Goal: Task Accomplishment & Management: Complete application form

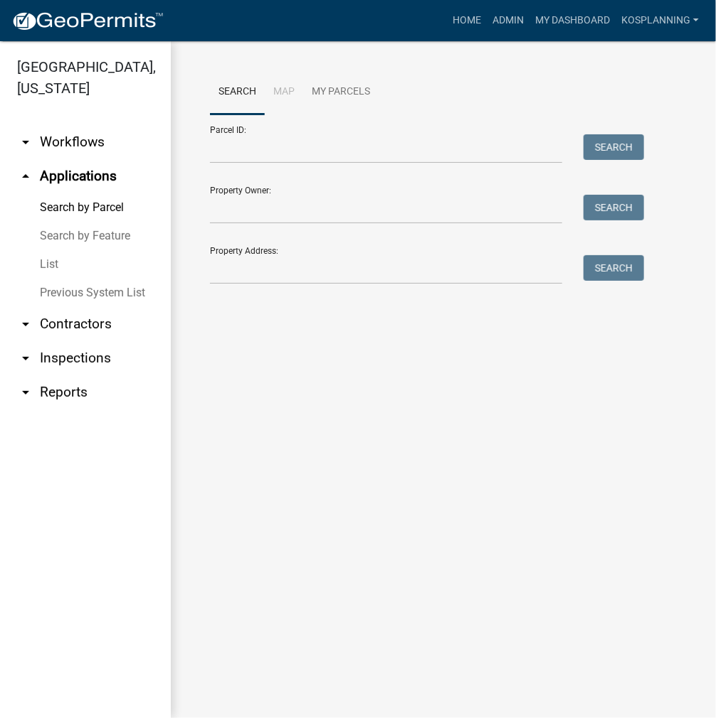
click at [460, 38] on nav "Toggle drawer menu more_horiz Home Admin My Dashboard kosplanning Admin Account…" at bounding box center [358, 20] width 716 height 41
click at [460, 29] on link "Home" at bounding box center [467, 20] width 40 height 27
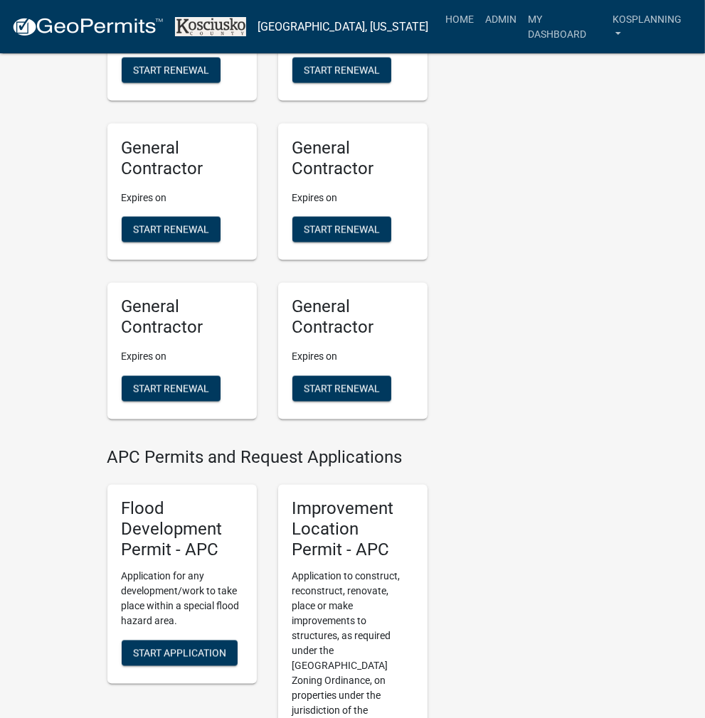
scroll to position [1494, 0]
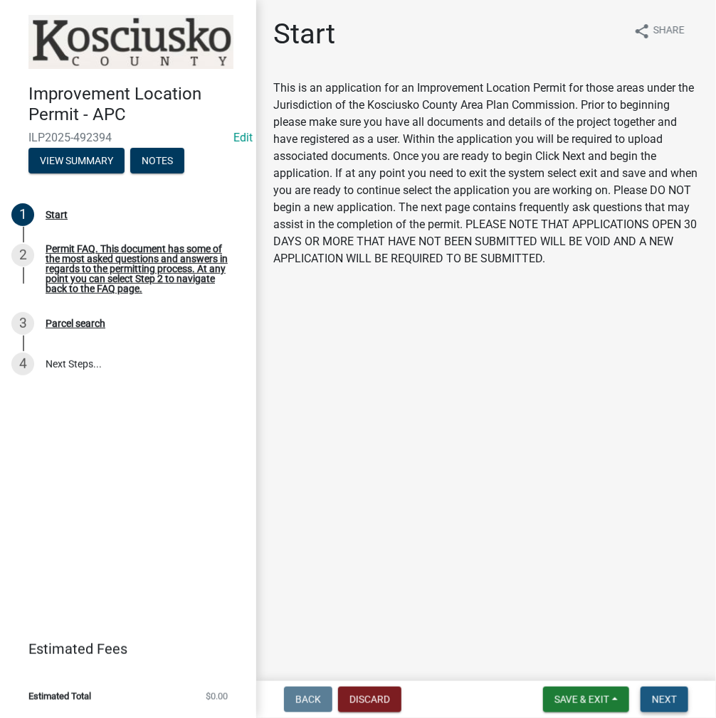
click at [666, 698] on span "Next" at bounding box center [664, 699] width 25 height 11
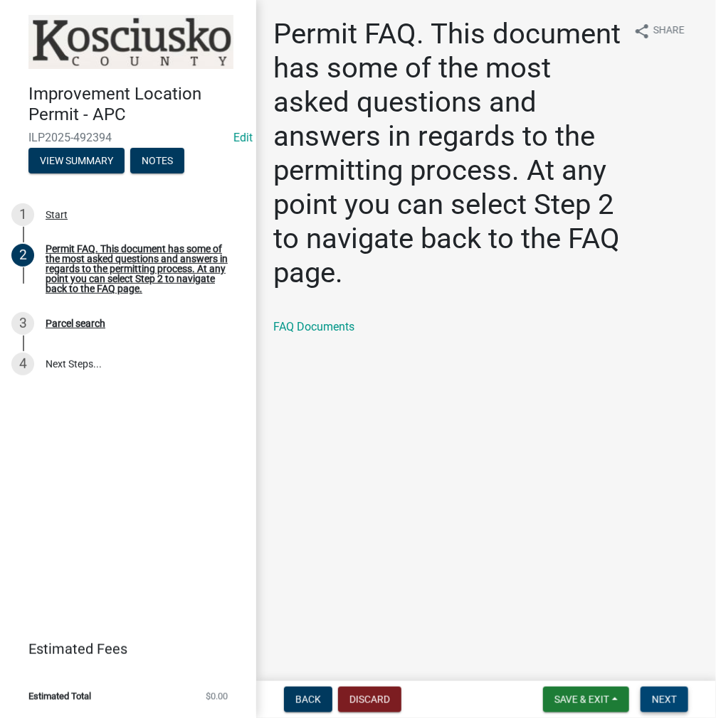
click at [661, 696] on span "Next" at bounding box center [664, 699] width 25 height 11
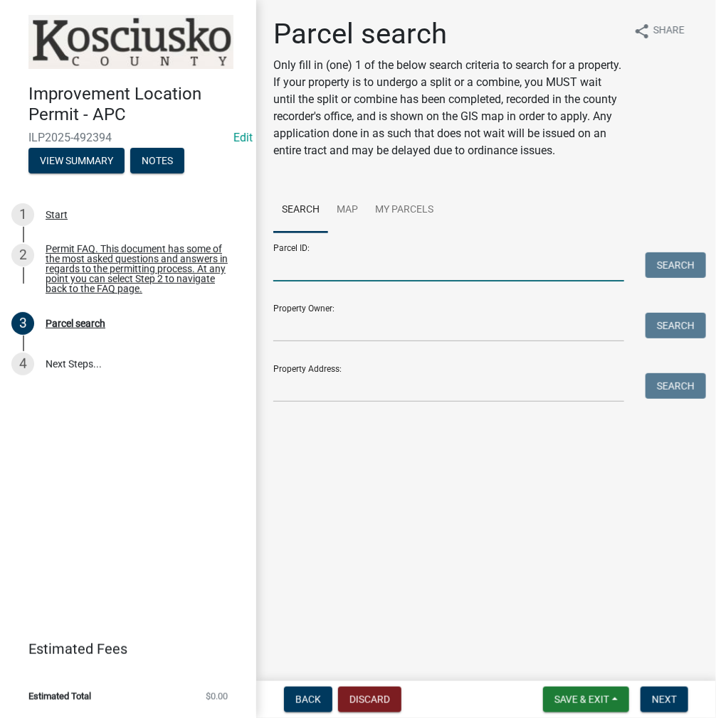
click at [331, 282] on input "Parcel ID:" at bounding box center [448, 266] width 351 height 29
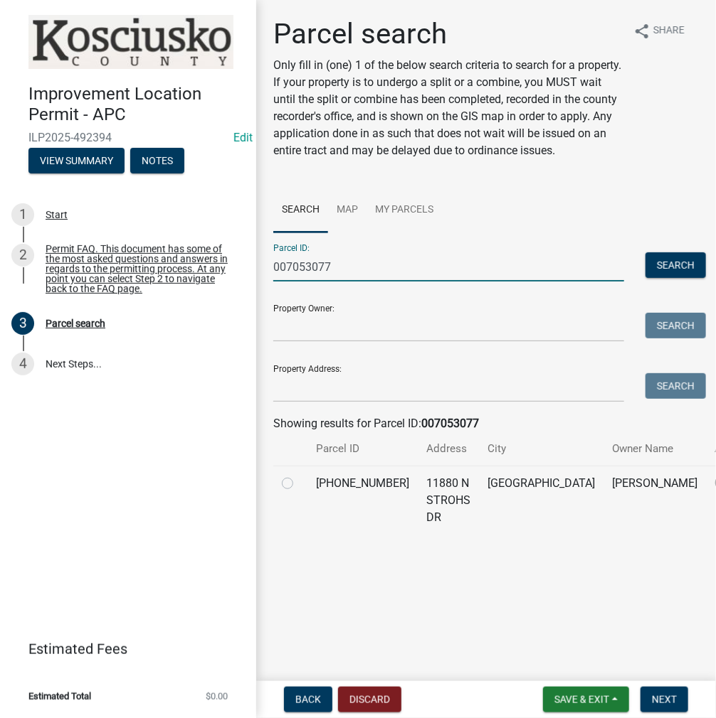
type input "007053077"
click at [299, 475] on label at bounding box center [299, 475] width 0 height 0
click at [299, 484] on input "radio" at bounding box center [303, 479] width 9 height 9
radio input "true"
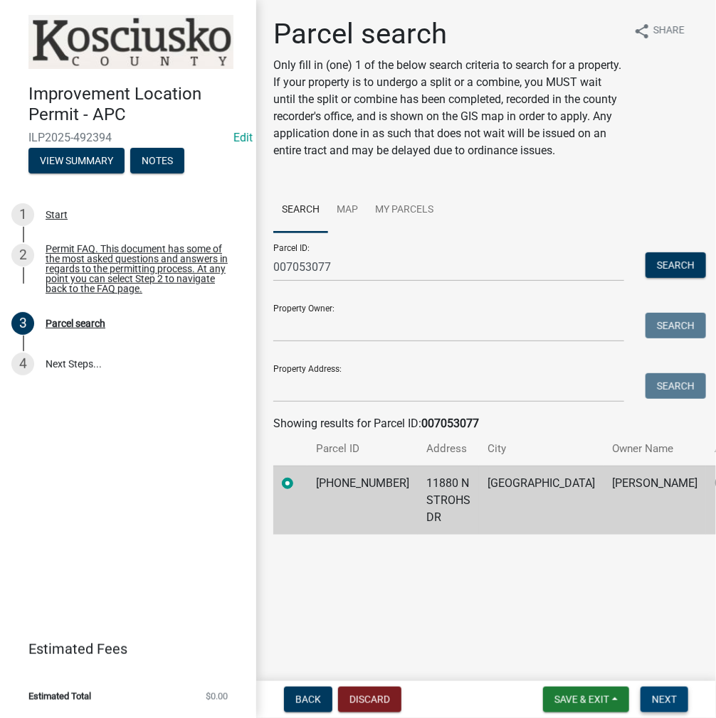
click at [660, 694] on span "Next" at bounding box center [664, 699] width 25 height 11
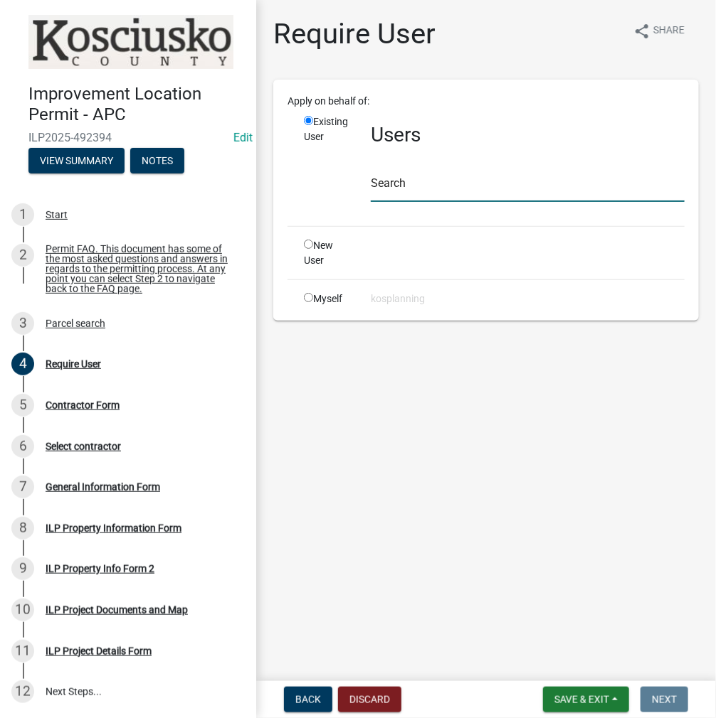
click at [390, 178] on input "text" at bounding box center [528, 187] width 314 height 29
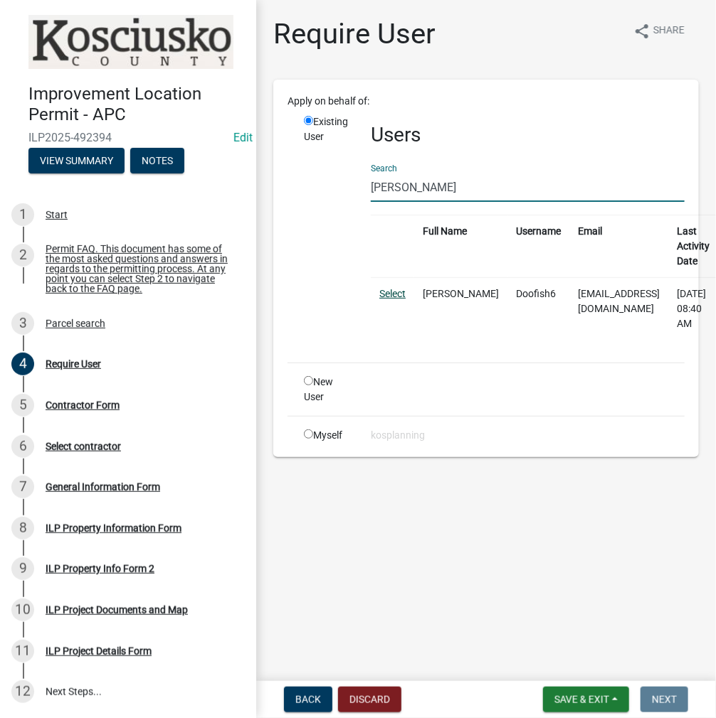
type input "[PERSON_NAME]"
click at [399, 291] on link "Select" at bounding box center [392, 293] width 26 height 11
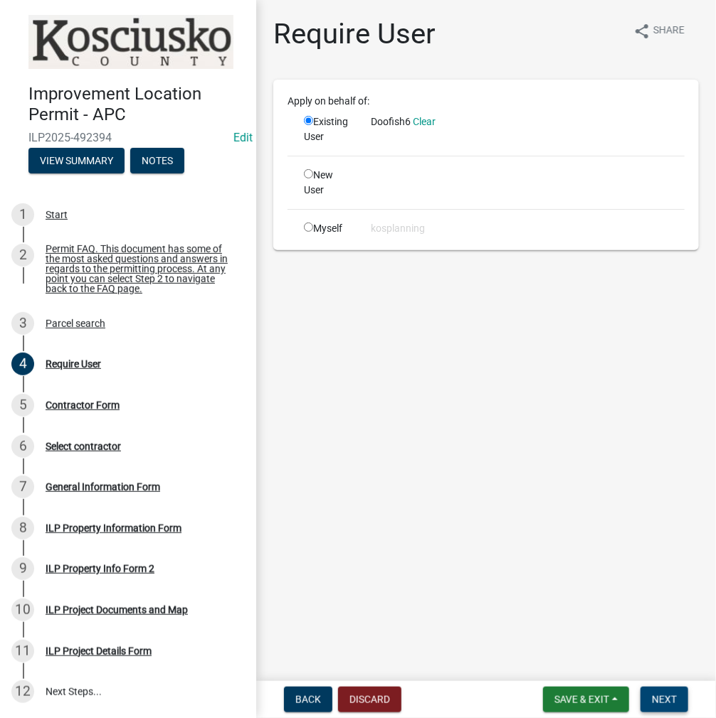
click at [670, 705] on span "Next" at bounding box center [664, 699] width 25 height 11
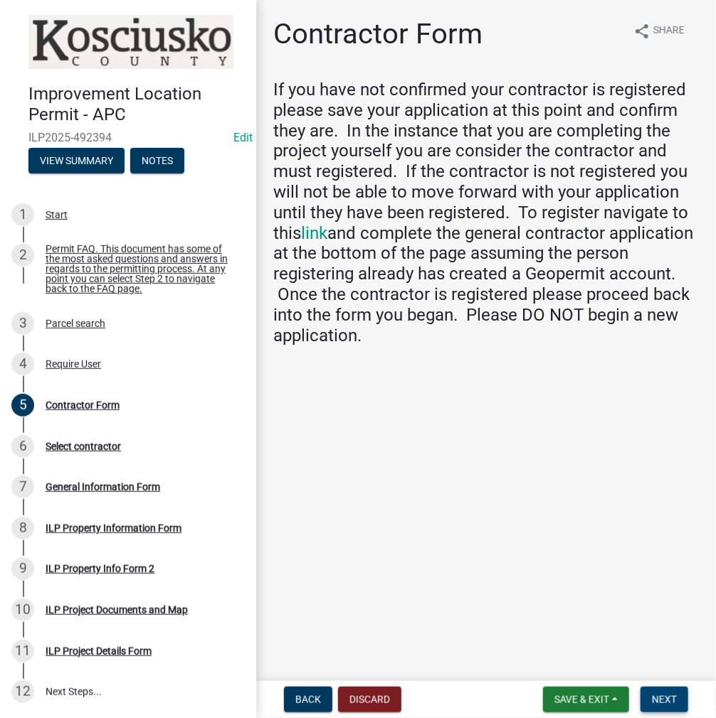
click at [654, 701] on span "Next" at bounding box center [664, 699] width 25 height 11
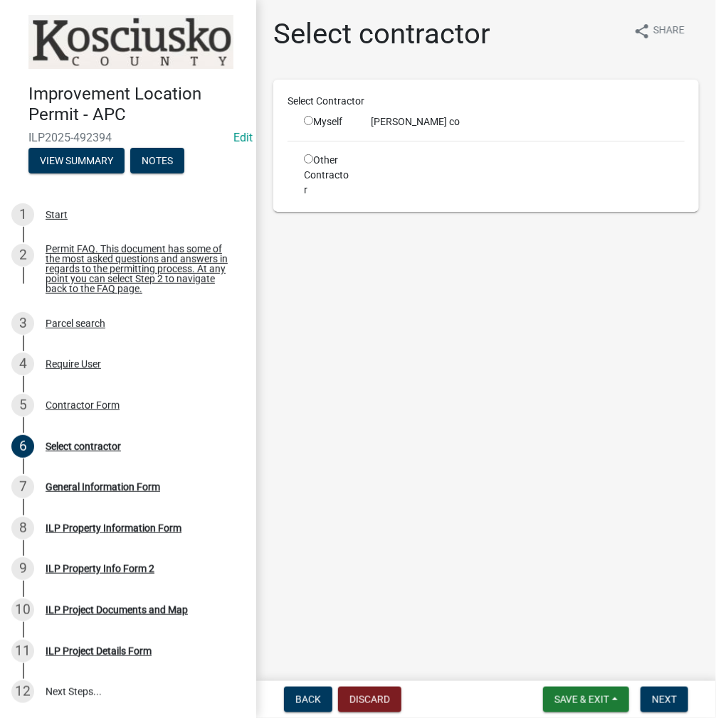
click at [307, 120] on input "radio" at bounding box center [308, 120] width 9 height 9
radio input "true"
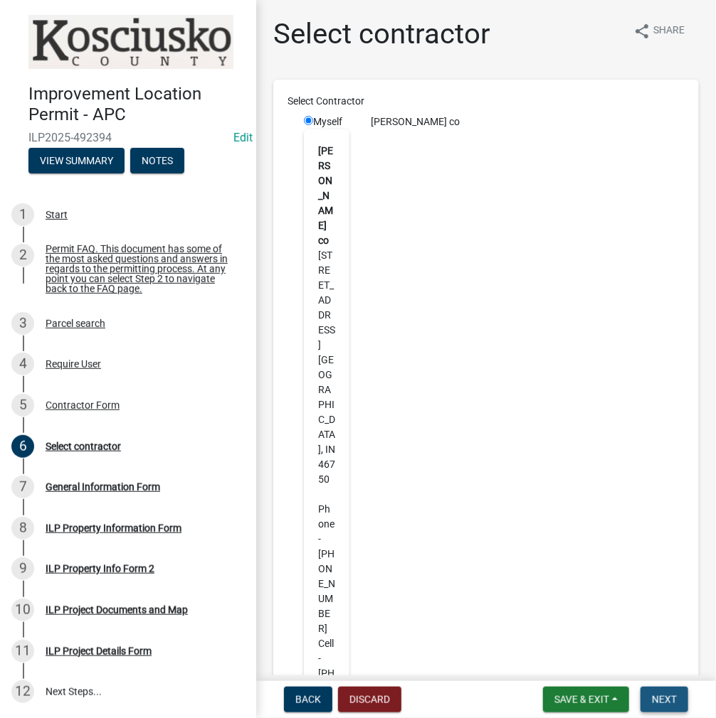
click at [654, 702] on span "Next" at bounding box center [664, 699] width 25 height 11
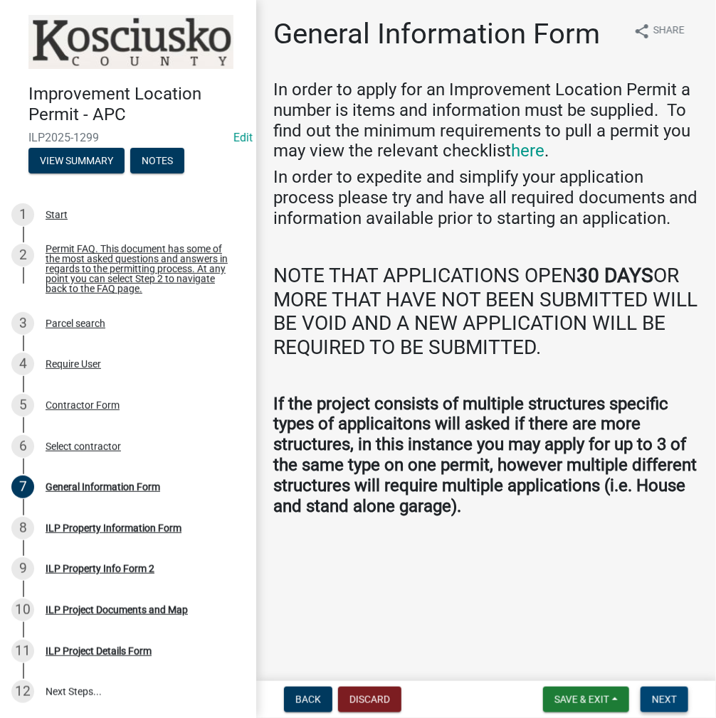
click at [653, 703] on span "Next" at bounding box center [664, 699] width 25 height 11
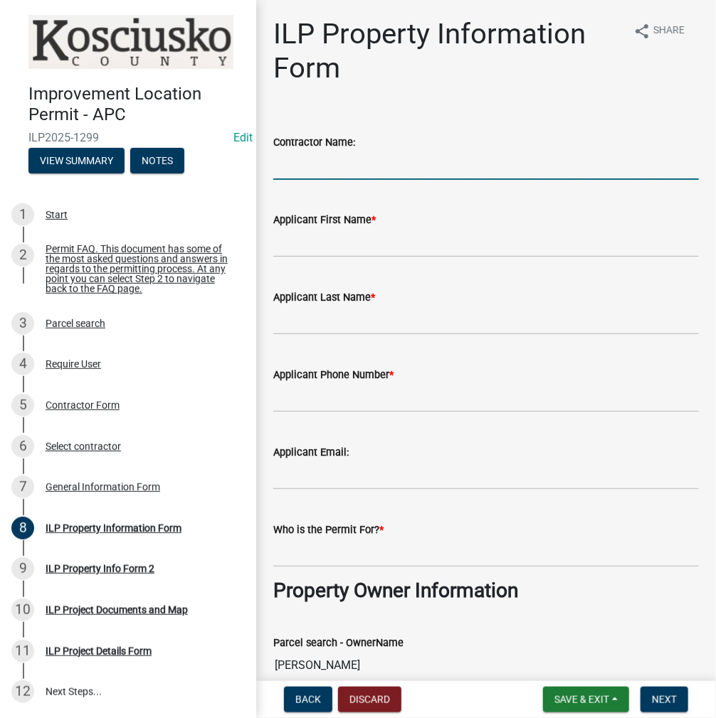
click at [308, 164] on input "Contractor Name:" at bounding box center [485, 165] width 425 height 29
type input "w"
type input "WA [PERSON_NAME]"
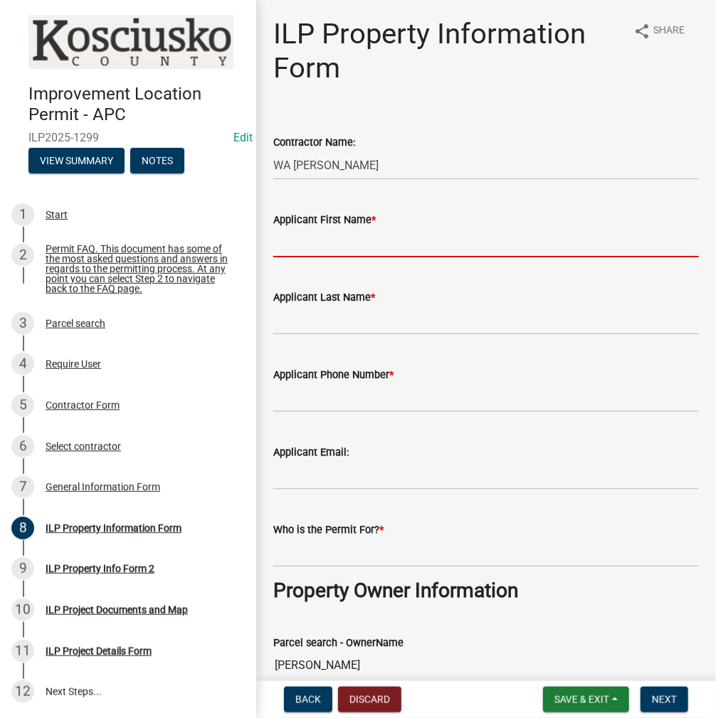
click at [304, 251] on input "Applicant First Name *" at bounding box center [485, 242] width 425 height 29
type input "[PERSON_NAME]"
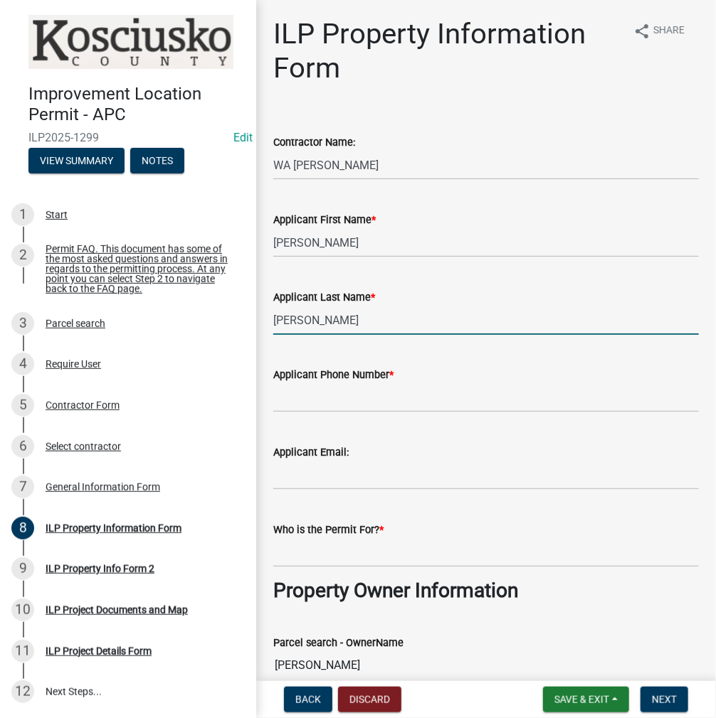
type input "[PERSON_NAME]"
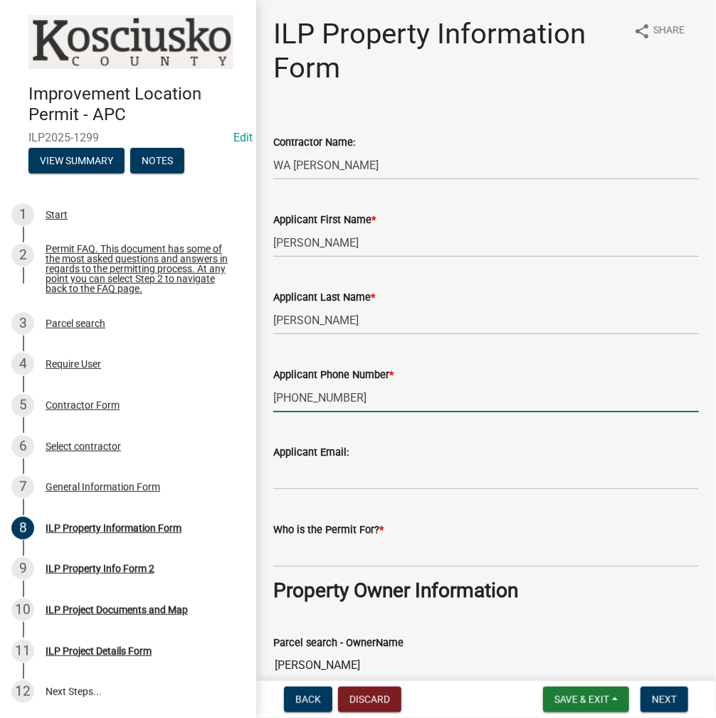
type input "[PHONE_NUMBER]"
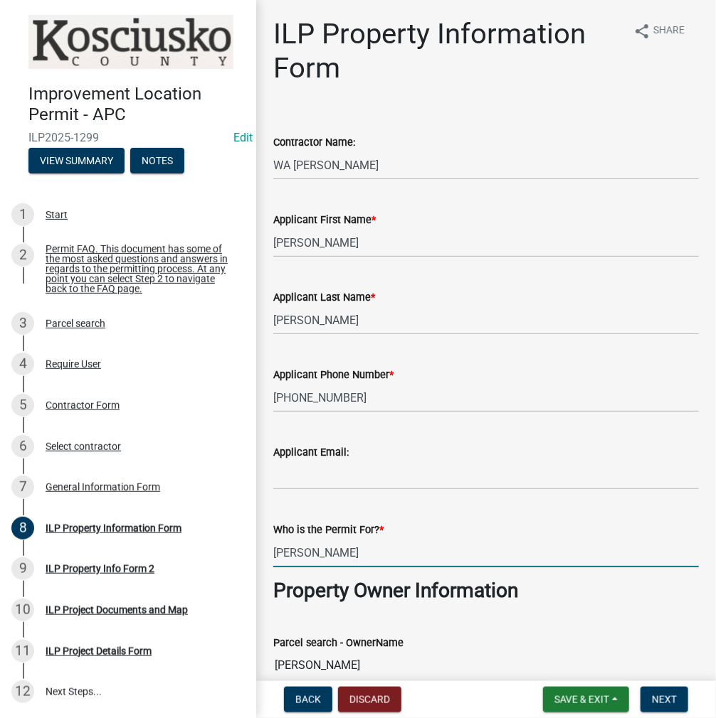
type input "[PERSON_NAME]"
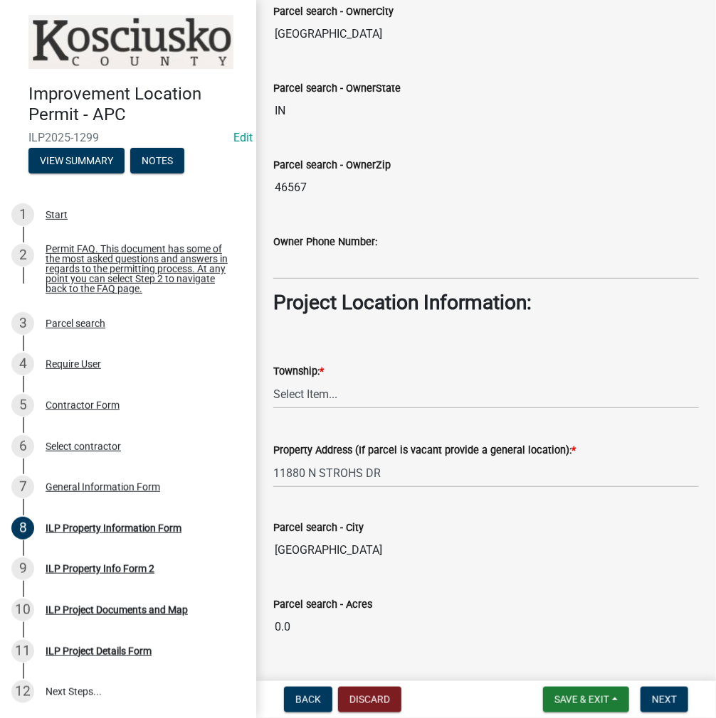
scroll to position [1047, 0]
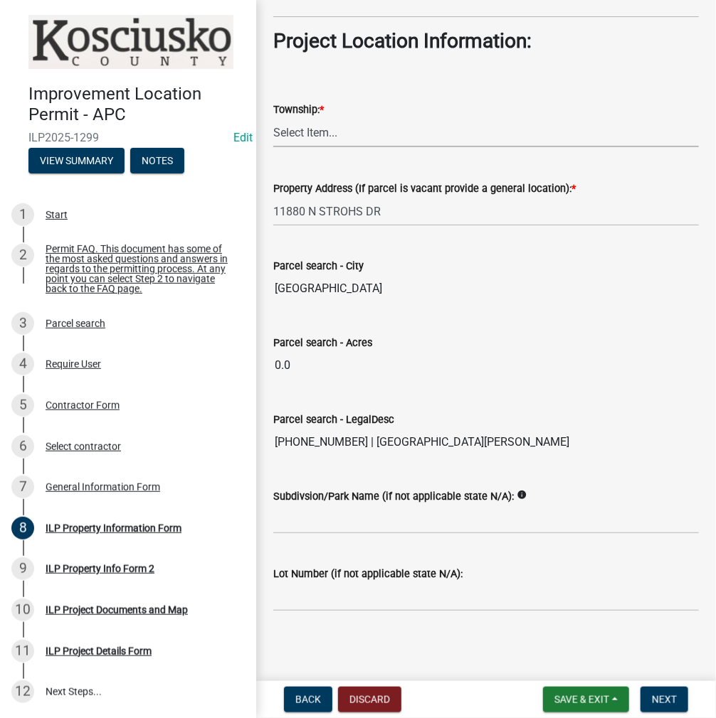
click at [305, 129] on select "Select Item... [PERSON_NAME] - Elkhart Co Clay Etna [GEOGRAPHIC_DATA][PERSON_NA…" at bounding box center [485, 132] width 425 height 29
click at [273, 118] on select "Select Item... [PERSON_NAME] - Elkhart Co Clay Etna [GEOGRAPHIC_DATA][PERSON_NA…" at bounding box center [485, 132] width 425 height 29
select select "57368d26-defc-477e-a8be-5a23ab554a17"
click at [303, 516] on input "Subdivsion/Park Name (if not applicable state N/A):" at bounding box center [485, 519] width 425 height 29
type input "STROHS POINT"
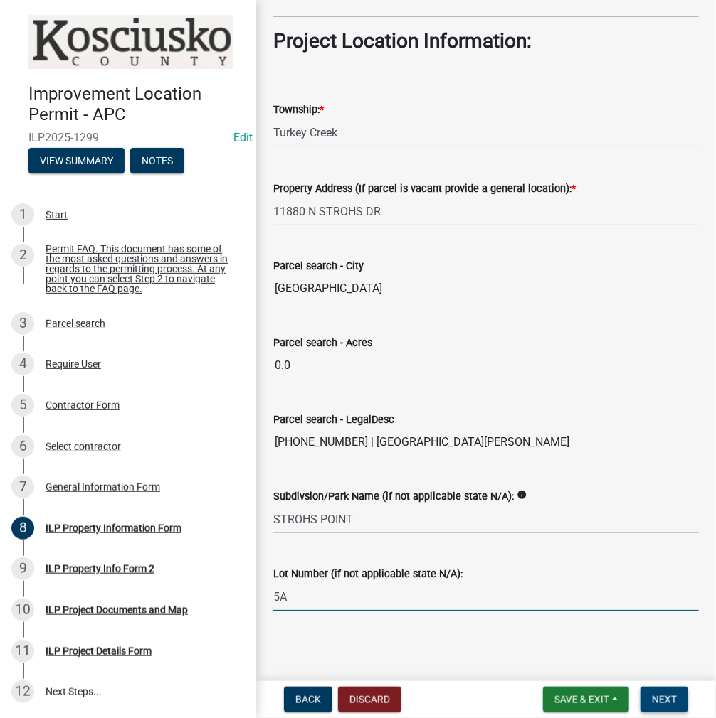
type input "5A"
click at [669, 705] on span "Next" at bounding box center [664, 699] width 25 height 11
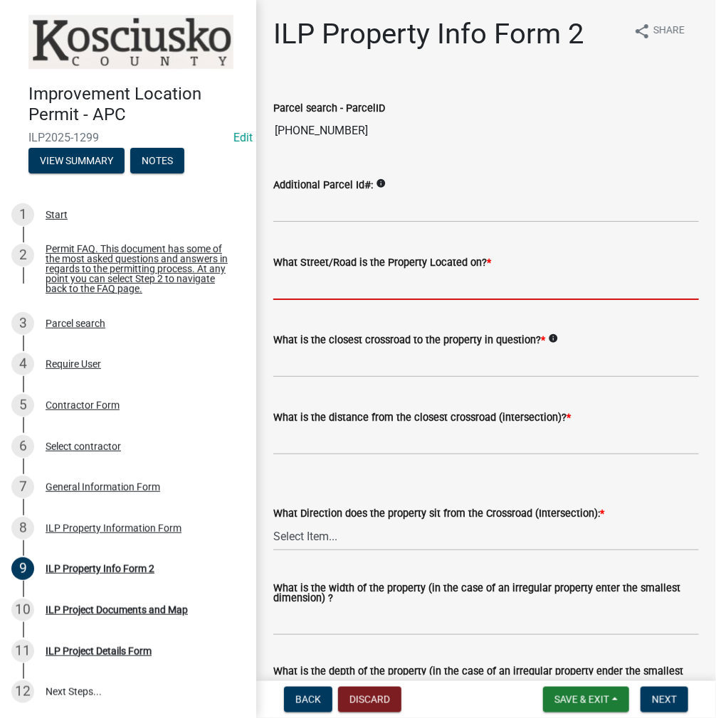
click at [307, 289] on input "What Street/Road is the Property Located on? *" at bounding box center [485, 285] width 425 height 29
type input "S"
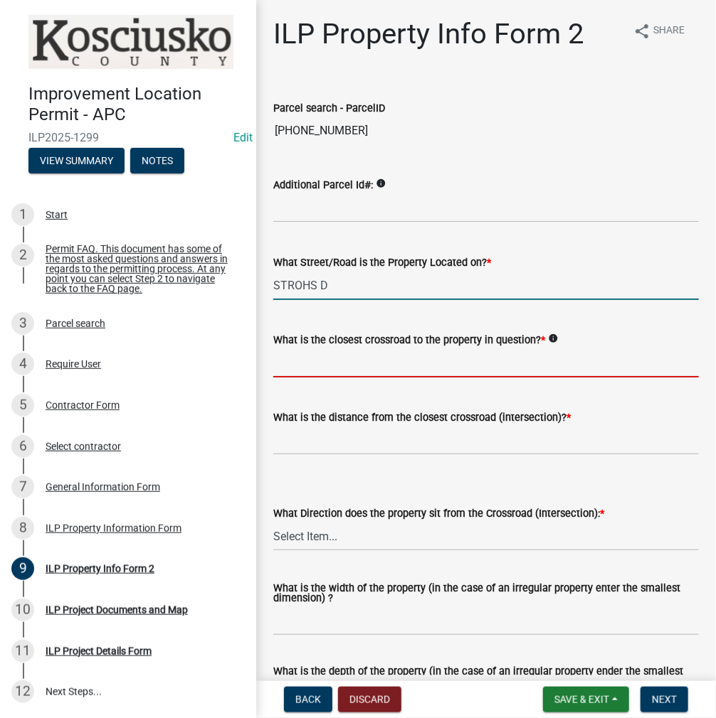
click at [350, 285] on input "STROHS D" at bounding box center [485, 285] width 425 height 29
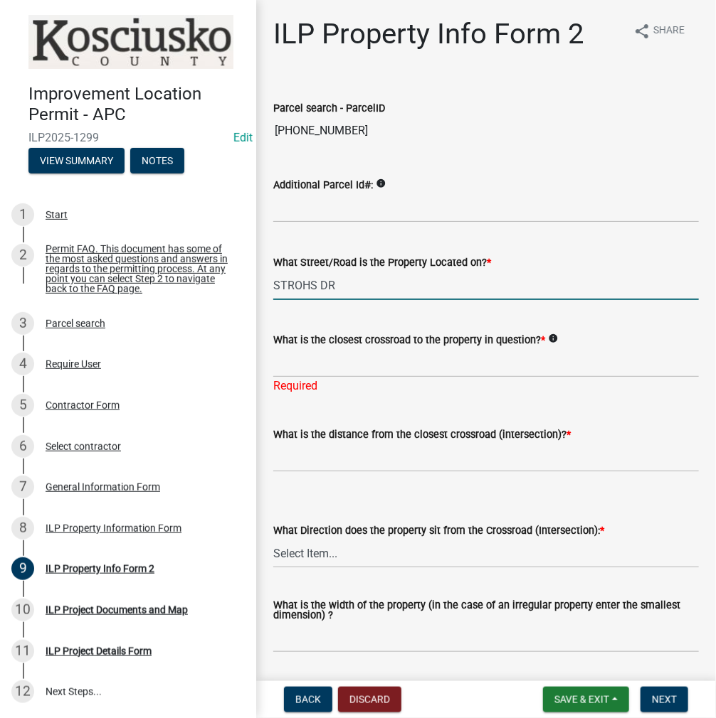
type input "STROHS DR"
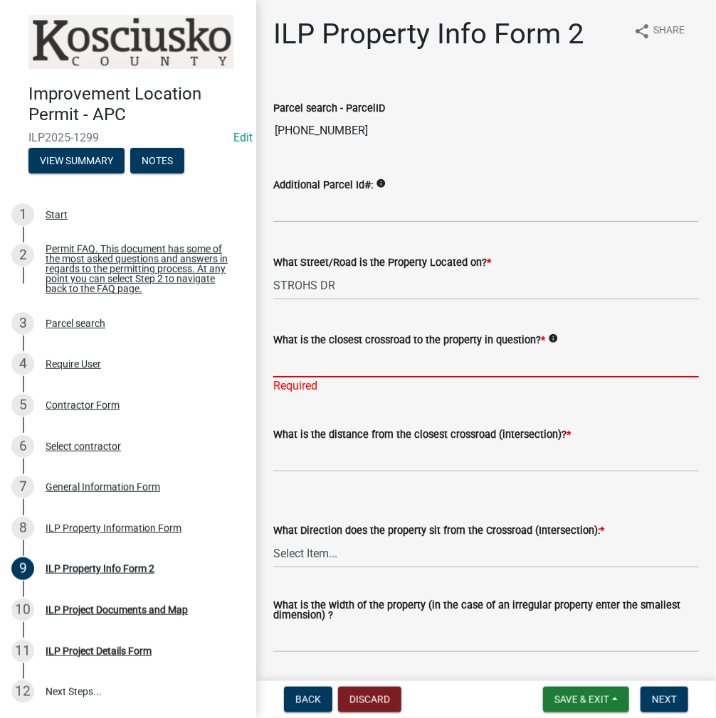
click at [310, 365] on input "What is the closest crossroad to the property in question? *" at bounding box center [485, 363] width 425 height 29
click at [294, 345] on label "What is the closest crossroad to the property in question? *" at bounding box center [409, 341] width 272 height 10
click at [294, 349] on input "What is the closest crossroad to the property in question? *" at bounding box center [485, 363] width 425 height 29
click at [285, 370] on input "What is the closest crossroad to the property in question? *" at bounding box center [485, 363] width 425 height 29
type input "WALNUT DR"
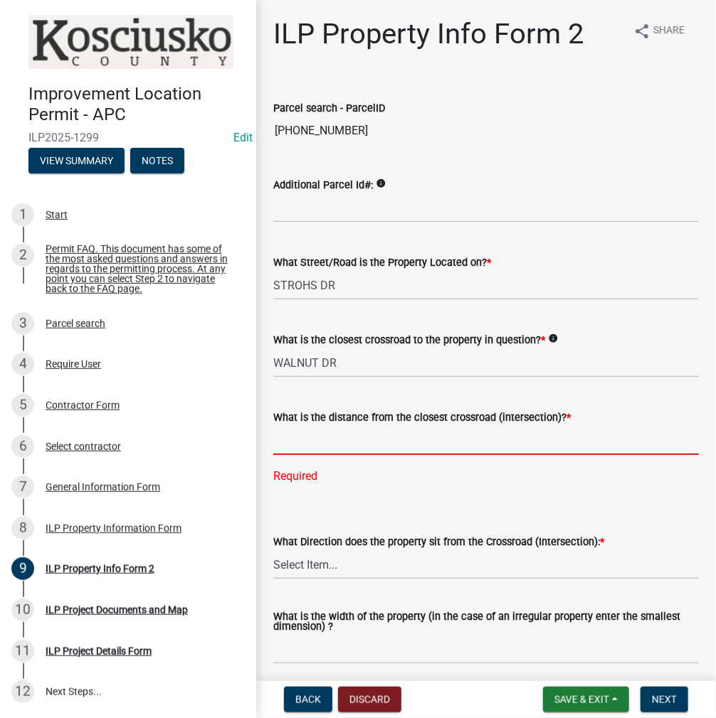
click at [319, 437] on input "text" at bounding box center [485, 440] width 425 height 29
type input "140"
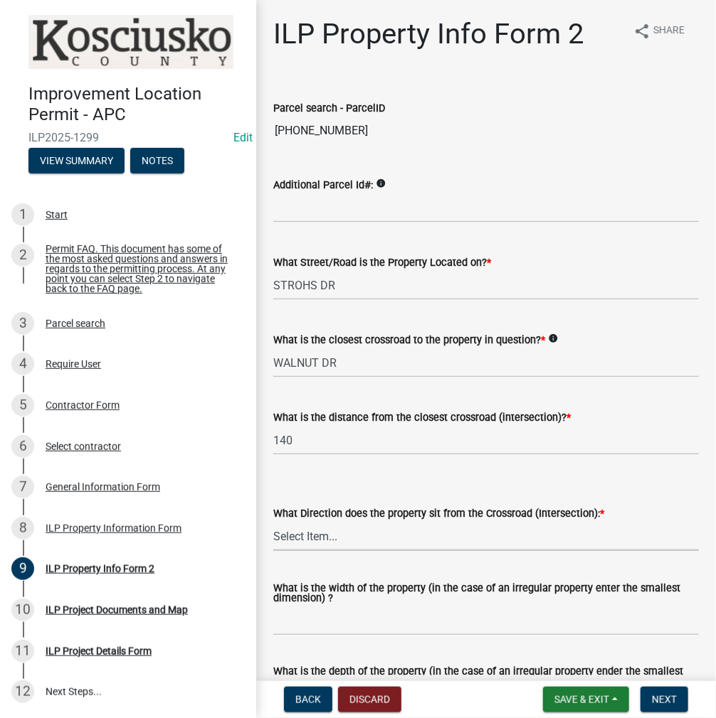
click at [307, 531] on select "Select Item... N NE NW S SE SW E W" at bounding box center [485, 536] width 425 height 29
click at [273, 522] on select "Select Item... N NE NW S SE SW E W" at bounding box center [485, 536] width 425 height 29
select select "0609af41-fe40-4fa2-880d-6f54f567ae8e"
click at [293, 621] on input "What is the width of the property (in the case of an irregular property enter t…" at bounding box center [485, 621] width 425 height 29
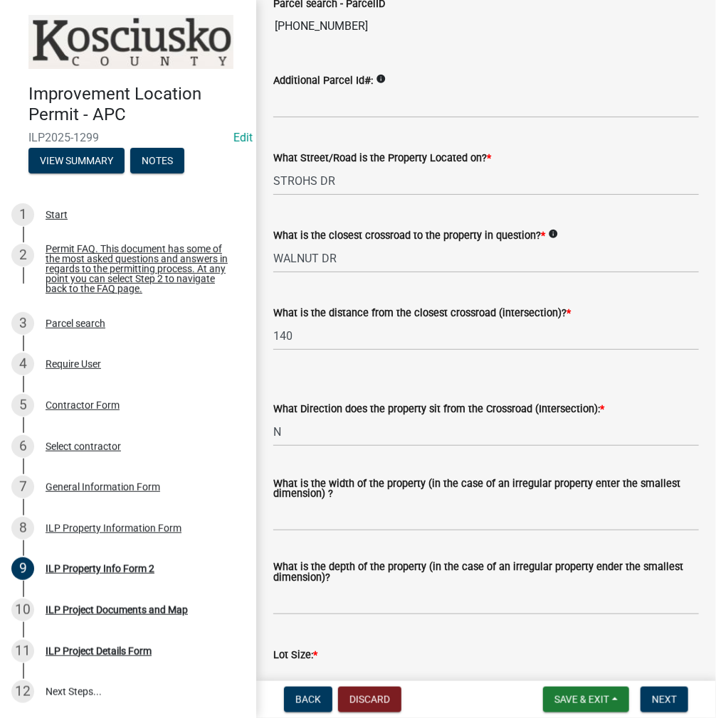
scroll to position [285, 0]
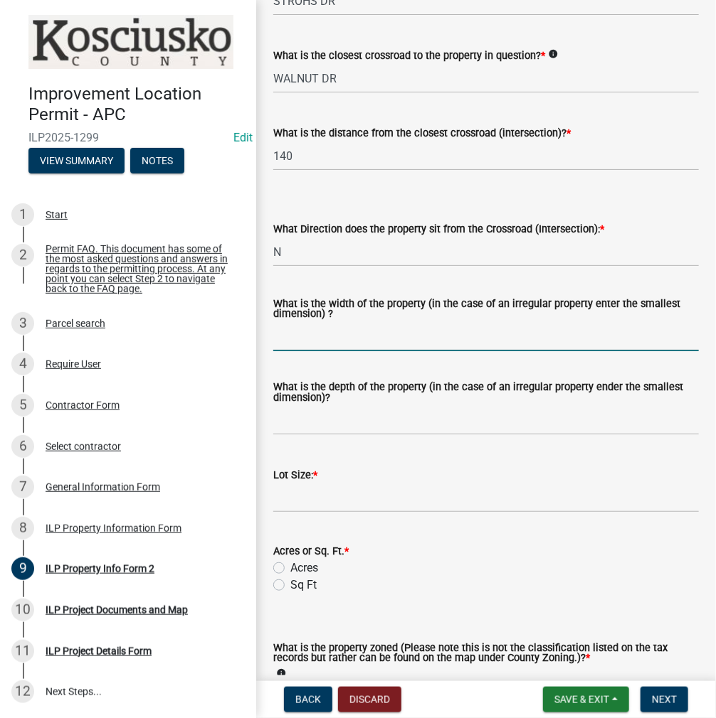
click at [311, 339] on input "What is the width of the property (in the case of an irregular property enter t…" at bounding box center [485, 336] width 425 height 29
type input "60"
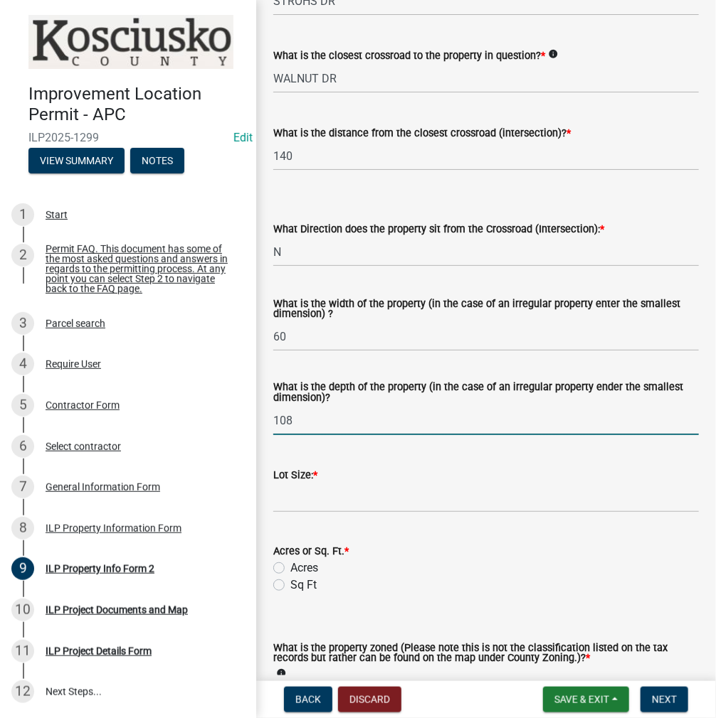
type input "108"
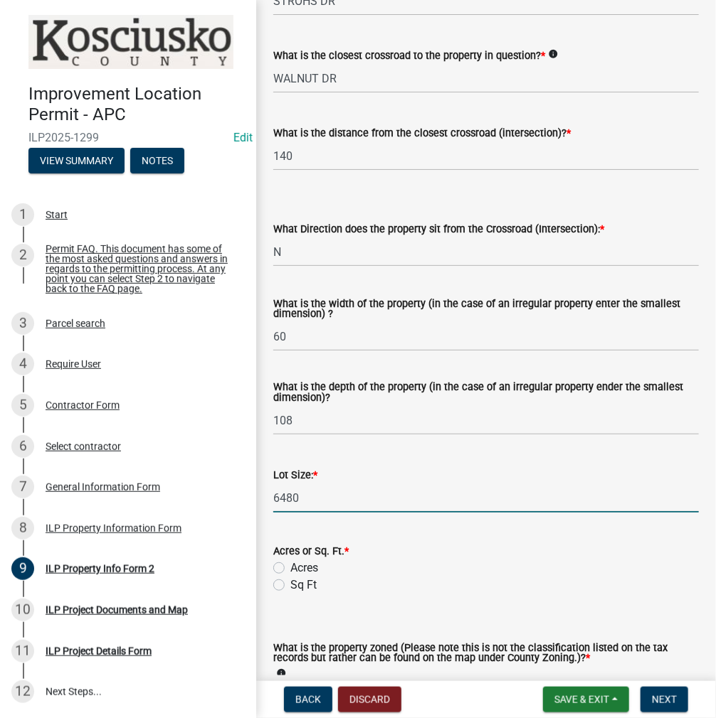
type input "6480"
click at [290, 567] on label "Acres" at bounding box center [304, 568] width 28 height 17
click at [290, 567] on input "Acres" at bounding box center [294, 564] width 9 height 9
radio input "true"
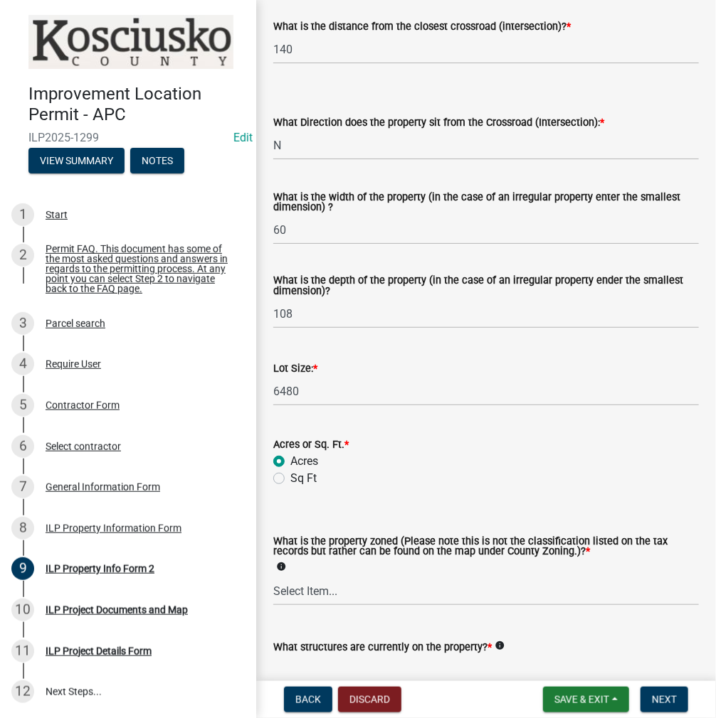
scroll to position [569, 0]
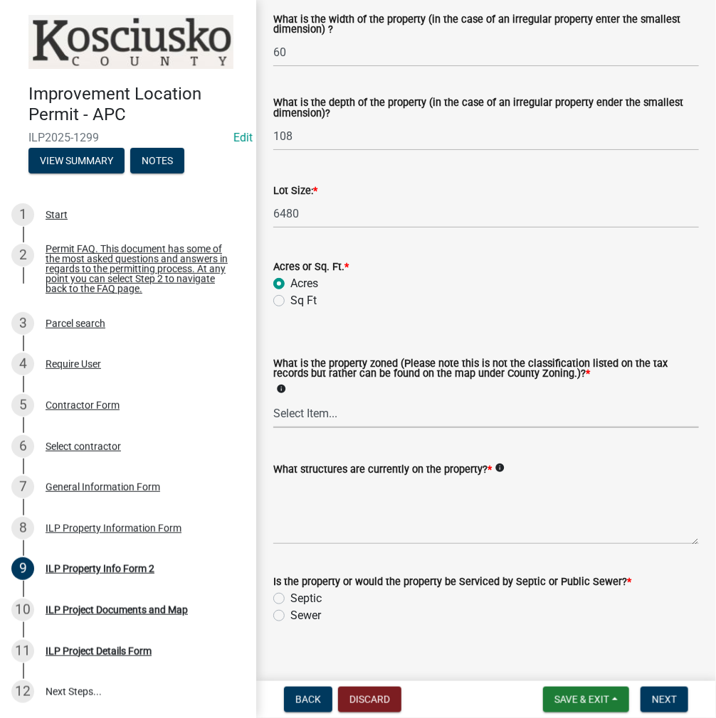
click at [304, 410] on select "Select Item... Agricultural Agricultural 2 Commercial Environmental Industrial …" at bounding box center [485, 413] width 425 height 29
click at [273, 400] on select "Select Item... Agricultural Agricultural 2 Commercial Environmental Industrial …" at bounding box center [485, 413] width 425 height 29
select select "1146270b-2111-4e23-bf7f-74ce85cf7041"
click at [319, 496] on textarea "What structures are currently on the property? *" at bounding box center [485, 511] width 425 height 67
type textarea "RESIDENCE & ATTACHED GARAGE"
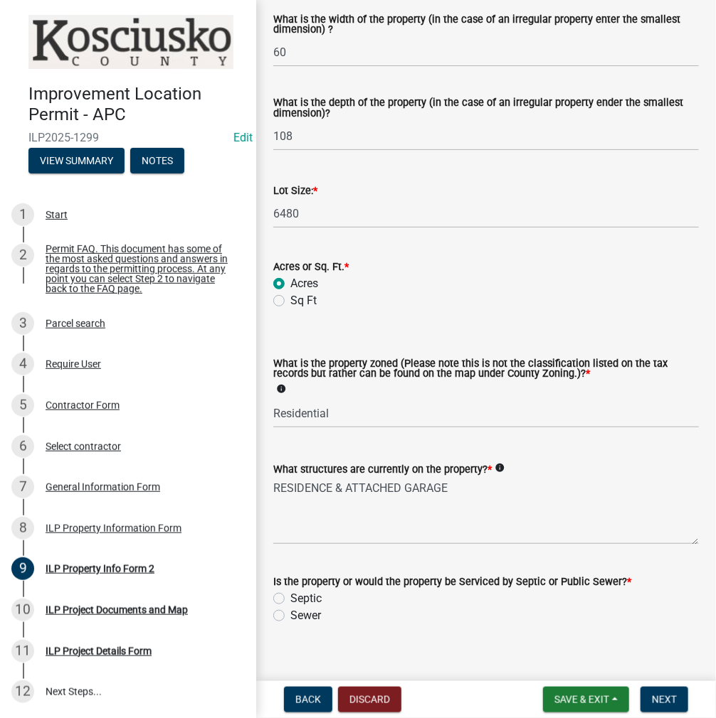
click at [290, 615] on label "Sewer" at bounding box center [305, 615] width 31 height 17
click at [290, 615] on input "Sewer" at bounding box center [294, 611] width 9 height 9
radio input "true"
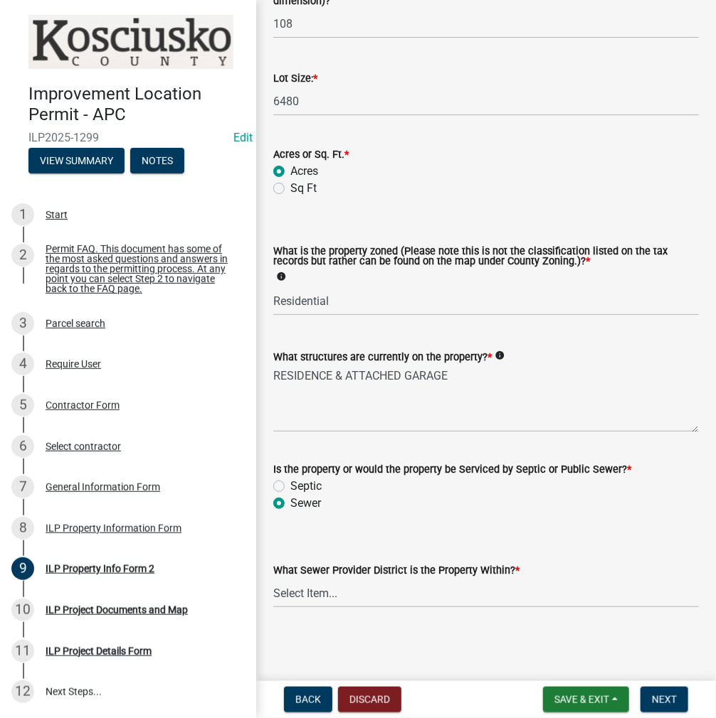
scroll to position [683, 0]
click at [358, 582] on select "Select Item... City of [GEOGRAPHIC_DATA] City of [GEOGRAPHIC_DATA] Regional [GE…" at bounding box center [485, 592] width 425 height 29
click at [273, 578] on select "Select Item... City of [GEOGRAPHIC_DATA] City of [GEOGRAPHIC_DATA] Regional [GE…" at bounding box center [485, 592] width 425 height 29
select select "72b819f2-1442-4da6-a709-59c83ab470a2"
click at [669, 698] on span "Next" at bounding box center [664, 699] width 25 height 11
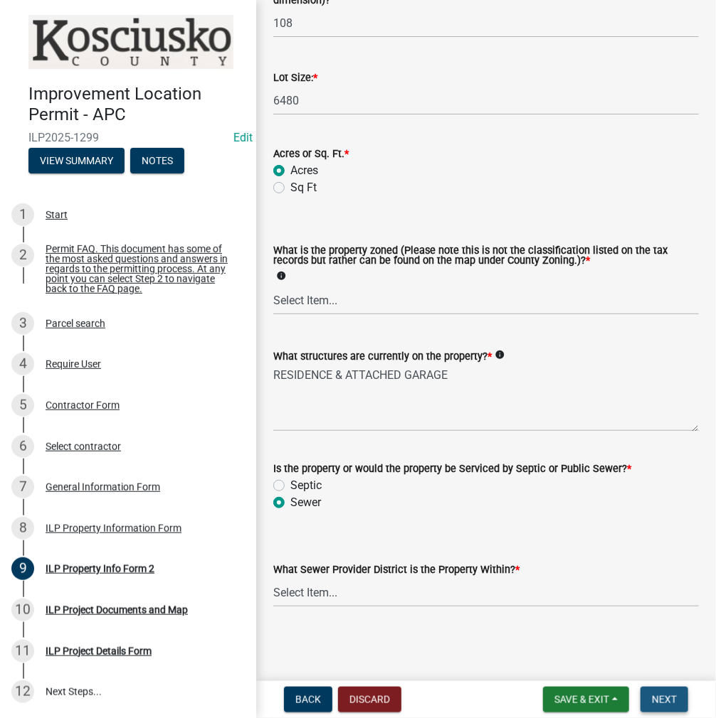
scroll to position [0, 0]
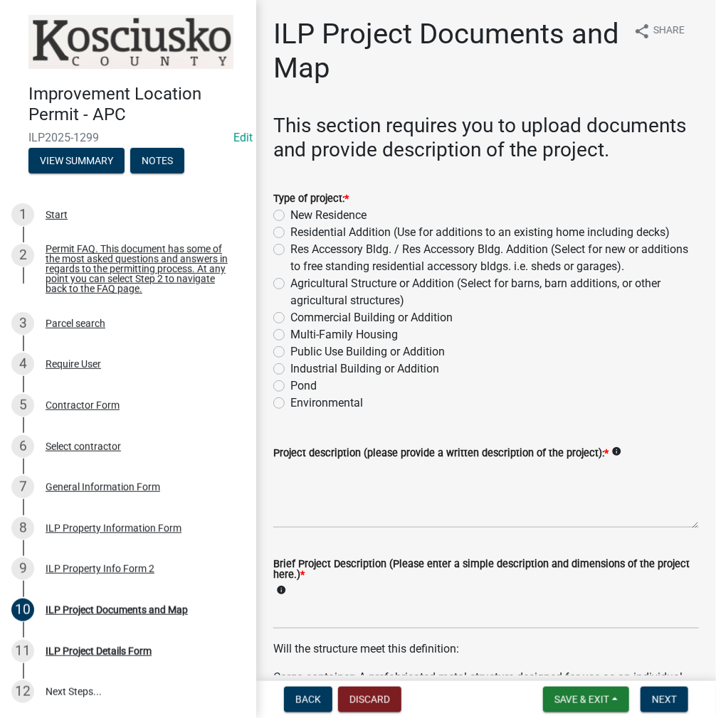
click at [290, 231] on label "Residential Addition (Use for additions to an existing home including decks)" at bounding box center [479, 232] width 379 height 17
click at [290, 231] on input "Residential Addition (Use for additions to an existing home including decks)" at bounding box center [294, 228] width 9 height 9
radio input "true"
click at [346, 499] on textarea "Project description (please provide a written description of the project): *" at bounding box center [485, 495] width 425 height 67
type textarea "12X14 PERGOLA"
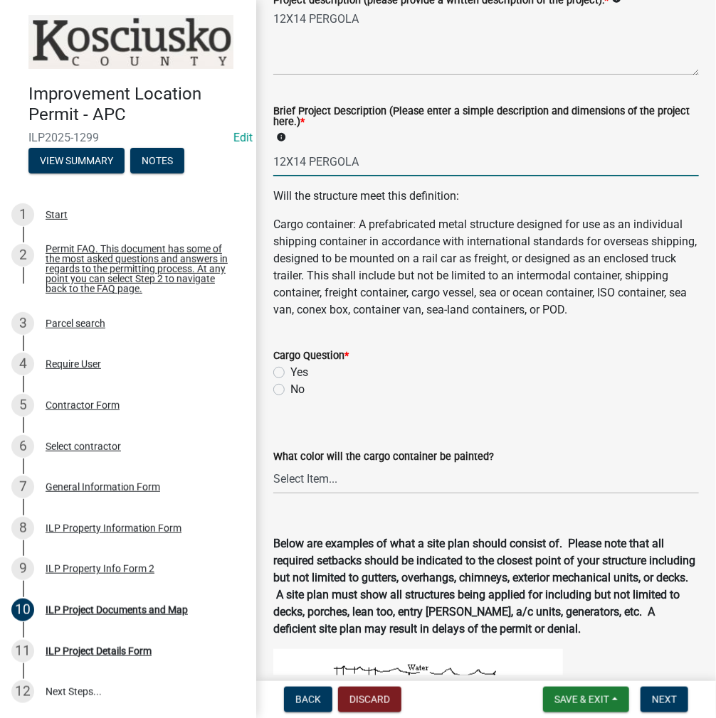
scroll to position [569, 0]
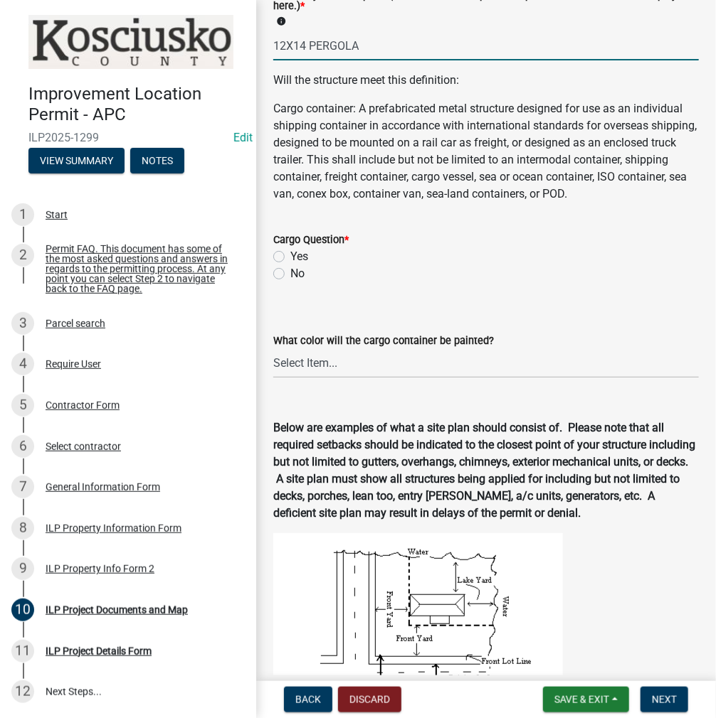
type input "12X14 PERGOLA"
click at [290, 282] on label "No" at bounding box center [297, 273] width 14 height 17
click at [290, 275] on input "No" at bounding box center [294, 269] width 9 height 9
radio input "true"
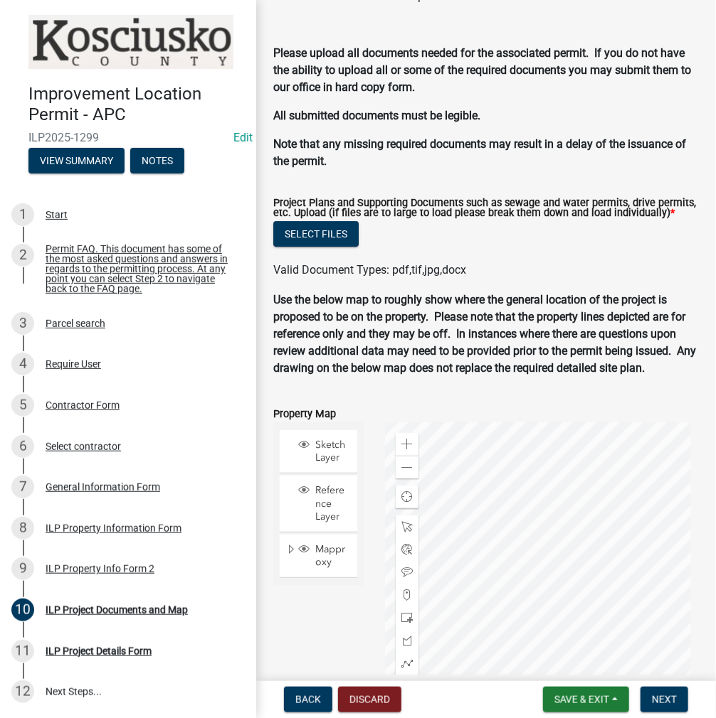
scroll to position [1469, 0]
click at [330, 245] on button "Select files" at bounding box center [315, 234] width 85 height 26
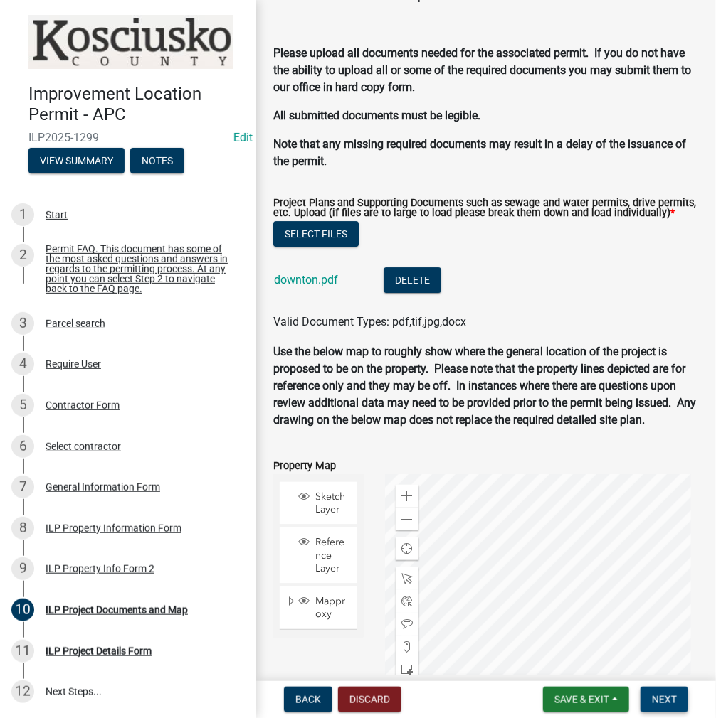
click at [654, 700] on span "Next" at bounding box center [664, 699] width 25 height 11
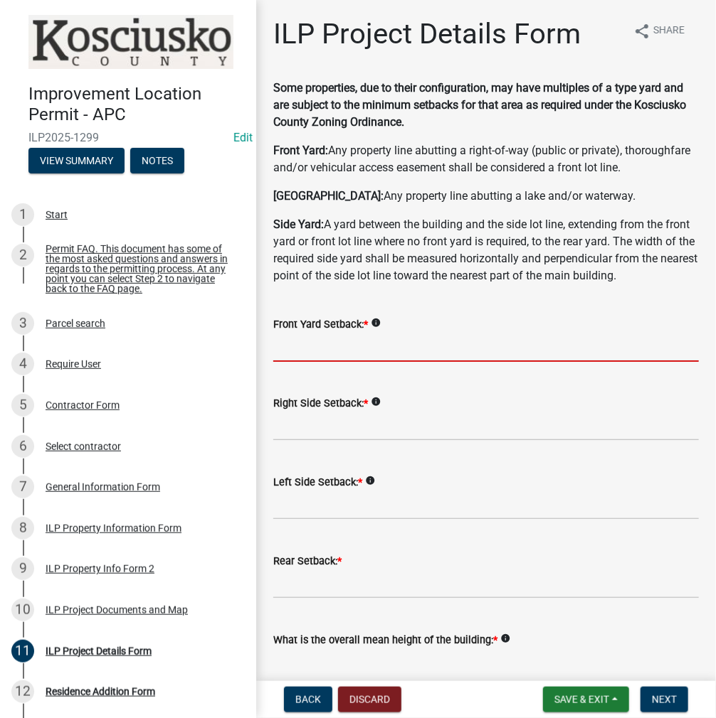
click at [321, 362] on input "text" at bounding box center [485, 347] width 425 height 29
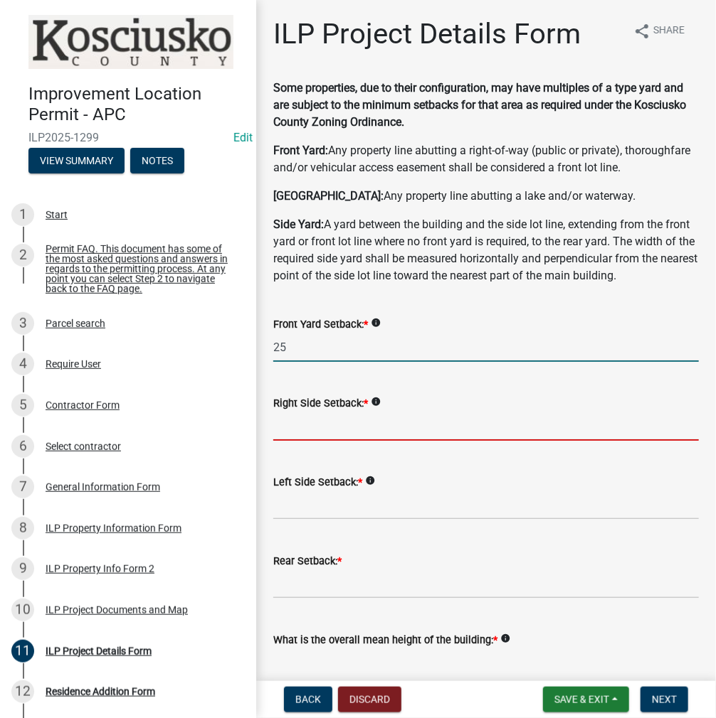
type input "25.0"
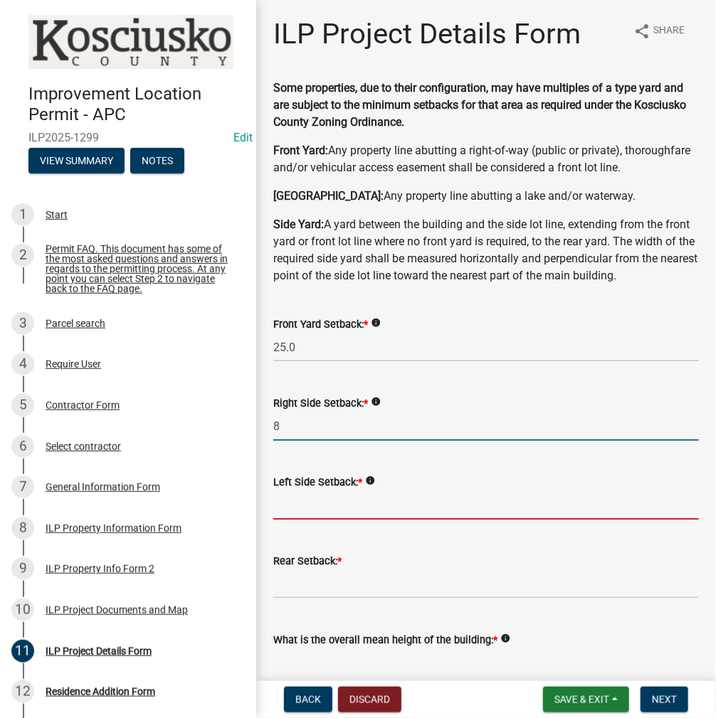
type input "8.0"
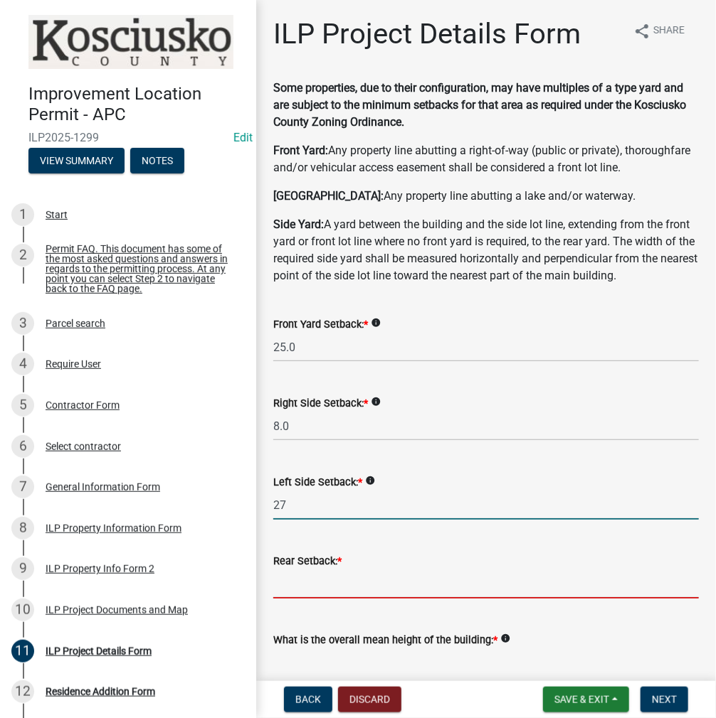
type input "27.0"
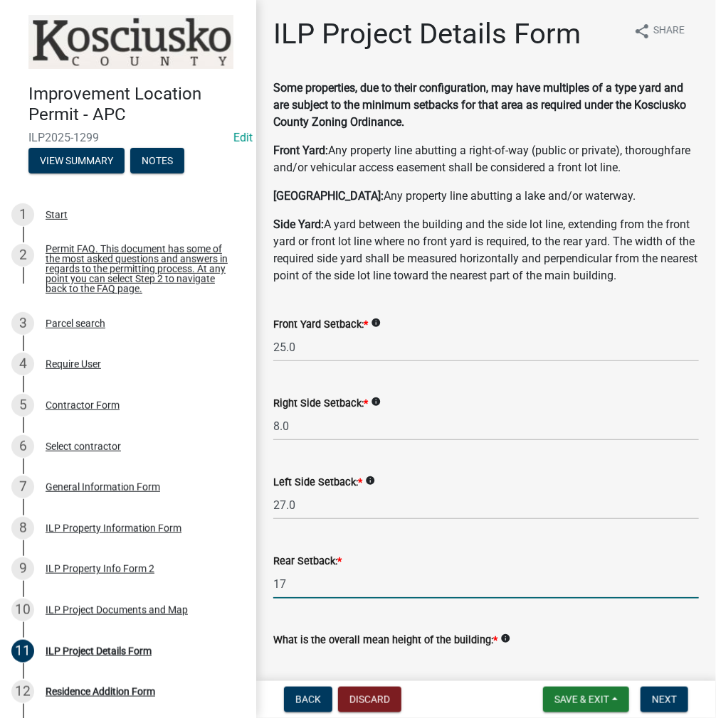
type input "17.0"
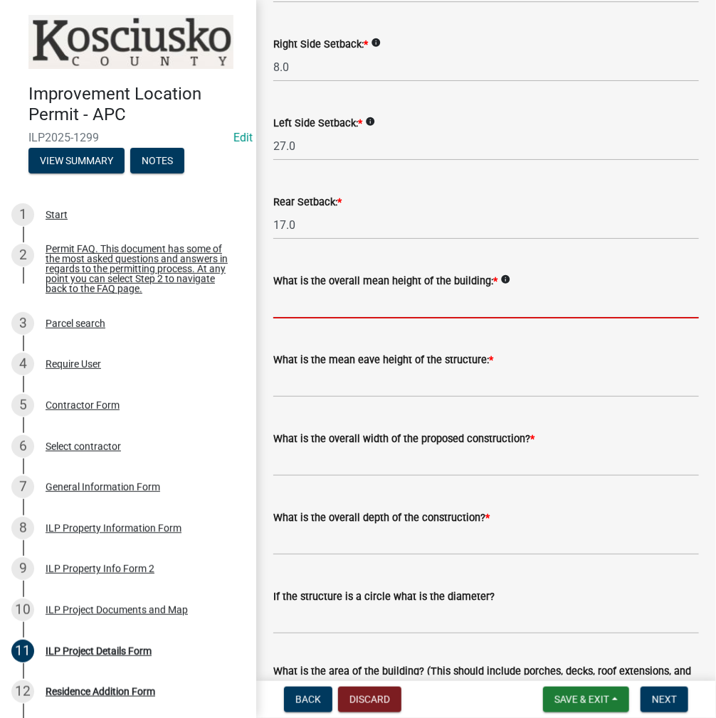
scroll to position [430, 0]
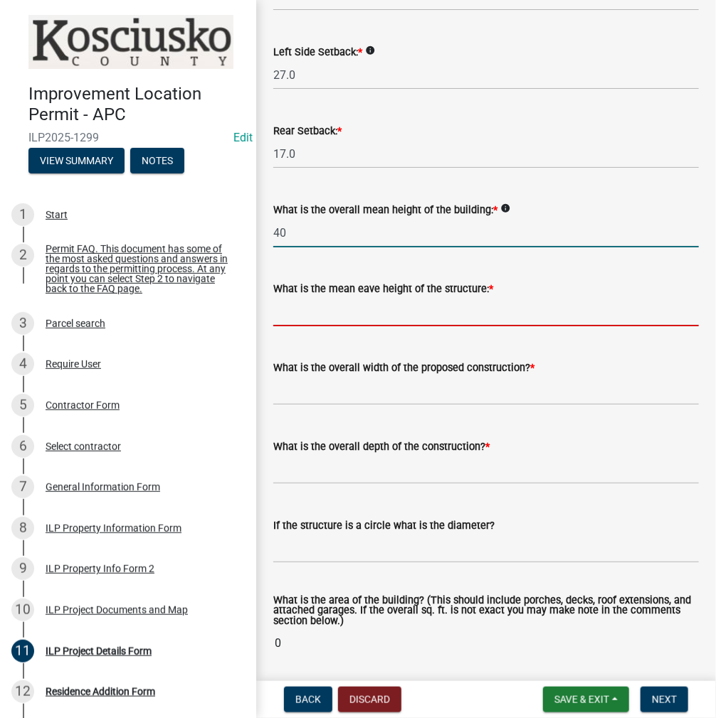
type input "40.0"
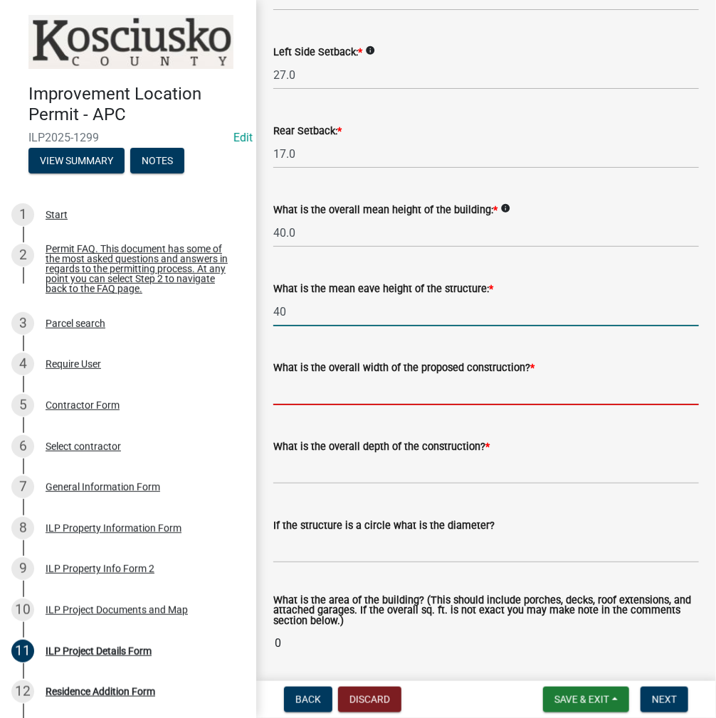
type input "40.0"
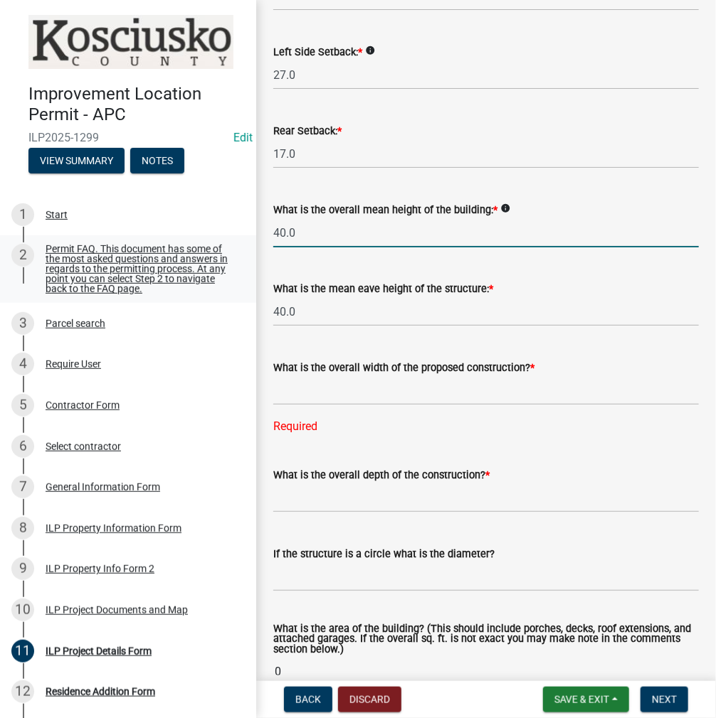
drag, startPoint x: 318, startPoint y: 268, endPoint x: 244, endPoint y: 262, distance: 74.2
click at [245, 262] on div "Improvement Location Permit - APC ILP2025-1299 Edit View Summary Notes 1 Start …" at bounding box center [358, 359] width 716 height 718
type input "10.0"
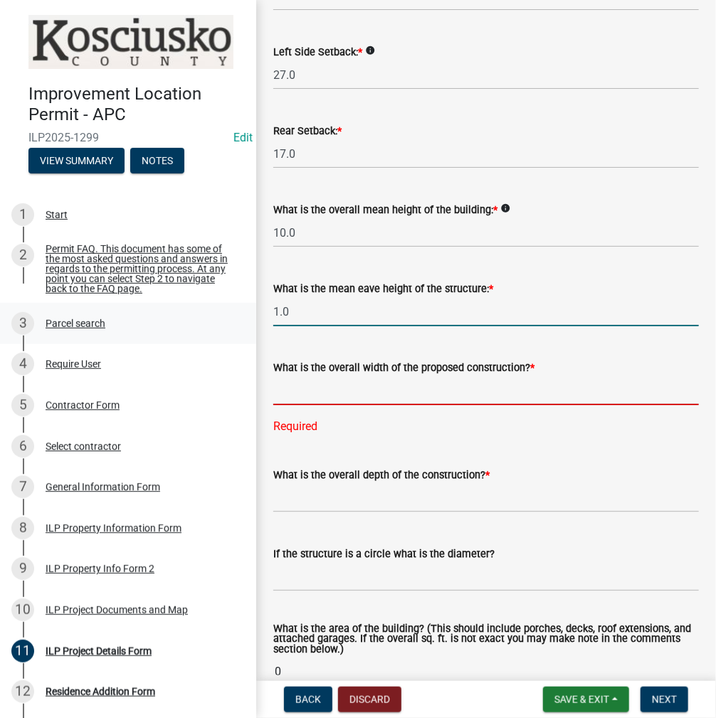
drag, startPoint x: 315, startPoint y: 348, endPoint x: 191, endPoint y: 342, distance: 124.6
click at [191, 342] on div "Improvement Location Permit - APC ILP2025-1299 Edit View Summary Notes 1 Start …" at bounding box center [358, 359] width 716 height 718
type input "10.0"
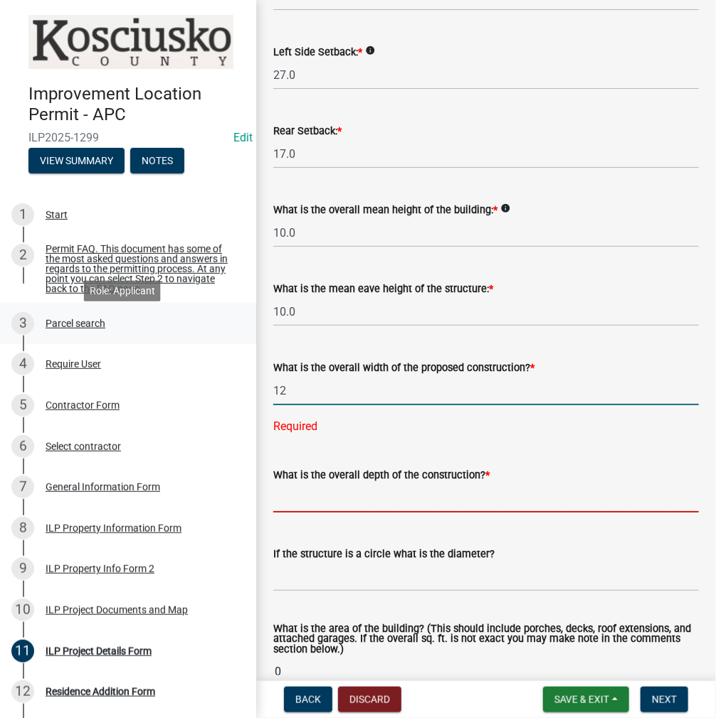
type input "12.00"
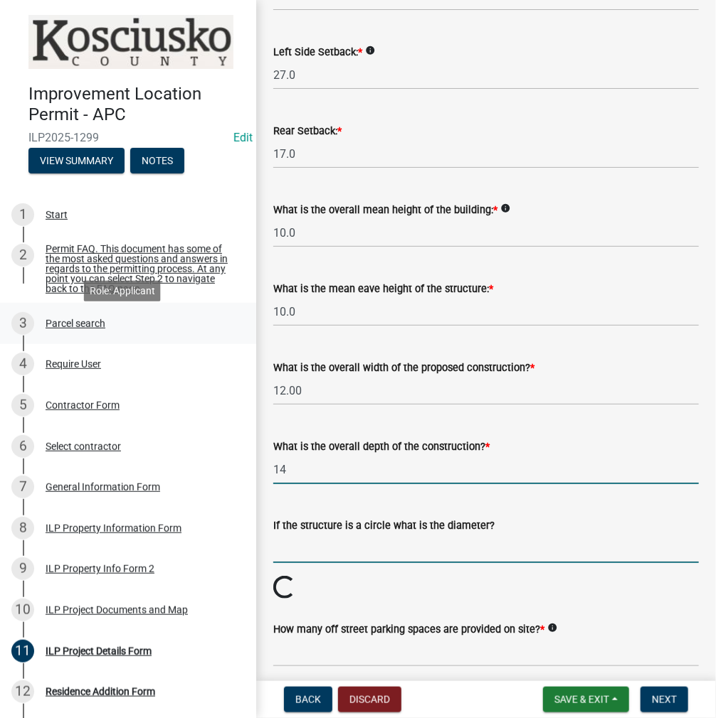
type input "14.00"
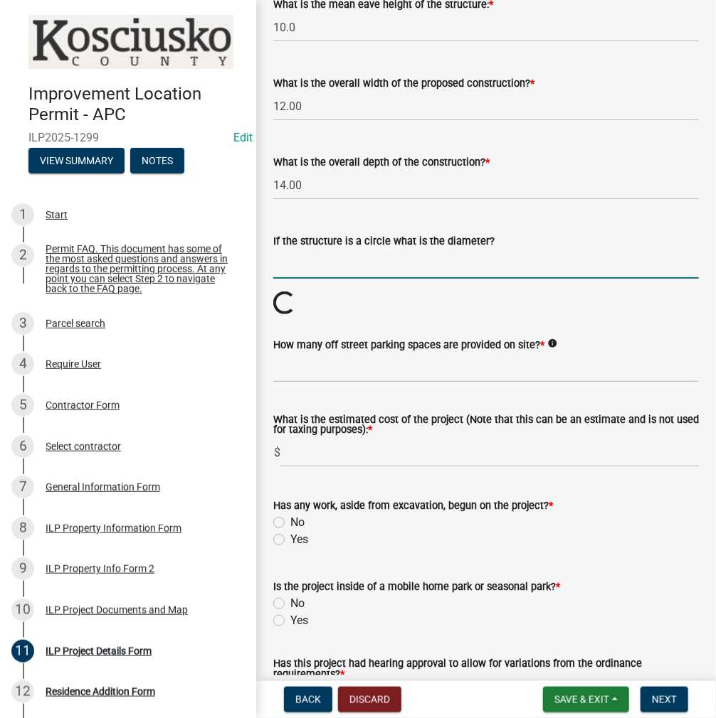
scroll to position [857, 0]
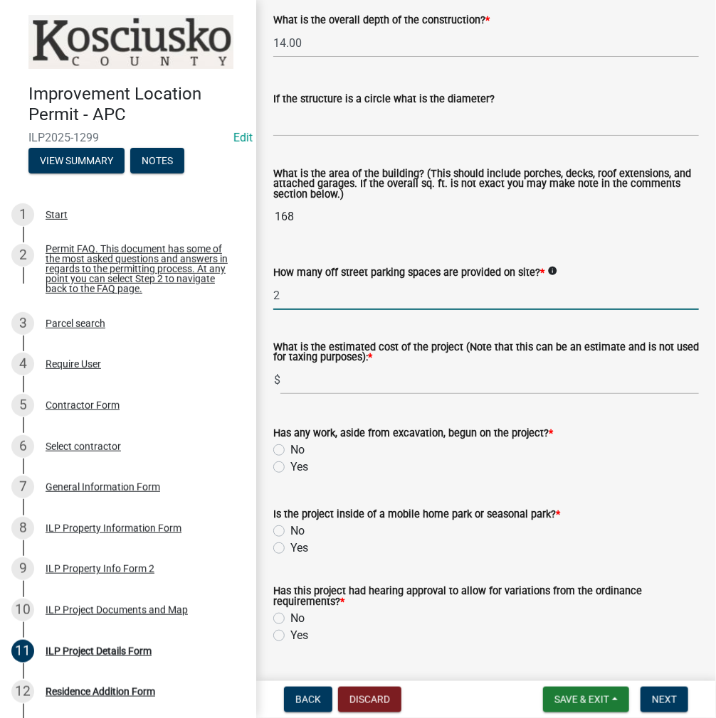
type input "2"
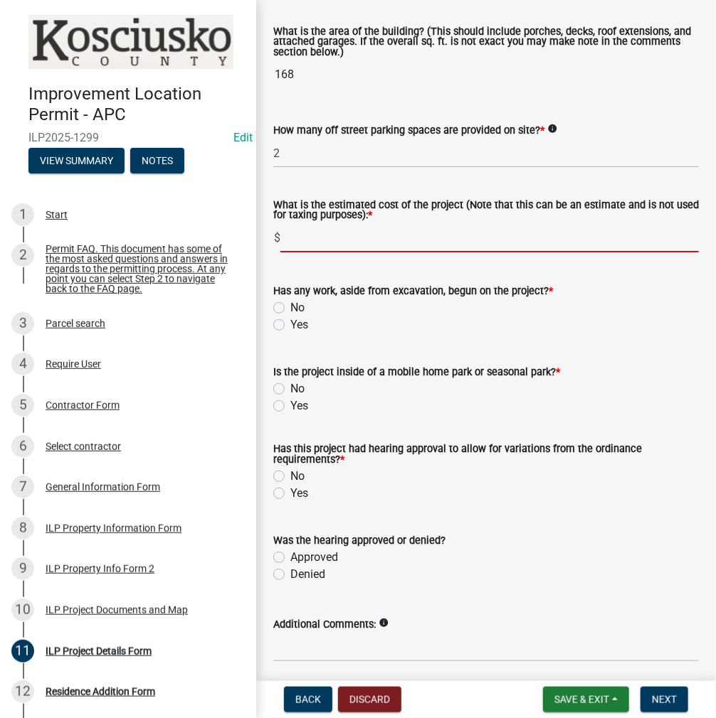
click at [279, 334] on form "Has any work, aside from excavation, begun on the project? * No Yes" at bounding box center [485, 299] width 425 height 68
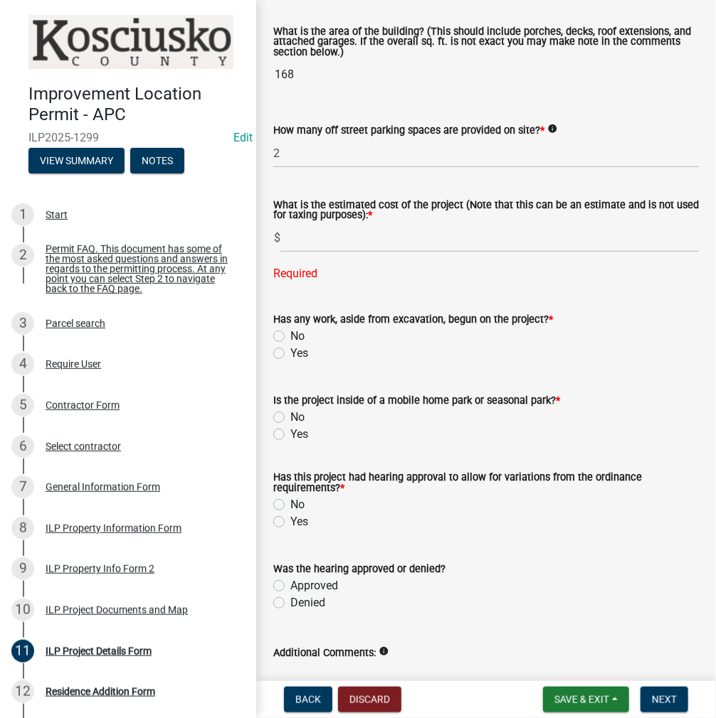
click at [290, 345] on label "No" at bounding box center [297, 336] width 14 height 17
click at [290, 337] on input "No" at bounding box center [294, 332] width 9 height 9
radio input "true"
click at [290, 426] on label "No" at bounding box center [297, 417] width 14 height 17
click at [290, 418] on input "No" at bounding box center [294, 413] width 9 height 9
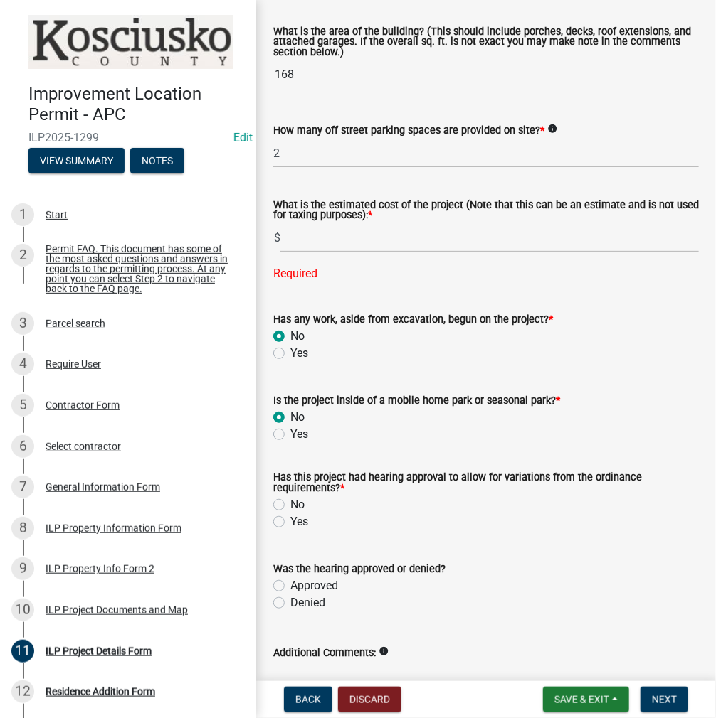
radio input "true"
click at [290, 531] on label "Yes" at bounding box center [299, 522] width 18 height 17
click at [290, 523] on input "Yes" at bounding box center [294, 518] width 9 height 9
radio input "true"
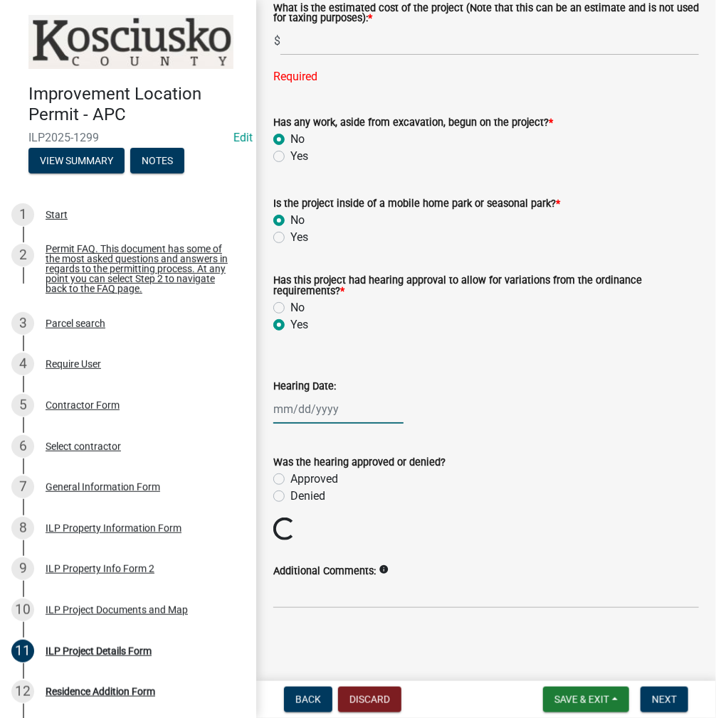
click at [314, 424] on div at bounding box center [338, 409] width 130 height 29
select select "10"
select select "2025"
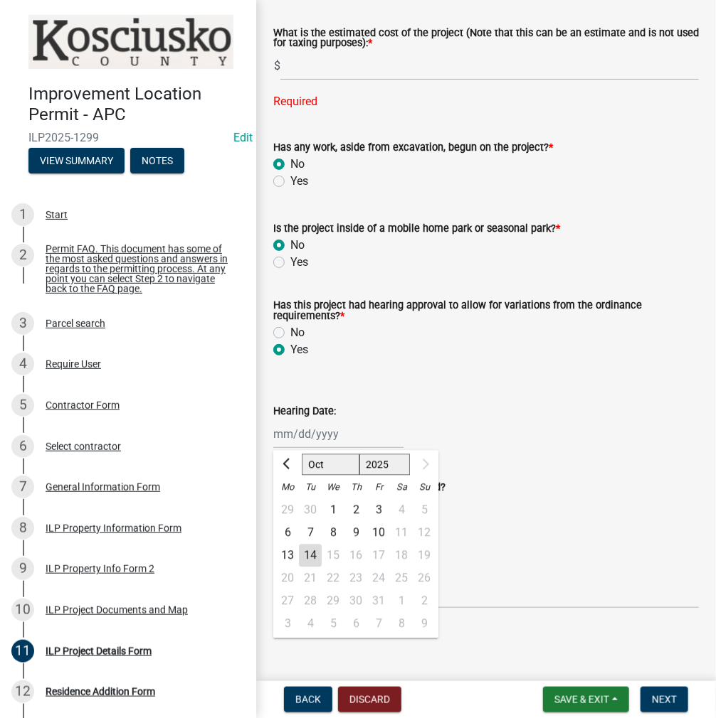
scroll to position [1206, 0]
click at [287, 565] on div "13" at bounding box center [287, 555] width 23 height 23
type input "[DATE]"
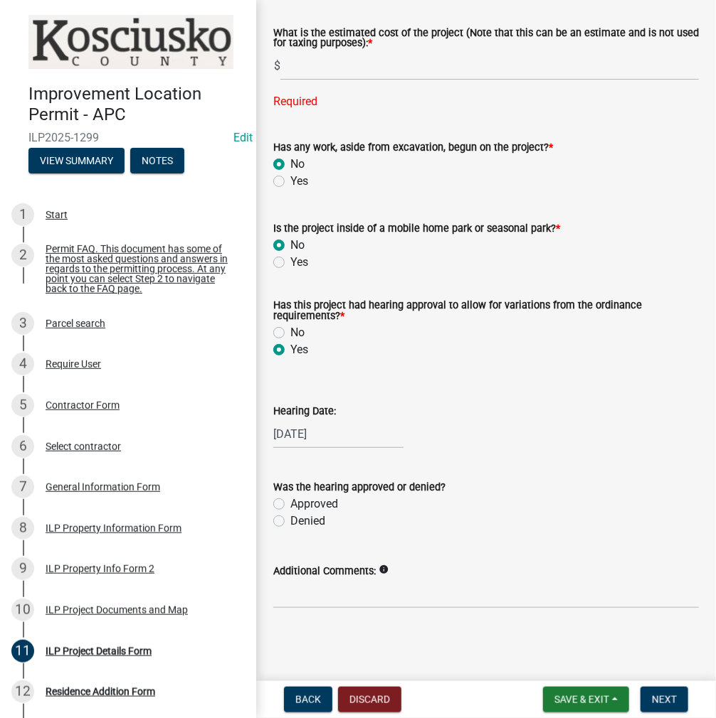
click at [290, 499] on label "Approved" at bounding box center [314, 504] width 48 height 17
click at [290, 499] on input "Approved" at bounding box center [294, 500] width 9 height 9
radio input "true"
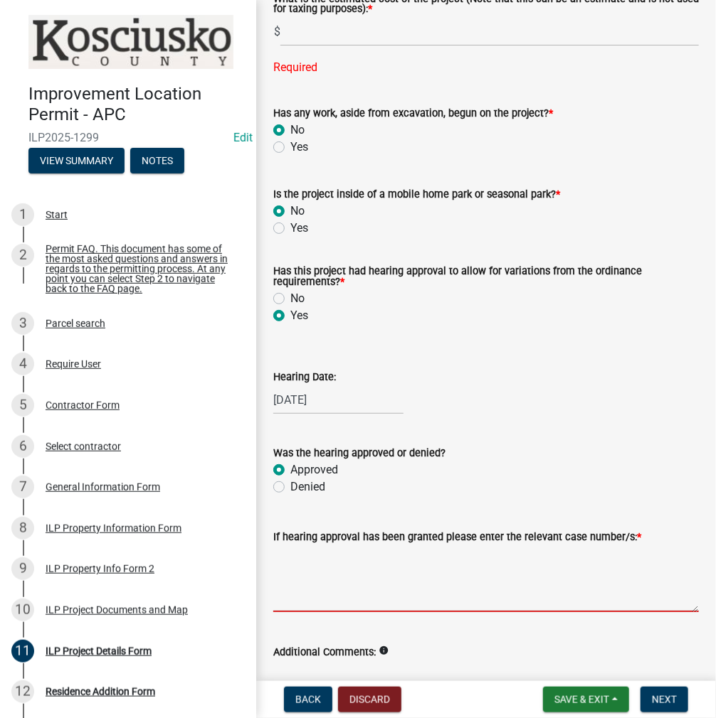
click at [310, 605] on textarea "If hearing approval has been granted please enter the relevant case number/s: *" at bounding box center [485, 579] width 425 height 67
type textarea "VAR2025-"
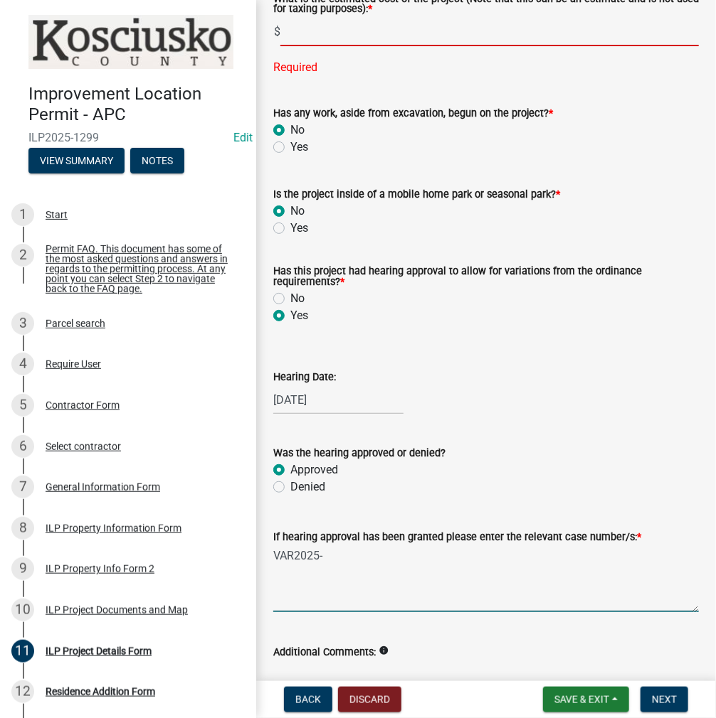
click at [327, 46] on input "text" at bounding box center [489, 31] width 418 height 29
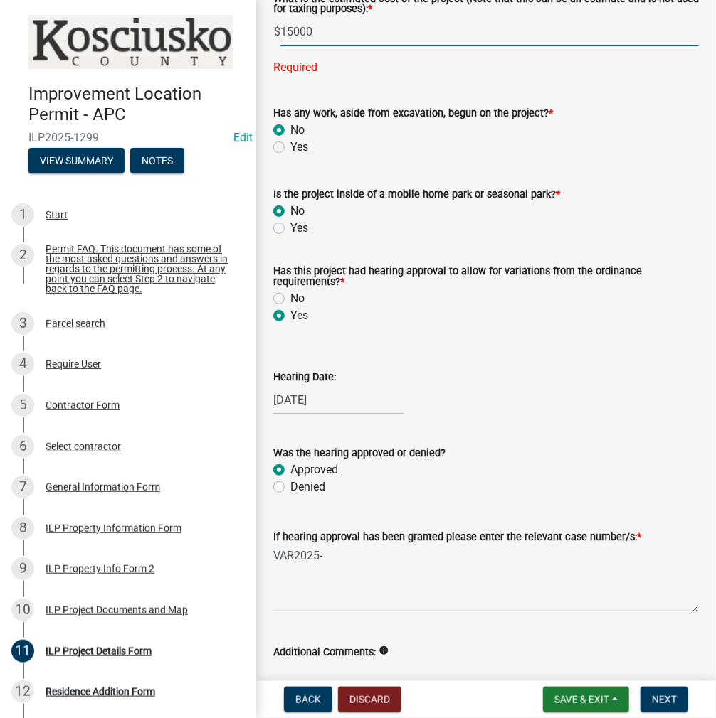
type input "15000"
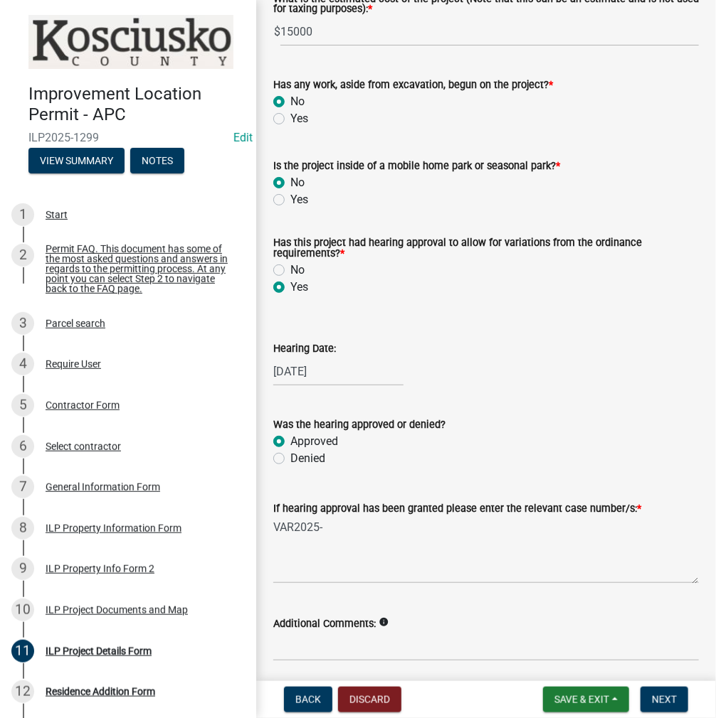
scroll to position [1292, 0]
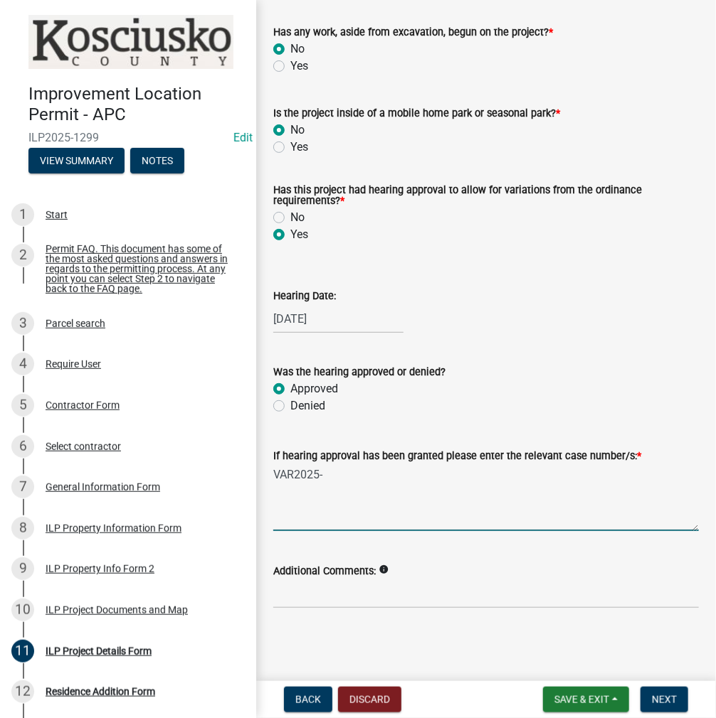
click at [356, 482] on textarea "VAR2025-" at bounding box center [485, 497] width 425 height 67
type textarea "VAR2025-249"
click at [669, 701] on span "Next" at bounding box center [664, 699] width 25 height 11
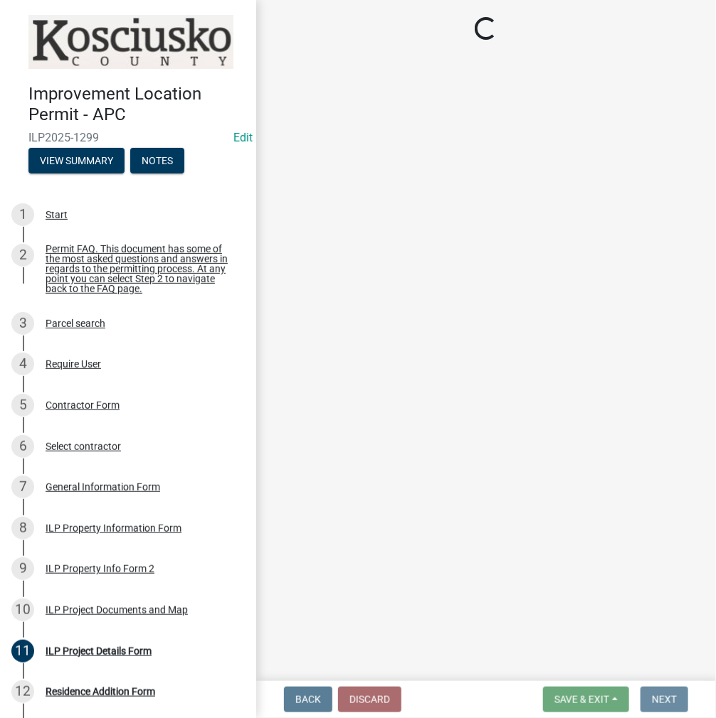
scroll to position [0, 0]
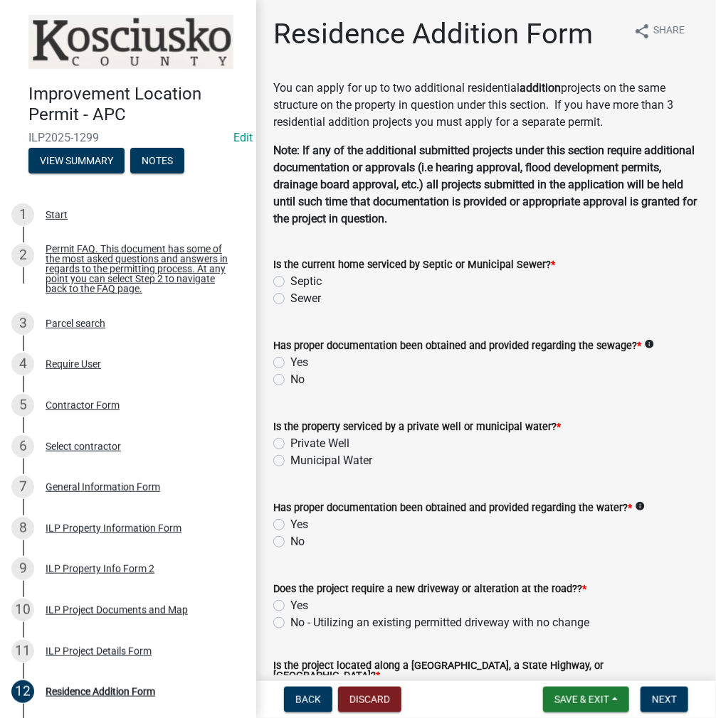
click at [290, 293] on label "Sewer" at bounding box center [305, 298] width 31 height 17
click at [290, 293] on input "Sewer" at bounding box center [294, 294] width 9 height 9
radio input "true"
click at [290, 363] on label "Yes" at bounding box center [299, 362] width 18 height 17
click at [290, 363] on input "Yes" at bounding box center [294, 358] width 9 height 9
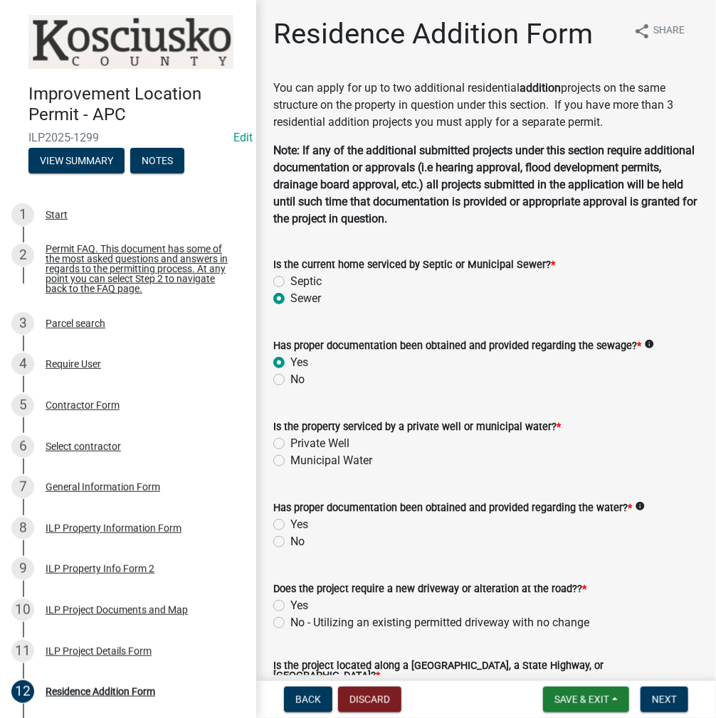
radio input "true"
click at [290, 440] on label "Private Well" at bounding box center [319, 443] width 59 height 17
click at [290, 440] on input "Private Well" at bounding box center [294, 439] width 9 height 9
radio input "true"
click at [290, 525] on label "Yes" at bounding box center [299, 524] width 18 height 17
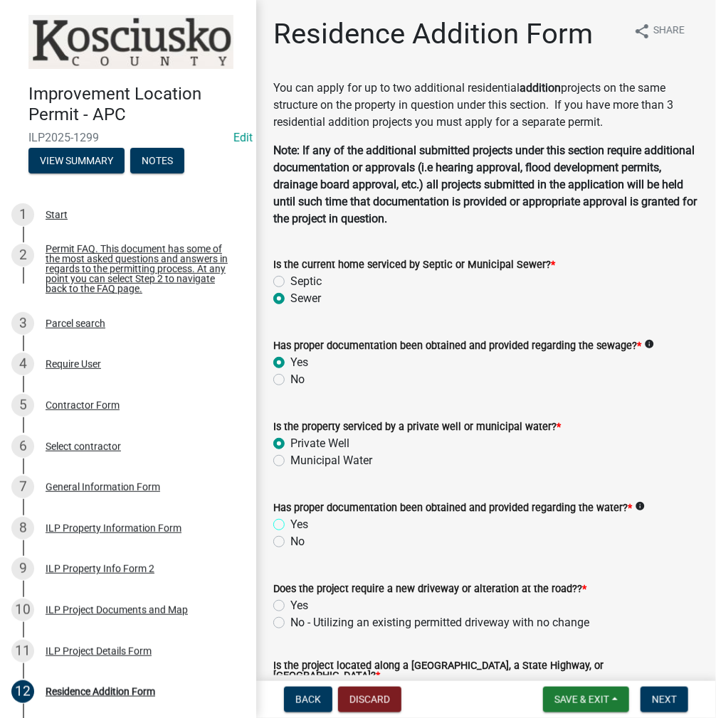
click at [290, 525] on input "Yes" at bounding box center [294, 520] width 9 height 9
radio input "true"
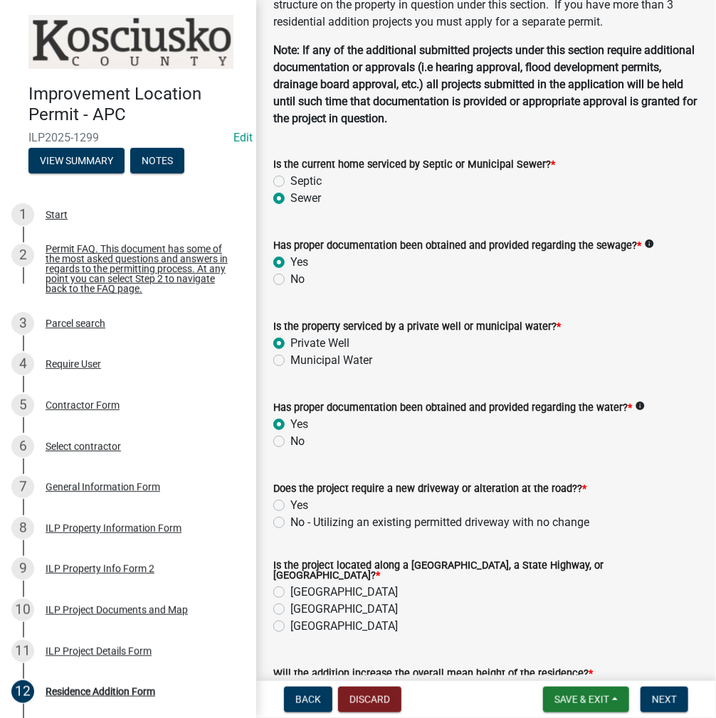
scroll to position [213, 0]
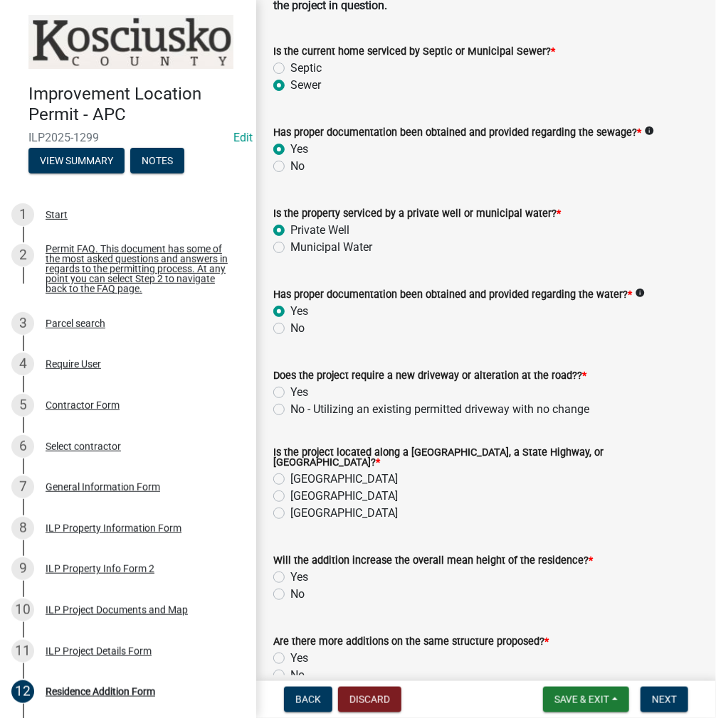
click at [290, 409] on label "No - Utilizing an existing permitted driveway with no change" at bounding box center [439, 409] width 299 height 17
click at [290, 409] on input "No - Utilizing an existing permitted driveway with no change" at bounding box center [294, 405] width 9 height 9
radio input "true"
click at [290, 473] on label "[GEOGRAPHIC_DATA]" at bounding box center [343, 479] width 107 height 17
click at [290, 473] on input "[GEOGRAPHIC_DATA]" at bounding box center [294, 475] width 9 height 9
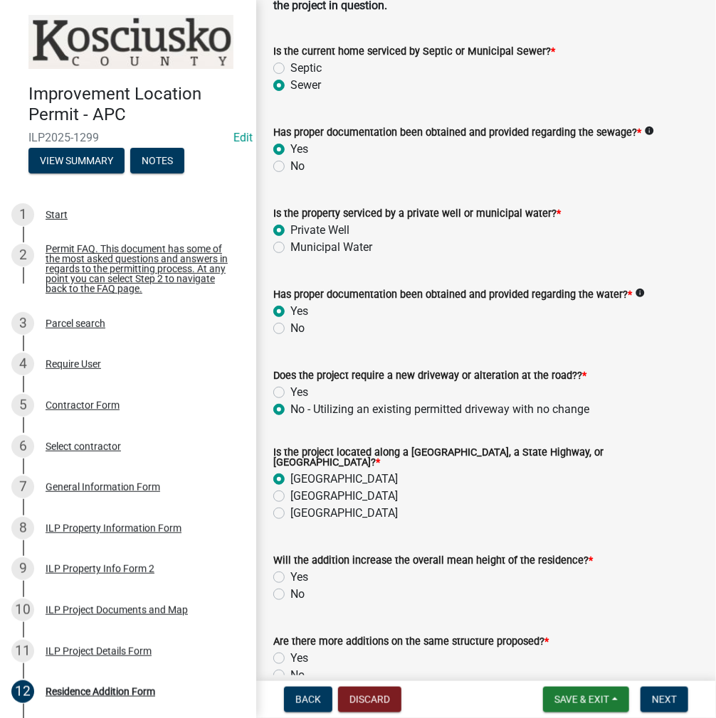
radio input "true"
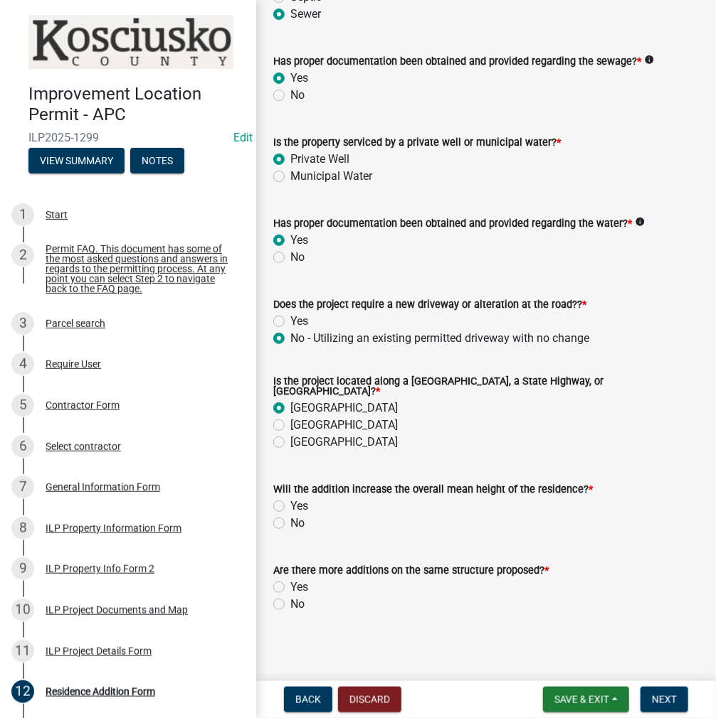
click at [290, 515] on label "No" at bounding box center [297, 523] width 14 height 17
click at [290, 515] on input "No" at bounding box center [294, 519] width 9 height 9
radio input "true"
click at [290, 600] on label "No" at bounding box center [297, 604] width 14 height 17
click at [290, 600] on input "No" at bounding box center [294, 600] width 9 height 9
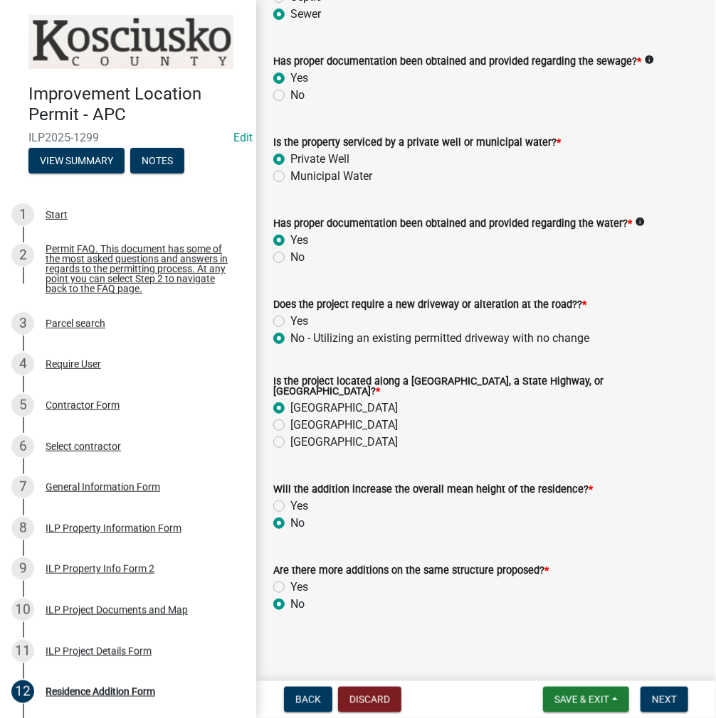
radio input "true"
click at [667, 696] on span "Next" at bounding box center [664, 699] width 25 height 11
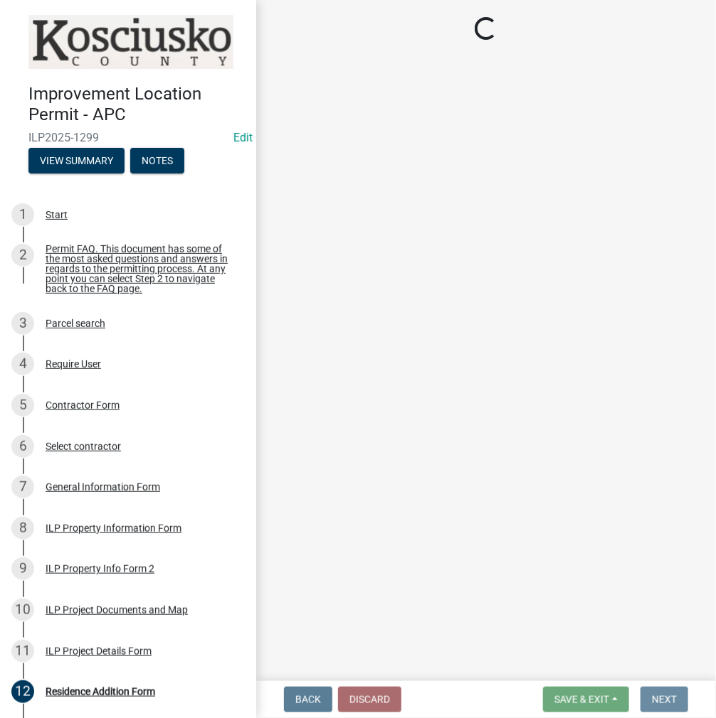
scroll to position [0, 0]
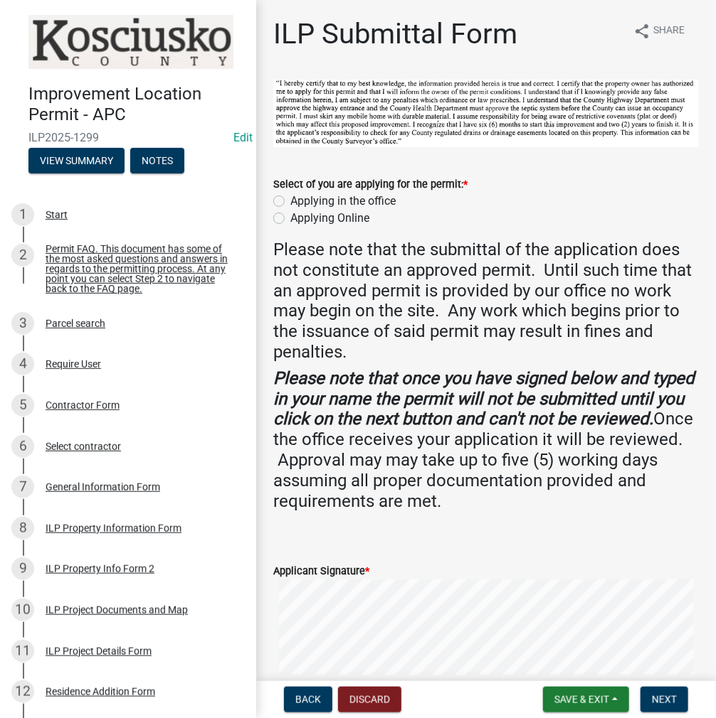
click at [290, 201] on label "Applying in the office" at bounding box center [342, 201] width 105 height 17
click at [290, 201] on input "Applying in the office" at bounding box center [294, 197] width 9 height 9
radio input "true"
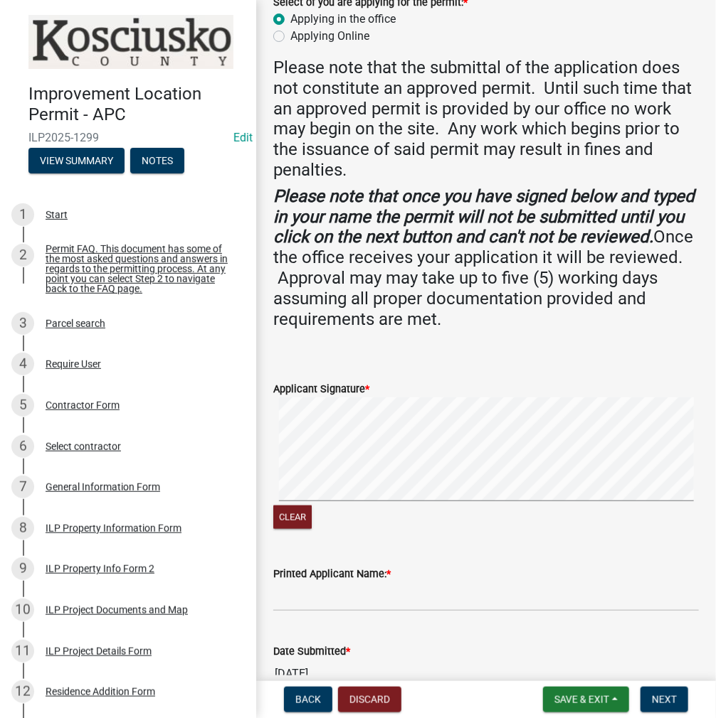
scroll to position [259, 0]
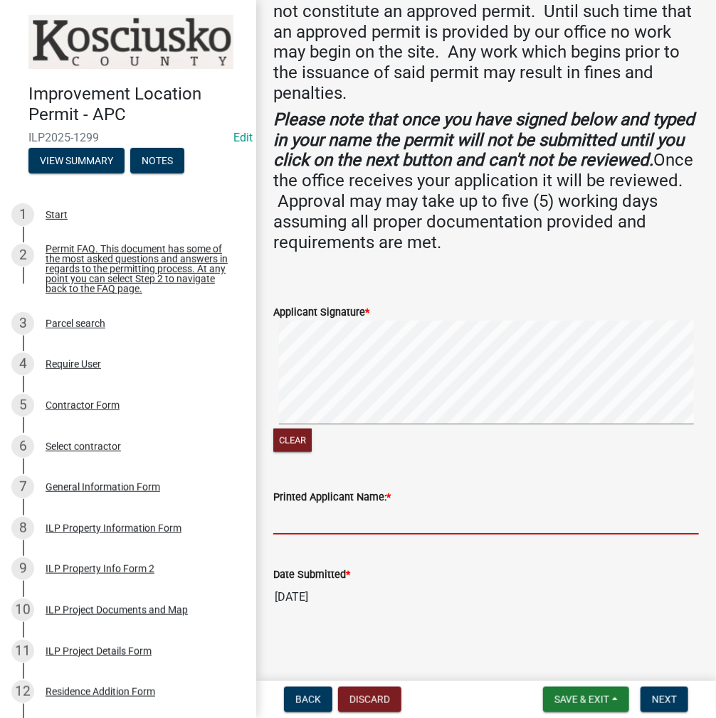
click at [299, 520] on input "Printed Applicant Name: *" at bounding box center [485, 520] width 425 height 29
type input "[PERSON_NAME]"
click at [679, 703] on button "Next" at bounding box center [664, 700] width 48 height 26
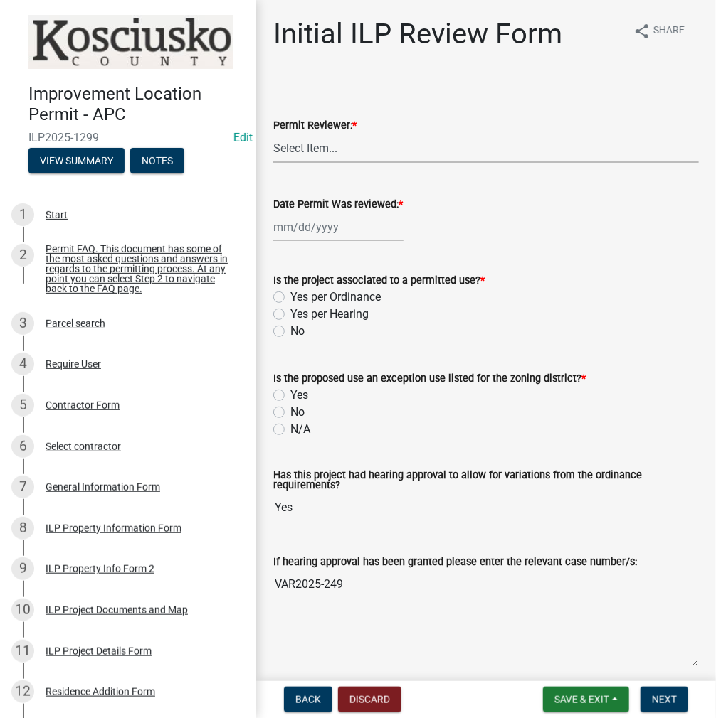
click at [316, 144] on select "Select Item... MMS LT AT CS [PERSON_NAME]" at bounding box center [485, 148] width 425 height 29
click at [273, 134] on select "Select Item... MMS LT AT CS [PERSON_NAME]" at bounding box center [485, 148] width 425 height 29
select select "c872cdc8-ca01-49f1-a213-e4b05fa58cd2"
click at [313, 225] on div at bounding box center [338, 227] width 130 height 29
select select "10"
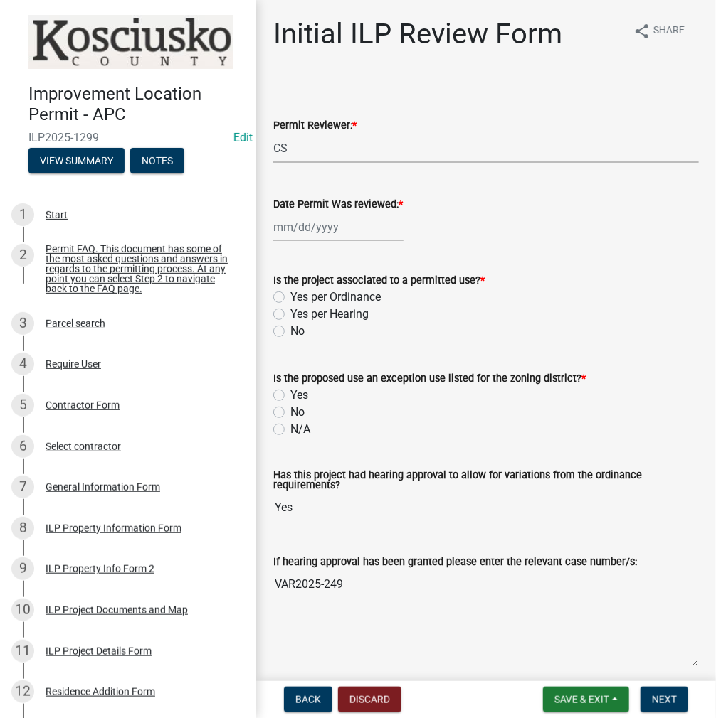
select select "2025"
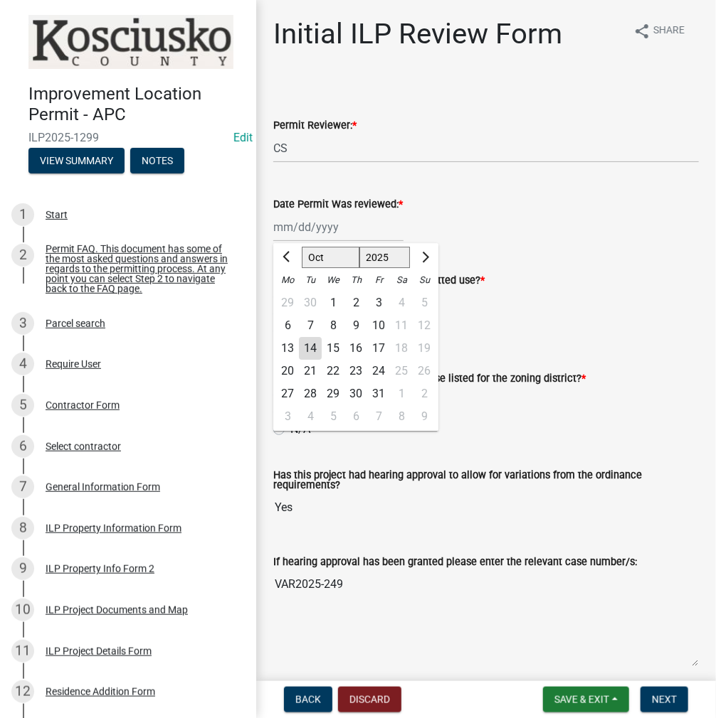
click at [315, 351] on div "14" at bounding box center [310, 348] width 23 height 23
type input "[DATE]"
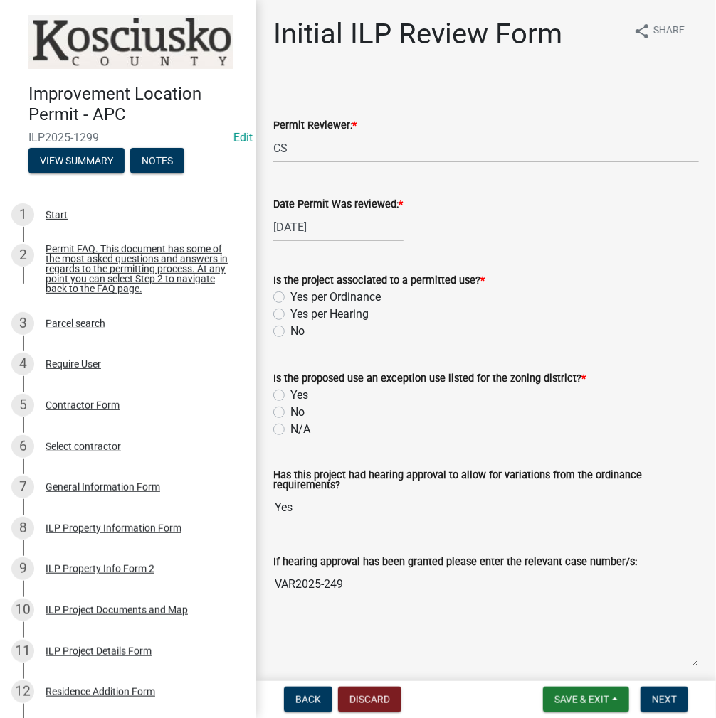
click at [290, 317] on label "Yes per Hearing" at bounding box center [329, 314] width 78 height 17
click at [290, 315] on input "Yes per Hearing" at bounding box center [294, 310] width 9 height 9
radio input "true"
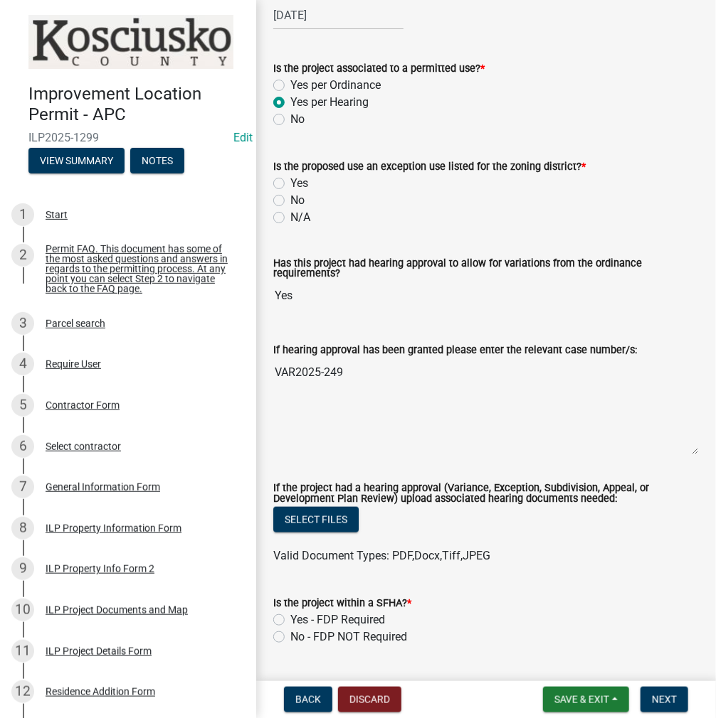
scroll to position [213, 0]
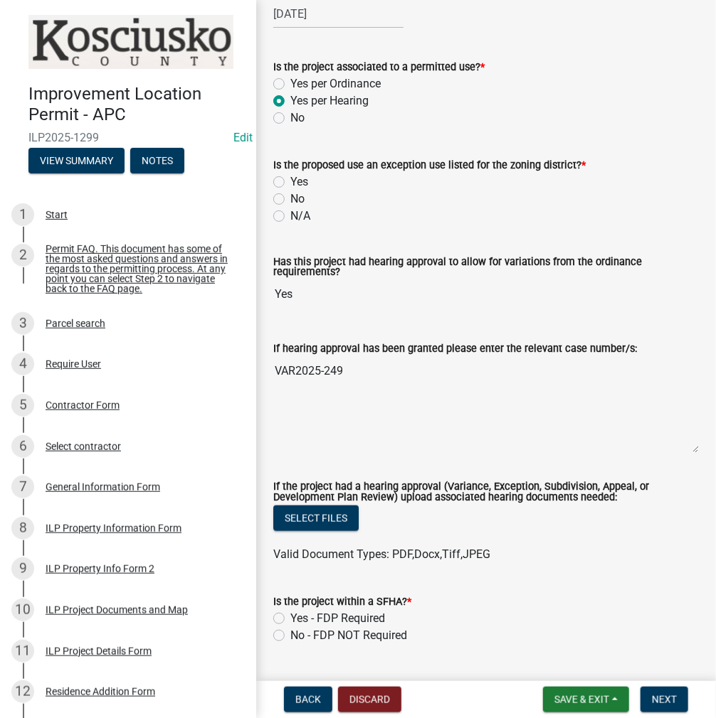
click at [272, 205] on div "Is the proposed use an exception use listed for the zoning district? * Yes No N…" at bounding box center [485, 181] width 447 height 85
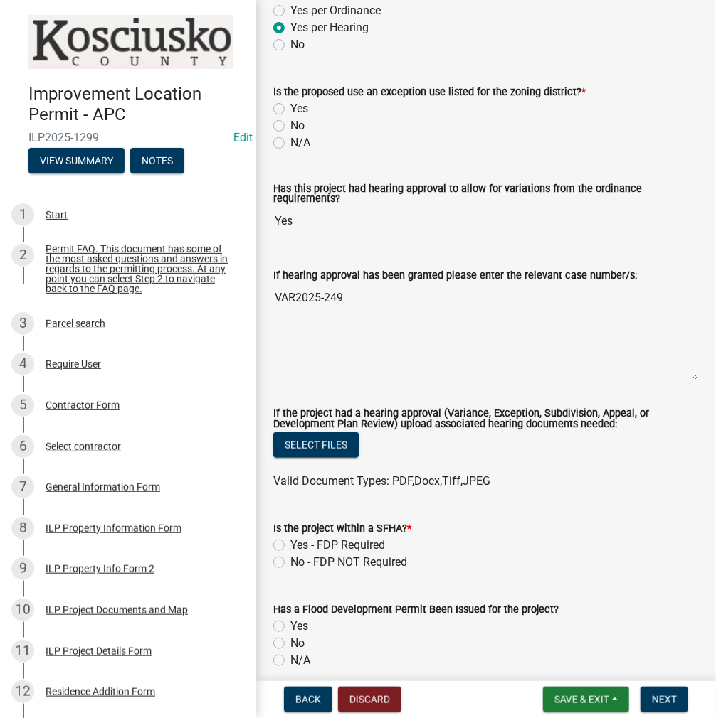
scroll to position [285, 0]
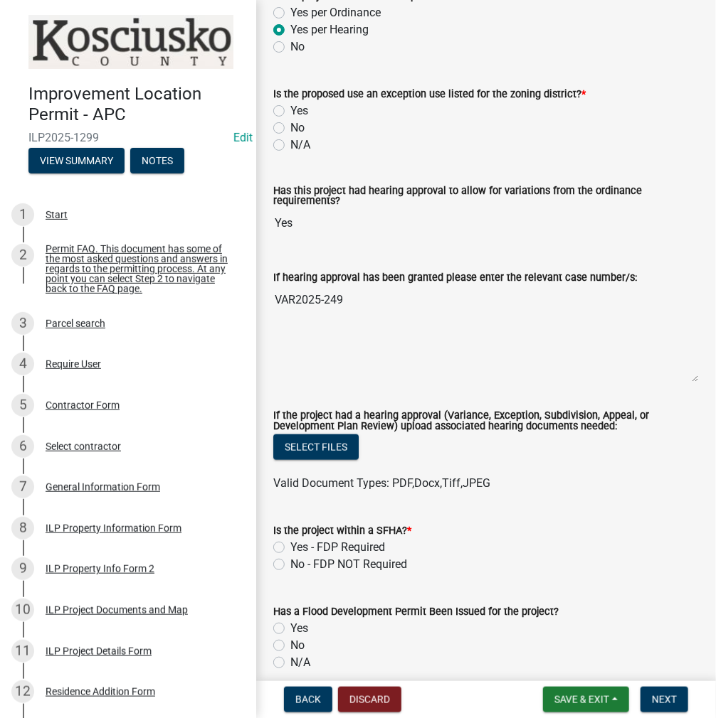
click at [290, 129] on label "No" at bounding box center [297, 127] width 14 height 17
click at [290, 129] on input "No" at bounding box center [294, 123] width 9 height 9
radio input "true"
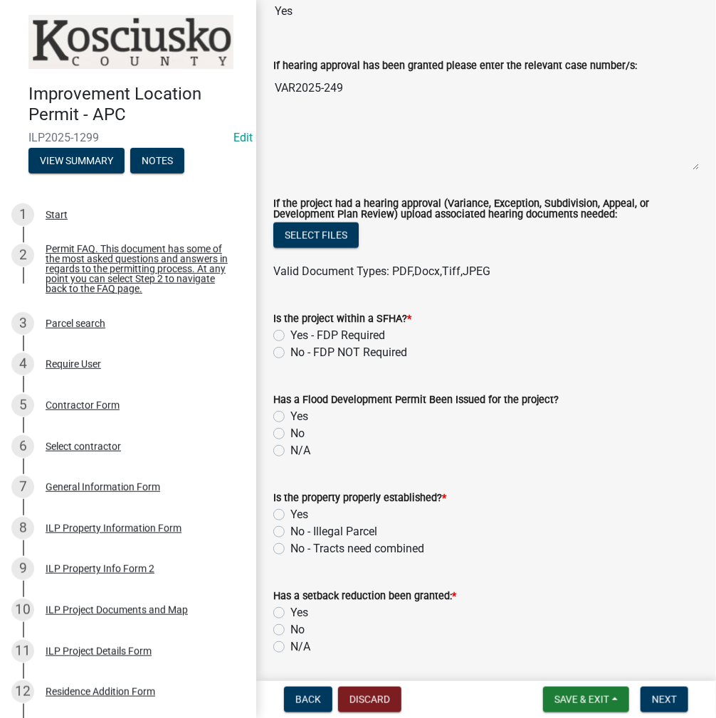
scroll to position [498, 0]
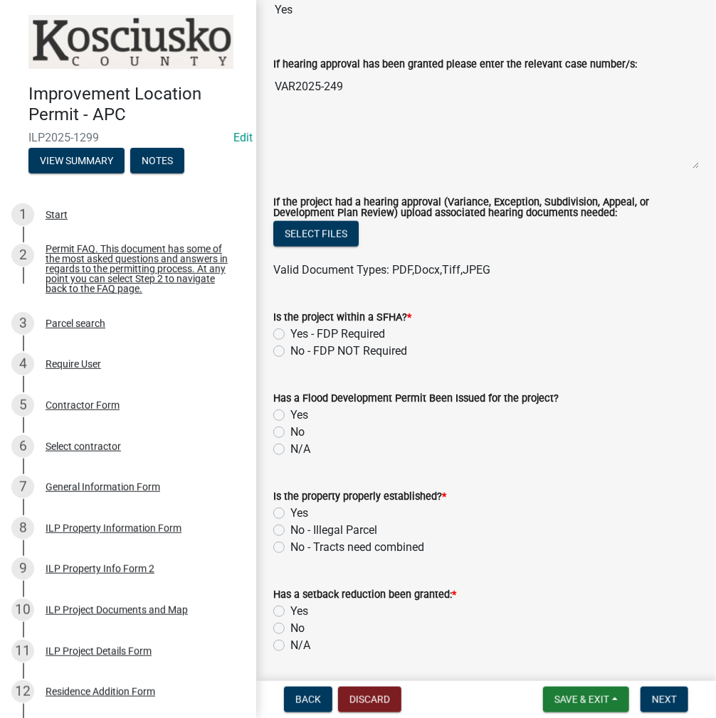
click at [290, 351] on label "No - FDP NOT Required" at bounding box center [348, 351] width 117 height 17
click at [290, 351] on input "No - FDP NOT Required" at bounding box center [294, 347] width 9 height 9
radio input "true"
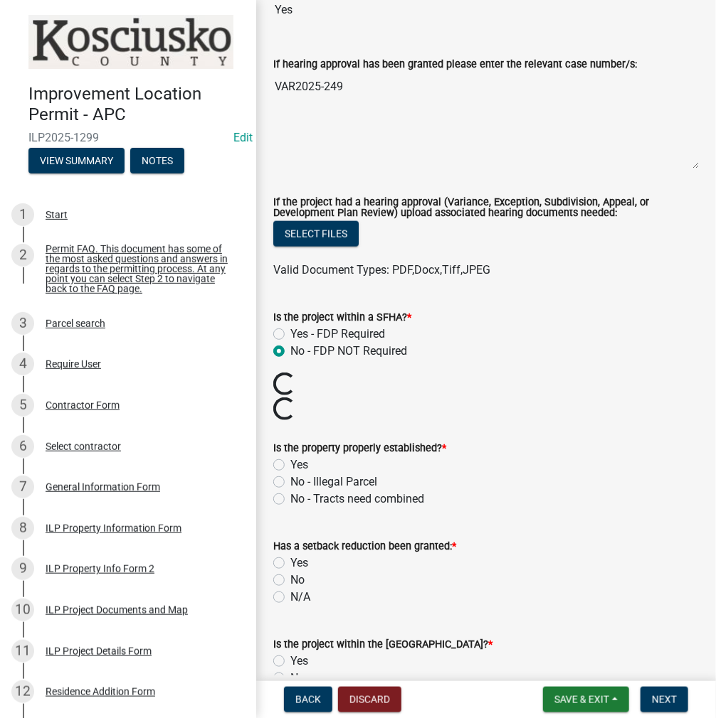
scroll to position [640, 0]
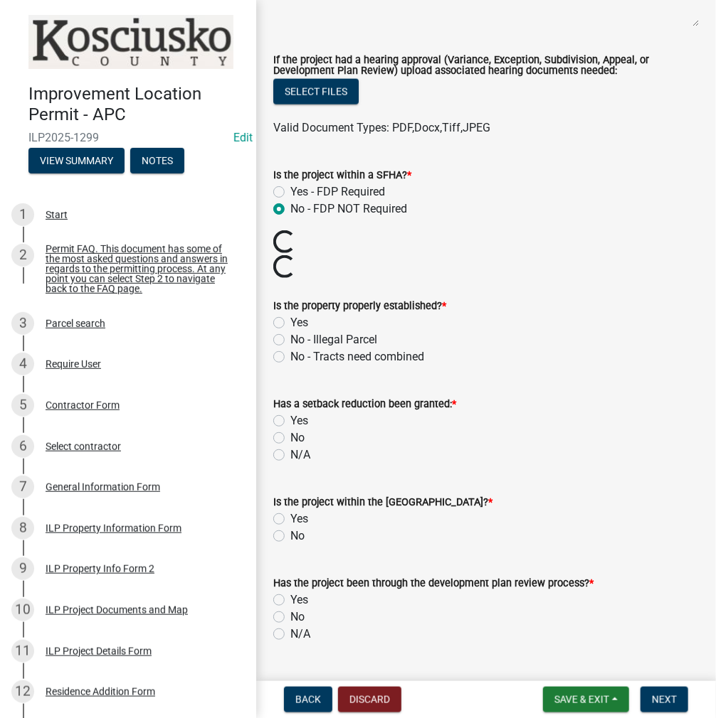
click at [290, 322] on label "Yes" at bounding box center [299, 322] width 18 height 17
click at [290, 322] on input "Yes" at bounding box center [294, 318] width 9 height 9
radio input "true"
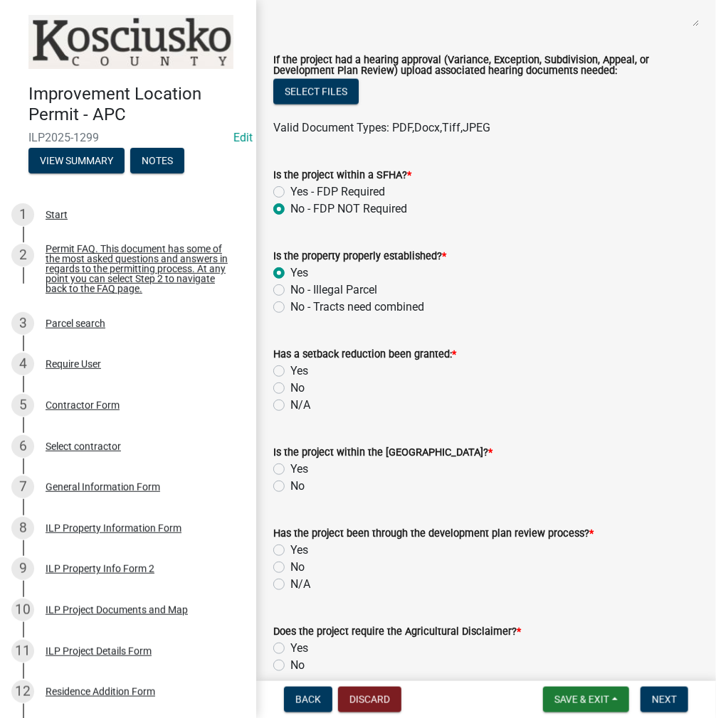
scroll to position [711, 0]
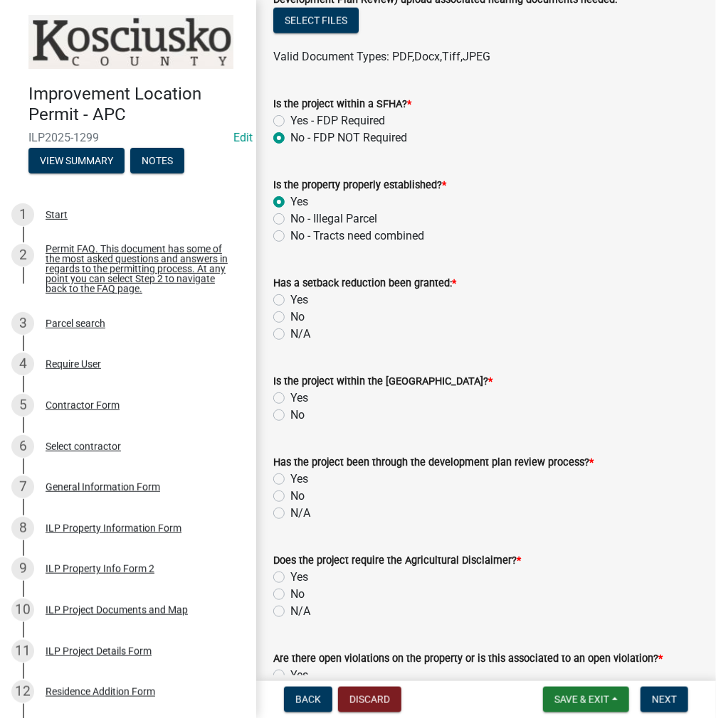
click at [290, 318] on label "No" at bounding box center [297, 317] width 14 height 17
click at [290, 318] on input "No" at bounding box center [294, 313] width 9 height 9
radio input "true"
click at [290, 413] on label "No" at bounding box center [297, 415] width 14 height 17
click at [290, 413] on input "No" at bounding box center [294, 411] width 9 height 9
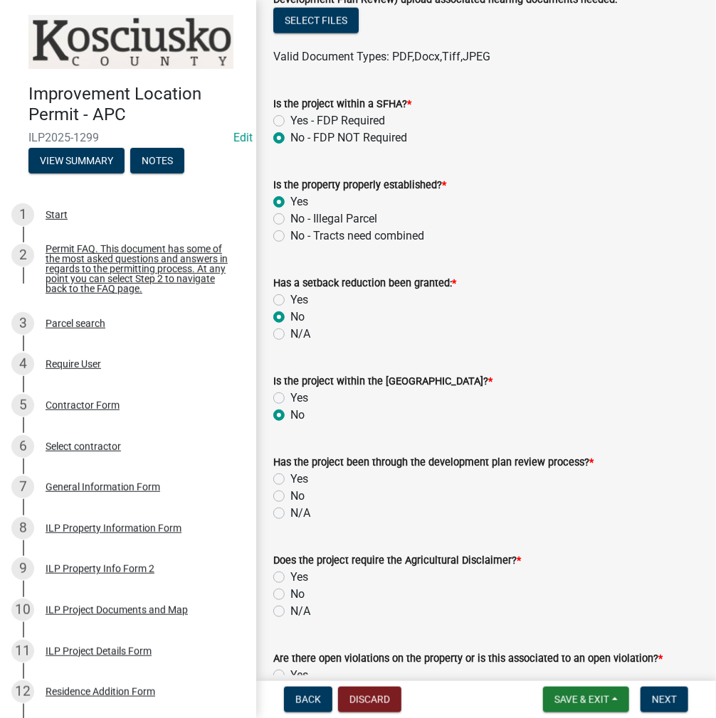
radio input "true"
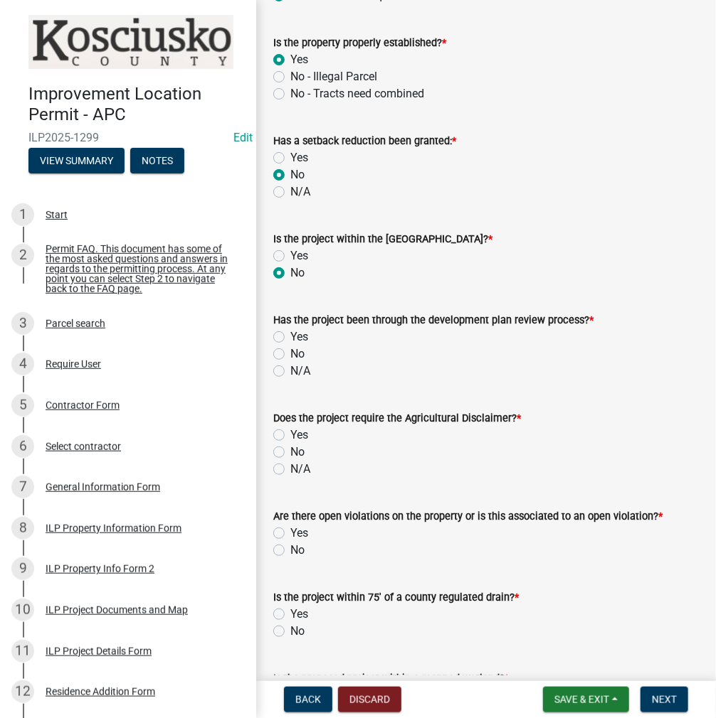
click at [290, 352] on label "No" at bounding box center [297, 354] width 14 height 17
click at [290, 352] on input "No" at bounding box center [294, 350] width 9 height 9
radio input "true"
click at [290, 450] on label "No" at bounding box center [297, 452] width 14 height 17
click at [290, 450] on input "No" at bounding box center [294, 448] width 9 height 9
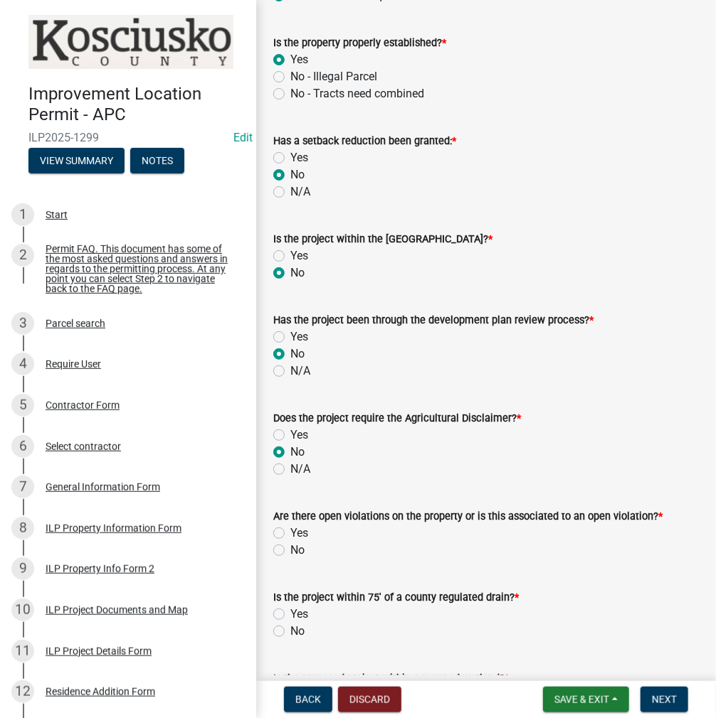
radio input "true"
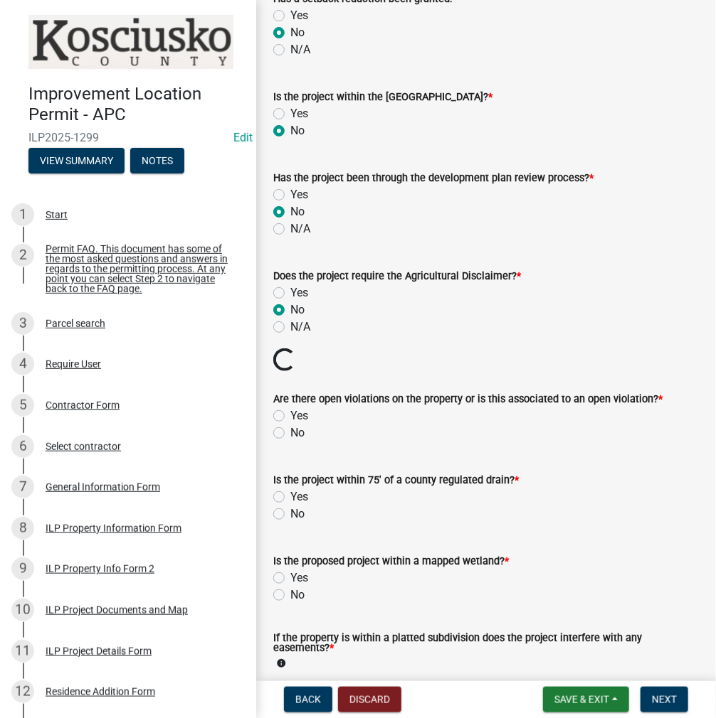
scroll to position [1138, 0]
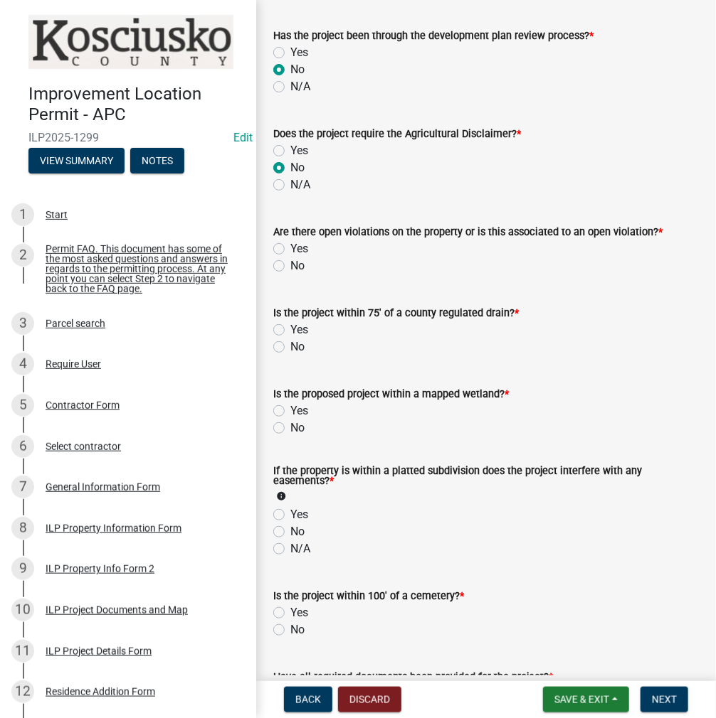
click at [290, 265] on label "No" at bounding box center [297, 265] width 14 height 17
click at [290, 265] on input "No" at bounding box center [294, 261] width 9 height 9
radio input "true"
click at [290, 341] on label "No" at bounding box center [297, 347] width 14 height 17
click at [290, 341] on input "No" at bounding box center [294, 343] width 9 height 9
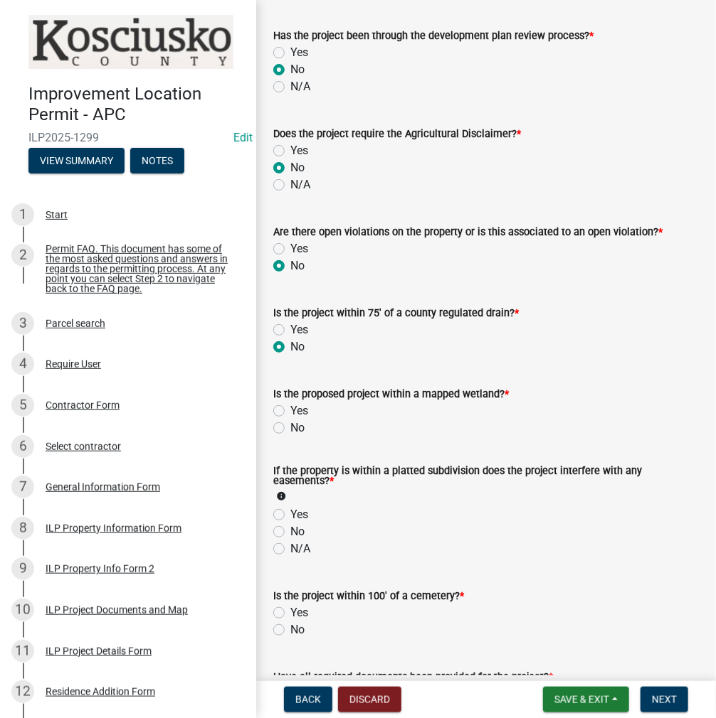
radio input "true"
click at [290, 425] on label "No" at bounding box center [297, 428] width 14 height 17
click at [290, 425] on input "No" at bounding box center [294, 424] width 9 height 9
radio input "true"
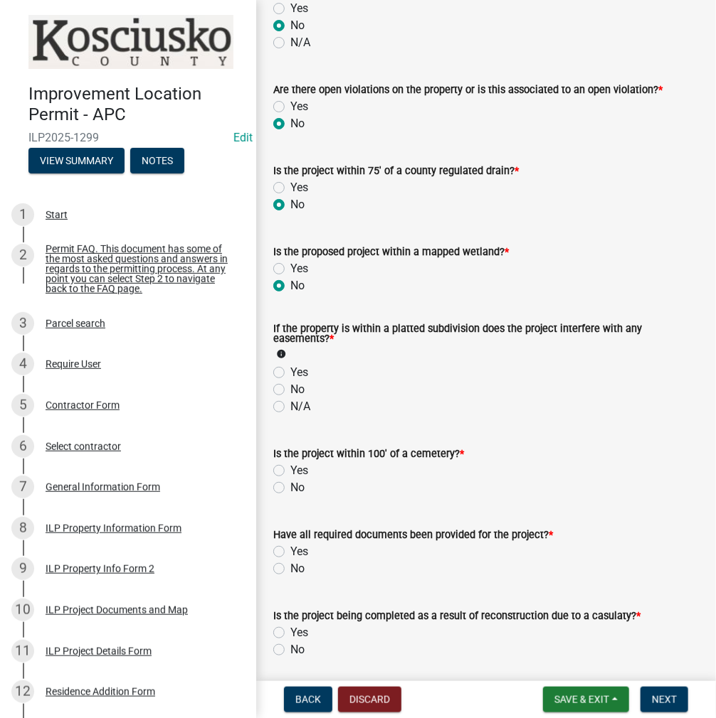
click at [290, 392] on label "No" at bounding box center [297, 389] width 14 height 17
click at [290, 390] on input "No" at bounding box center [294, 385] width 9 height 9
radio input "true"
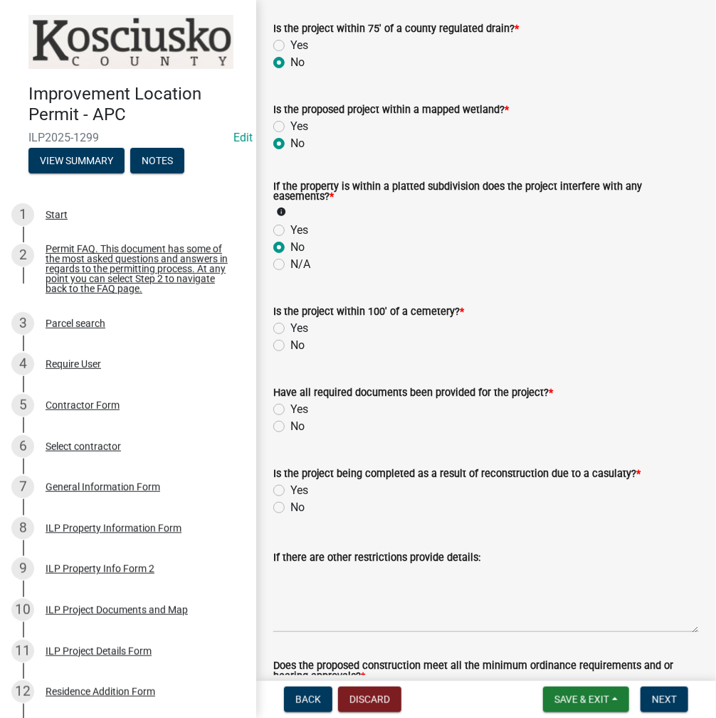
click at [290, 345] on label "No" at bounding box center [297, 345] width 14 height 17
click at [290, 345] on input "No" at bounding box center [294, 341] width 9 height 9
radio input "true"
click at [290, 411] on label "Yes" at bounding box center [299, 409] width 18 height 17
click at [290, 410] on input "Yes" at bounding box center [294, 405] width 9 height 9
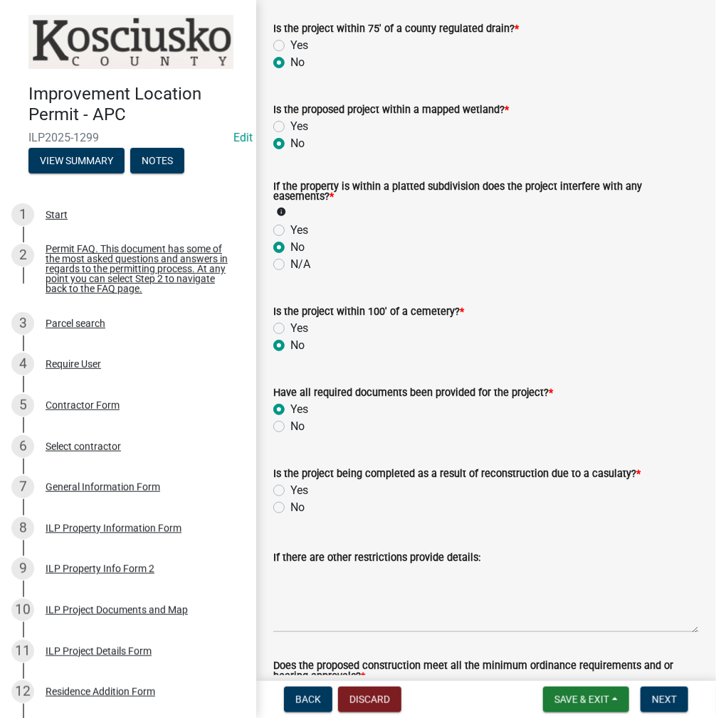
radio input "true"
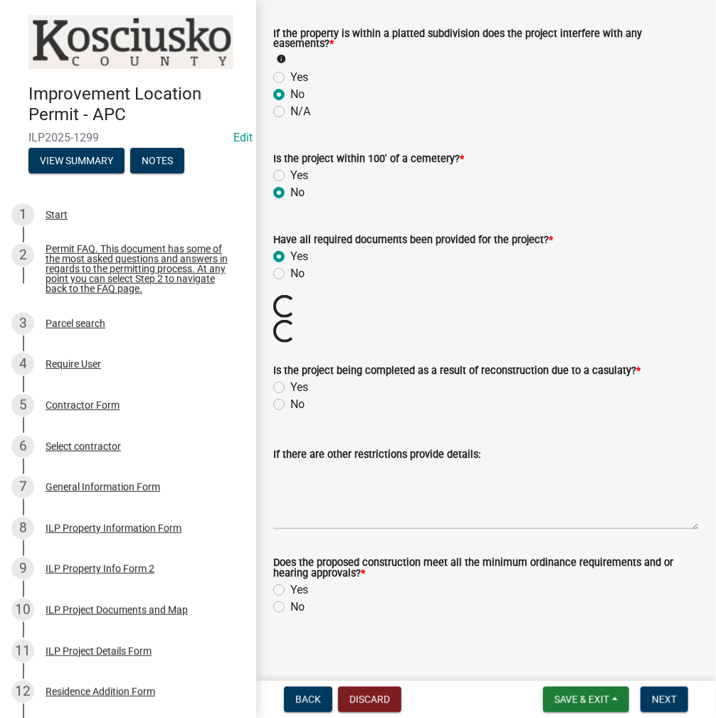
scroll to position [1583, 0]
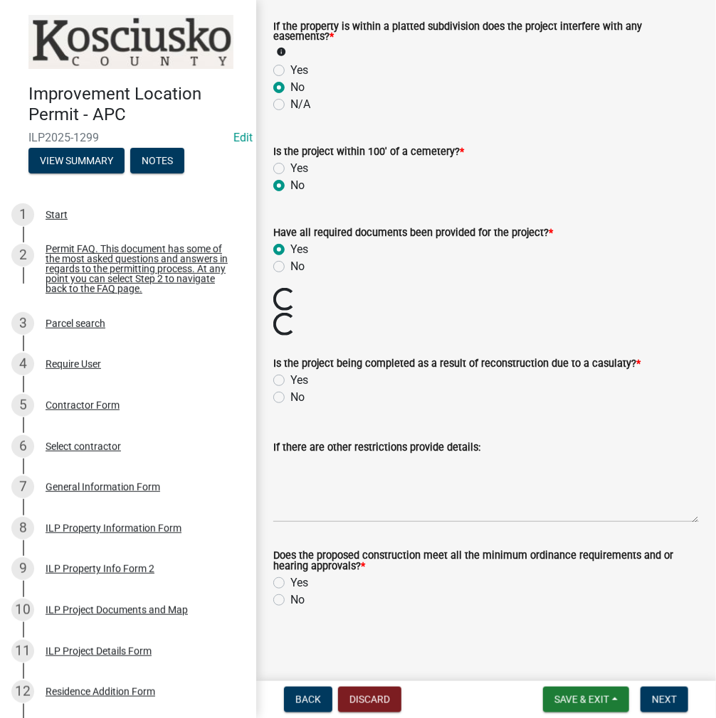
click at [290, 398] on label "No" at bounding box center [297, 397] width 14 height 17
click at [290, 398] on input "No" at bounding box center [294, 393] width 9 height 9
radio input "true"
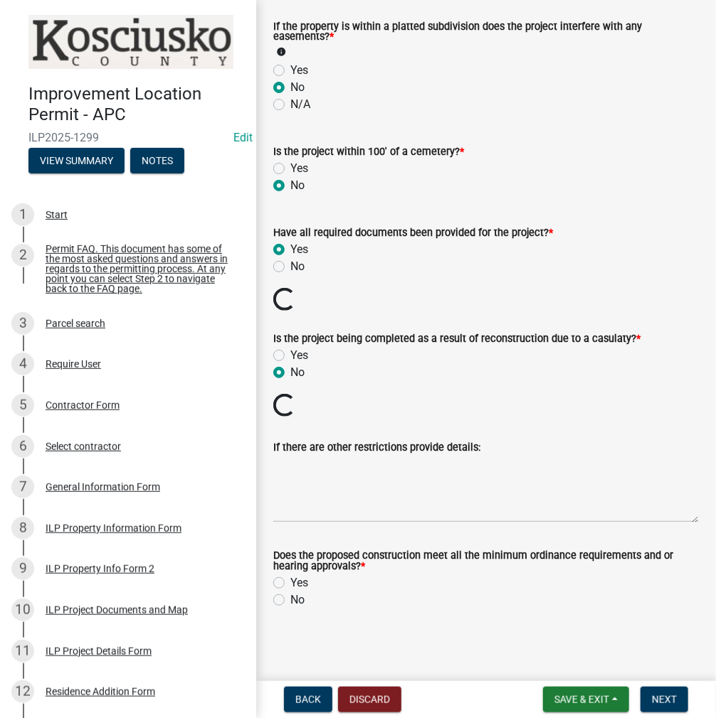
scroll to position [1533, 0]
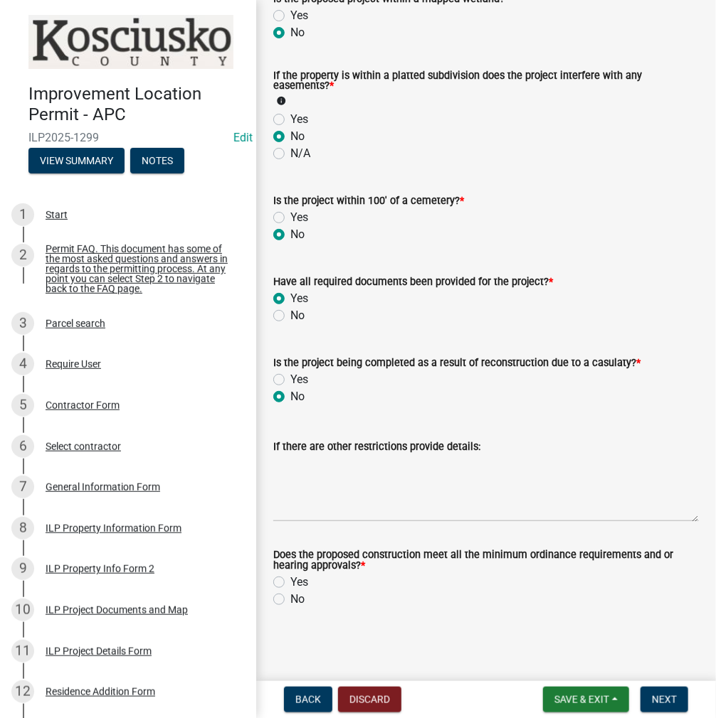
click at [290, 580] on label "Yes" at bounding box center [299, 582] width 18 height 17
click at [290, 580] on input "Yes" at bounding box center [294, 578] width 9 height 9
radio input "true"
click at [663, 703] on span "Next" at bounding box center [664, 699] width 25 height 11
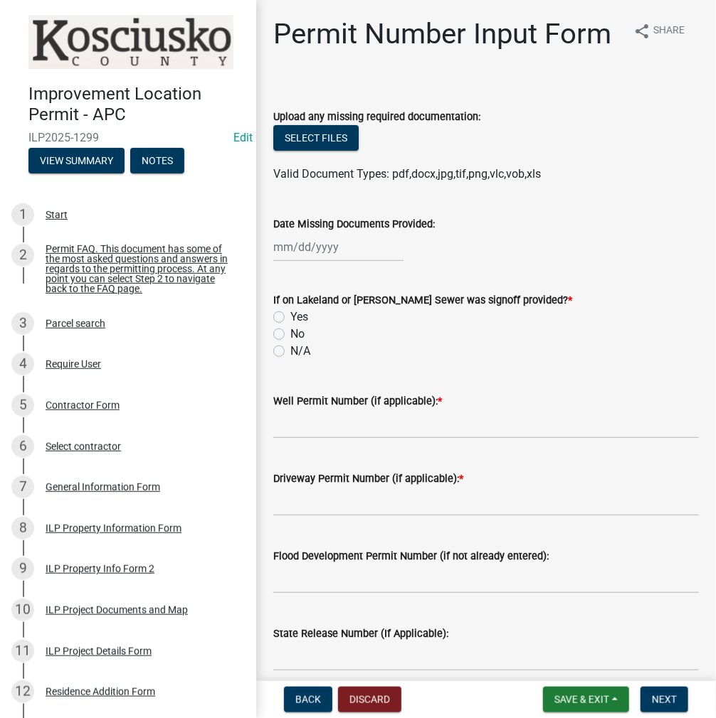
drag, startPoint x: 279, startPoint y: 368, endPoint x: 319, endPoint y: 461, distance: 101.3
click at [290, 343] on label "No" at bounding box center [297, 334] width 14 height 17
click at [290, 335] on input "No" at bounding box center [294, 330] width 9 height 9
radio input "true"
click at [313, 439] on input "Well Permit Number (if applicable): *" at bounding box center [485, 424] width 425 height 29
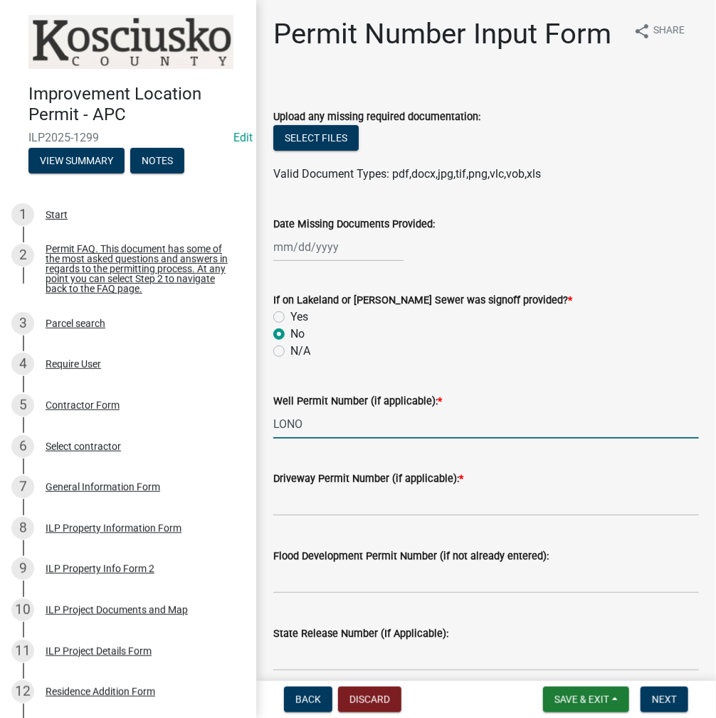
type input "LONO"
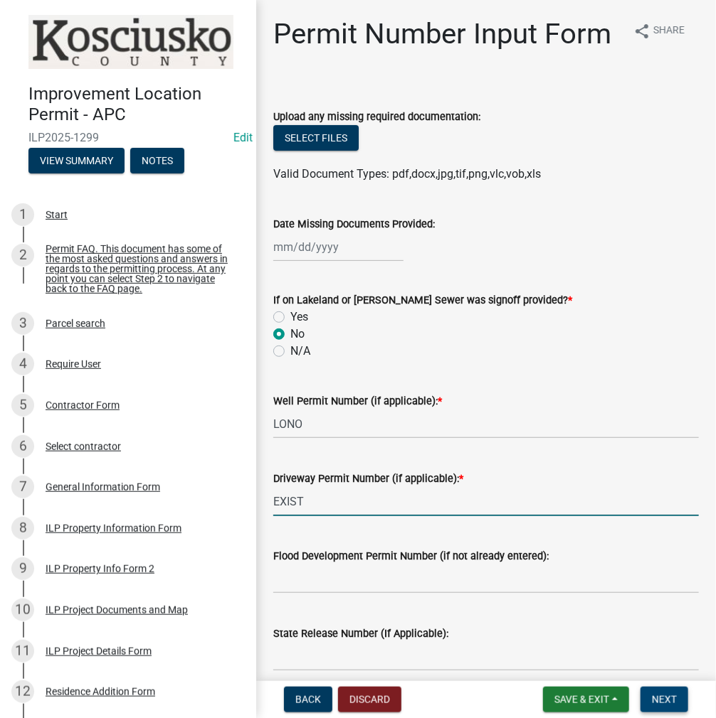
type input "EXIST"
click at [652, 692] on button "Next" at bounding box center [664, 700] width 48 height 26
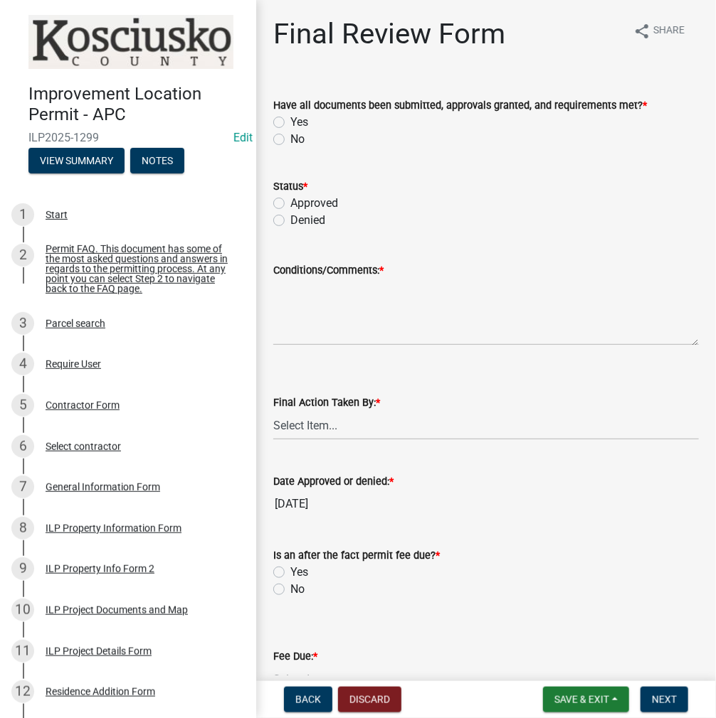
click at [290, 118] on label "Yes" at bounding box center [299, 122] width 18 height 17
click at [290, 118] on input "Yes" at bounding box center [294, 118] width 9 height 9
radio input "true"
click at [290, 205] on label "Approved" at bounding box center [314, 203] width 48 height 17
click at [290, 204] on input "Approved" at bounding box center [294, 199] width 9 height 9
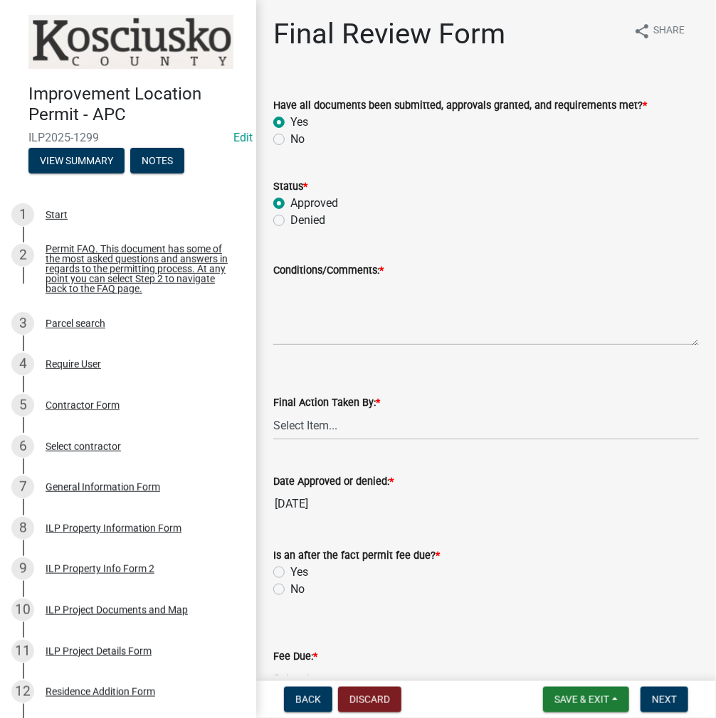
radio input "true"
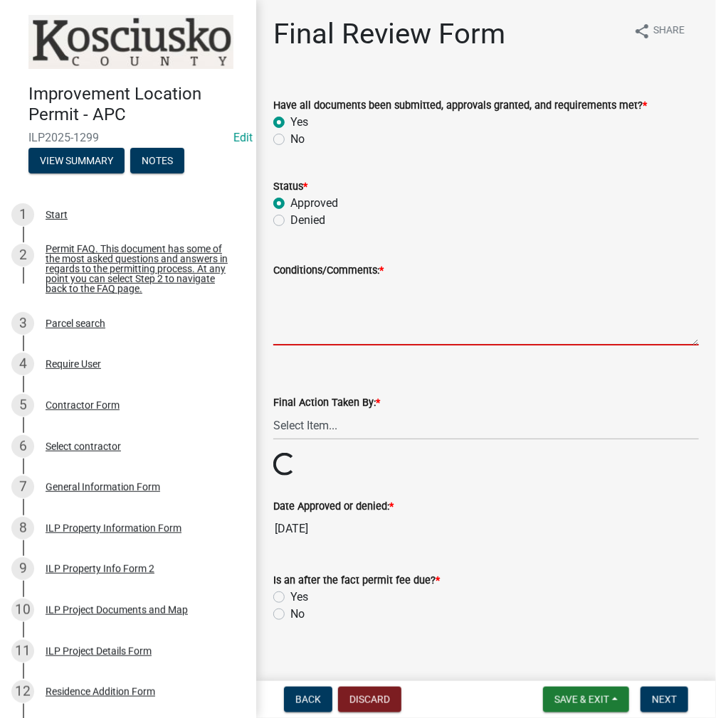
click at [304, 318] on textarea "Conditions/Comments: *" at bounding box center [485, 312] width 425 height 67
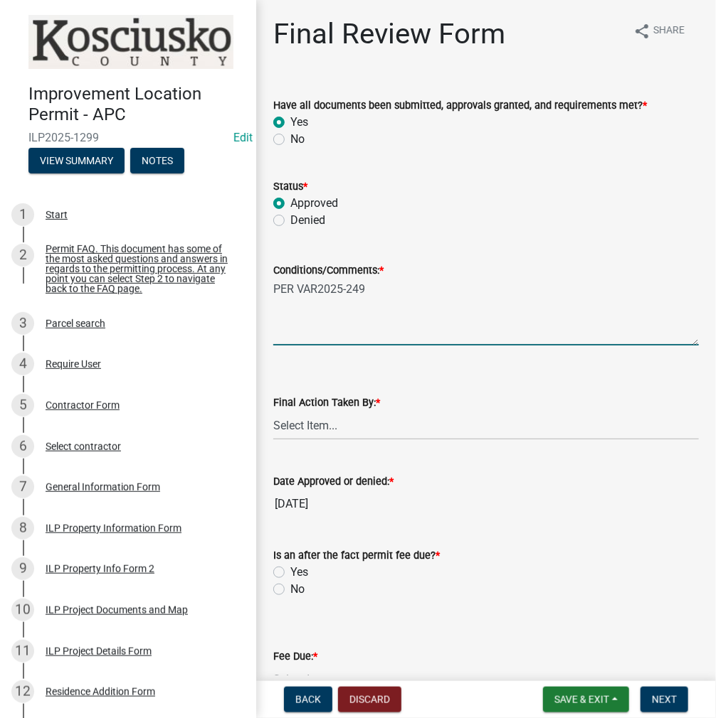
click at [321, 287] on textarea "PER VAR2025-249" at bounding box center [485, 312] width 425 height 67
type textarea "PER VAR 2025-249"
click at [293, 430] on select "Select Item... MMS LT AT CS [PERSON_NAME]" at bounding box center [485, 425] width 425 height 29
click at [273, 411] on select "Select Item... MMS LT AT CS [PERSON_NAME]" at bounding box center [485, 425] width 425 height 29
select select "c872cdc8-ca01-49f1-a213-e4b05fa58cd2"
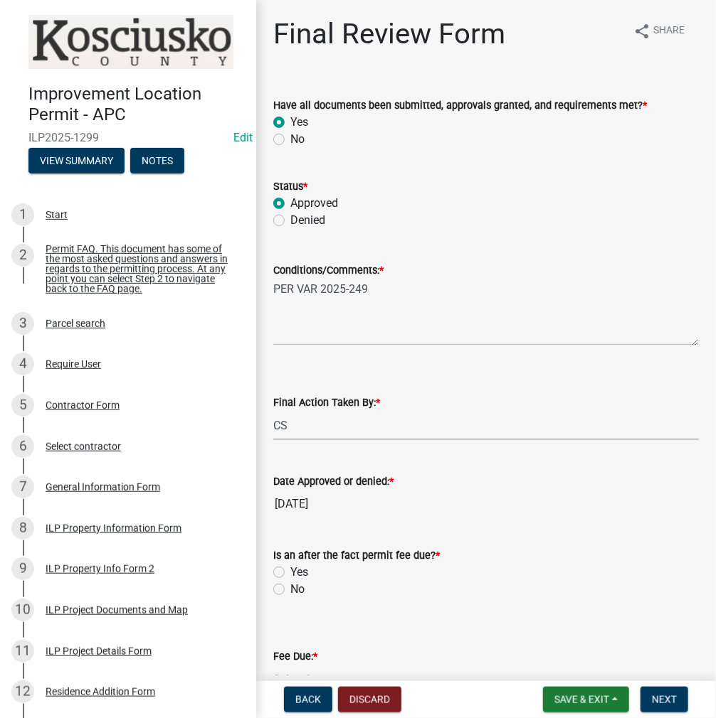
scroll to position [246, 0]
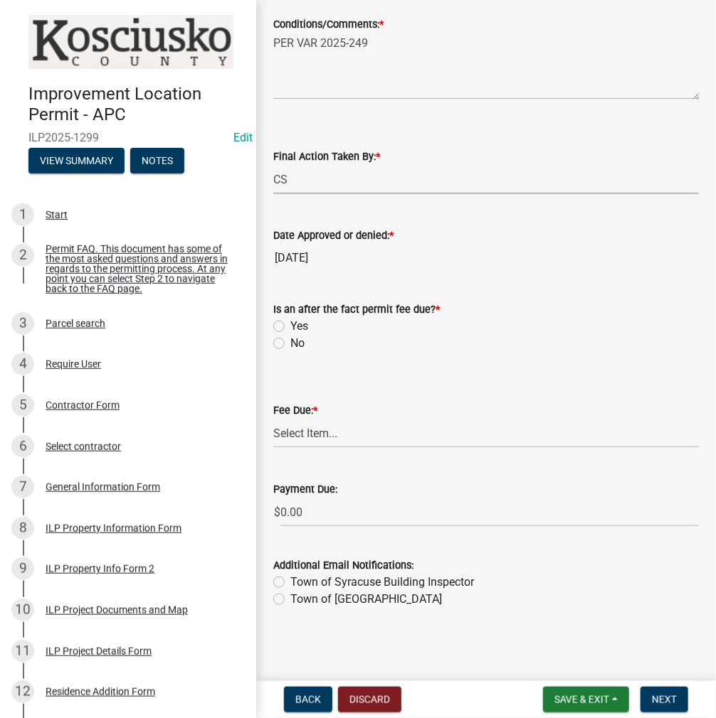
click at [290, 344] on label "No" at bounding box center [297, 343] width 14 height 17
click at [290, 344] on input "No" at bounding box center [294, 339] width 9 height 9
radio input "true"
click at [298, 435] on select "Select Item... N/A $10.00 $25.00 $125.00 $250 $500 $500 + $10.00 for every 10 s…" at bounding box center [485, 433] width 425 height 29
click at [273, 448] on select "Select Item... N/A $10.00 $25.00 $125.00 $250 $500 $500 + $10.00 for every 10 s…" at bounding box center [485, 433] width 425 height 29
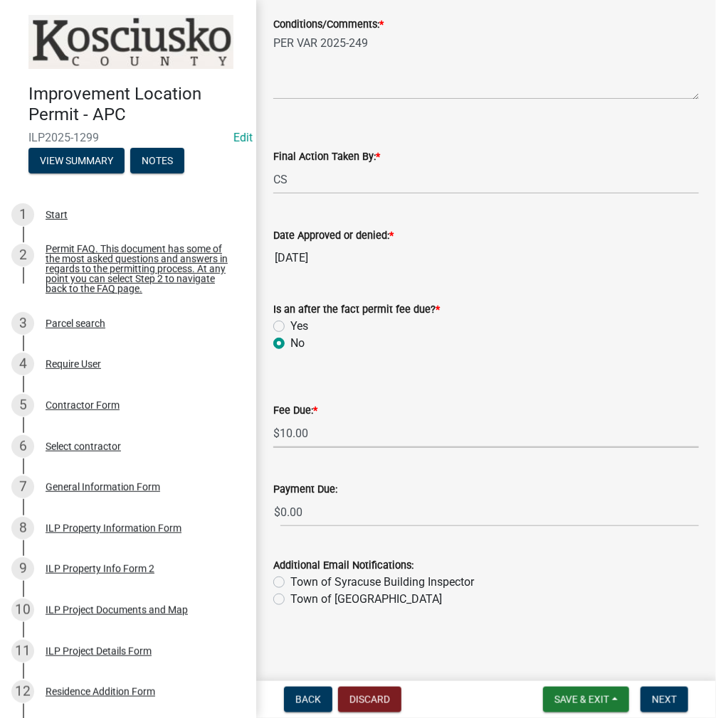
select select "6f482d1d-eb35-47e6-92b0-143404755581"
click at [663, 702] on span "Next" at bounding box center [664, 699] width 25 height 11
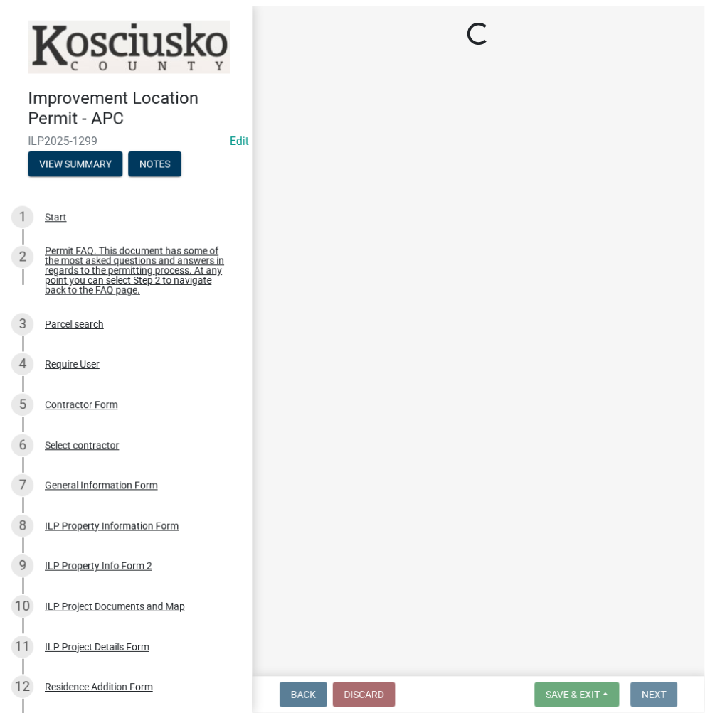
scroll to position [0, 0]
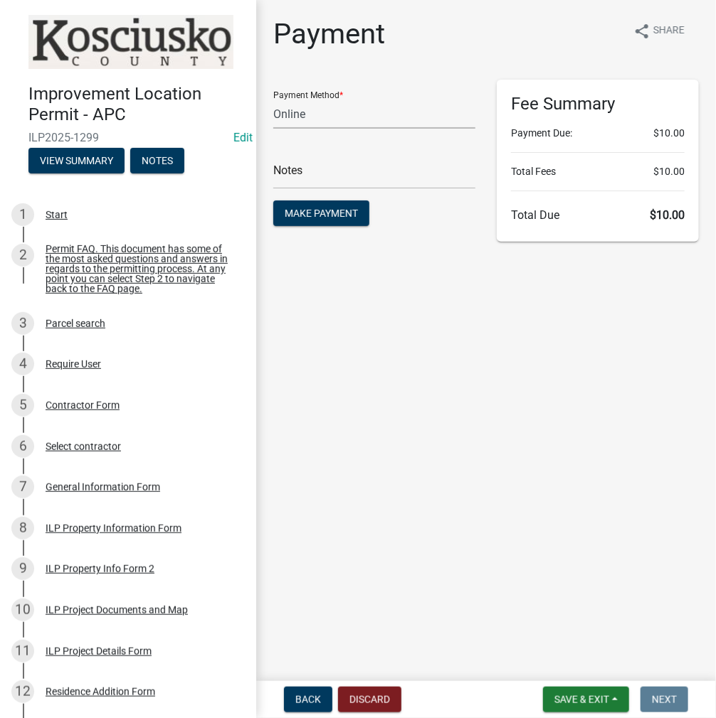
click at [331, 119] on select "Credit Card POS Check Cash Online" at bounding box center [374, 114] width 202 height 29
select select "0: 2"
click at [273, 100] on select "Credit Card POS Check Cash Online" at bounding box center [374, 114] width 202 height 29
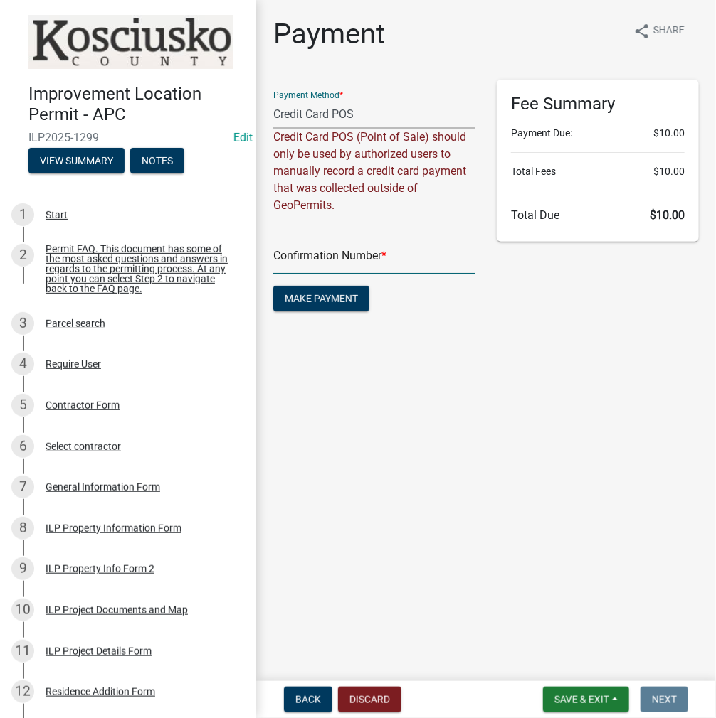
click at [312, 253] on input "text" at bounding box center [374, 259] width 202 height 29
paste input "15121393"
type input "15121393"
click at [318, 295] on span "Make Payment" at bounding box center [321, 298] width 73 height 11
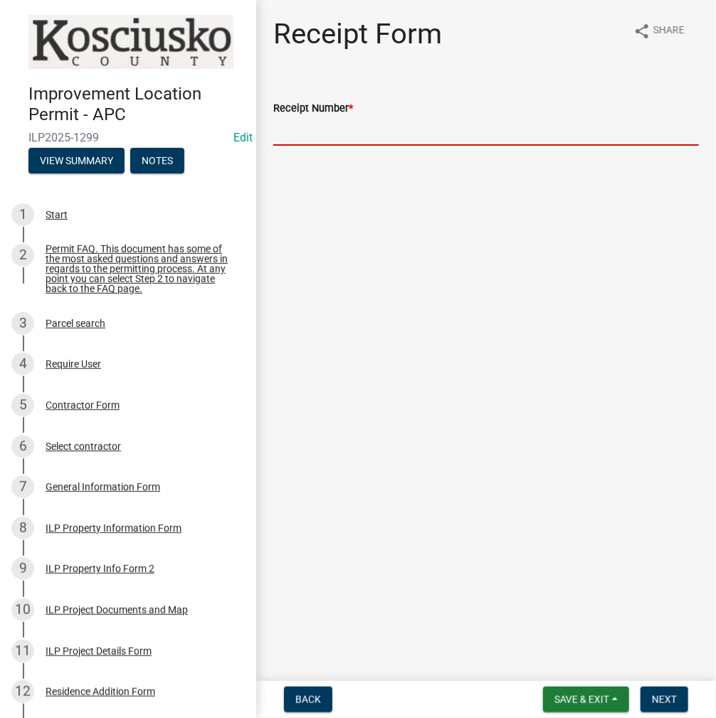
click at [346, 142] on input "Receipt Number *" at bounding box center [485, 131] width 425 height 29
paste input "15121393"
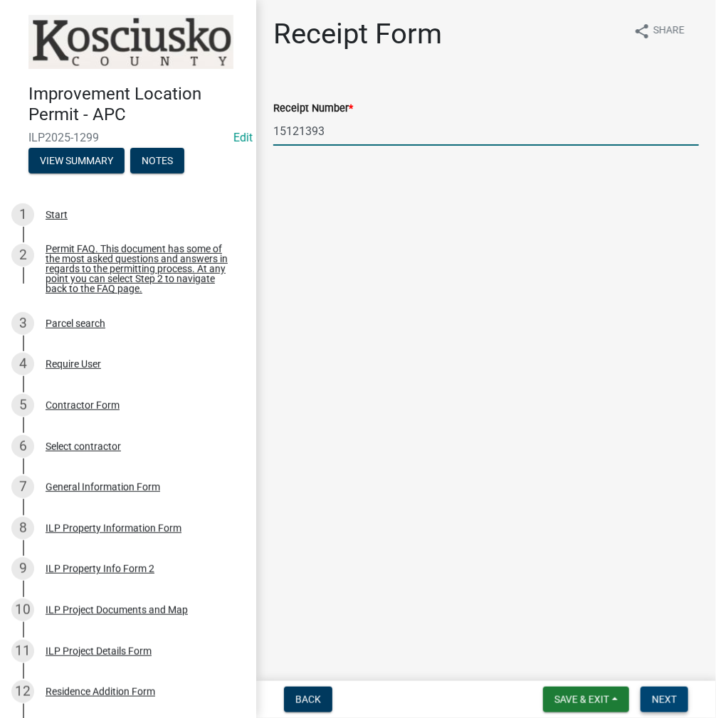
type input "15121393"
click at [669, 706] on button "Next" at bounding box center [664, 700] width 48 height 26
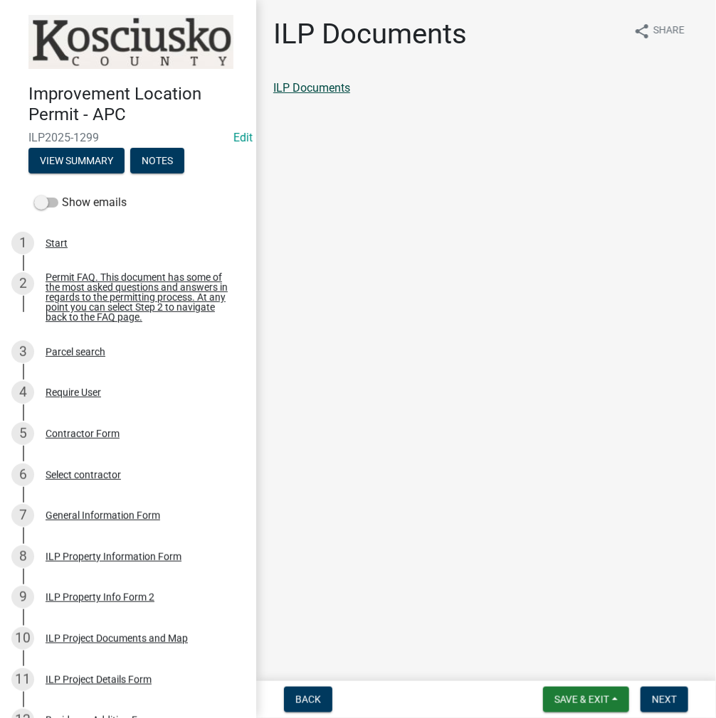
click at [293, 87] on link "ILP Documents" at bounding box center [311, 88] width 77 height 14
click at [651, 697] on button "Next" at bounding box center [664, 700] width 48 height 26
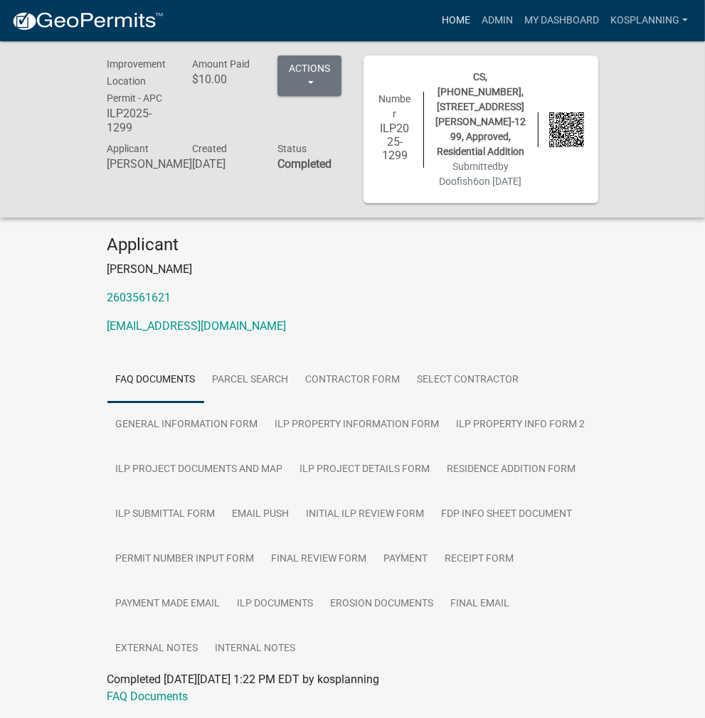
click at [454, 15] on link "Home" at bounding box center [456, 20] width 40 height 27
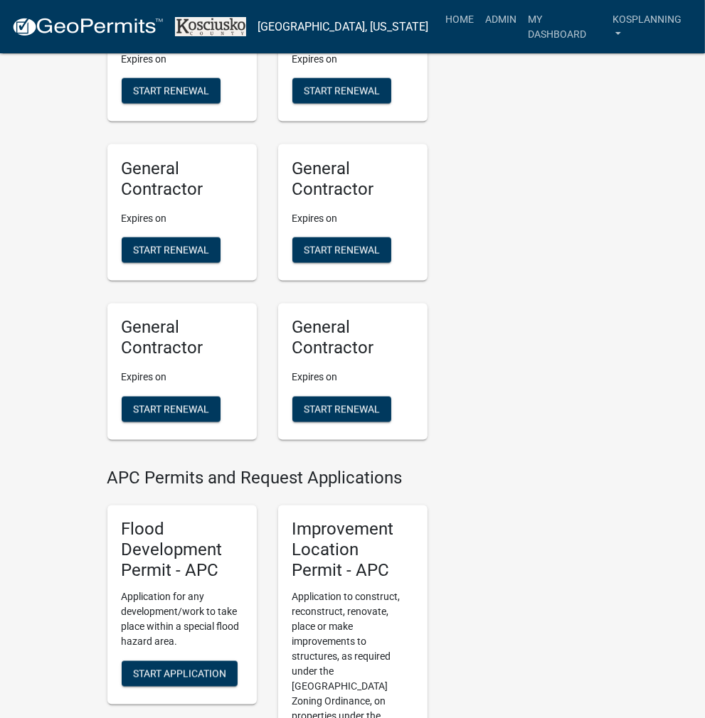
scroll to position [1494, 0]
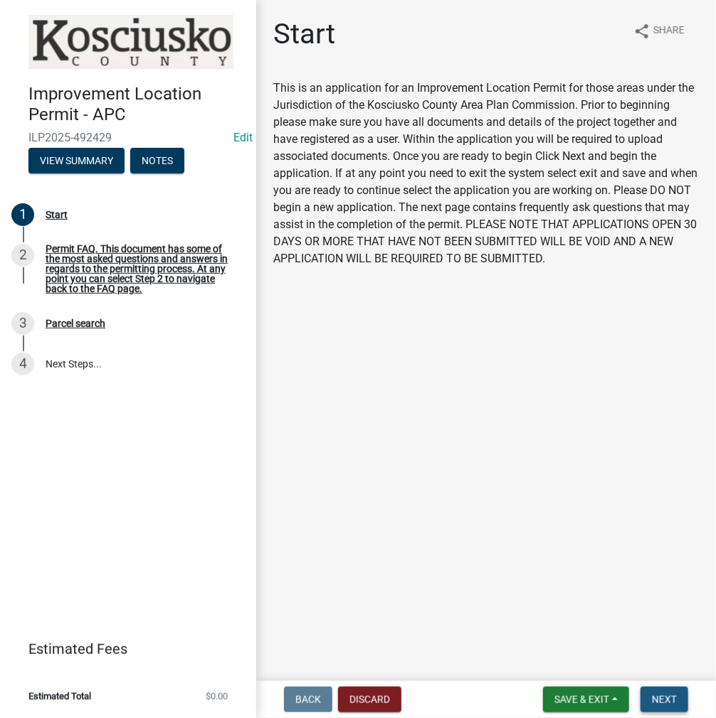
click at [676, 697] on button "Next" at bounding box center [664, 700] width 48 height 26
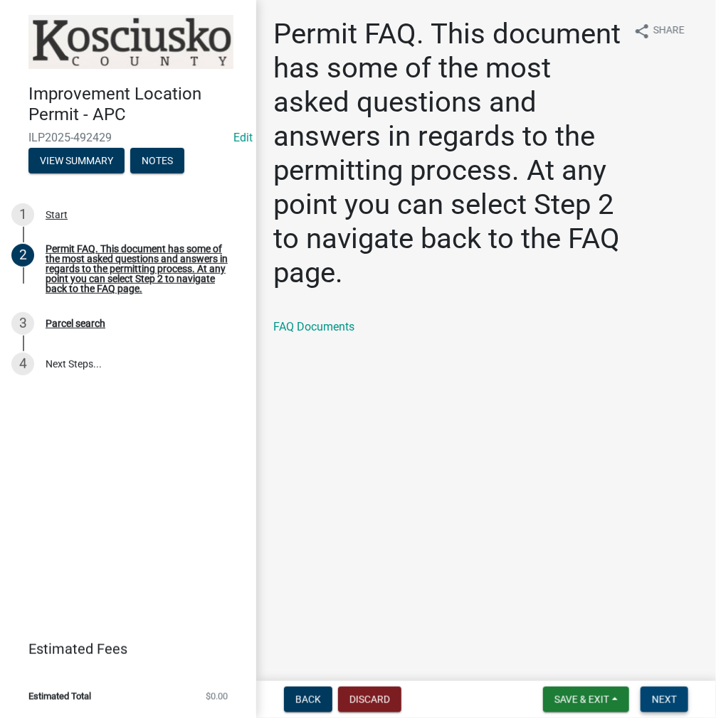
click at [666, 698] on span "Next" at bounding box center [664, 699] width 25 height 11
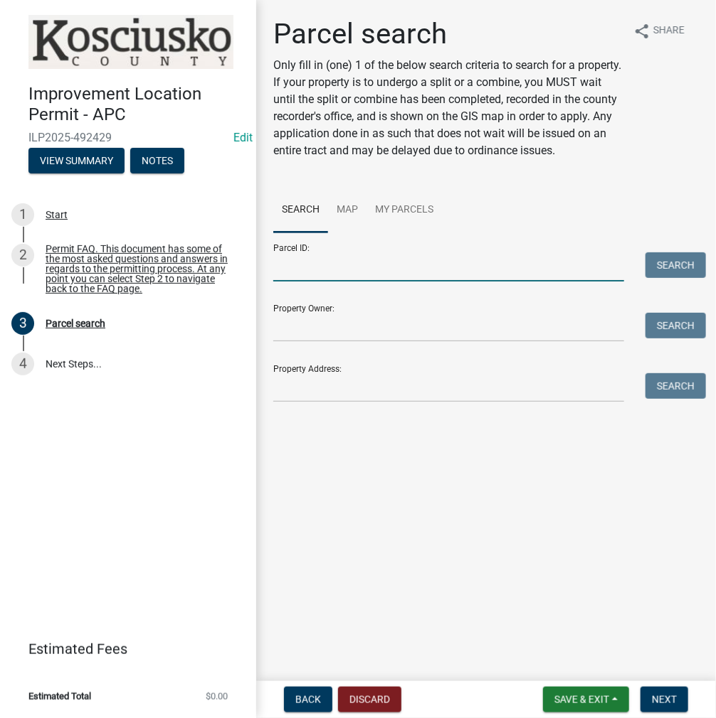
click at [334, 277] on input "Parcel ID:" at bounding box center [448, 266] width 351 height 29
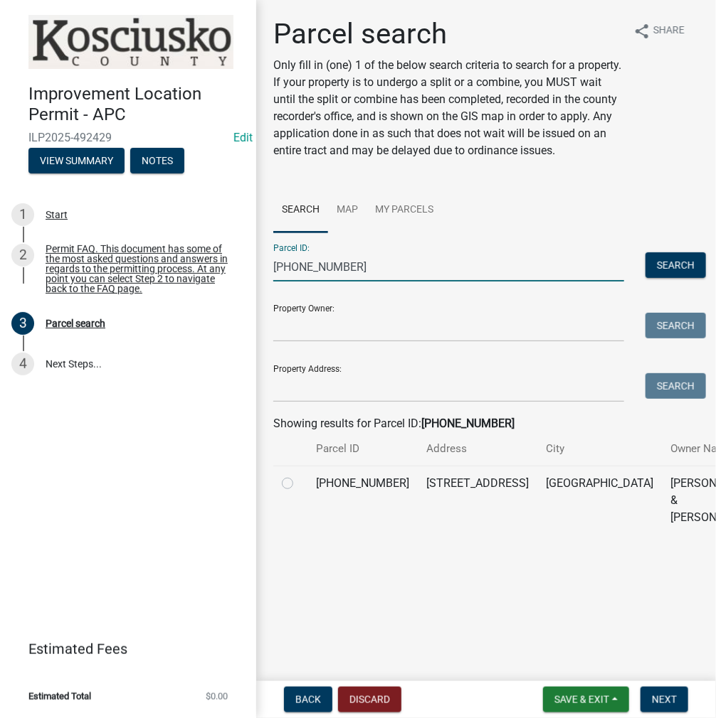
type input "[PHONE_NUMBER]"
click at [299, 475] on label at bounding box center [299, 475] width 0 height 0
click at [299, 484] on input "radio" at bounding box center [303, 479] width 9 height 9
radio input "true"
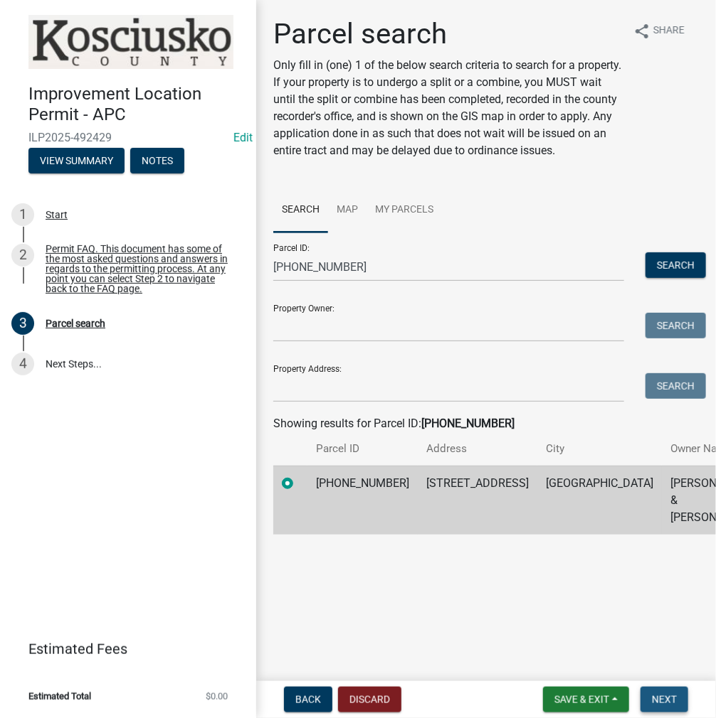
click at [661, 703] on span "Next" at bounding box center [664, 699] width 25 height 11
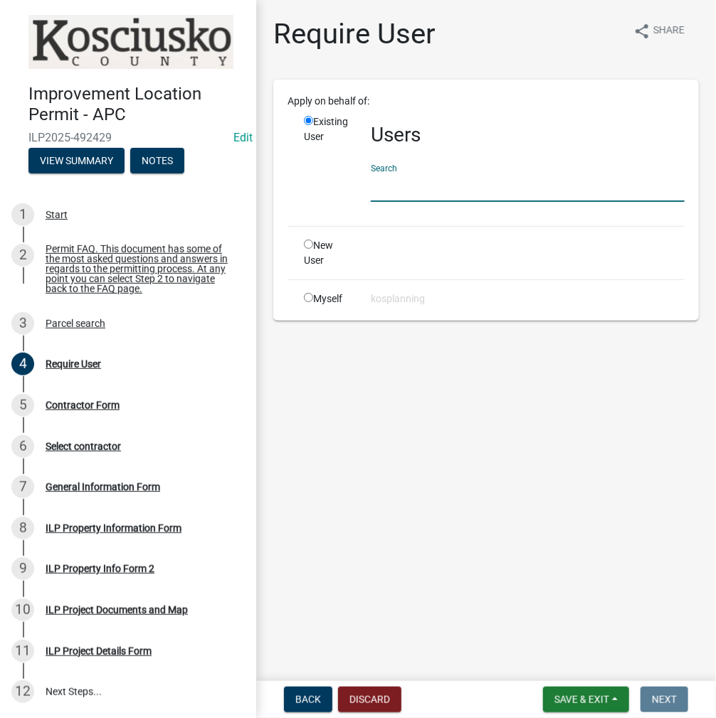
click at [416, 187] on input "text" at bounding box center [528, 187] width 314 height 29
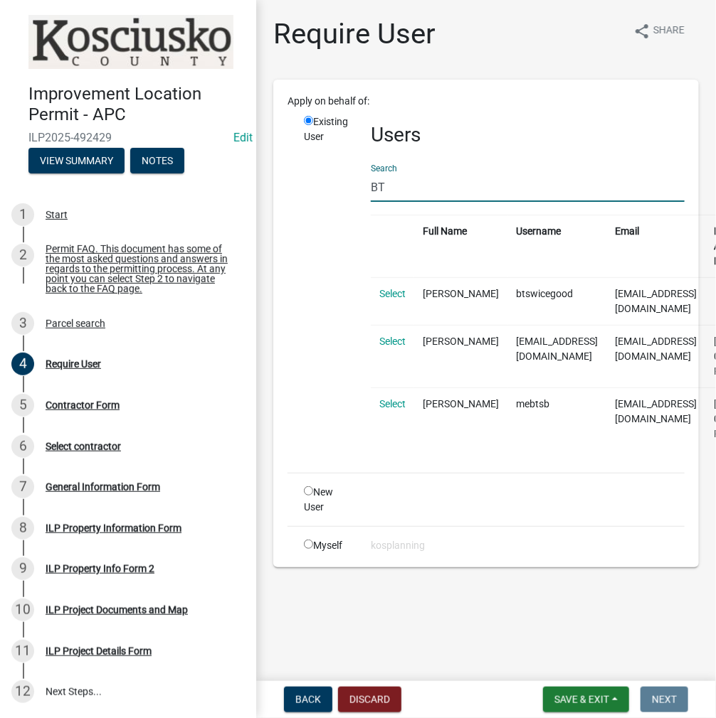
type input "B"
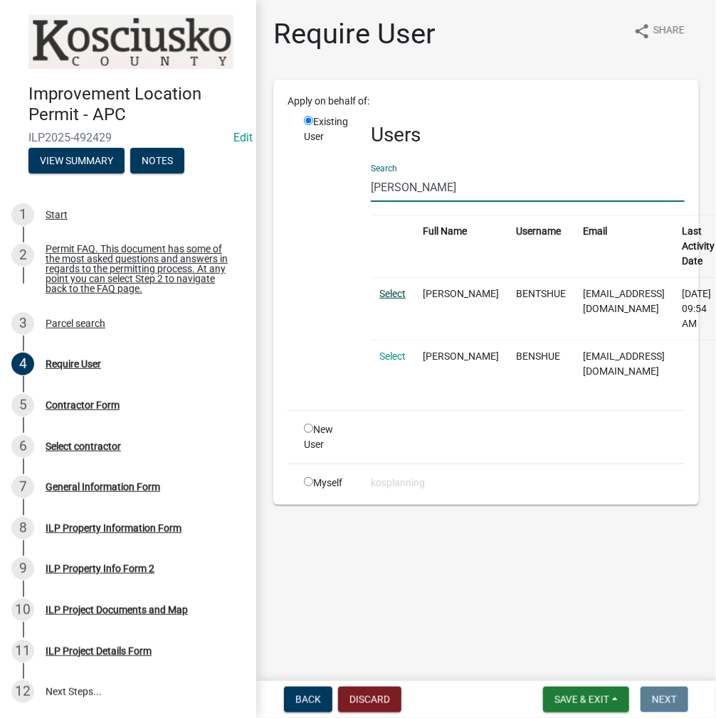
type input "[PERSON_NAME]"
click at [384, 292] on link "Select" at bounding box center [392, 293] width 26 height 11
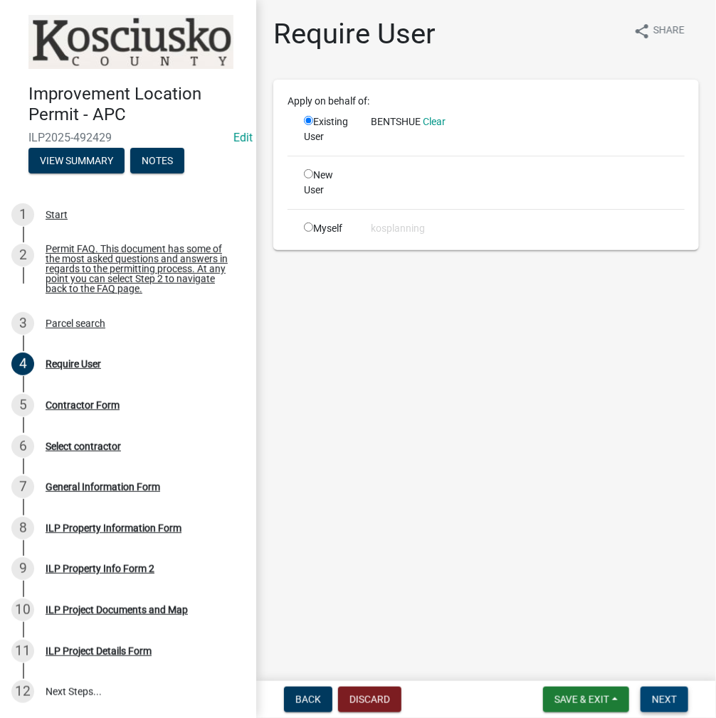
click at [657, 701] on span "Next" at bounding box center [664, 699] width 25 height 11
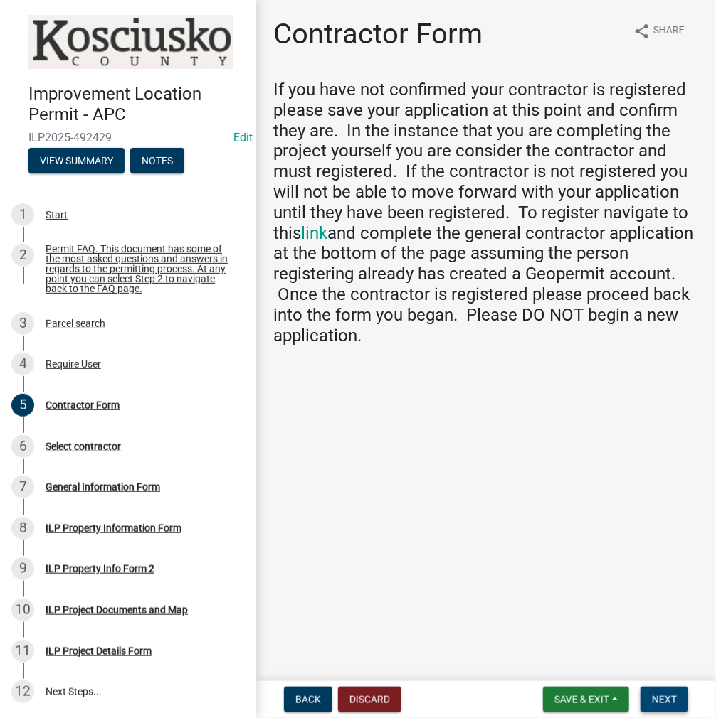
click at [647, 701] on button "Next" at bounding box center [664, 700] width 48 height 26
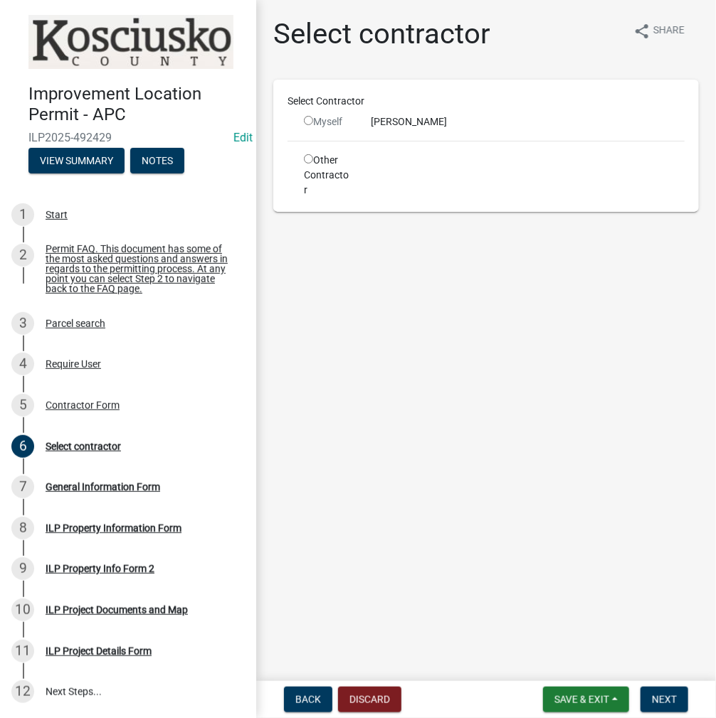
click at [308, 119] on input "radio" at bounding box center [308, 120] width 9 height 9
click at [307, 119] on input "radio" at bounding box center [308, 120] width 9 height 9
radio input "false"
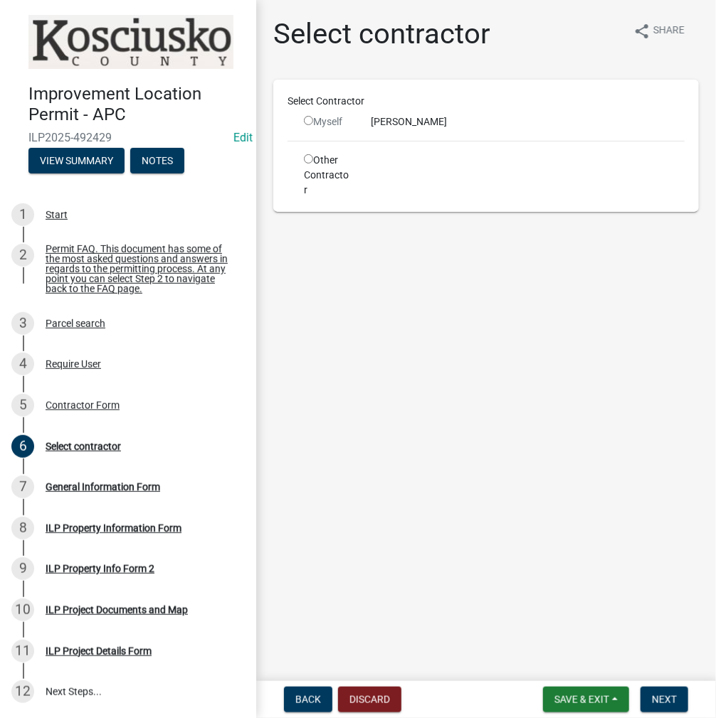
click at [308, 161] on input "radio" at bounding box center [308, 158] width 9 height 9
radio input "true"
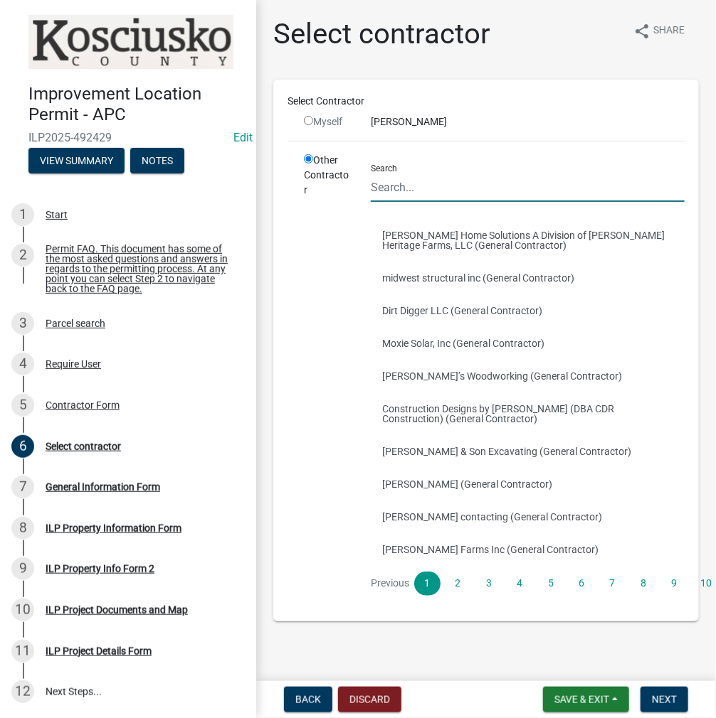
click at [384, 186] on input "Search" at bounding box center [528, 187] width 314 height 29
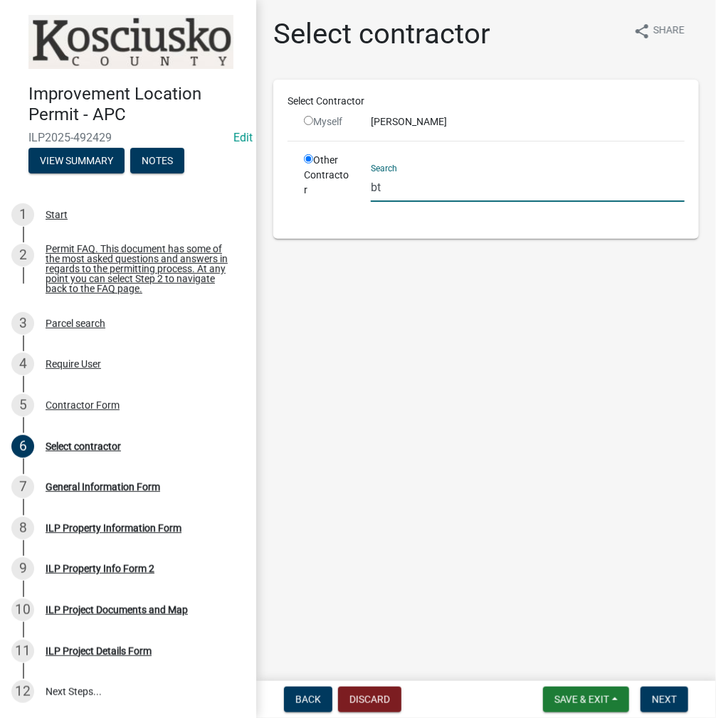
type input "b"
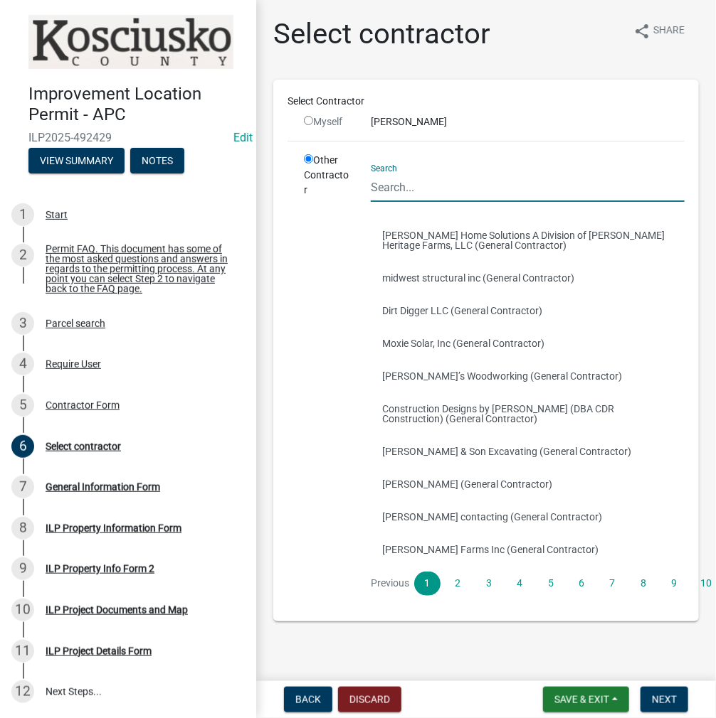
type input "b"
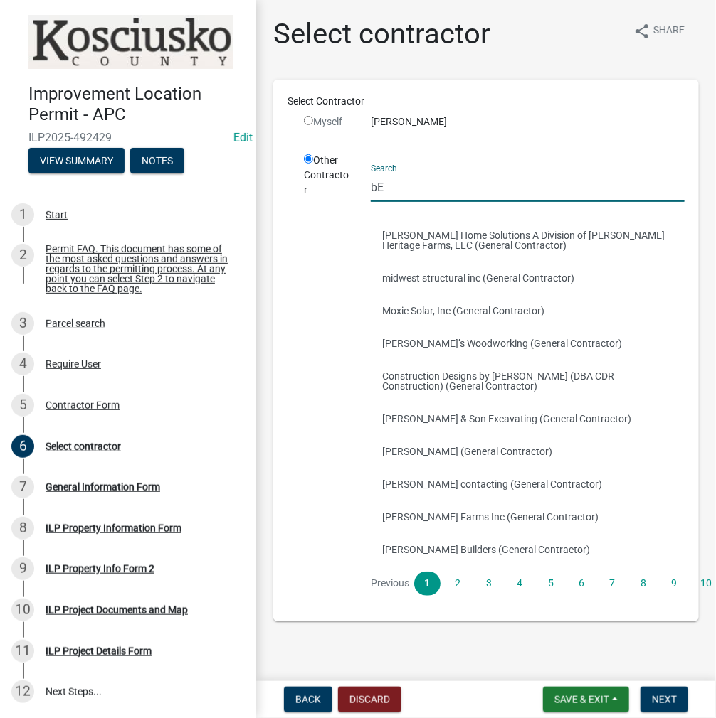
type input "b"
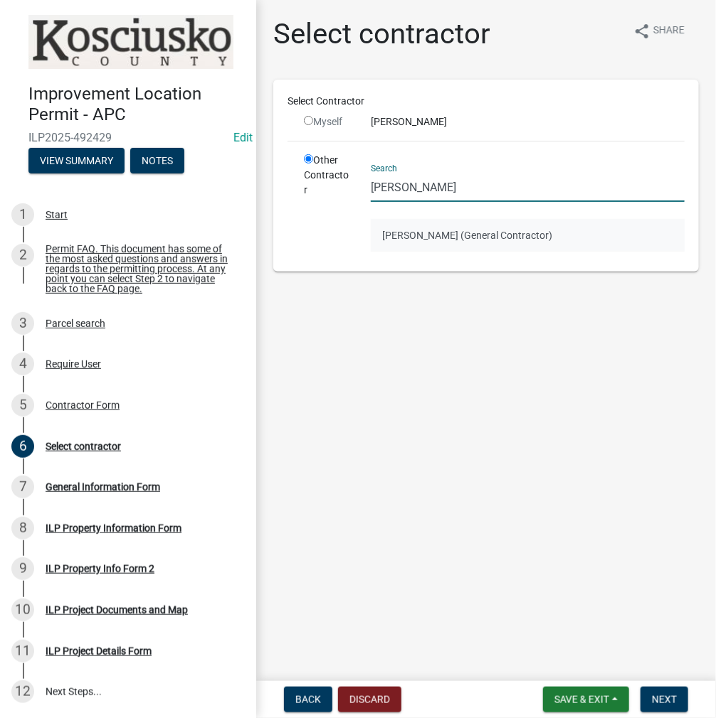
type input "[PERSON_NAME]"
click at [441, 240] on button "[PERSON_NAME] (General Contractor)" at bounding box center [528, 235] width 314 height 33
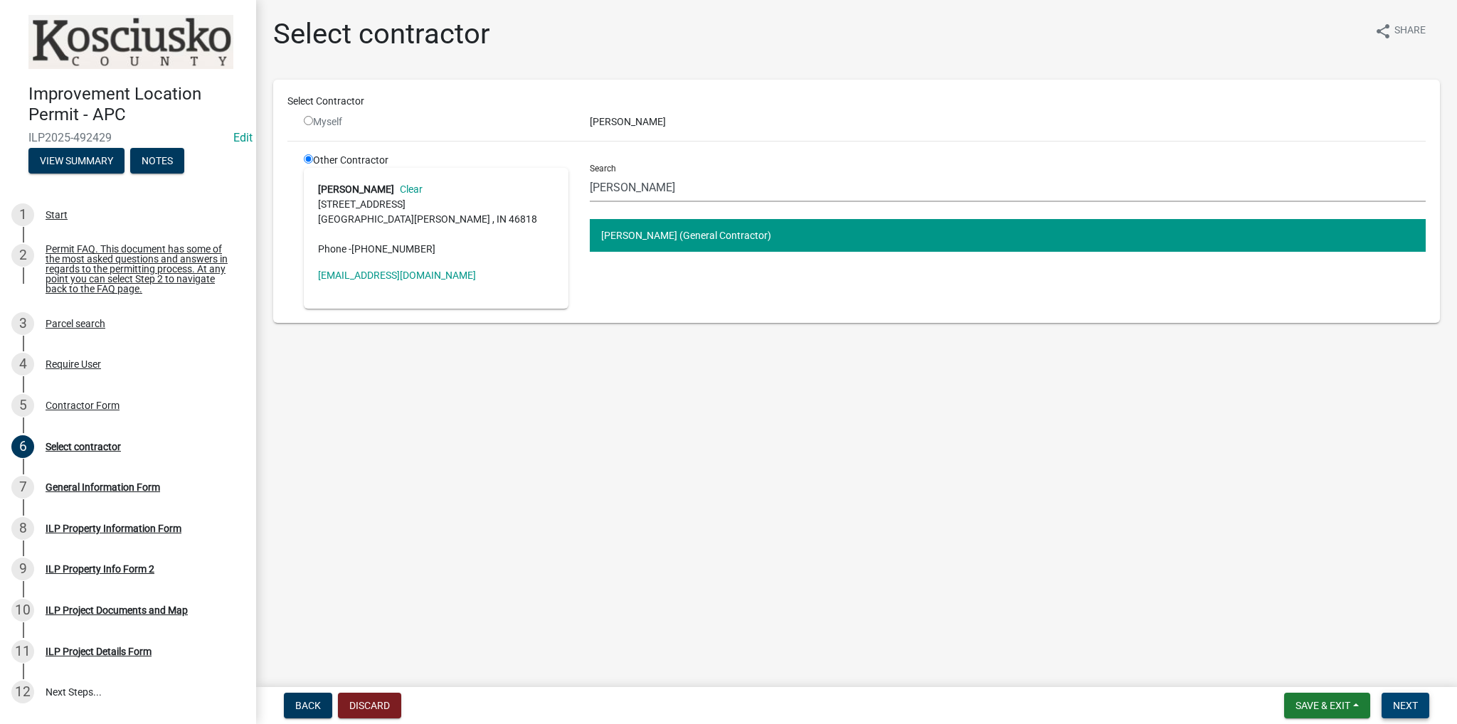
click at [715, 706] on span "Next" at bounding box center [1405, 705] width 25 height 11
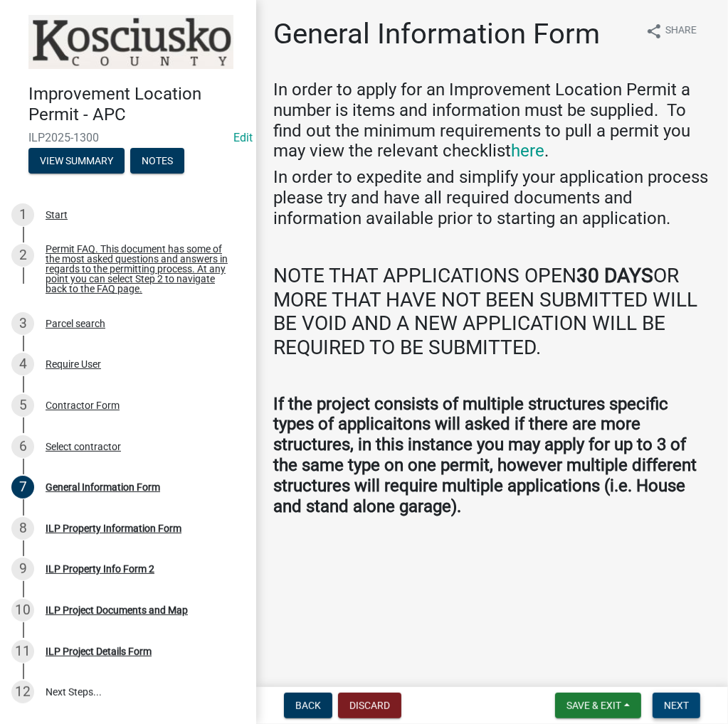
click at [679, 701] on span "Next" at bounding box center [676, 705] width 25 height 11
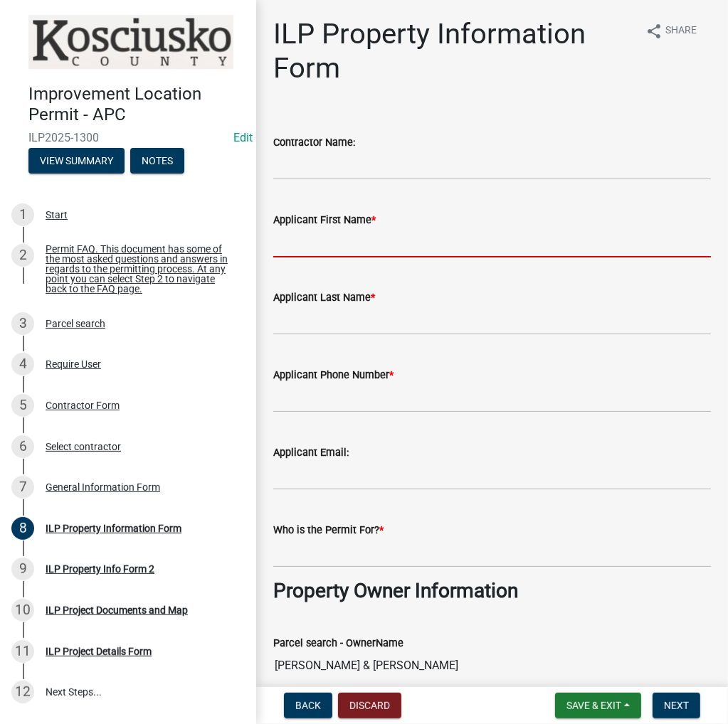
click at [368, 236] on input "Applicant First Name *" at bounding box center [491, 242] width 437 height 29
type input "d"
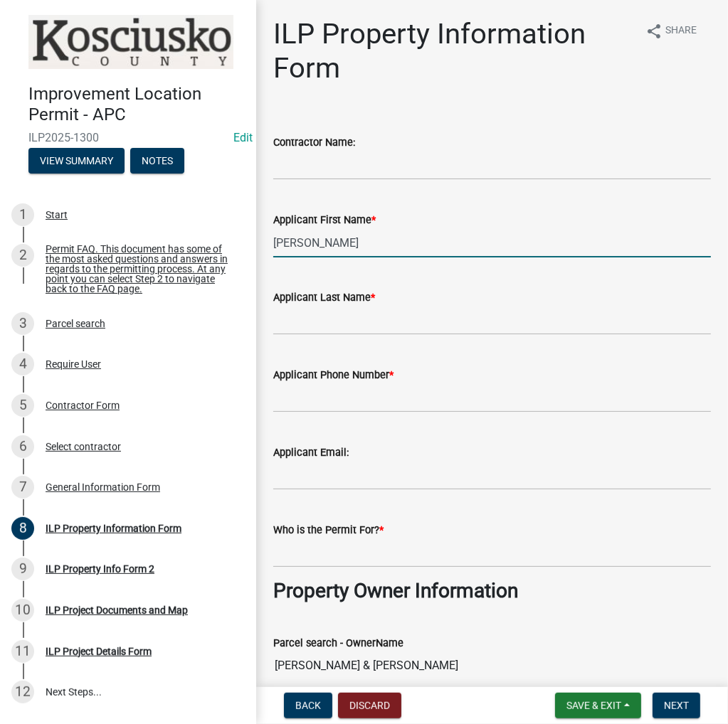
type input "[PERSON_NAME]"
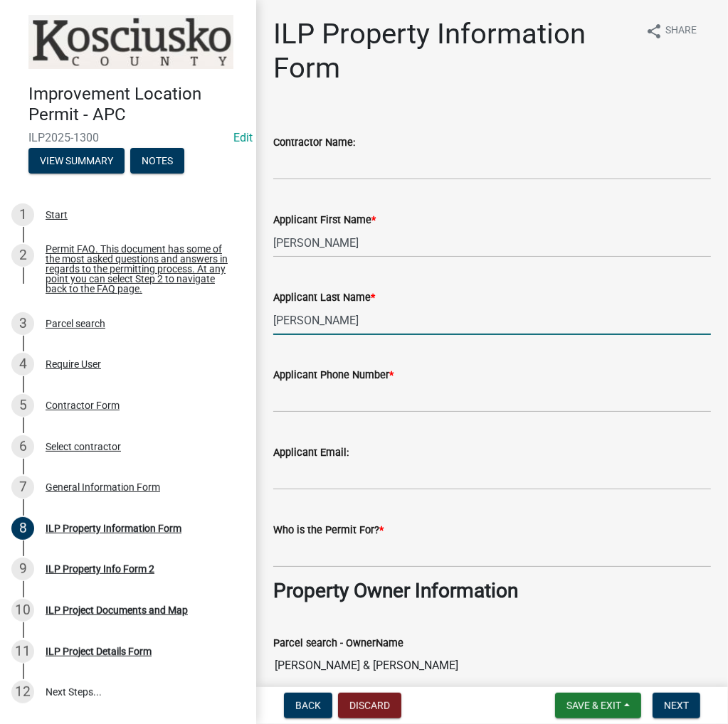
type input "[PERSON_NAME]"
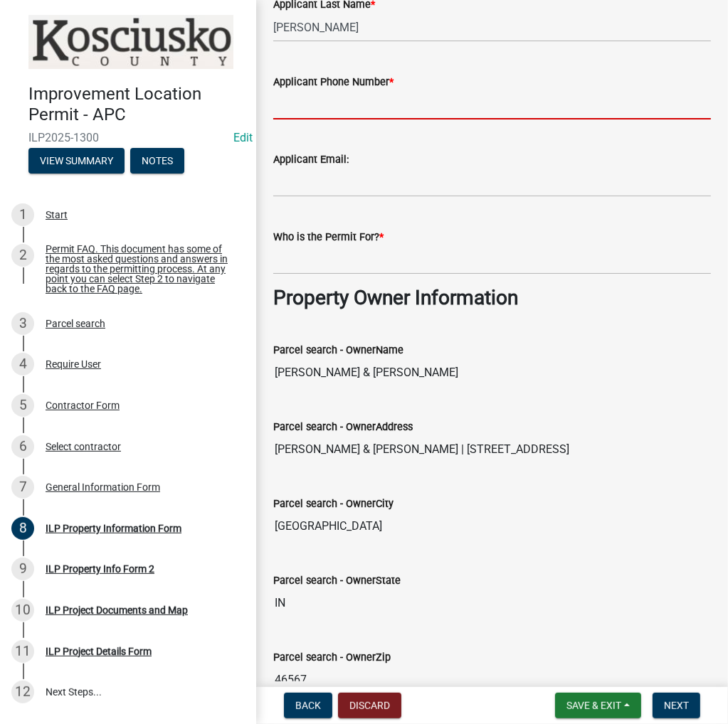
scroll to position [117, 0]
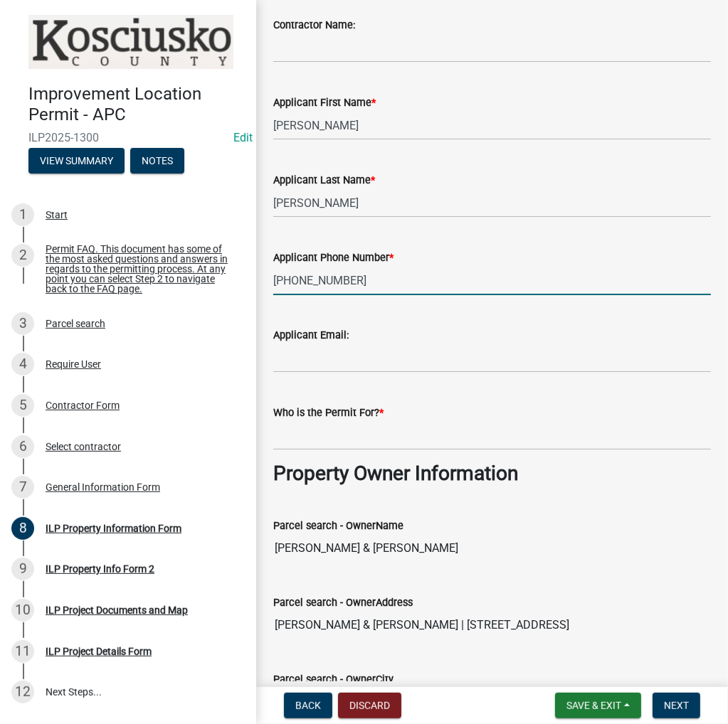
type input "[PHONE_NUMBER]"
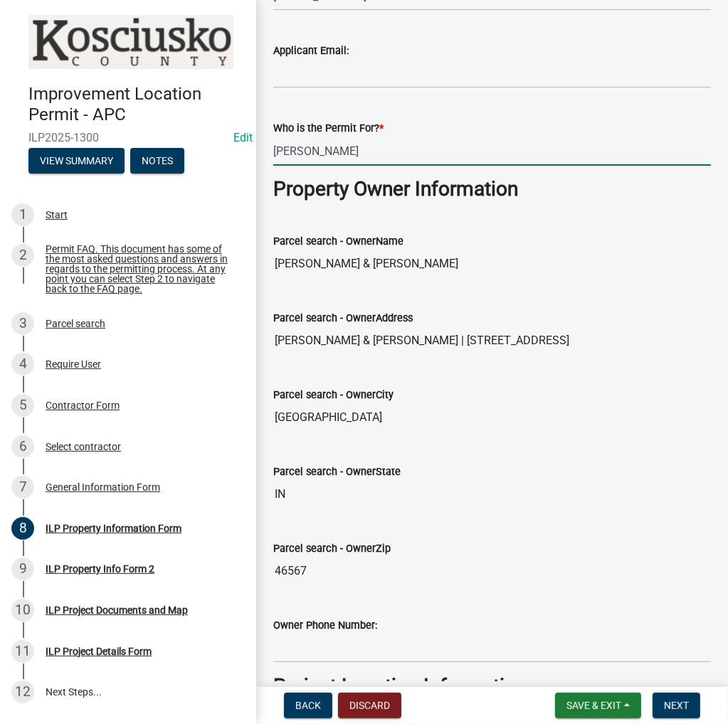
scroll to position [686, 0]
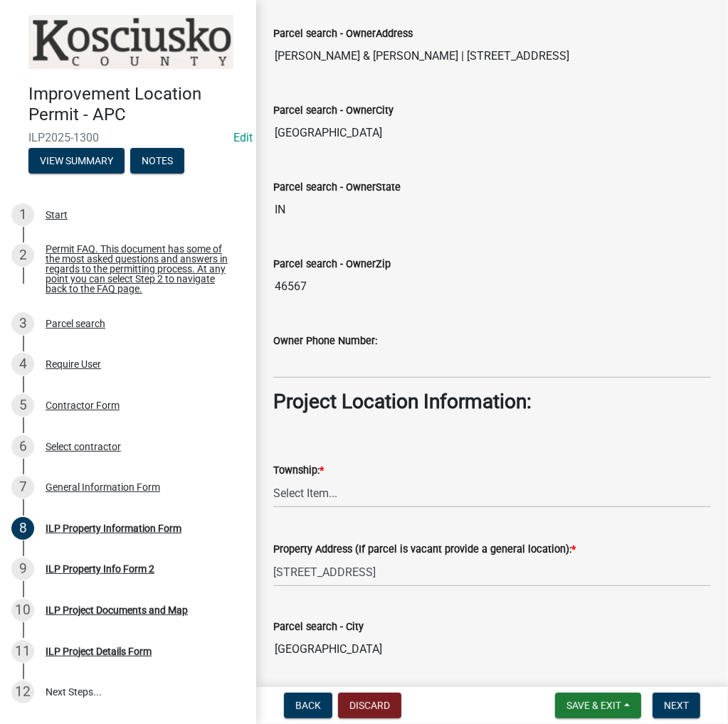
type input "[PERSON_NAME]"
click at [340, 489] on select "Select Item... [PERSON_NAME] - Elkhart Co Clay Etna [GEOGRAPHIC_DATA][PERSON_NA…" at bounding box center [491, 493] width 437 height 29
click at [273, 479] on select "Select Item... [PERSON_NAME] - Elkhart Co Clay Etna [GEOGRAPHIC_DATA][PERSON_NA…" at bounding box center [491, 493] width 437 height 29
select select "57368d26-defc-477e-a8be-5a23ab554a17"
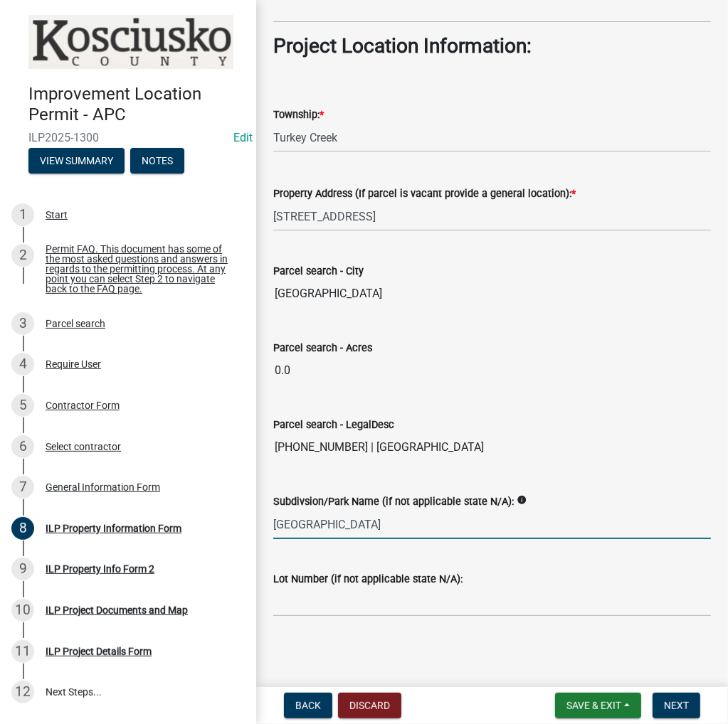
type input "[GEOGRAPHIC_DATA]"
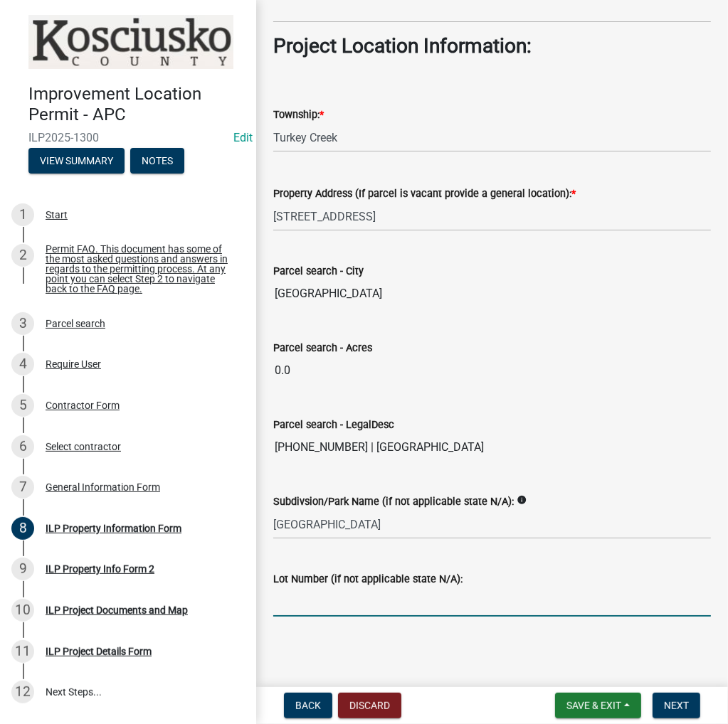
click at [380, 611] on input "Lot Number (if not applicable state N/A):" at bounding box center [491, 601] width 437 height 29
type input "23"
click at [686, 703] on span "Next" at bounding box center [676, 705] width 25 height 11
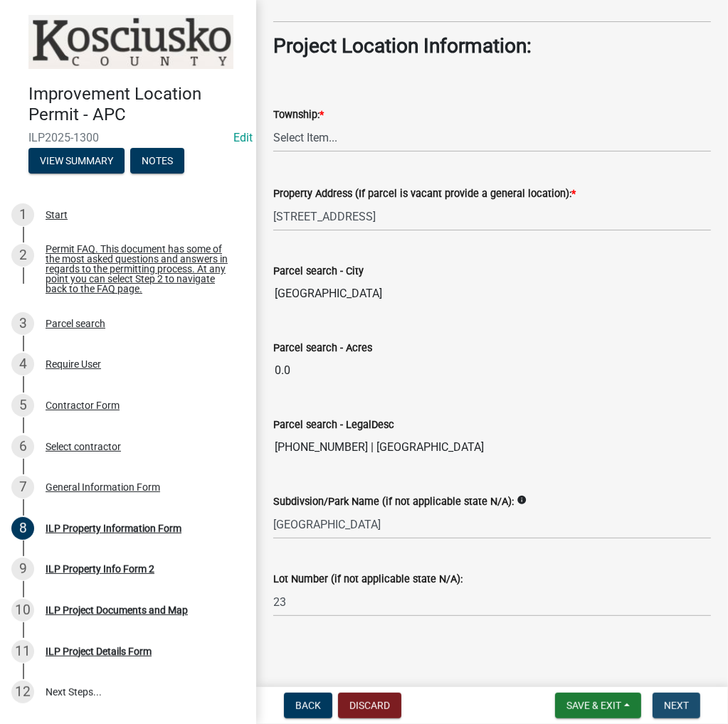
scroll to position [0, 0]
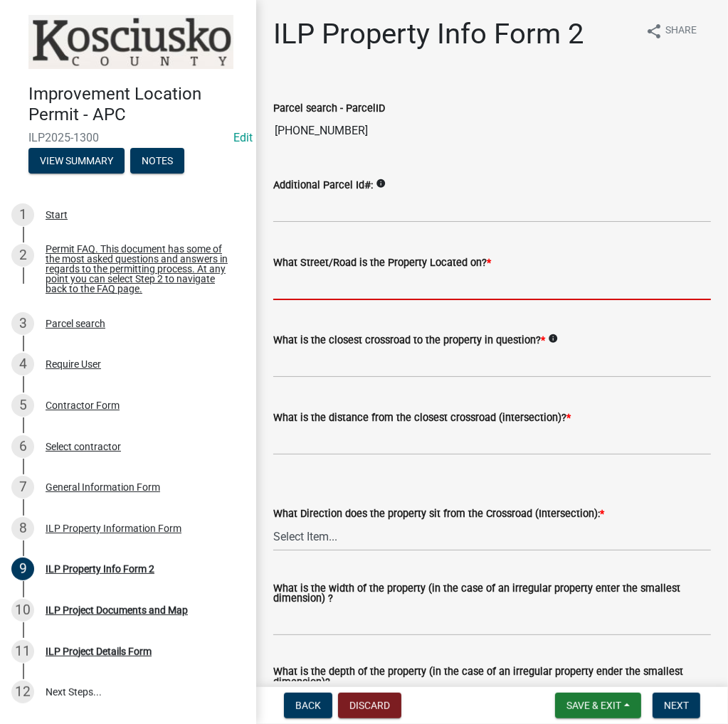
click at [309, 283] on input "What Street/Road is the Property Located on? *" at bounding box center [491, 285] width 437 height 29
type input "Northshore DR"
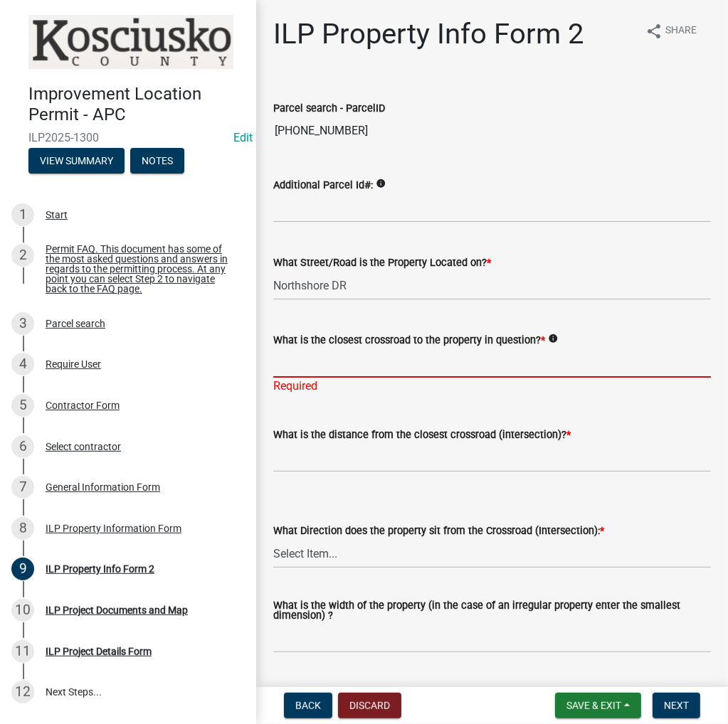
click at [287, 357] on input "What is the closest crossroad to the property in question? *" at bounding box center [491, 363] width 437 height 29
type input "Shore Ln"
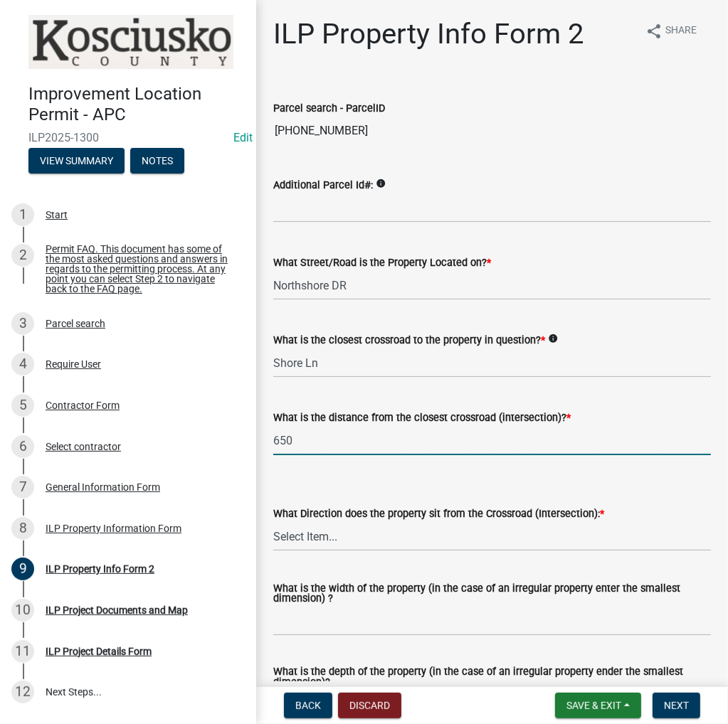
type input "650"
select select "5d8d9a6f-68f4-4910-b8ad-905844ed2da1"
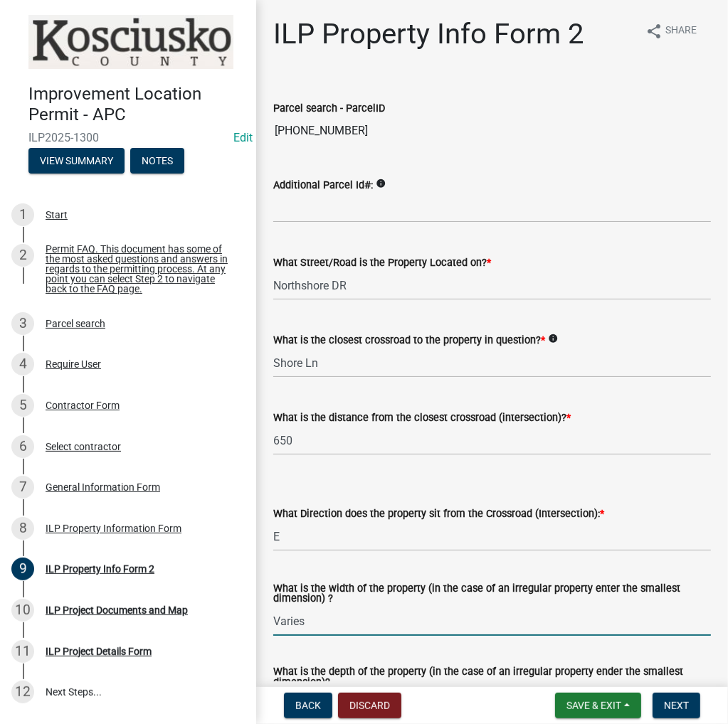
type input "Varies"
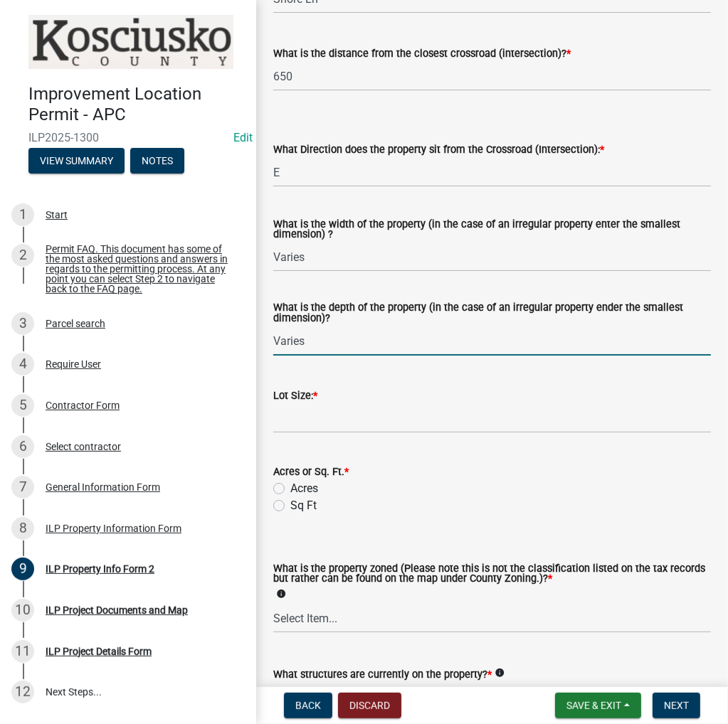
type input "Varies"
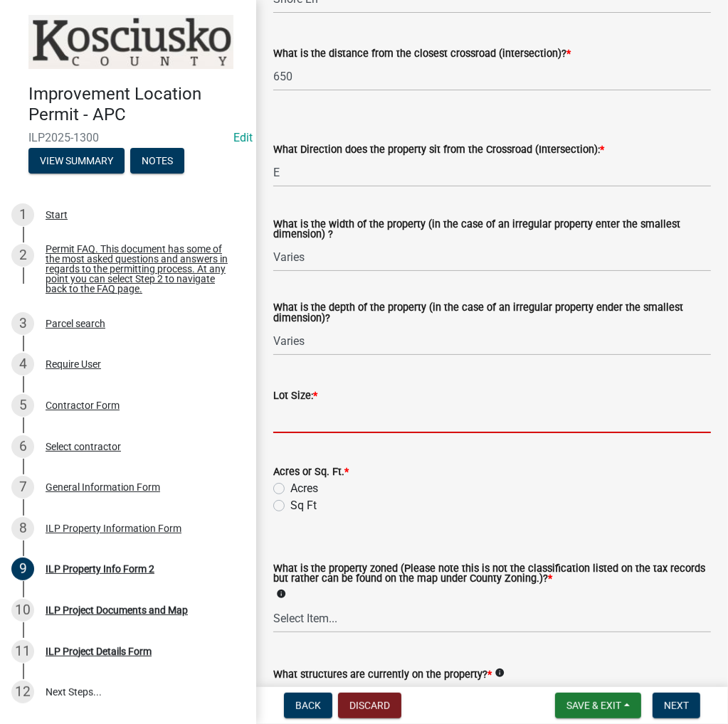
click at [310, 417] on input "text" at bounding box center [491, 418] width 437 height 29
type input "0.198"
click at [290, 487] on label "Acres" at bounding box center [304, 488] width 28 height 17
click at [290, 487] on input "Acres" at bounding box center [294, 484] width 9 height 9
radio input "true"
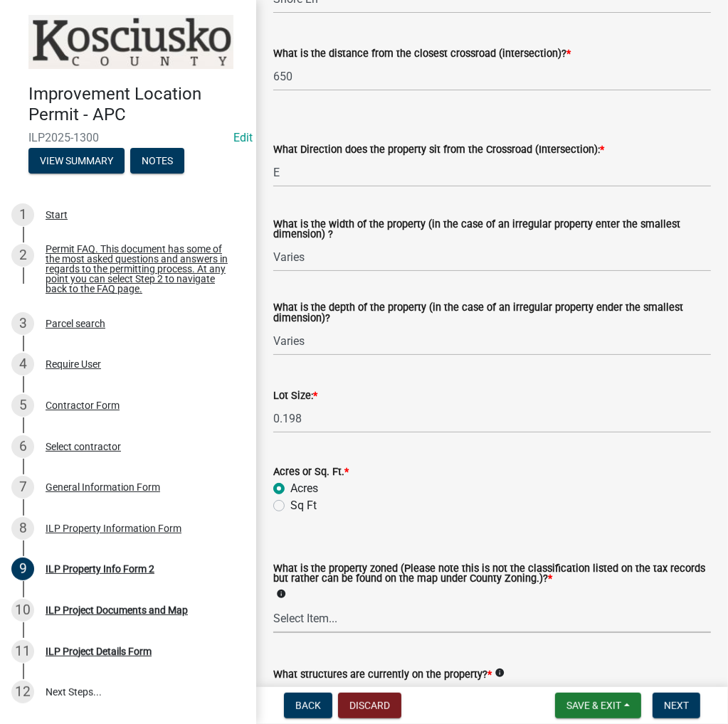
click at [324, 614] on select "Select Item... Agricultural Agricultural 2 Commercial Environmental Industrial …" at bounding box center [491, 618] width 437 height 29
click at [273, 604] on select "Select Item... Agricultural Agricultural 2 Commercial Environmental Industrial …" at bounding box center [491, 618] width 437 height 29
select select "1146270b-2111-4e23-bf7f-74ce85cf7041"
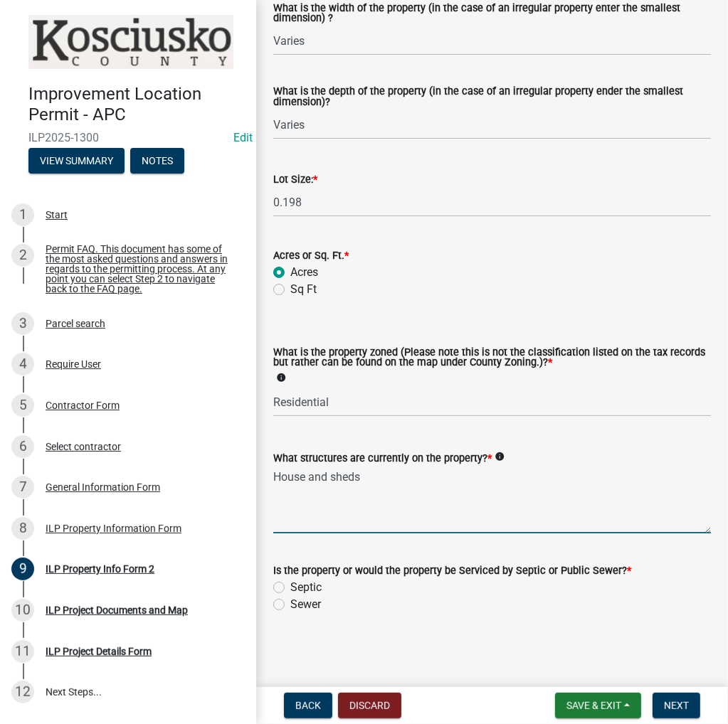
type textarea "House and sheds"
click at [279, 610] on div "Sewer" at bounding box center [491, 604] width 437 height 17
click at [290, 601] on label "Sewer" at bounding box center [305, 604] width 31 height 17
click at [290, 601] on input "Sewer" at bounding box center [294, 600] width 9 height 9
radio input "true"
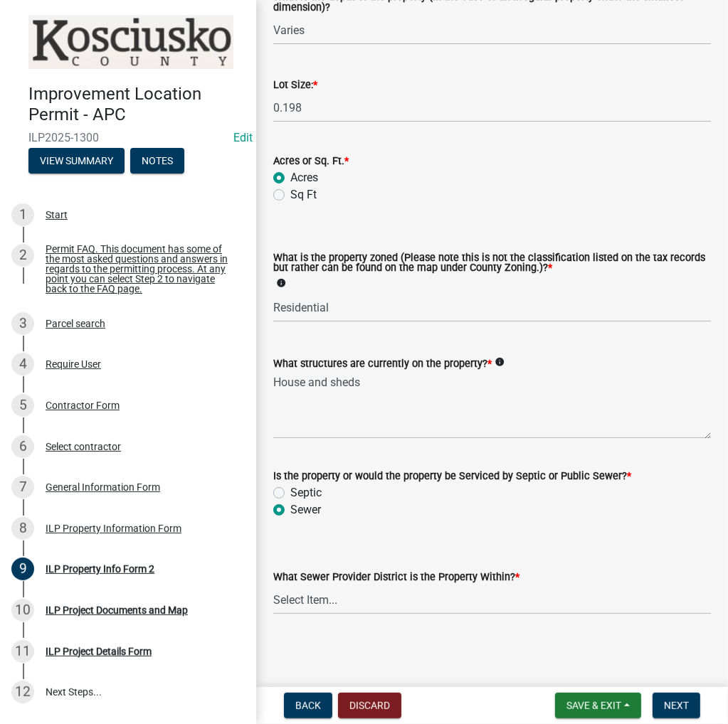
scroll to position [677, 0]
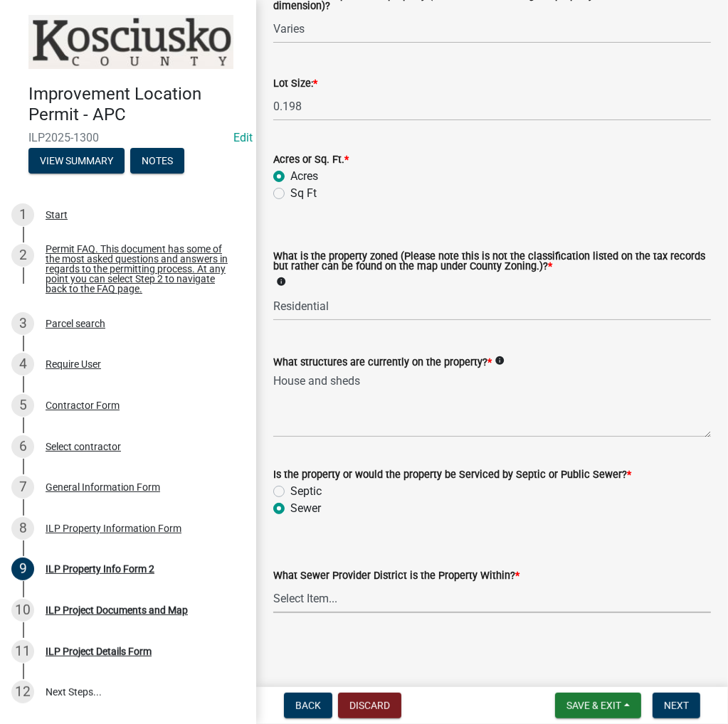
click at [356, 590] on select "Select Item... City of [GEOGRAPHIC_DATA] City of [GEOGRAPHIC_DATA] Regional [GE…" at bounding box center [491, 598] width 437 height 29
drag, startPoint x: 358, startPoint y: 610, endPoint x: 355, endPoint y: 600, distance: 10.4
click at [357, 607] on select "Select Item... City of [GEOGRAPHIC_DATA] City of [GEOGRAPHIC_DATA] Regional [GE…" at bounding box center [491, 598] width 437 height 29
click at [273, 584] on select "Select Item... City of [GEOGRAPHIC_DATA] City of [GEOGRAPHIC_DATA] Regional [GE…" at bounding box center [491, 598] width 437 height 29
select select "72b819f2-1442-4da6-a709-59c83ab470a2"
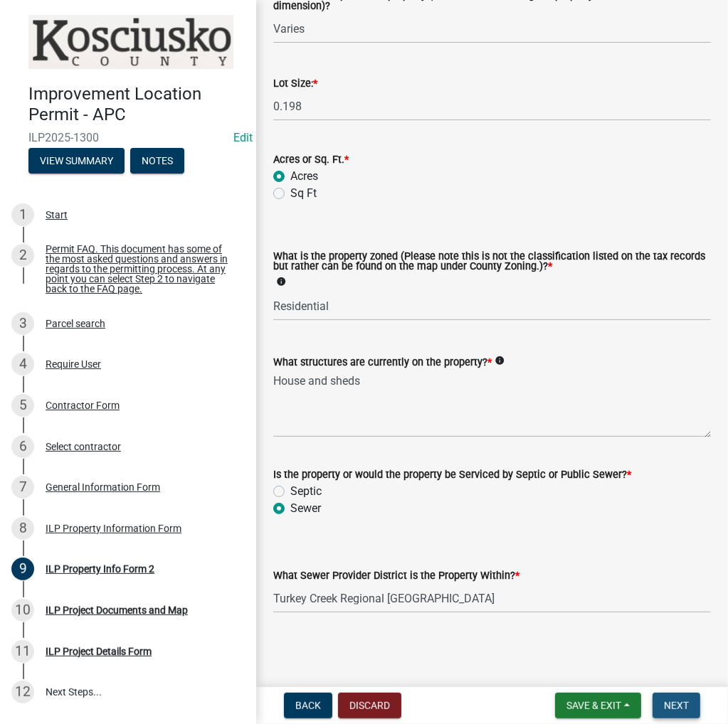
click at [683, 701] on span "Next" at bounding box center [676, 705] width 25 height 11
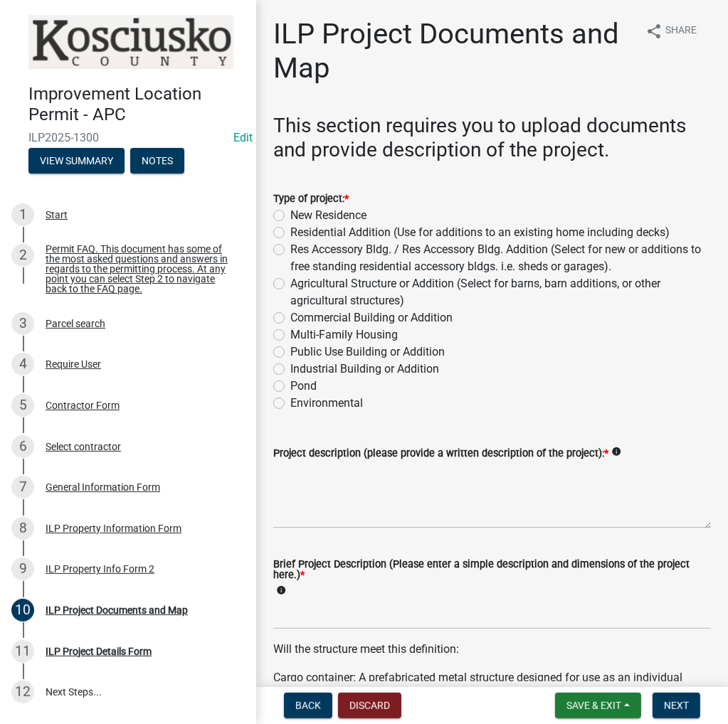
click at [290, 237] on label "Residential Addition (Use for additions to an existing home including decks)" at bounding box center [479, 232] width 379 height 17
click at [290, 233] on input "Residential Addition (Use for additions to an existing home including decks)" at bounding box center [294, 228] width 9 height 9
radio input "true"
click at [305, 474] on textarea "Project description (please provide a written description of the project): *" at bounding box center [491, 495] width 437 height 67
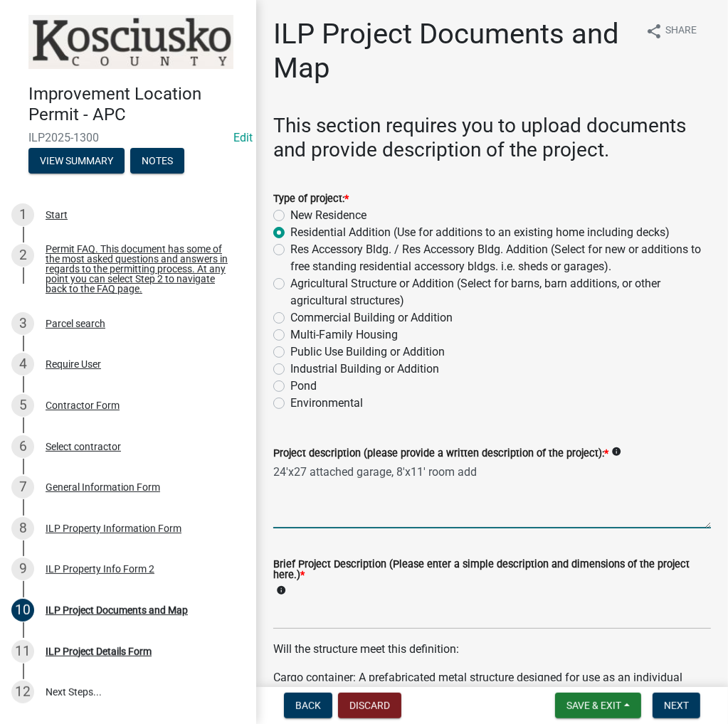
type textarea "24'x27 attached garage, 8'x11' room add"
click at [334, 610] on input "Brief Project Description (Please enter a simple description and dimensions of …" at bounding box center [491, 614] width 437 height 29
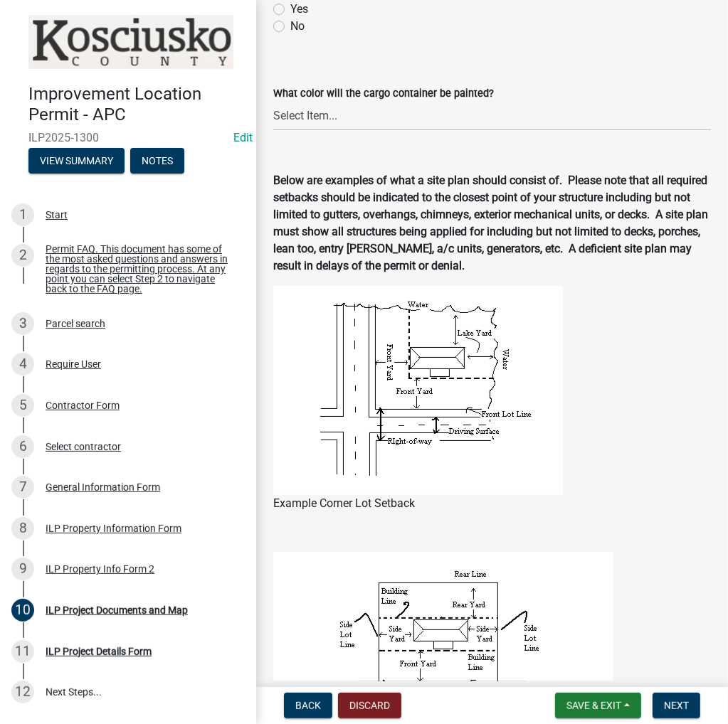
scroll to position [711, 0]
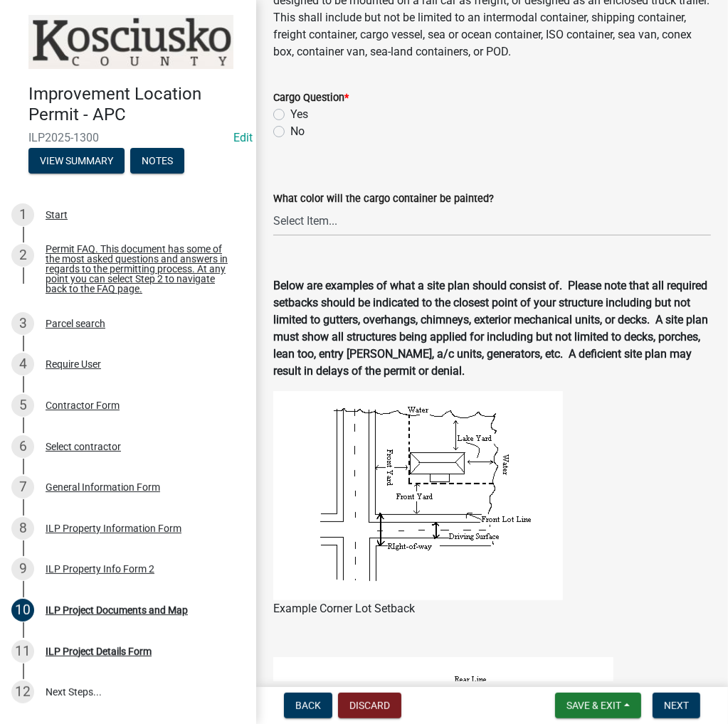
type input "24'x27' attached garage"
click at [290, 129] on label "No" at bounding box center [297, 131] width 14 height 17
click at [290, 129] on input "No" at bounding box center [294, 127] width 9 height 9
radio input "true"
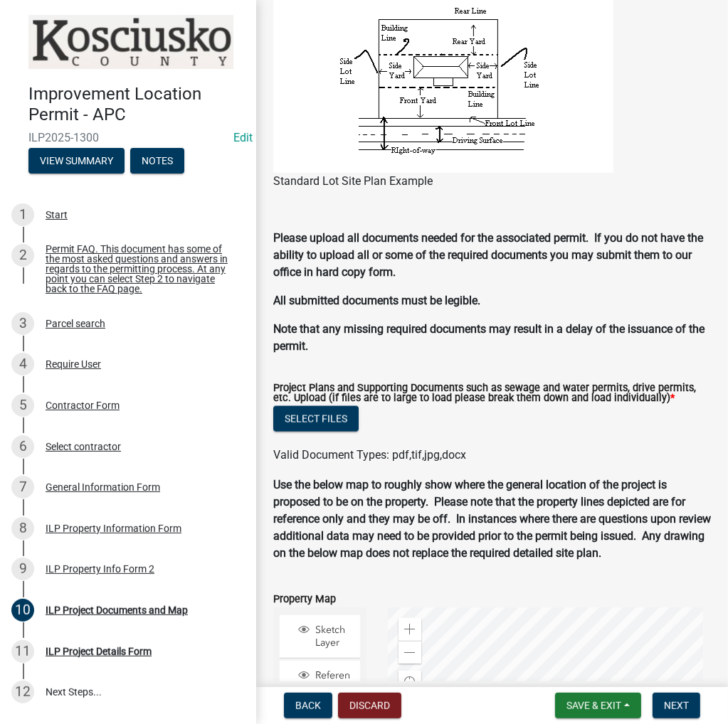
scroll to position [1440, 0]
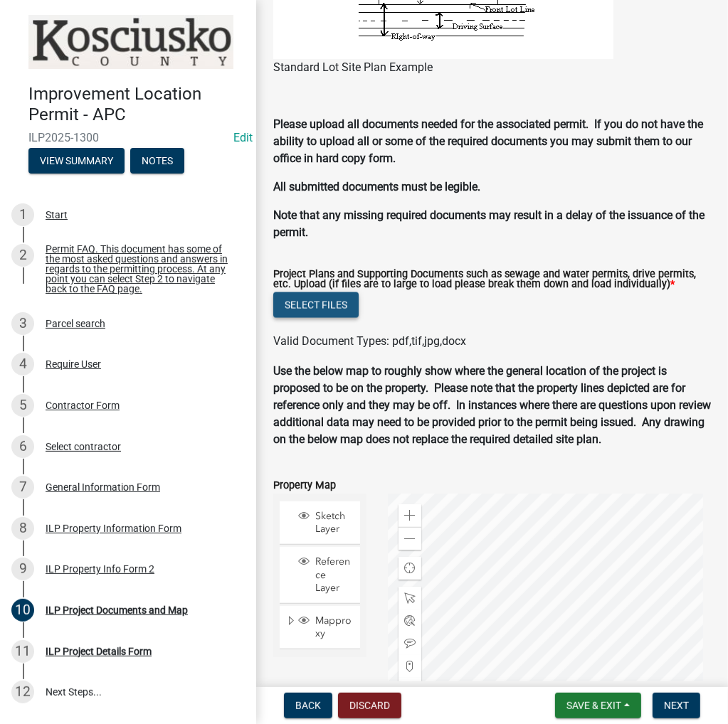
click at [296, 299] on button "Select files" at bounding box center [315, 305] width 85 height 26
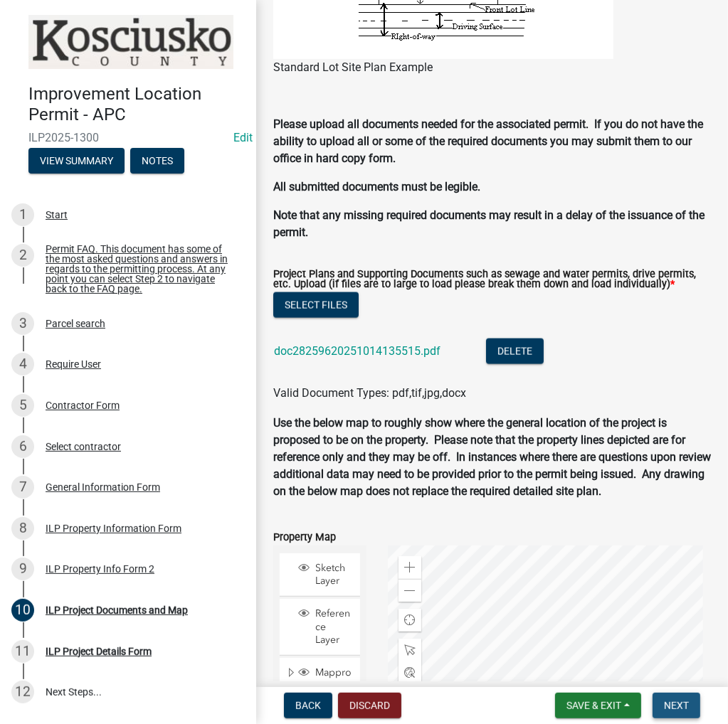
click at [683, 710] on span "Next" at bounding box center [676, 705] width 25 height 11
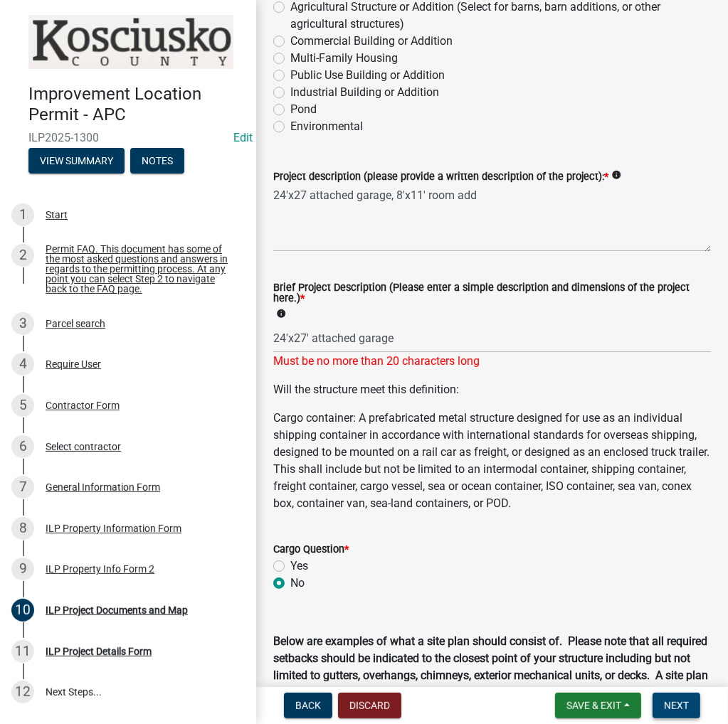
scroll to position [0, 0]
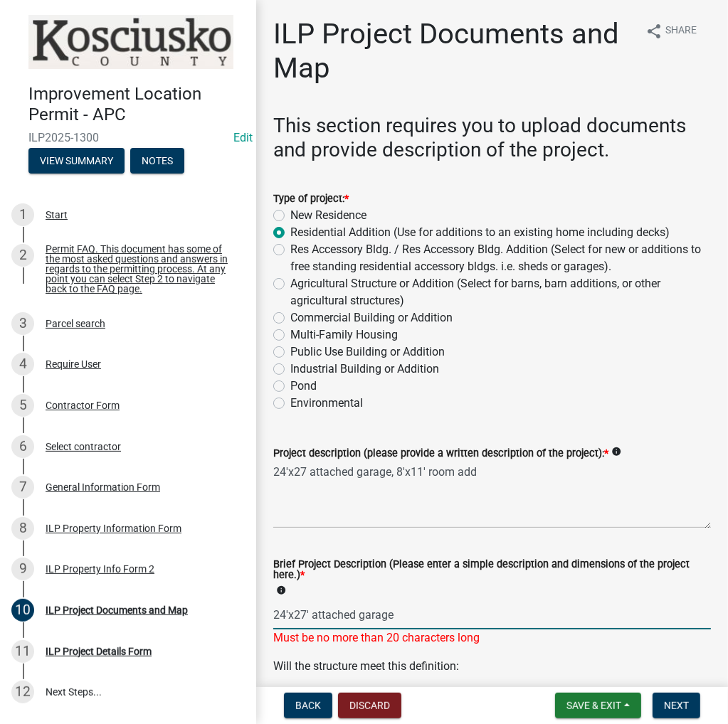
click at [394, 616] on input "24'x27' attached garage" at bounding box center [491, 614] width 437 height 29
click at [353, 617] on input "24'x27' attached garage" at bounding box center [491, 614] width 437 height 29
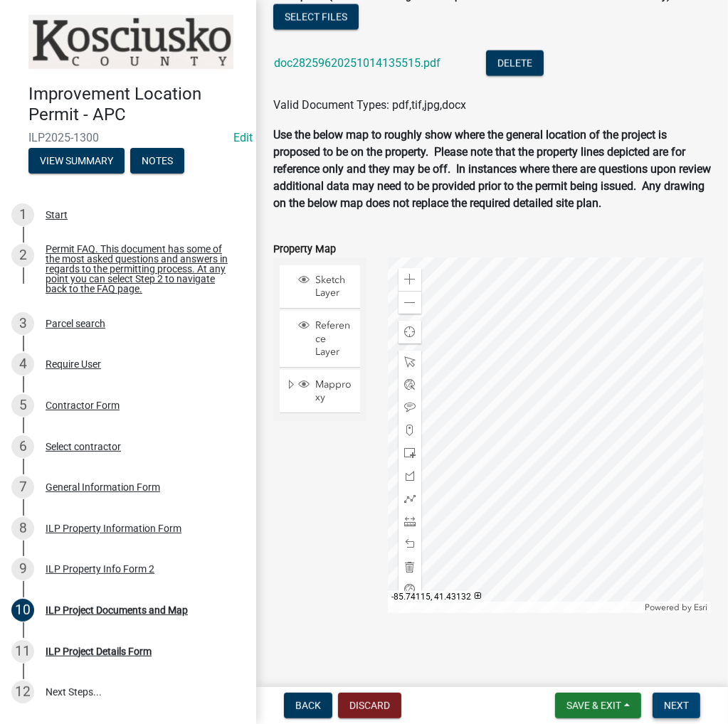
type input "24'x27' att garage"
click at [666, 706] on span "Next" at bounding box center [676, 705] width 25 height 11
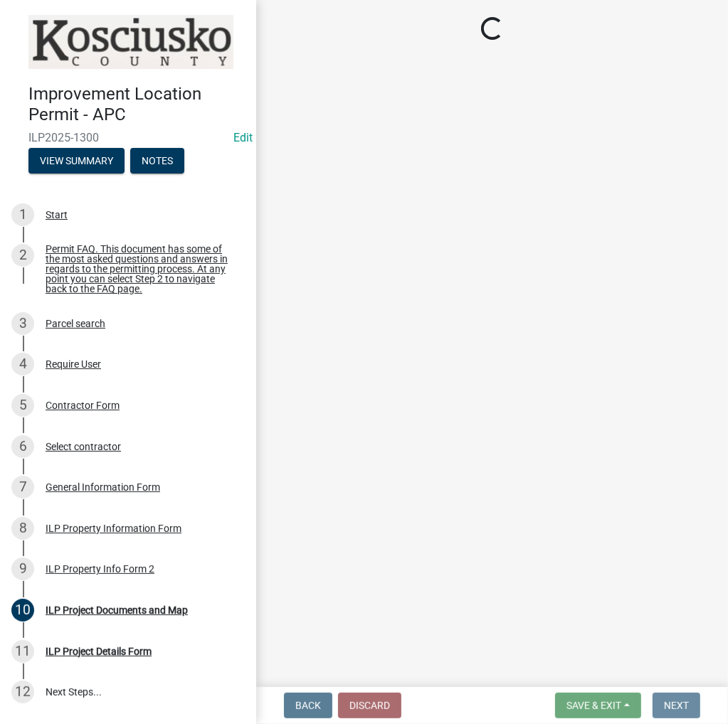
scroll to position [0, 0]
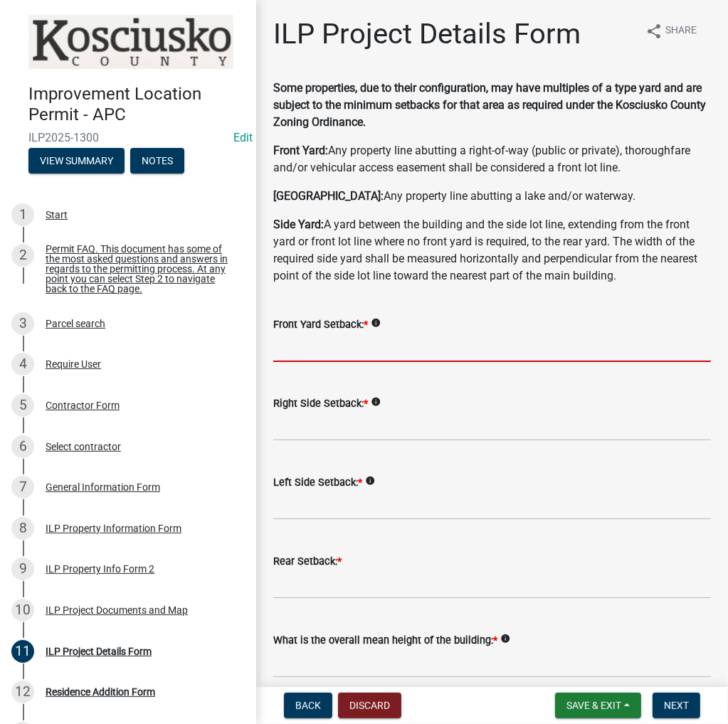
click at [401, 346] on input "text" at bounding box center [491, 347] width 437 height 29
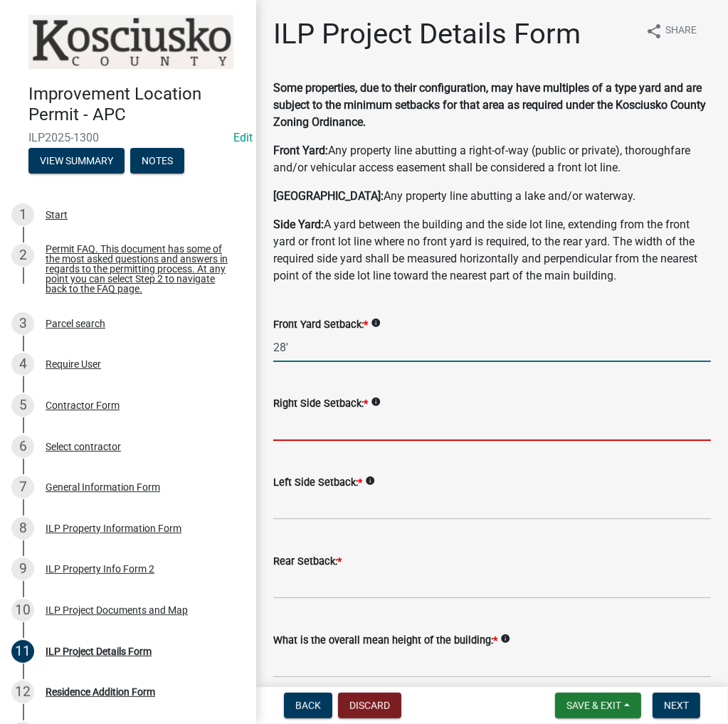
type input "28.0"
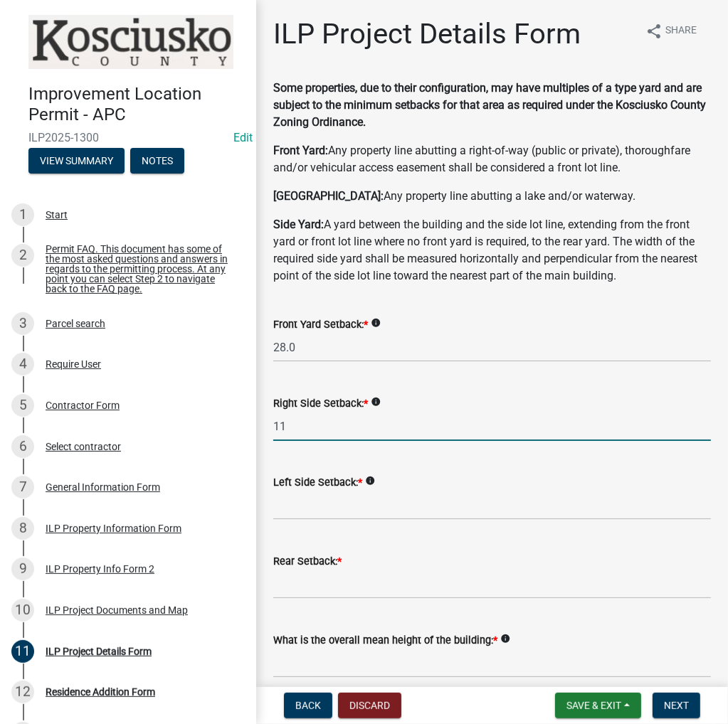
type input "1"
type input "20.0"
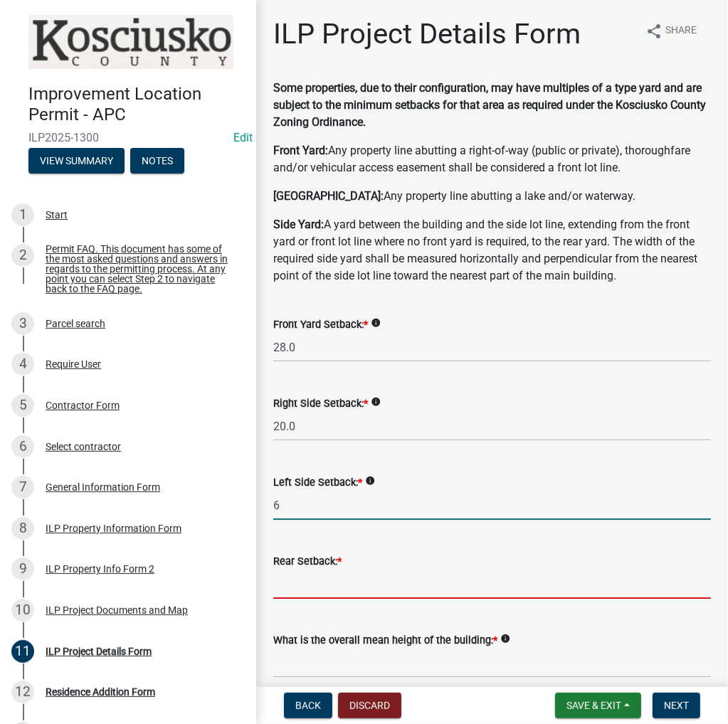
type input "6.0"
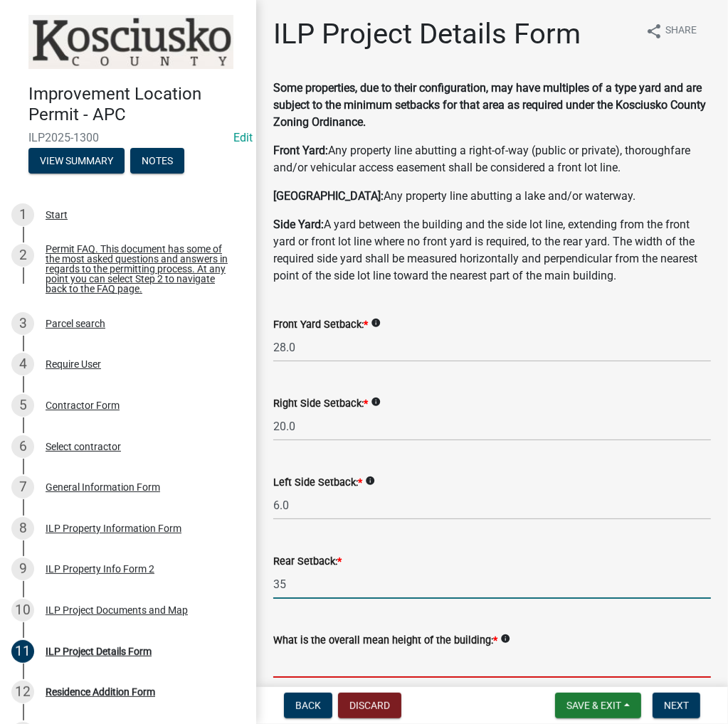
type input "35.0"
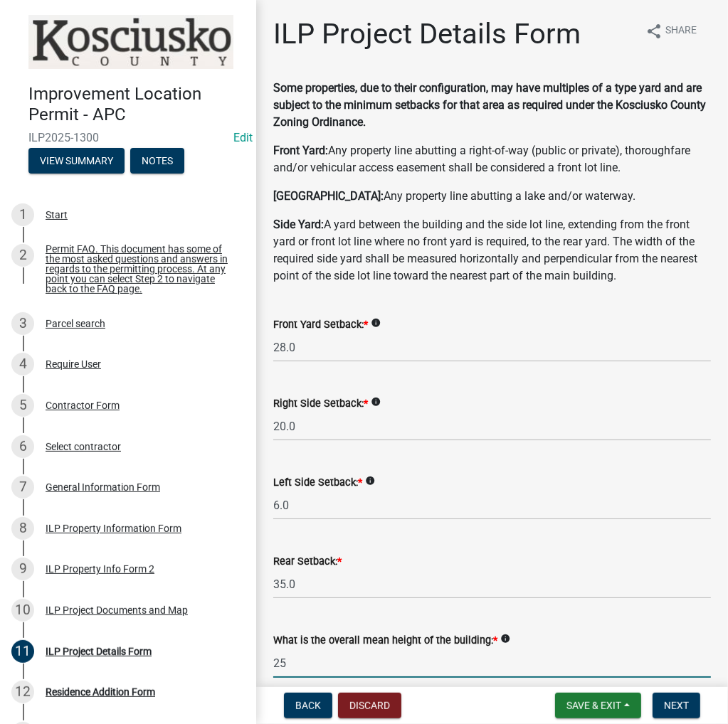
type input "25.0"
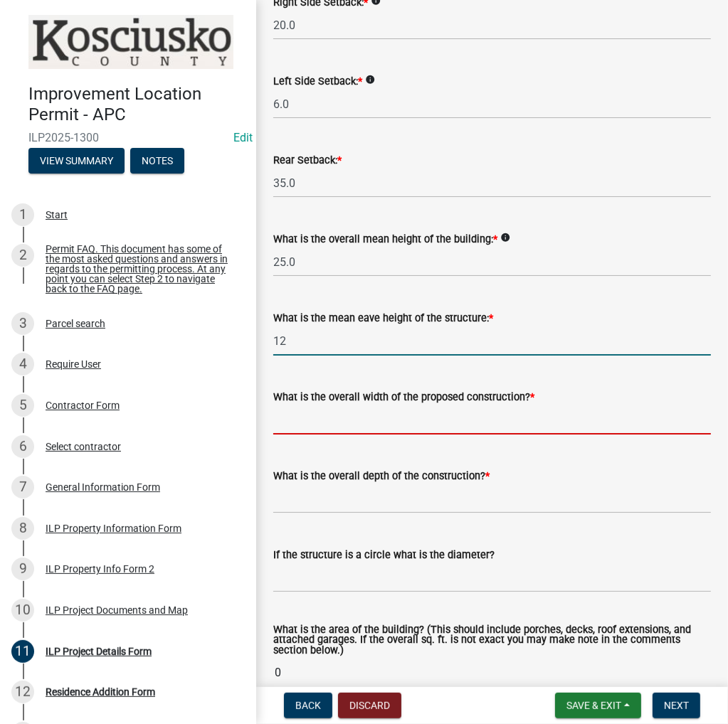
type input "12.0"
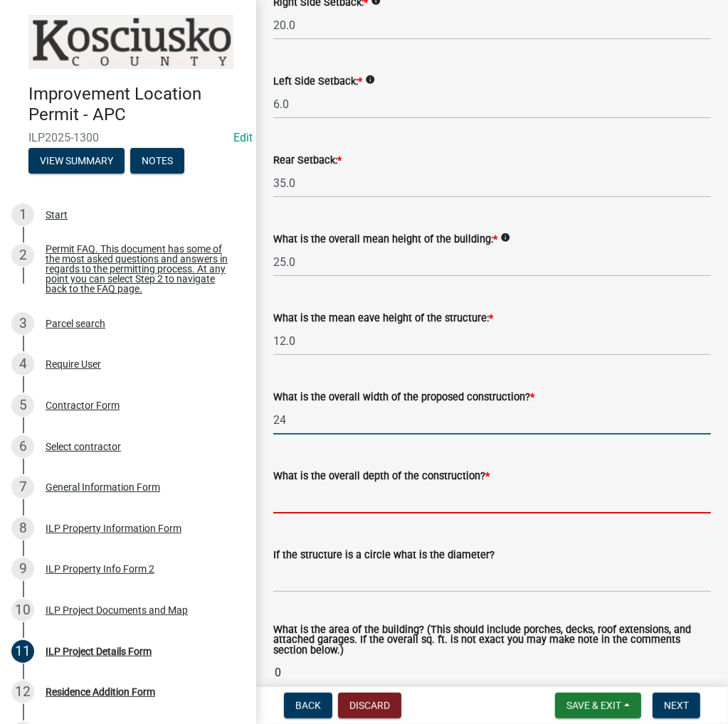
type input "24.00"
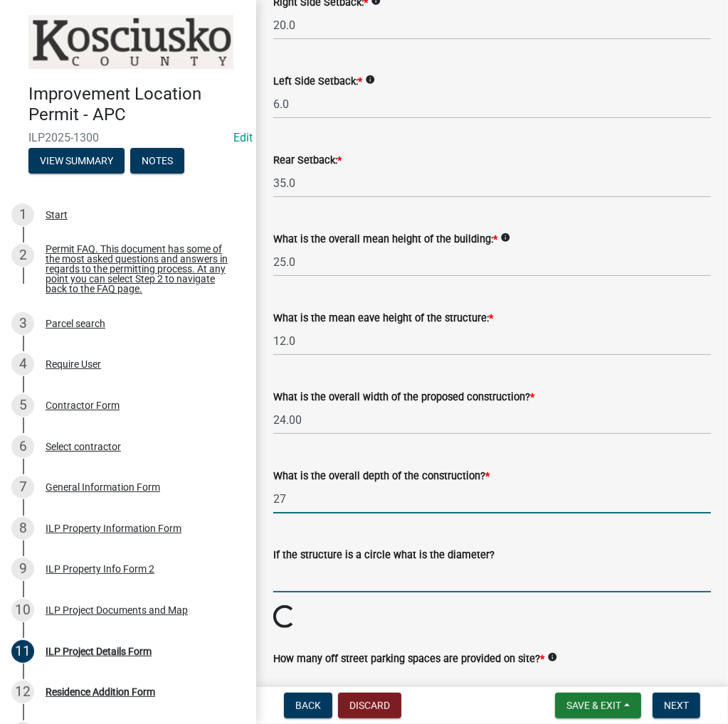
type input "27.00"
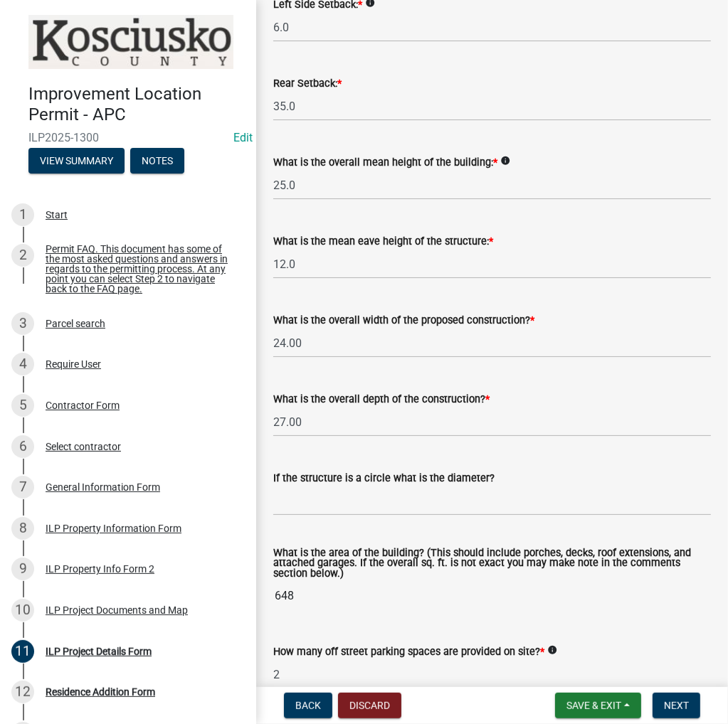
type input "2"
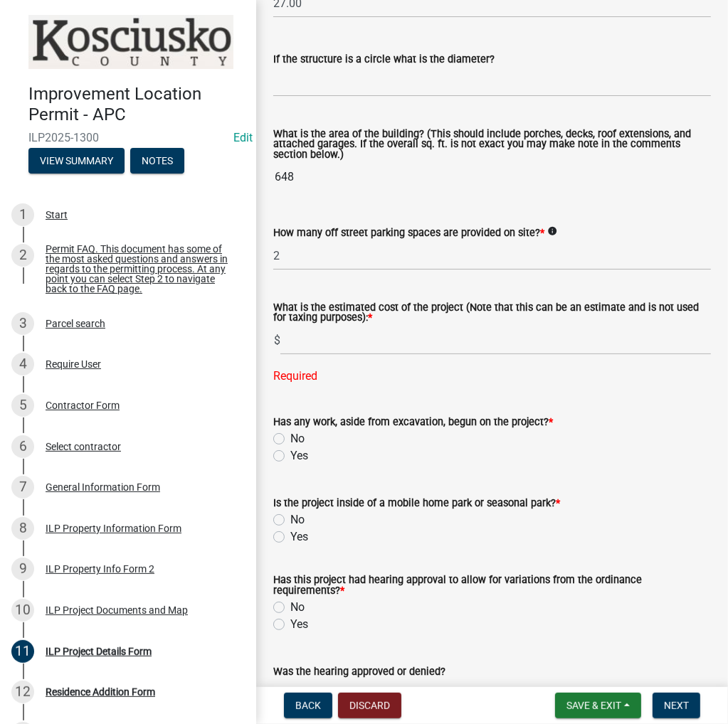
click at [279, 410] on form "Has any work, aside from excavation, begun on the project? * No Yes" at bounding box center [491, 430] width 437 height 68
click at [290, 437] on label "No" at bounding box center [297, 438] width 14 height 17
click at [290, 437] on input "No" at bounding box center [294, 434] width 9 height 9
radio input "true"
click at [307, 346] on input "text" at bounding box center [495, 340] width 430 height 29
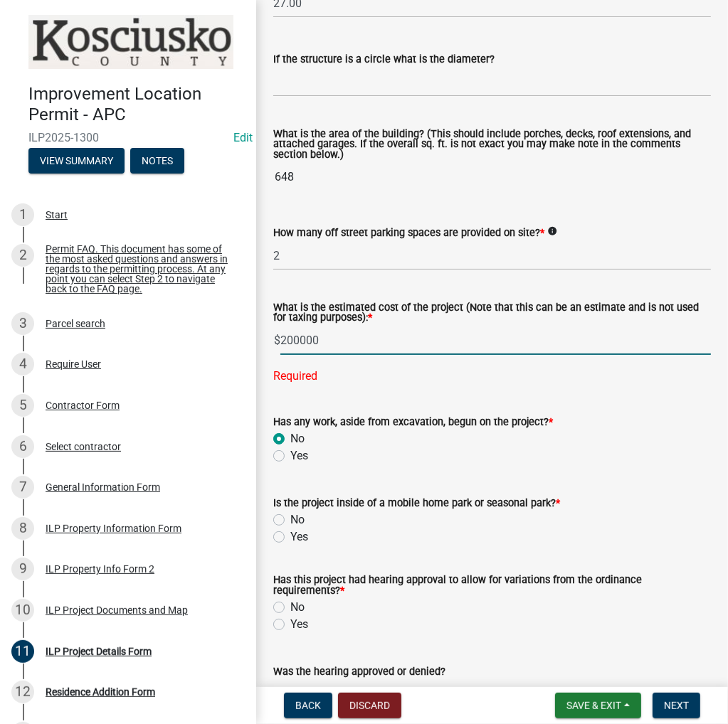
type input "200000"
click at [277, 522] on wm-data-entity-input "Is the project inside of a mobile home park or seasonal park? * No Yes" at bounding box center [491, 517] width 437 height 81
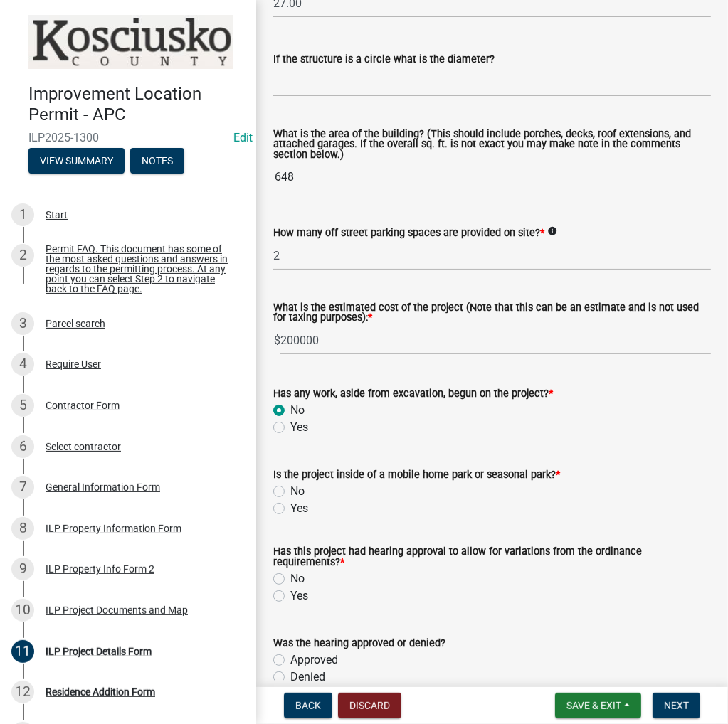
click at [290, 493] on label "No" at bounding box center [297, 491] width 14 height 17
click at [290, 492] on input "No" at bounding box center [294, 487] width 9 height 9
radio input "true"
click at [290, 576] on label "No" at bounding box center [297, 578] width 14 height 17
click at [290, 576] on input "No" at bounding box center [294, 574] width 9 height 9
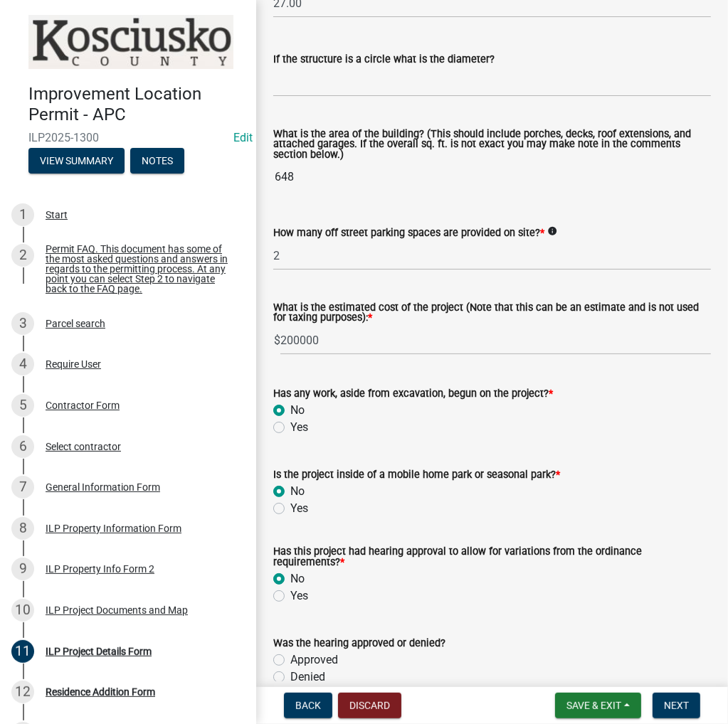
radio input "true"
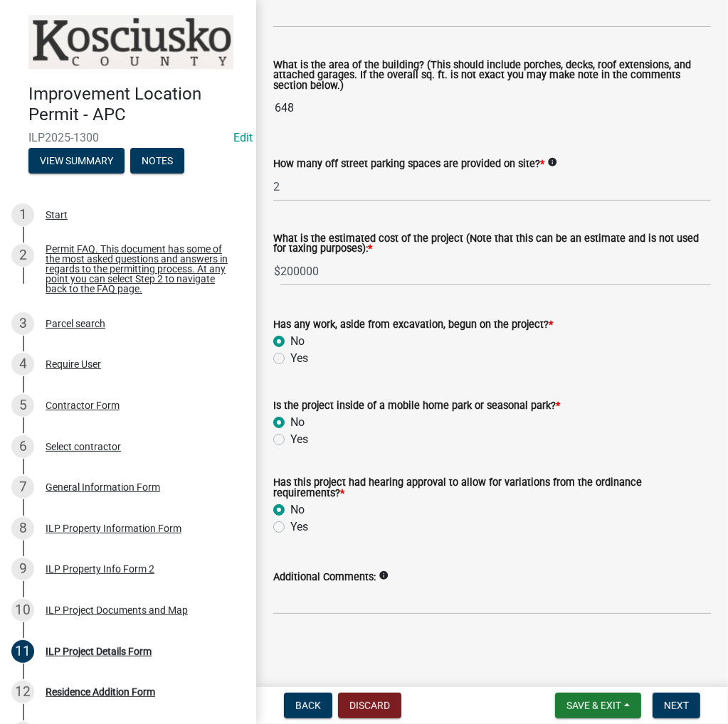
scroll to position [967, 0]
click at [677, 706] on span "Next" at bounding box center [676, 705] width 25 height 11
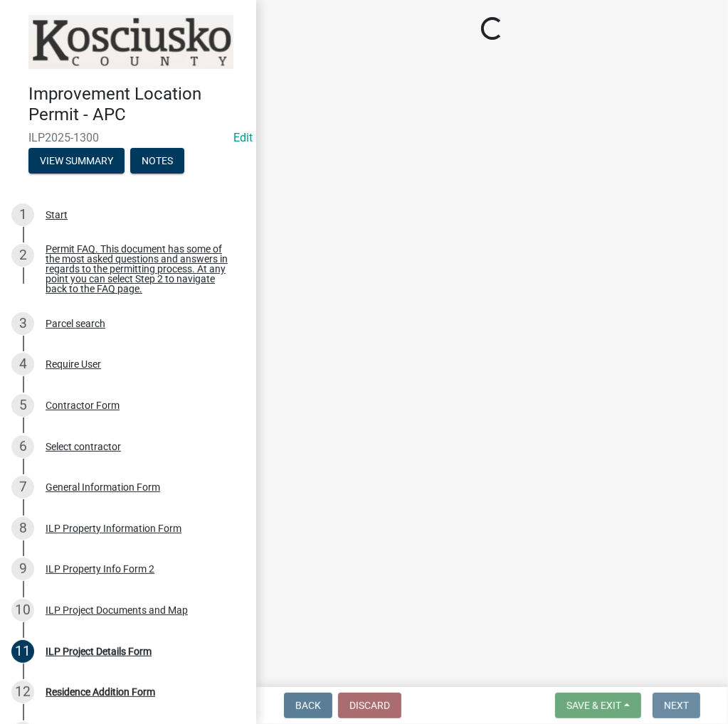
scroll to position [0, 0]
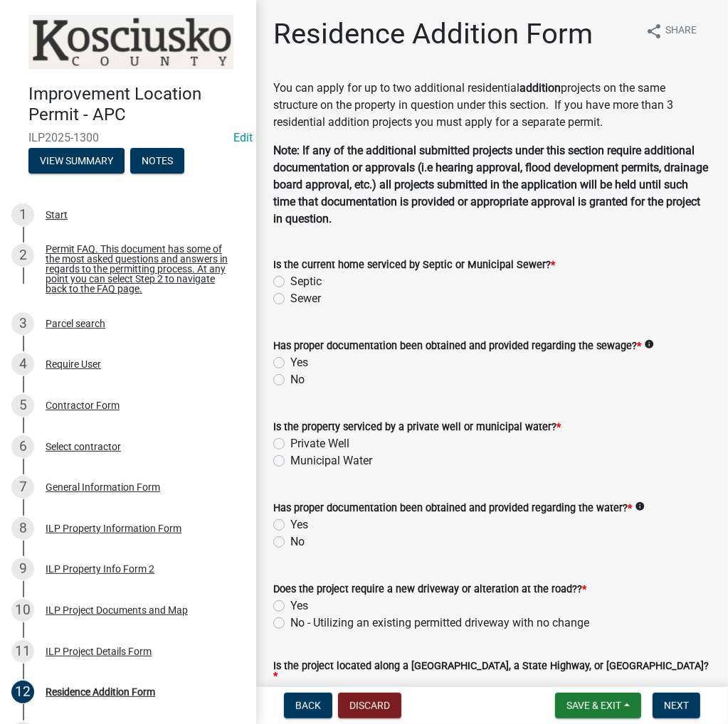
click at [290, 297] on label "Sewer" at bounding box center [305, 298] width 31 height 17
click at [290, 297] on input "Sewer" at bounding box center [294, 294] width 9 height 9
radio input "true"
click at [290, 359] on label "Yes" at bounding box center [299, 362] width 18 height 17
click at [290, 359] on input "Yes" at bounding box center [294, 358] width 9 height 9
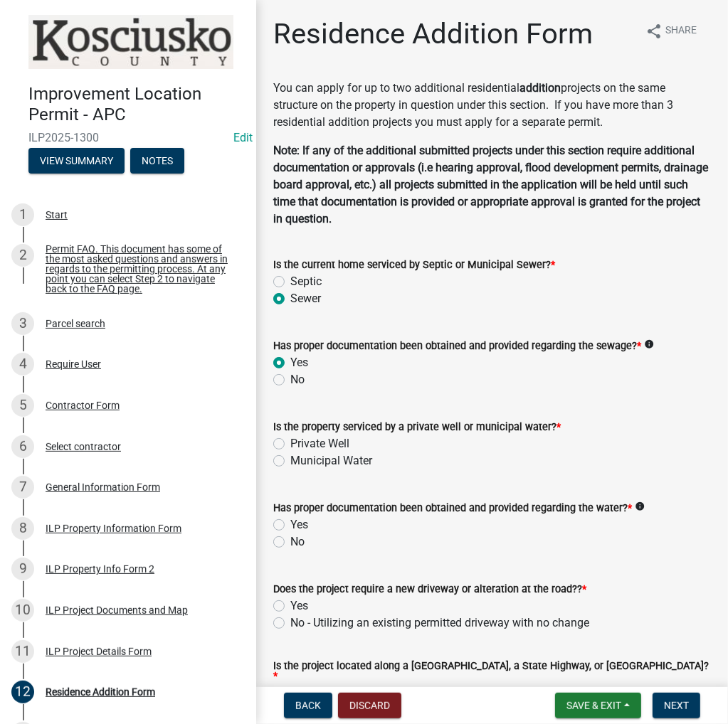
radio input "true"
click at [290, 443] on label "Private Well" at bounding box center [319, 443] width 59 height 17
click at [290, 443] on input "Private Well" at bounding box center [294, 439] width 9 height 9
radio input "true"
click at [290, 522] on label "Yes" at bounding box center [299, 524] width 18 height 17
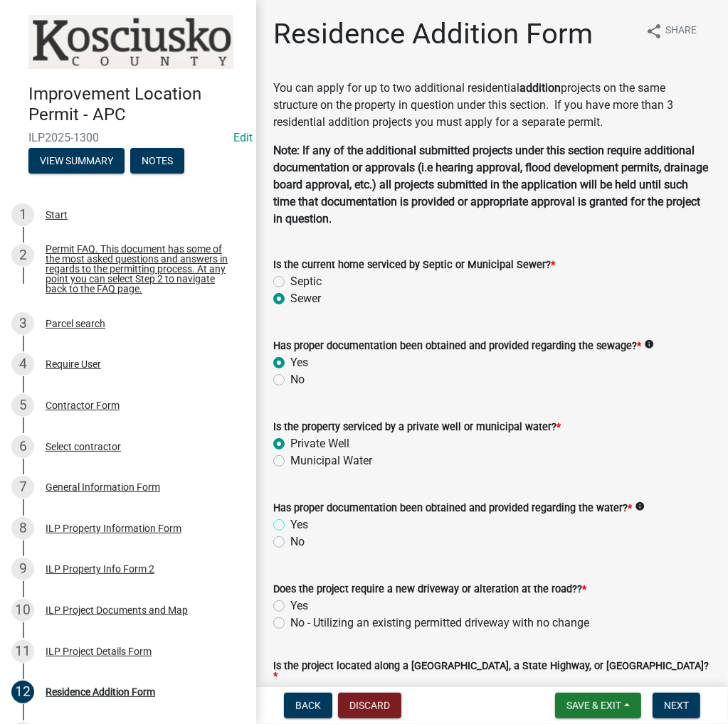
click at [290, 522] on input "Yes" at bounding box center [294, 520] width 9 height 9
radio input "true"
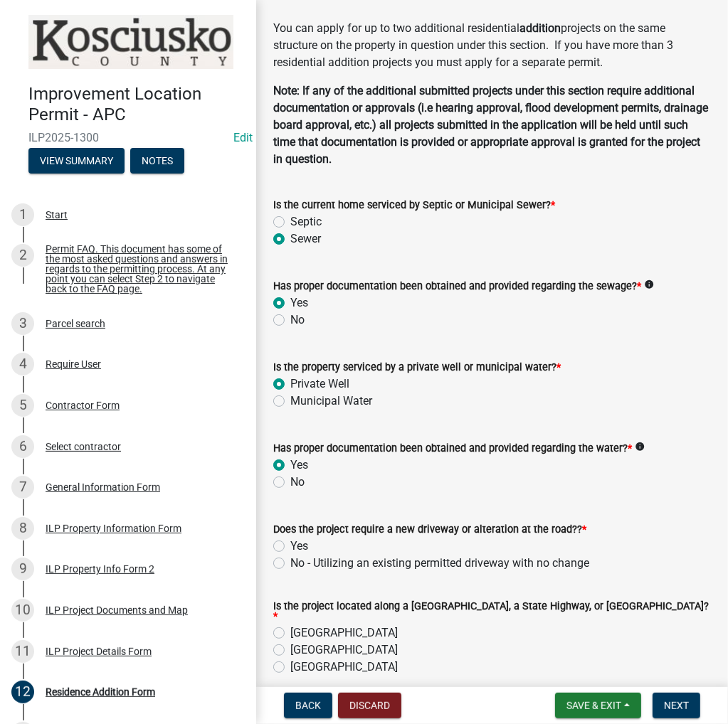
scroll to position [142, 0]
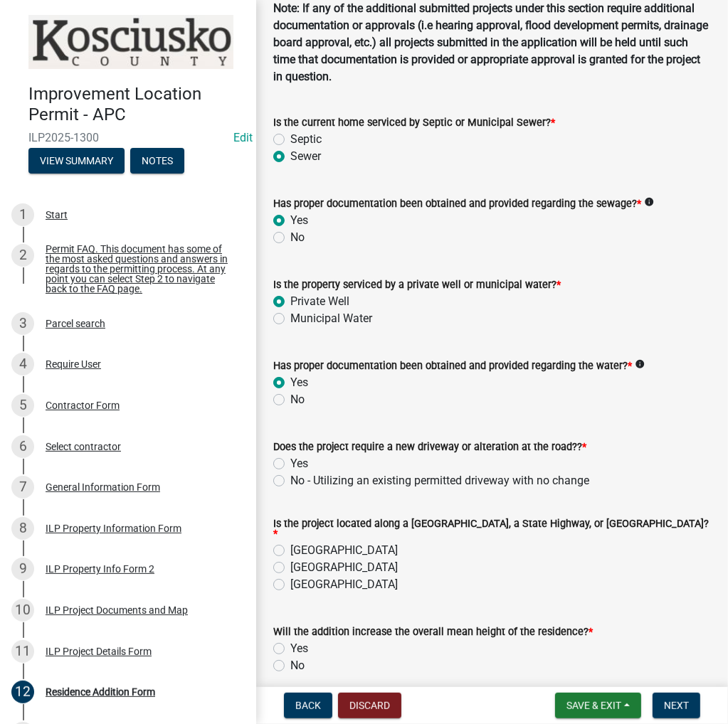
drag, startPoint x: 281, startPoint y: 464, endPoint x: 280, endPoint y: 478, distance: 14.3
click at [290, 467] on label "Yes" at bounding box center [299, 463] width 18 height 17
click at [290, 464] on input "Yes" at bounding box center [294, 459] width 9 height 9
radio input "true"
click at [290, 478] on label "No - Utilizing an existing permitted driveway with no change" at bounding box center [439, 480] width 299 height 17
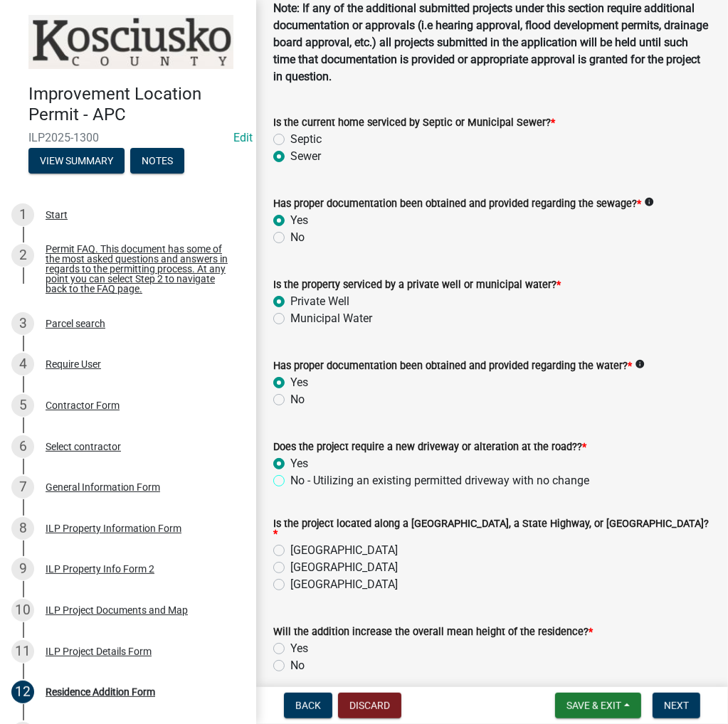
click at [290, 478] on input "No - Utilizing an existing permitted driveway with no change" at bounding box center [294, 476] width 9 height 9
radio input "true"
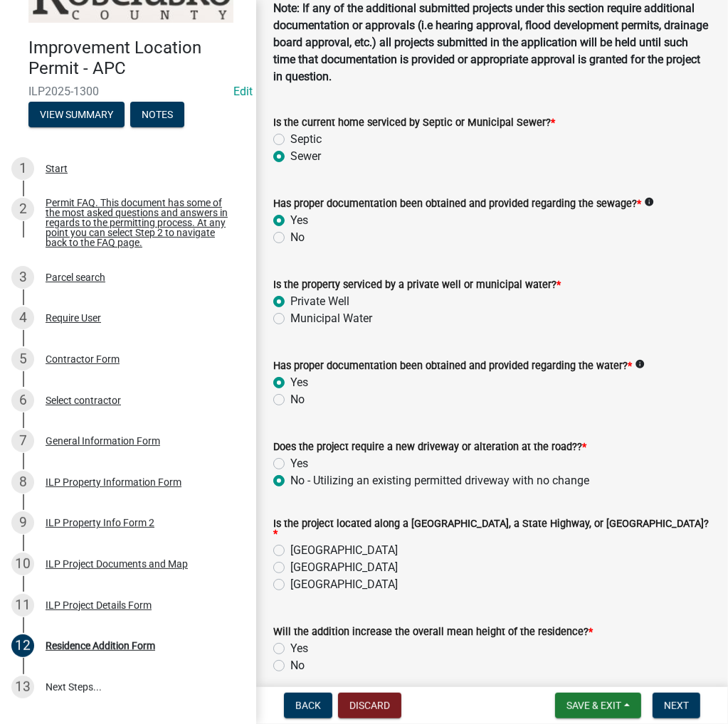
scroll to position [71, 0]
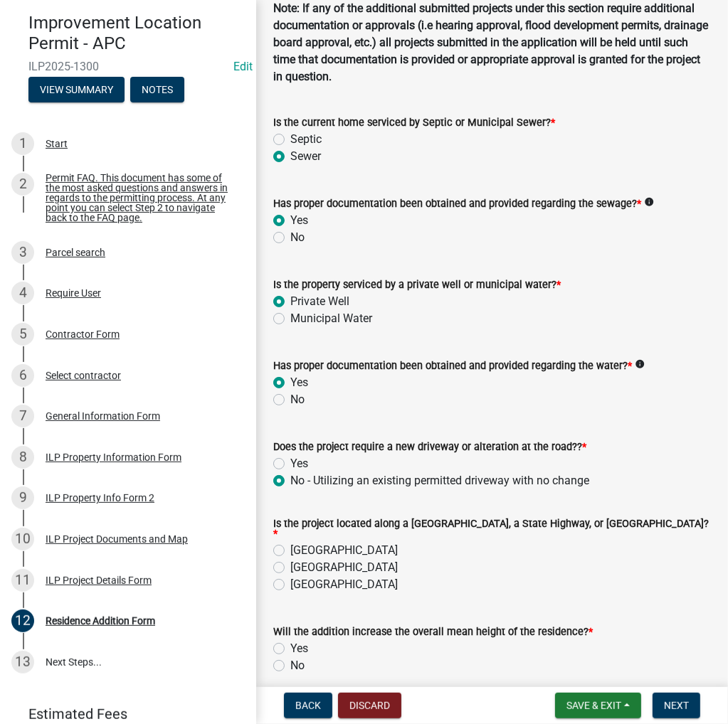
click at [290, 544] on label "[GEOGRAPHIC_DATA]" at bounding box center [343, 550] width 107 height 17
click at [290, 544] on input "[GEOGRAPHIC_DATA]" at bounding box center [294, 546] width 9 height 9
radio input "true"
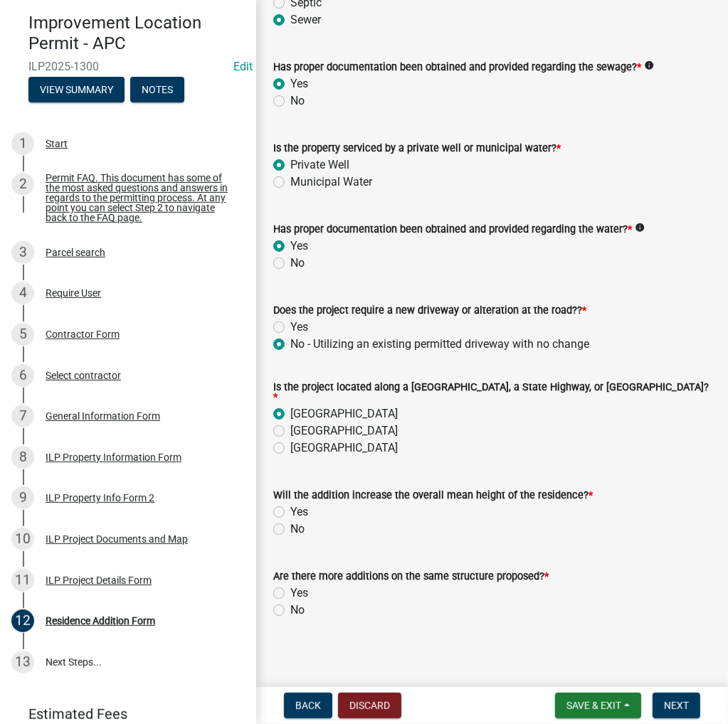
click at [290, 521] on label "No" at bounding box center [297, 529] width 14 height 17
click at [290, 521] on input "No" at bounding box center [294, 525] width 9 height 9
radio input "true"
click at [290, 590] on label "Yes" at bounding box center [299, 593] width 18 height 17
click at [290, 590] on input "Yes" at bounding box center [294, 589] width 9 height 9
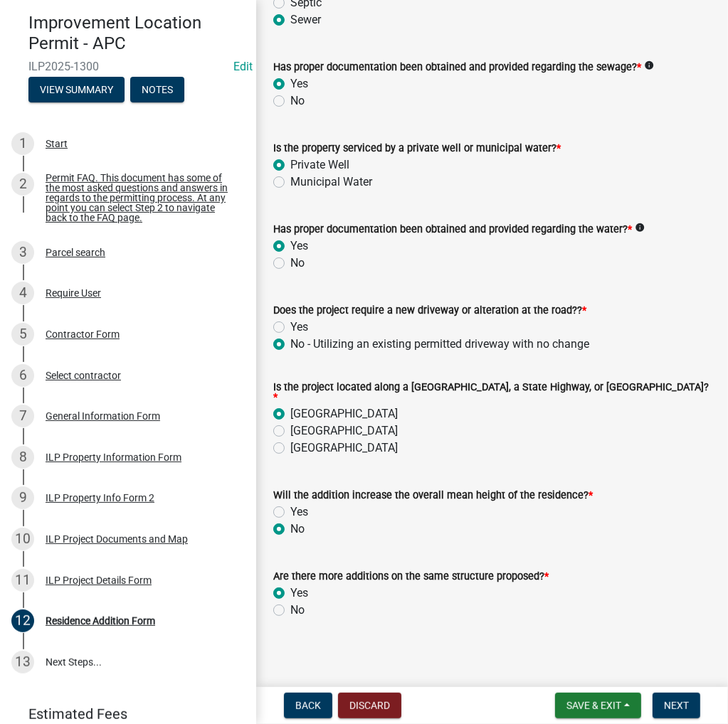
radio input "true"
click at [692, 703] on button "Next" at bounding box center [676, 706] width 48 height 26
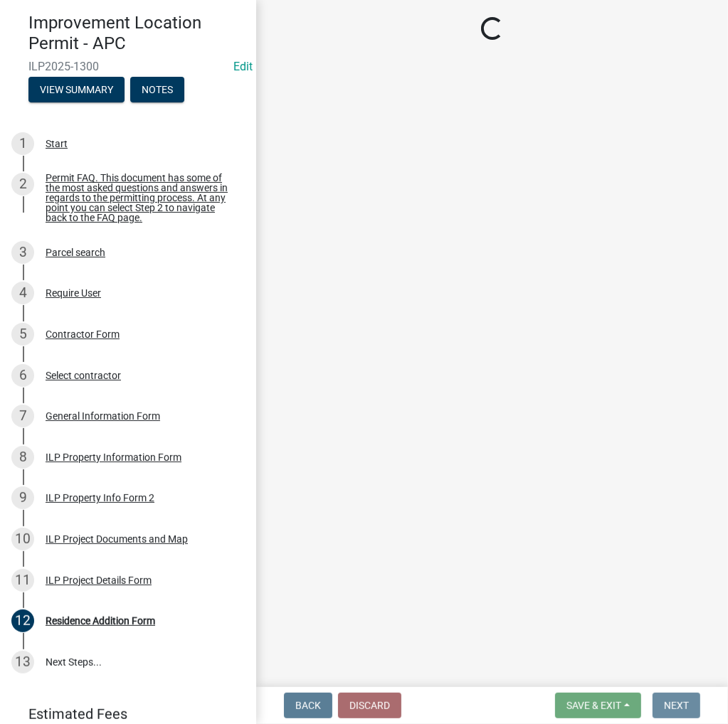
scroll to position [0, 0]
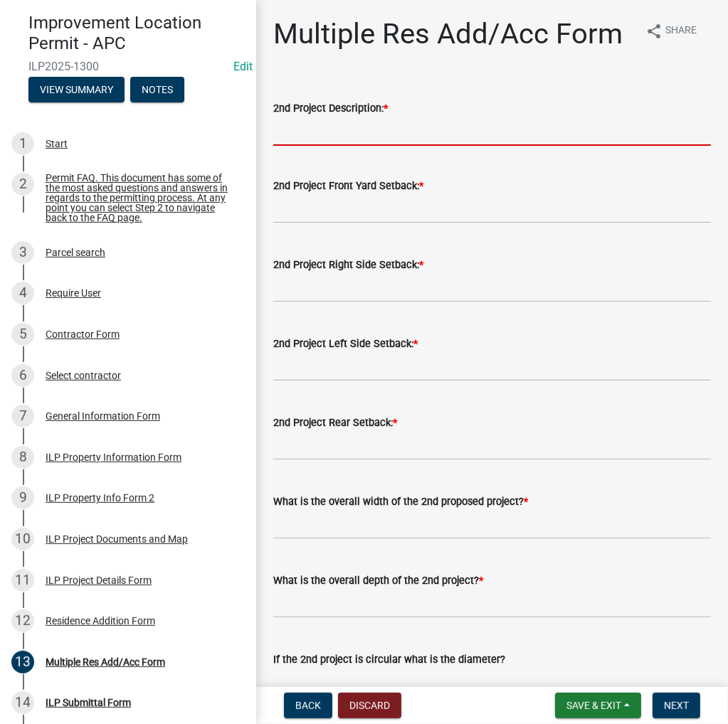
click at [373, 146] on input "2nd Project Description: *" at bounding box center [491, 131] width 437 height 29
type input "8'x11' room addition"
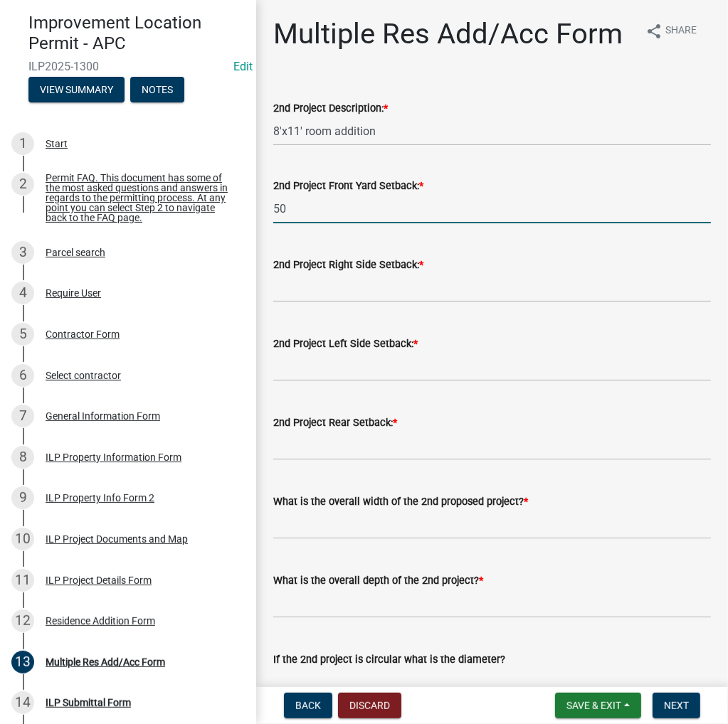
type input "50"
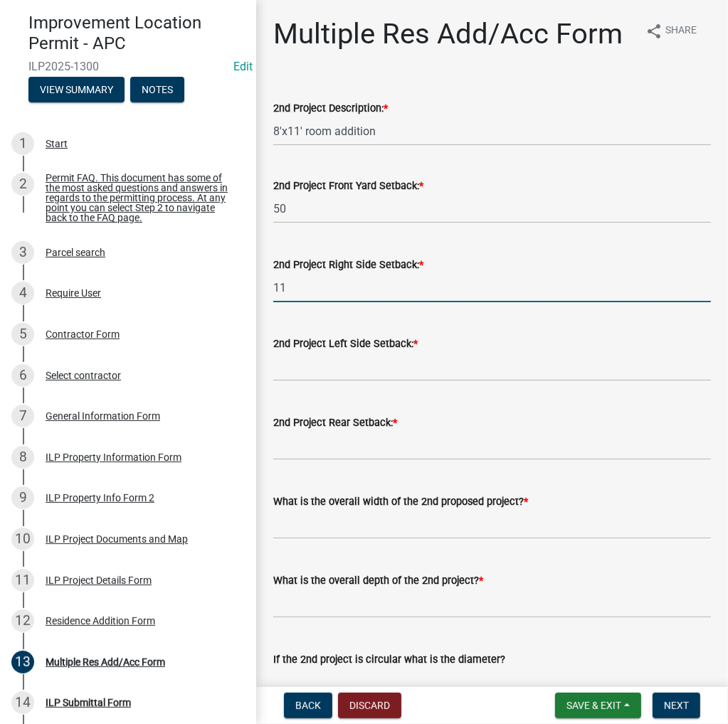
type input "11"
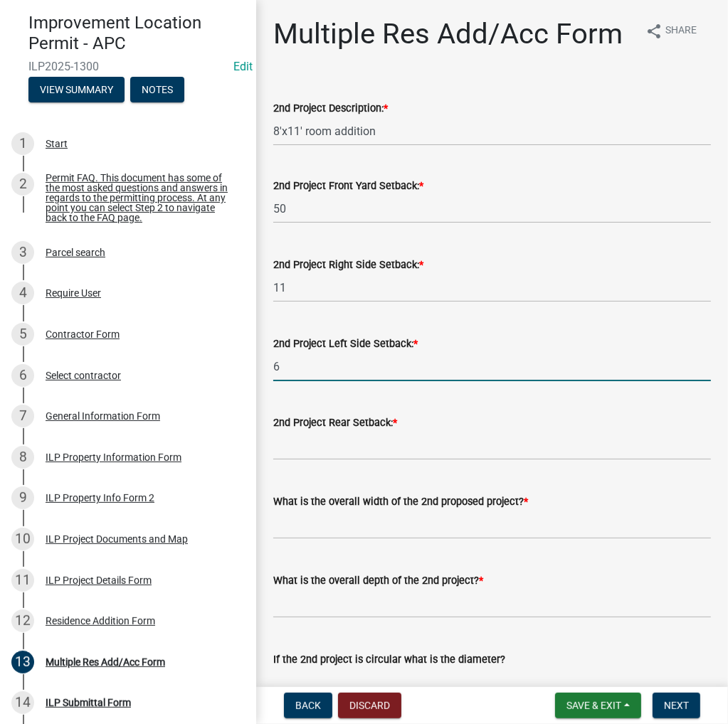
type input "6"
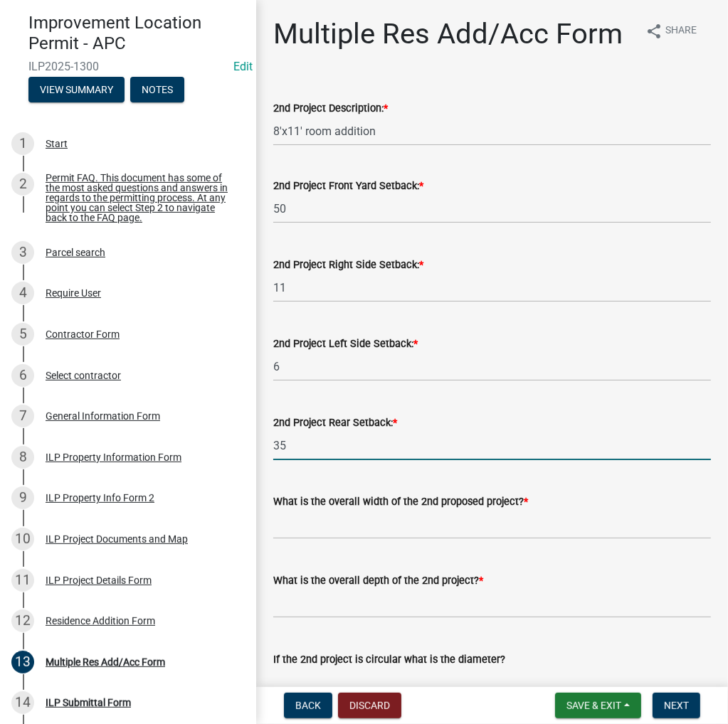
type input "35"
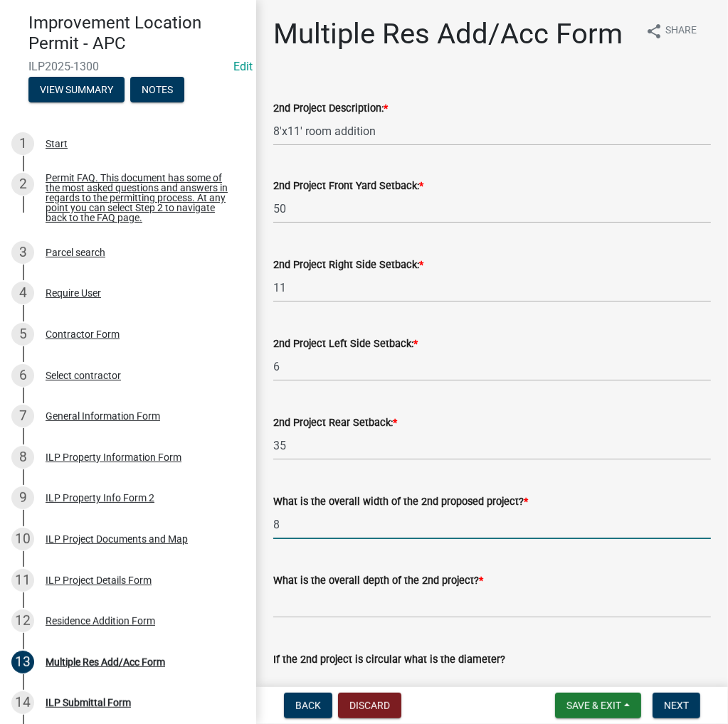
type input "8"
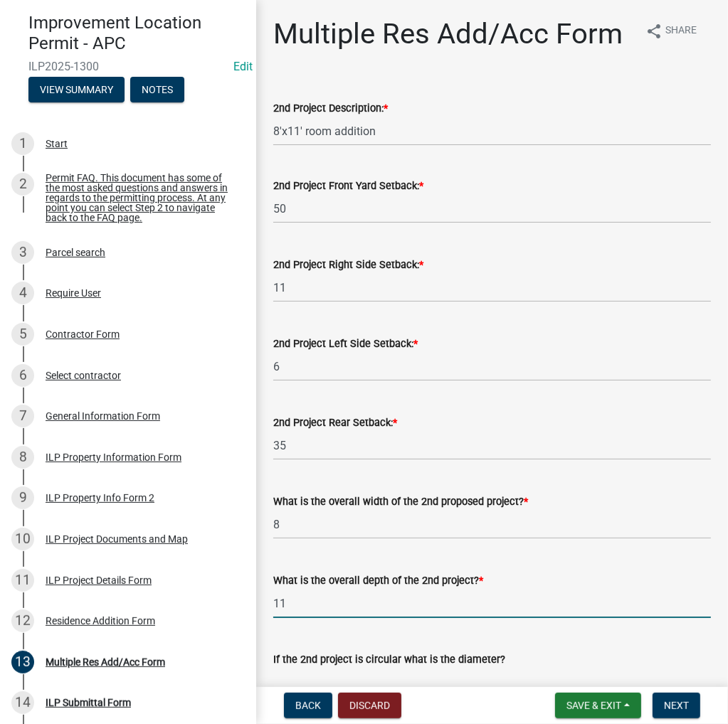
type input "11"
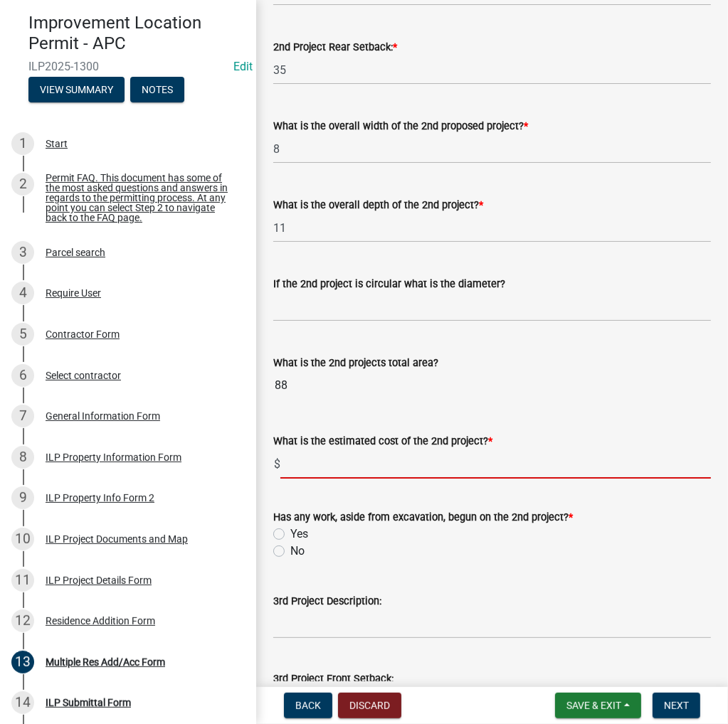
type input "2"
type input "30000"
click at [290, 560] on label "No" at bounding box center [297, 551] width 14 height 17
click at [290, 552] on input "No" at bounding box center [294, 547] width 9 height 9
radio input "true"
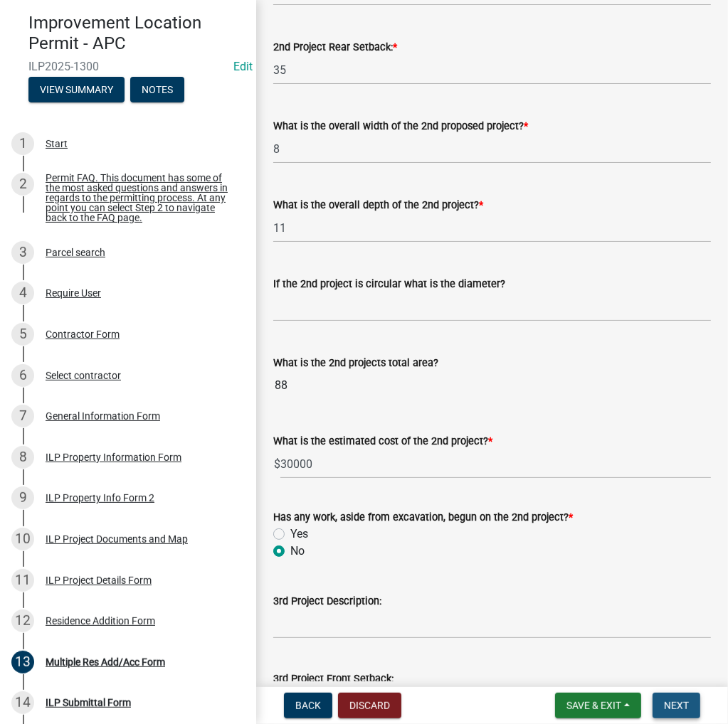
click at [684, 701] on span "Next" at bounding box center [676, 705] width 25 height 11
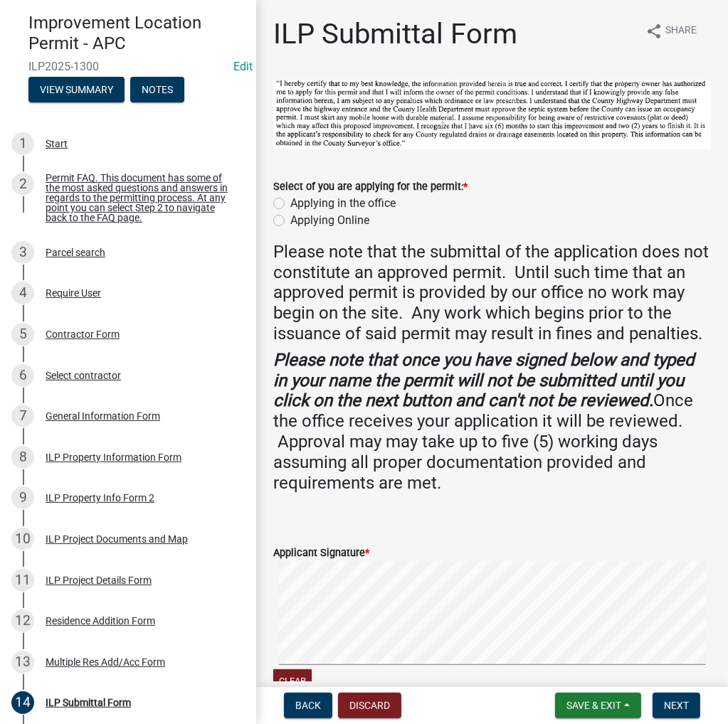
click at [290, 206] on label "Applying in the office" at bounding box center [342, 203] width 105 height 17
click at [290, 204] on input "Applying in the office" at bounding box center [294, 199] width 9 height 9
radio input "true"
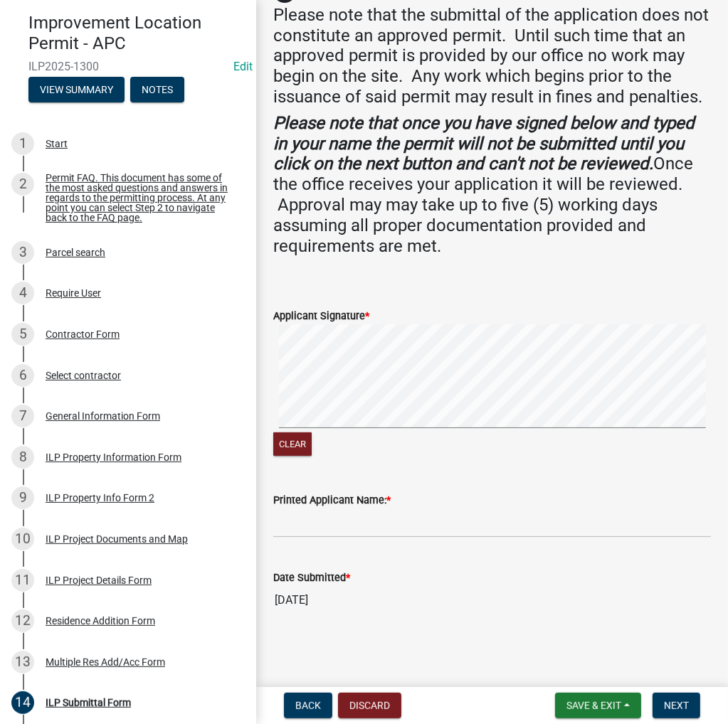
scroll to position [256, 0]
click at [389, 526] on input "Printed Applicant Name: *" at bounding box center [491, 523] width 437 height 29
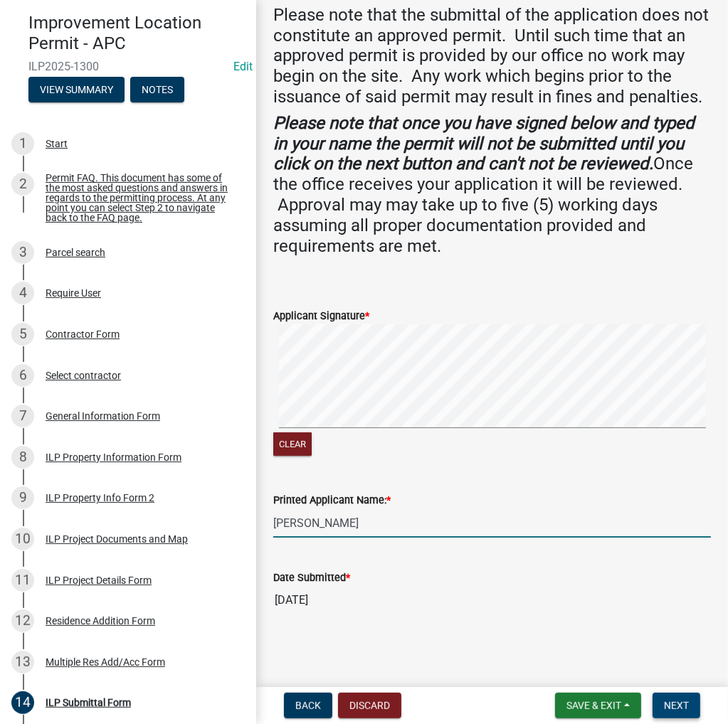
type input "[PERSON_NAME]"
click at [670, 706] on span "Next" at bounding box center [676, 705] width 25 height 11
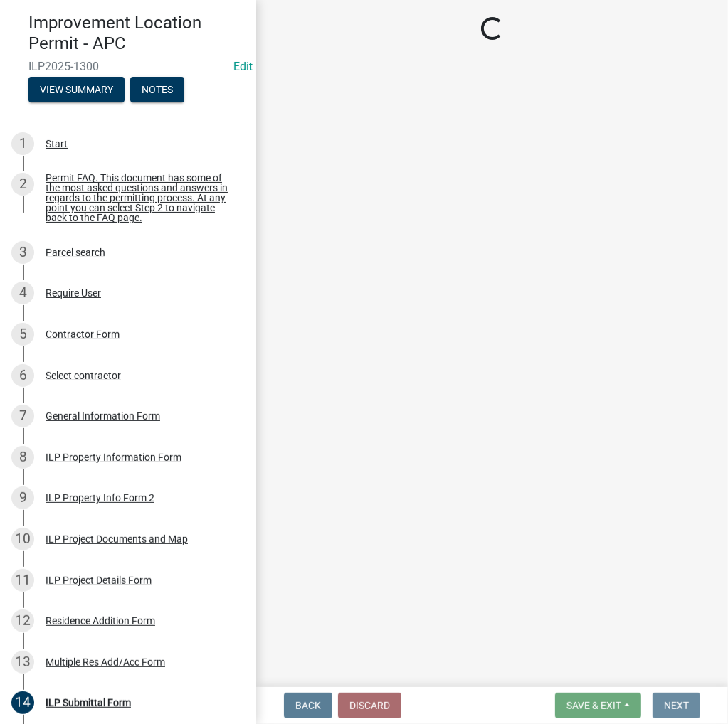
scroll to position [0, 0]
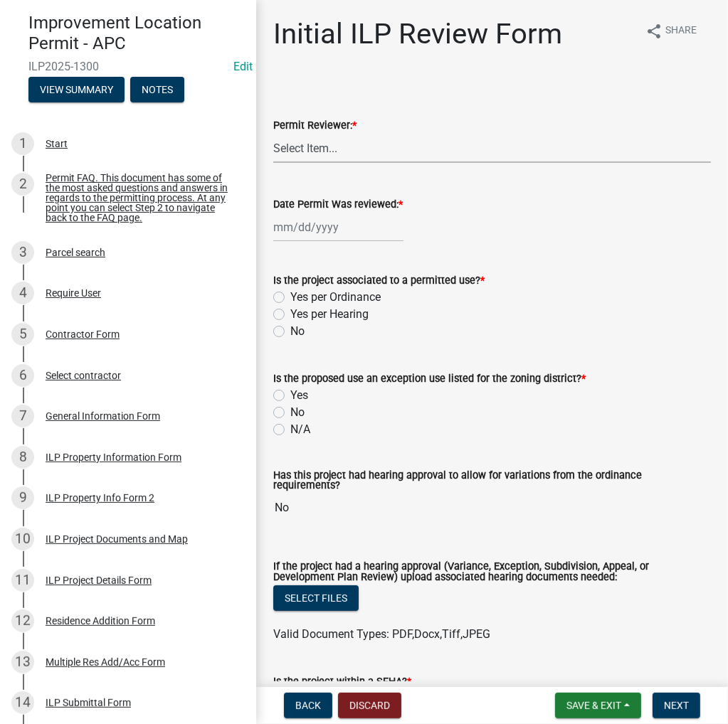
click at [325, 148] on select "Select Item... MMS LT AT CS [PERSON_NAME]" at bounding box center [491, 148] width 437 height 29
click at [273, 134] on select "Select Item... MMS LT AT CS [PERSON_NAME]" at bounding box center [491, 148] width 437 height 29
select select "4d3913d6-5a87-4fbb-afdb-cf4209782895"
select select "10"
select select "2025"
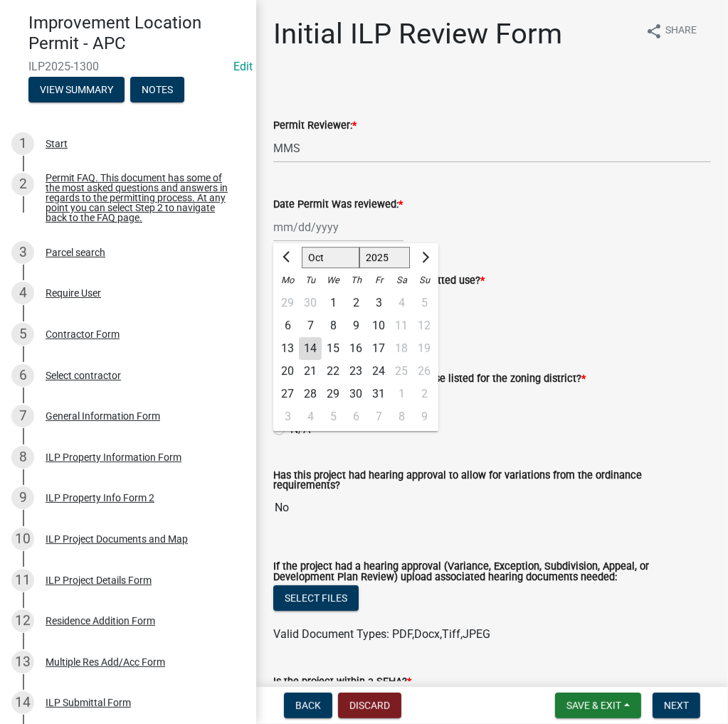
click at [314, 234] on div "[PERSON_NAME] Feb Mar Apr [PERSON_NAME][DATE] Oct Nov [DATE] 1526 1527 1528 152…" at bounding box center [338, 227] width 130 height 29
click at [307, 343] on div "14" at bounding box center [310, 348] width 23 height 23
type input "[DATE]"
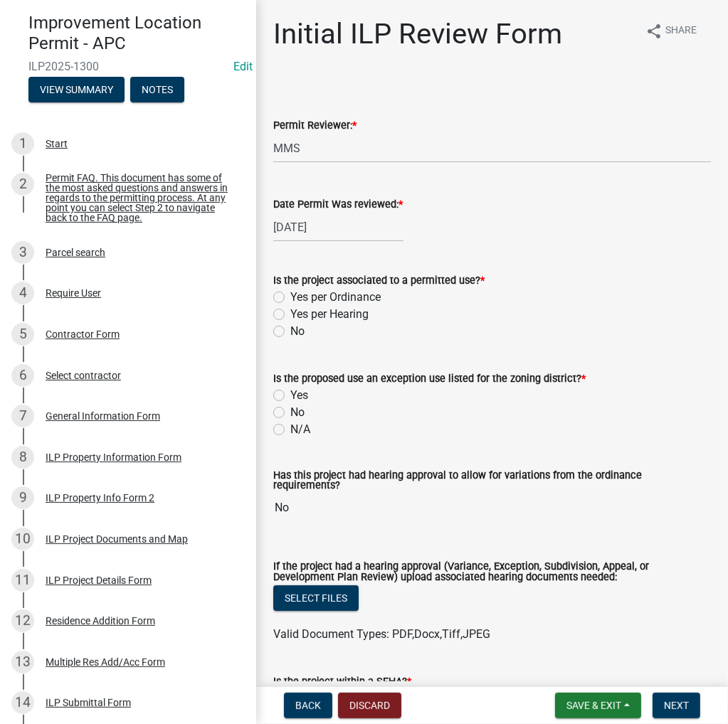
click at [290, 296] on label "Yes per Ordinance" at bounding box center [335, 297] width 90 height 17
click at [290, 296] on input "Yes per Ordinance" at bounding box center [294, 293] width 9 height 9
radio input "true"
click at [290, 429] on label "N/A" at bounding box center [300, 429] width 20 height 17
click at [290, 429] on input "N/A" at bounding box center [294, 425] width 9 height 9
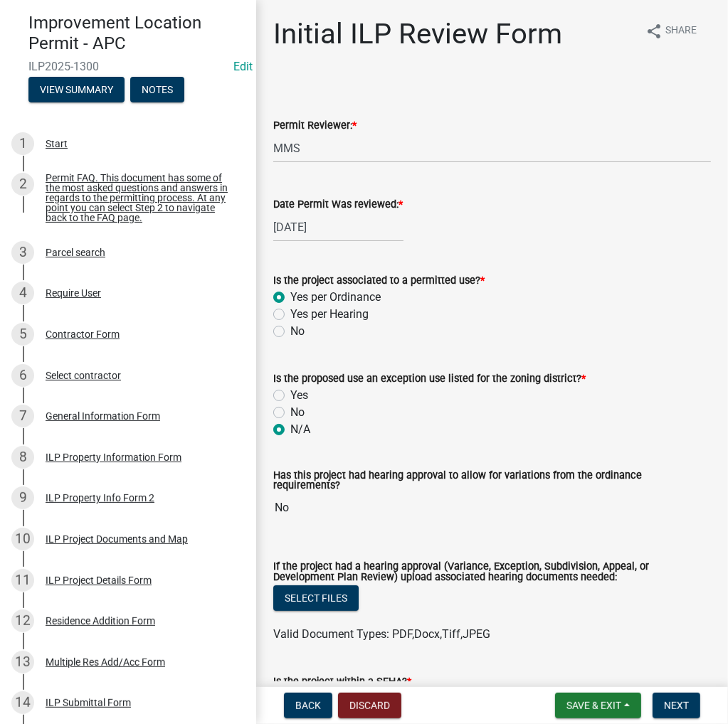
radio input "true"
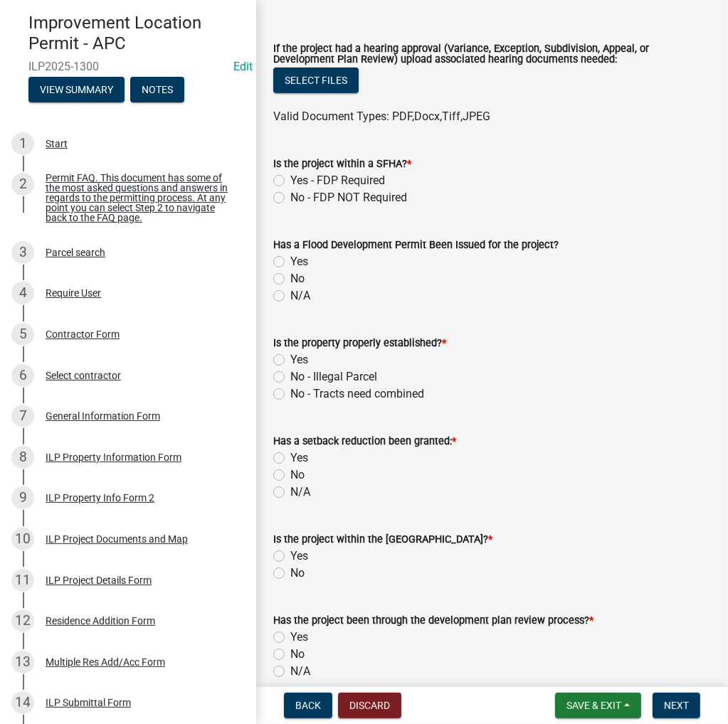
scroll to position [640, 0]
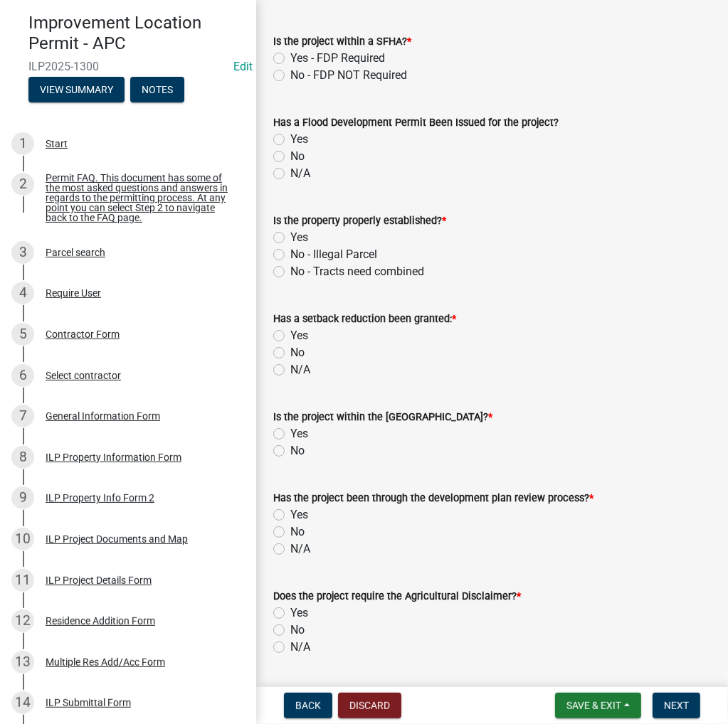
click at [290, 76] on label "No - FDP NOT Required" at bounding box center [348, 75] width 117 height 17
click at [290, 76] on input "No - FDP NOT Required" at bounding box center [294, 71] width 9 height 9
radio input "true"
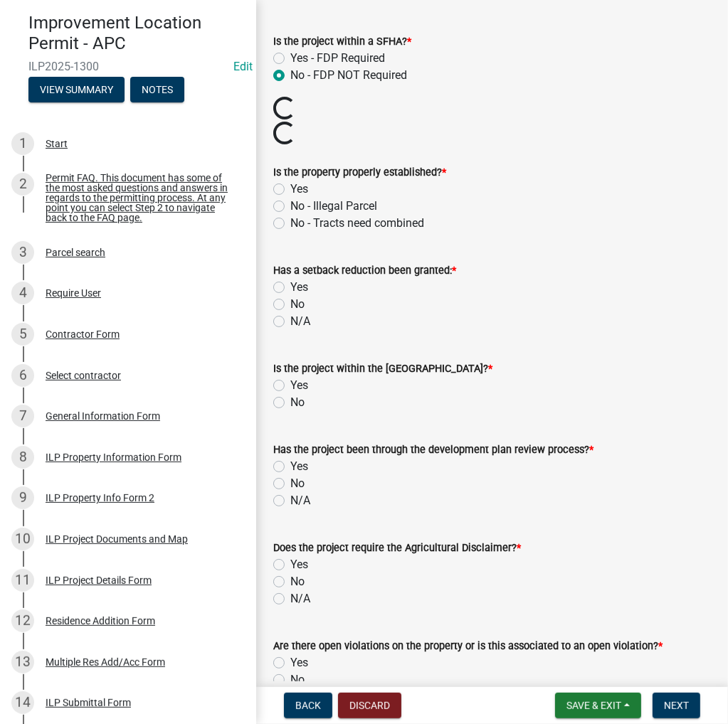
click at [290, 186] on label "Yes" at bounding box center [299, 189] width 18 height 17
click at [290, 186] on input "Yes" at bounding box center [294, 185] width 9 height 9
radio input "true"
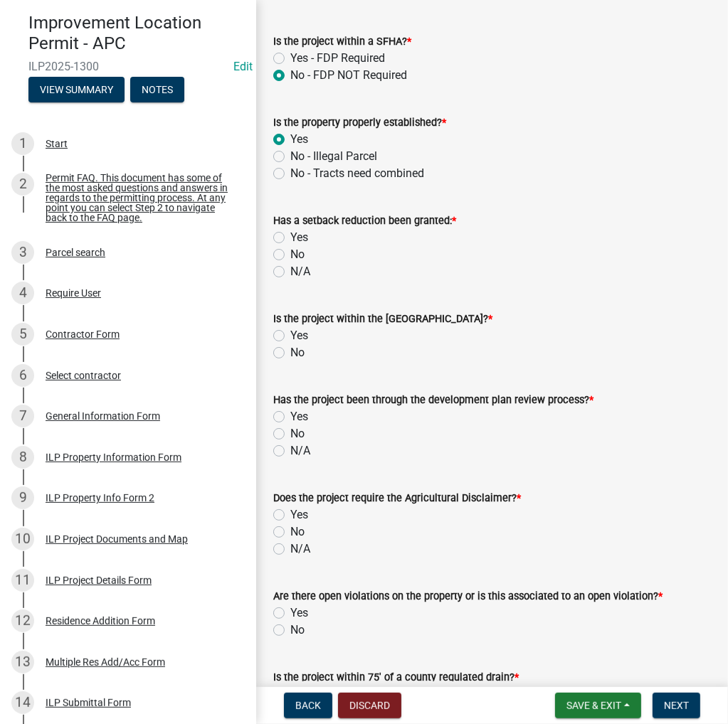
click at [290, 275] on label "N/A" at bounding box center [300, 271] width 20 height 17
click at [290, 272] on input "N/A" at bounding box center [294, 267] width 9 height 9
radio input "true"
click at [290, 347] on label "No" at bounding box center [297, 352] width 14 height 17
click at [290, 347] on input "No" at bounding box center [294, 348] width 9 height 9
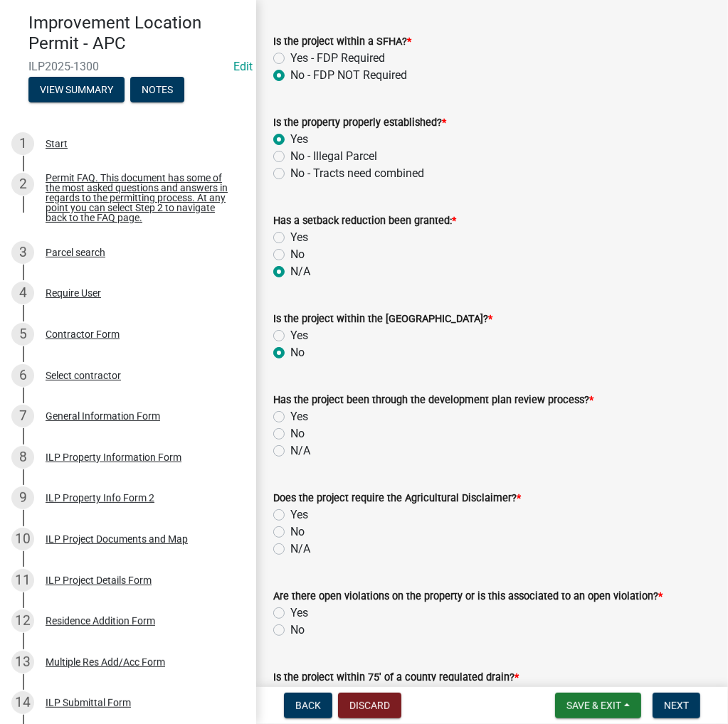
radio input "true"
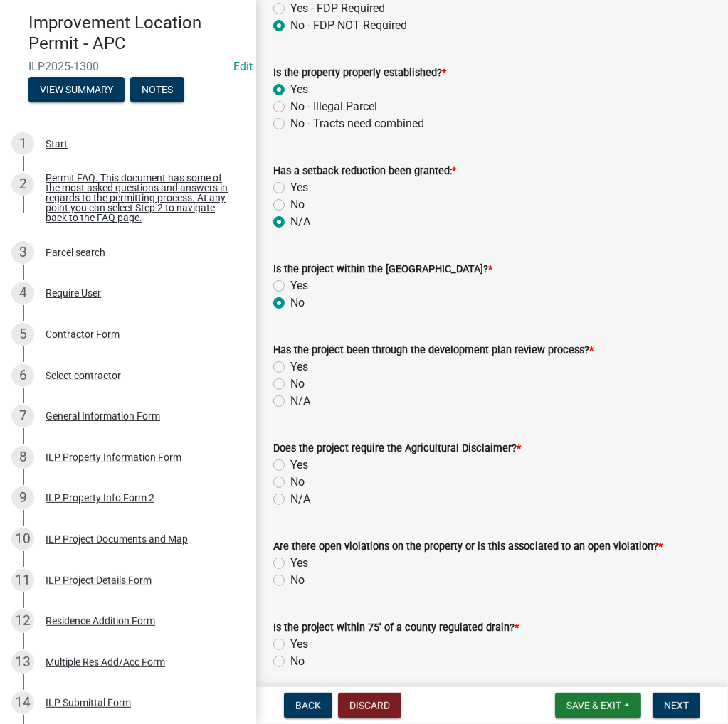
scroll to position [711, 0]
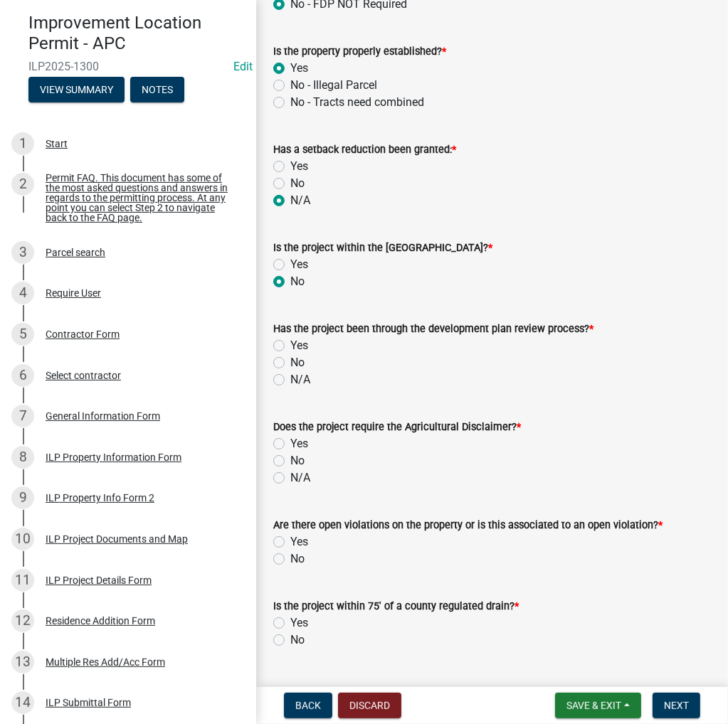
click at [290, 381] on label "N/A" at bounding box center [300, 379] width 20 height 17
click at [290, 381] on input "N/A" at bounding box center [294, 375] width 9 height 9
radio input "true"
click at [290, 464] on label "No" at bounding box center [297, 460] width 14 height 17
click at [290, 462] on input "No" at bounding box center [294, 456] width 9 height 9
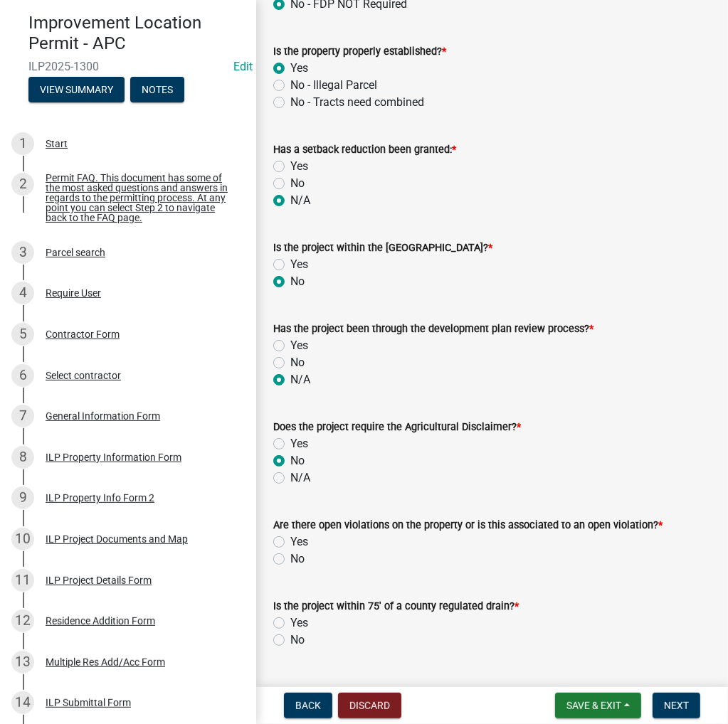
radio input "true"
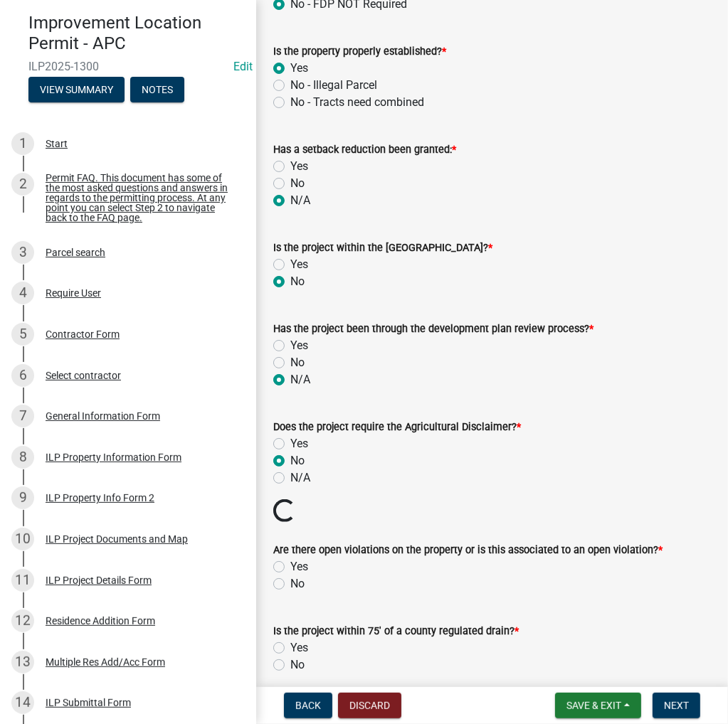
scroll to position [854, 0]
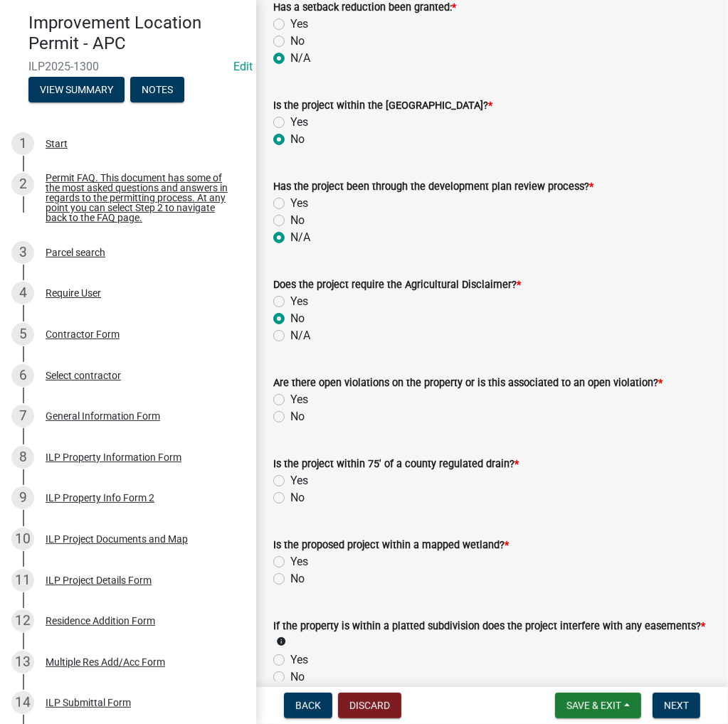
click at [282, 442] on form "Is the project within 75' of a county regulated drain? * Yes No" at bounding box center [491, 472] width 437 height 68
click at [282, 410] on div "No" at bounding box center [491, 416] width 437 height 17
click at [290, 418] on label "No" at bounding box center [297, 416] width 14 height 17
click at [290, 418] on input "No" at bounding box center [294, 412] width 9 height 9
radio input "true"
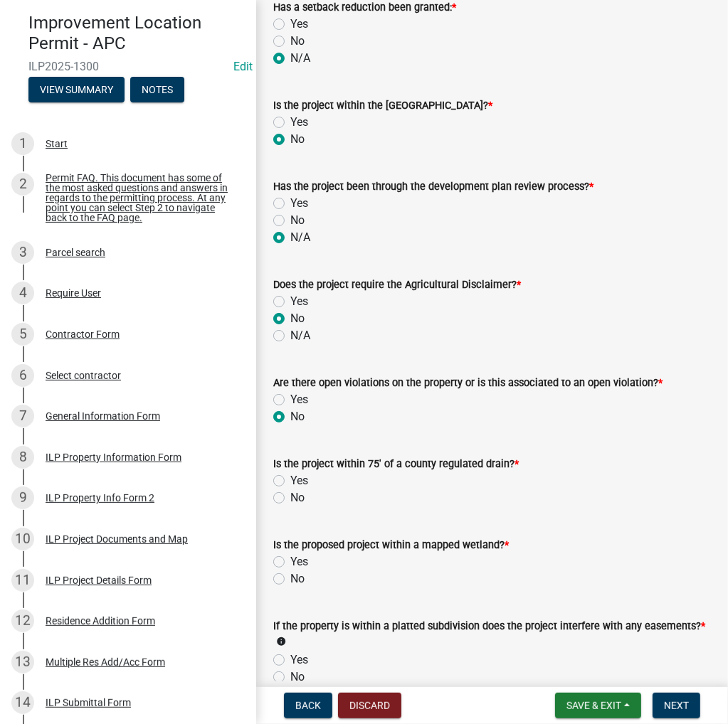
click at [290, 499] on label "No" at bounding box center [297, 497] width 14 height 17
click at [290, 499] on input "No" at bounding box center [294, 493] width 9 height 9
radio input "true"
click at [290, 580] on label "No" at bounding box center [297, 578] width 14 height 17
click at [290, 580] on input "No" at bounding box center [294, 574] width 9 height 9
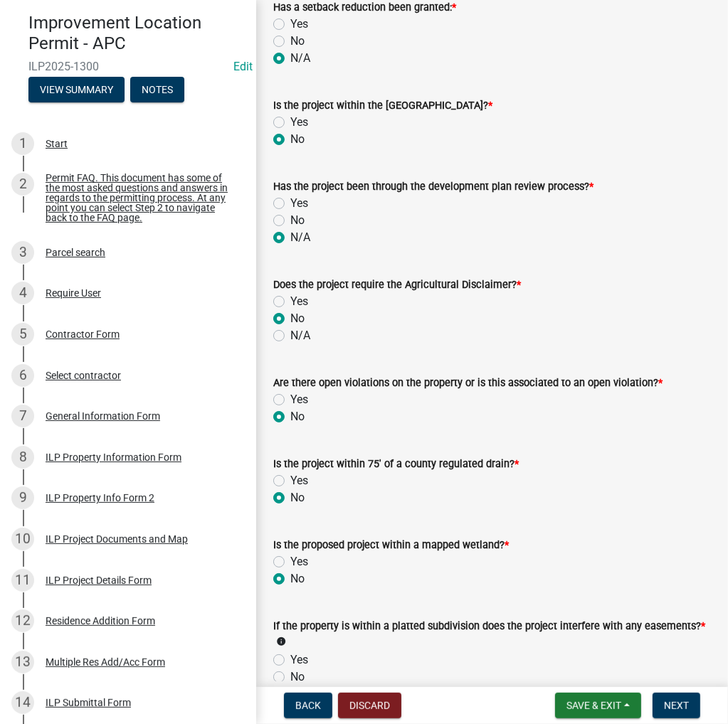
radio input "true"
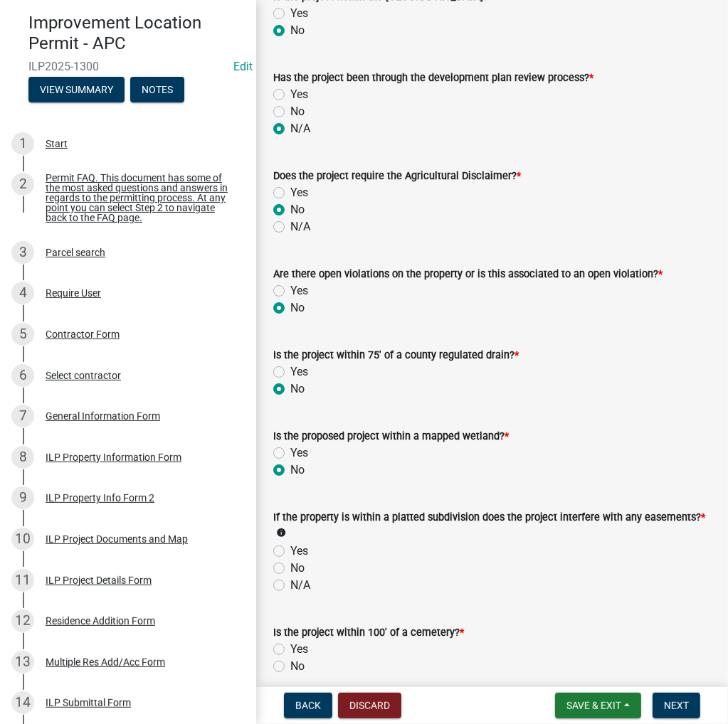
scroll to position [1067, 0]
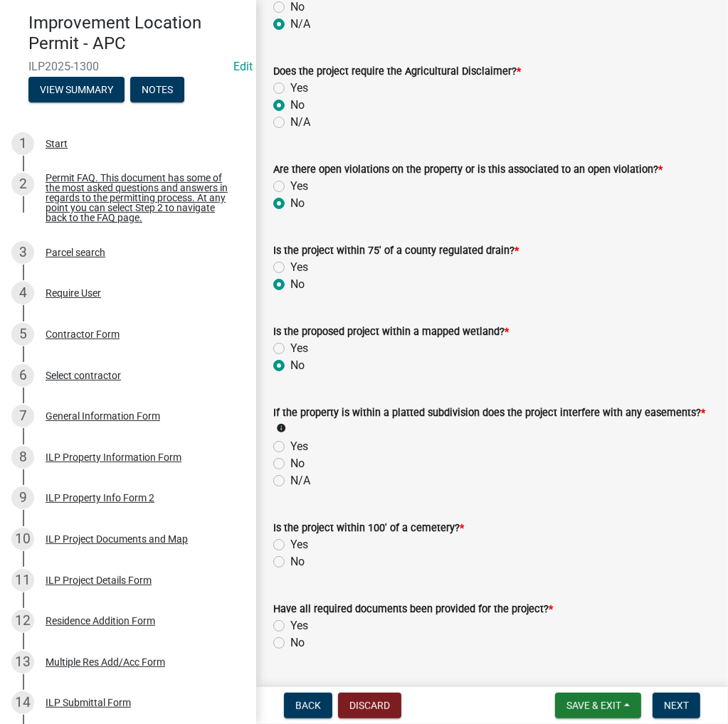
click at [290, 465] on label "No" at bounding box center [297, 463] width 14 height 17
click at [290, 464] on input "No" at bounding box center [294, 459] width 9 height 9
radio input "true"
click at [290, 560] on label "No" at bounding box center [297, 561] width 14 height 17
click at [290, 560] on input "No" at bounding box center [294, 557] width 9 height 9
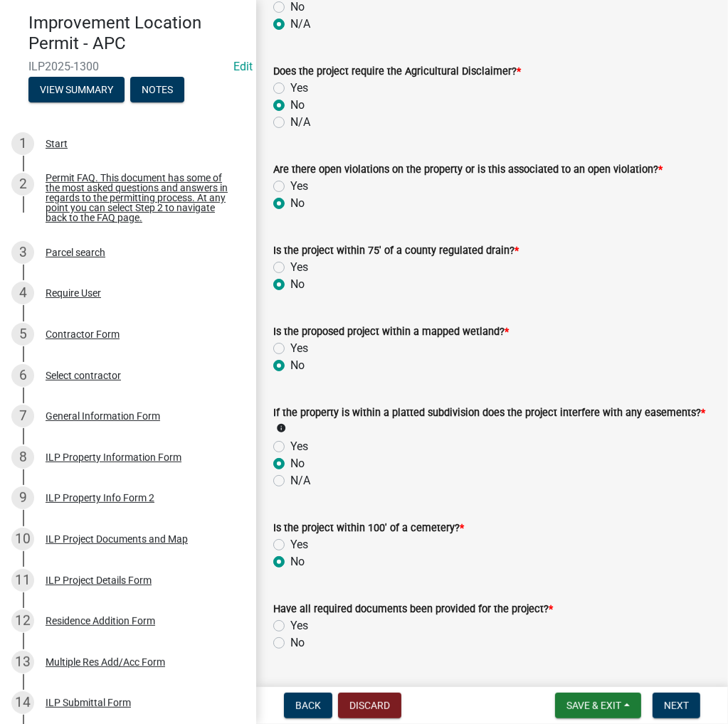
radio input "true"
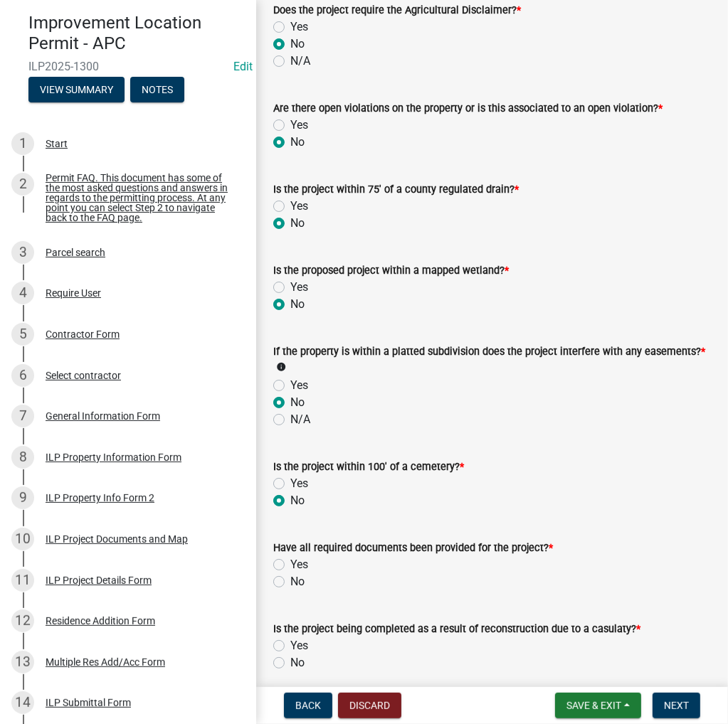
scroll to position [1209, 0]
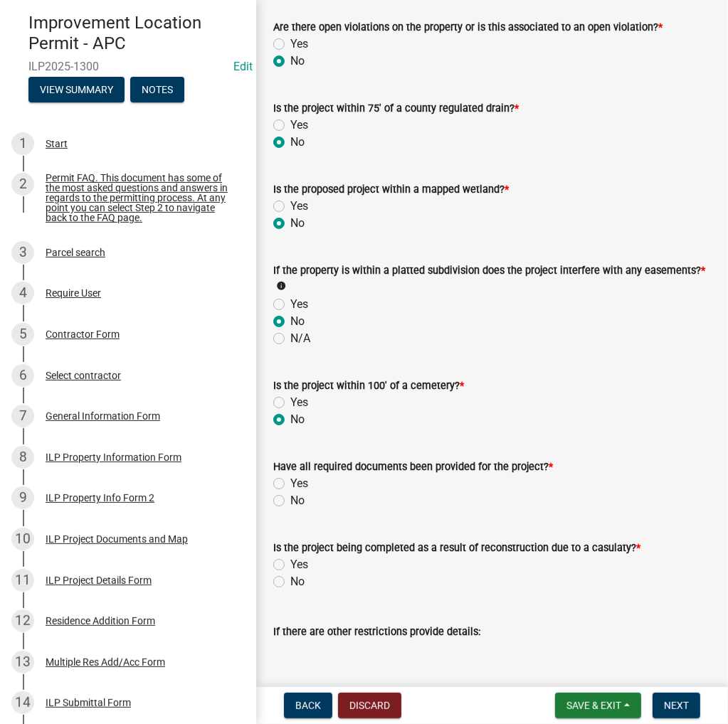
click at [290, 484] on label "Yes" at bounding box center [299, 483] width 18 height 17
click at [290, 484] on input "Yes" at bounding box center [294, 479] width 9 height 9
radio input "true"
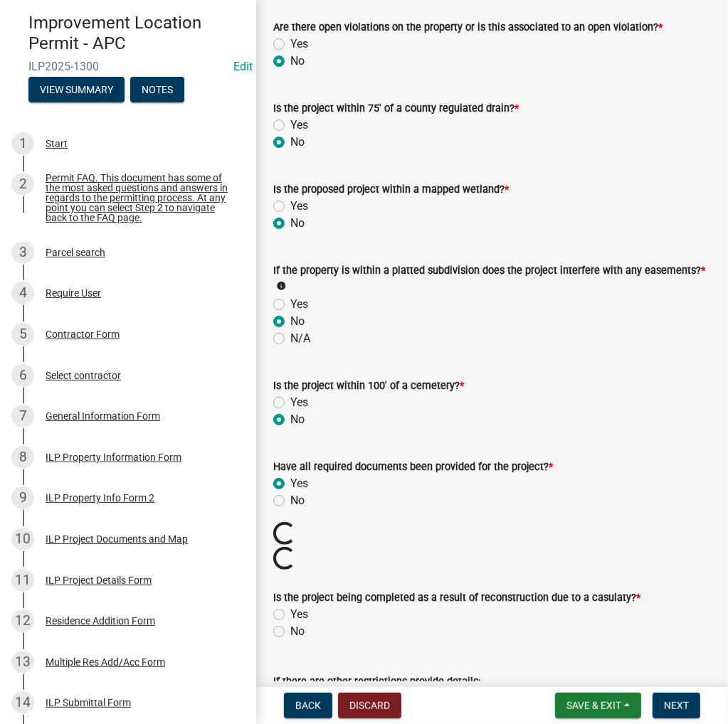
click at [290, 629] on label "No" at bounding box center [297, 631] width 14 height 17
click at [290, 629] on input "No" at bounding box center [294, 627] width 9 height 9
radio input "true"
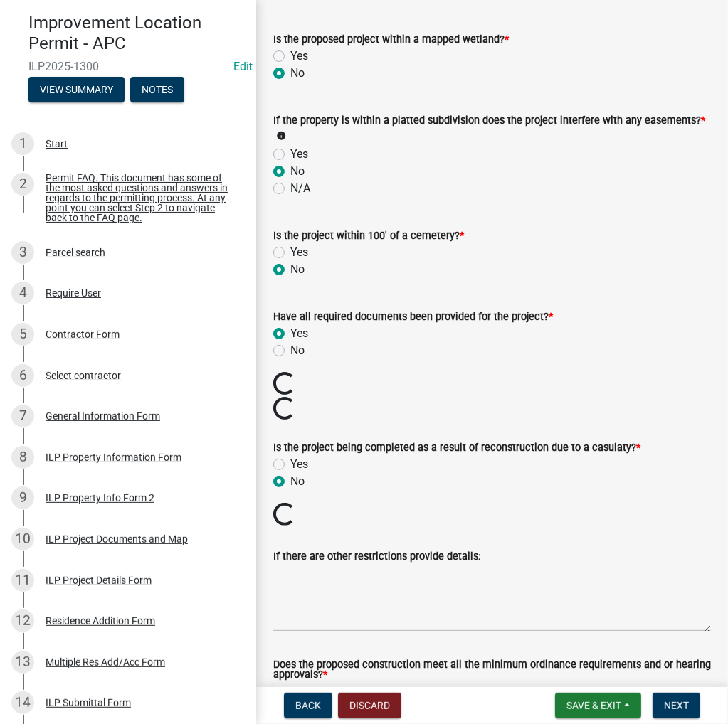
scroll to position [1423, 0]
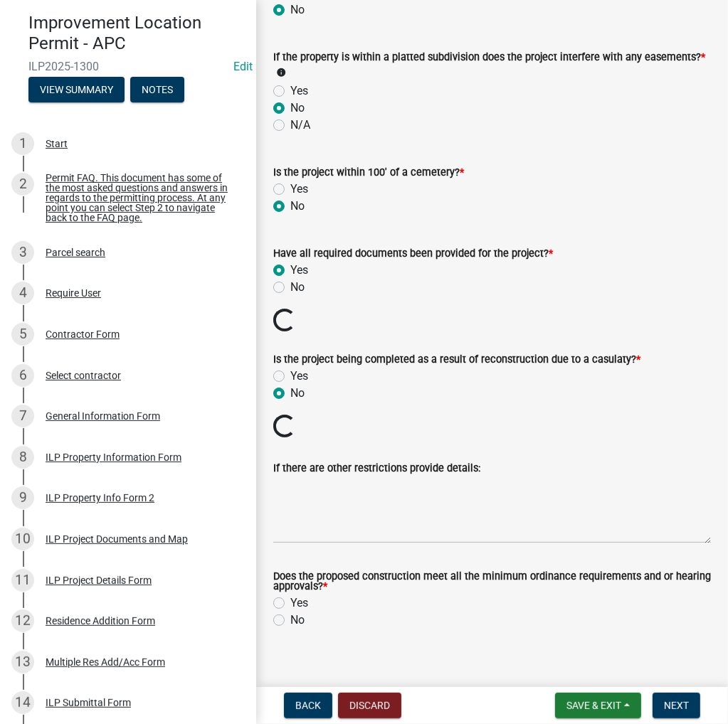
click at [290, 602] on label "Yes" at bounding box center [299, 603] width 18 height 17
click at [290, 602] on input "Yes" at bounding box center [294, 599] width 9 height 9
radio input "true"
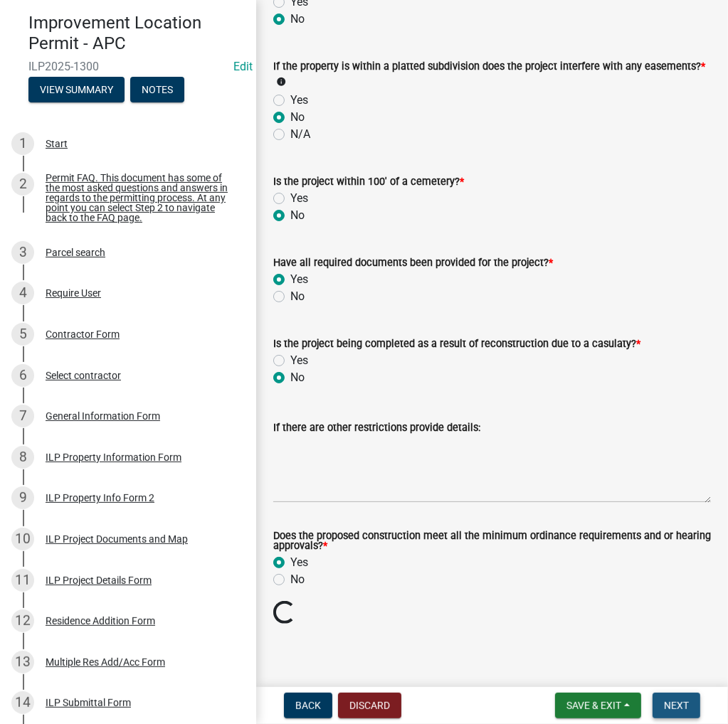
click at [671, 708] on span "Next" at bounding box center [676, 705] width 25 height 11
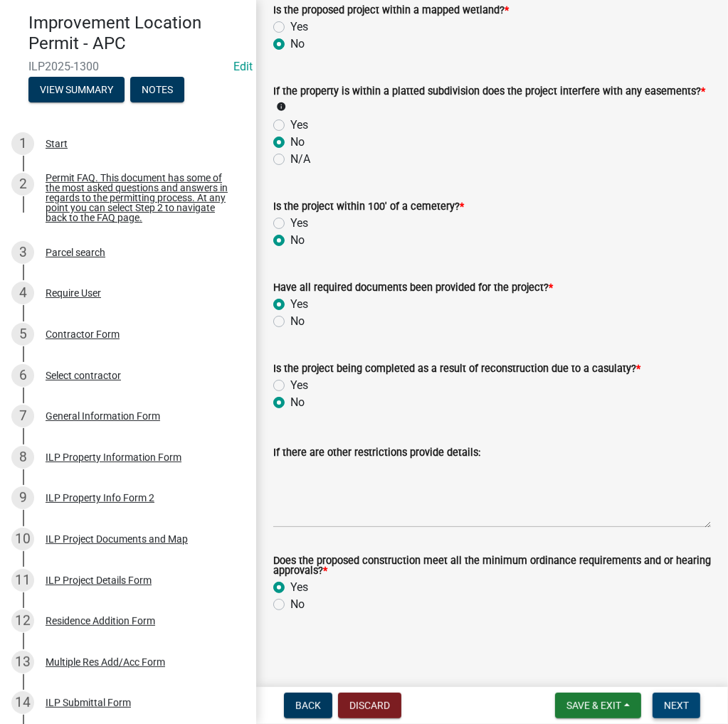
scroll to position [1389, 0]
click at [683, 709] on span "Next" at bounding box center [676, 705] width 25 height 11
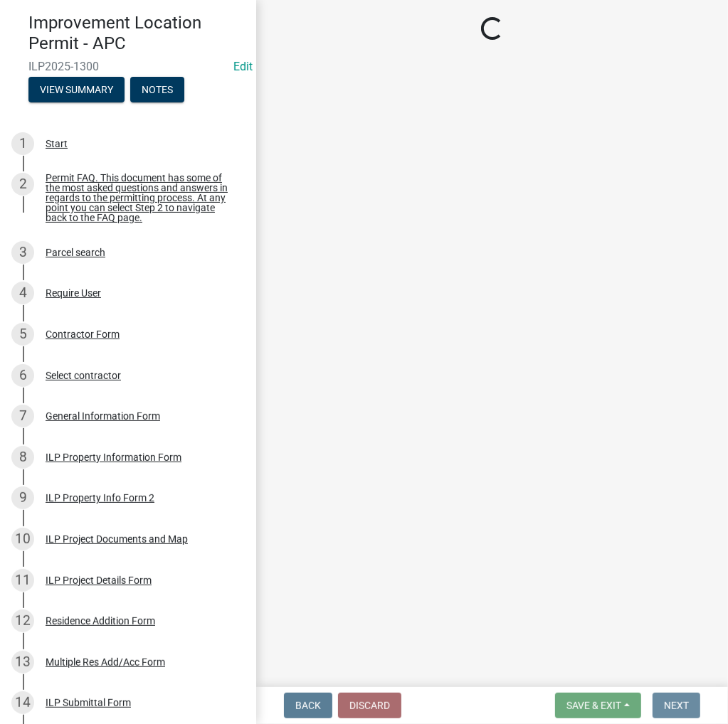
scroll to position [0, 0]
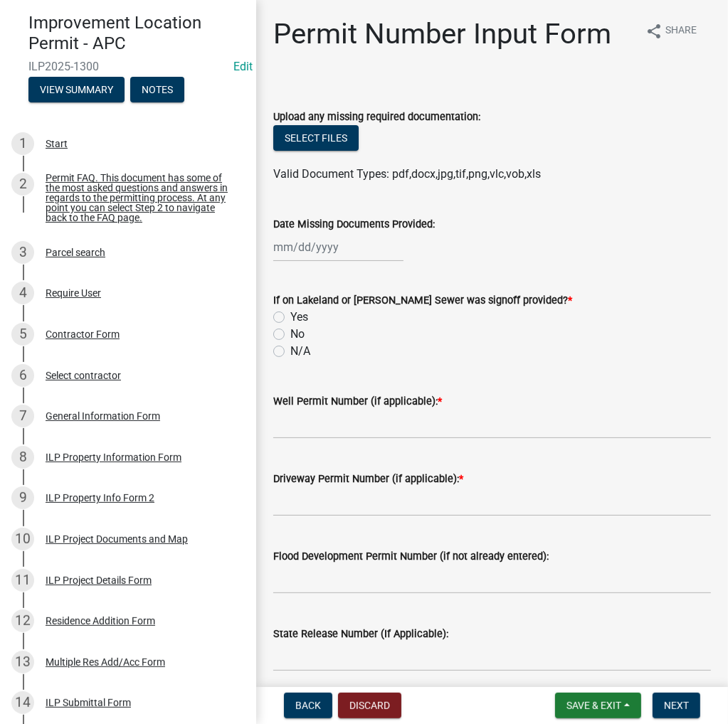
click at [290, 353] on label "N/A" at bounding box center [300, 351] width 20 height 17
click at [290, 352] on input "N/A" at bounding box center [294, 347] width 9 height 9
radio input "true"
click at [294, 421] on input "Well Permit Number (if applicable): *" at bounding box center [491, 424] width 437 height 29
type input "Waiver"
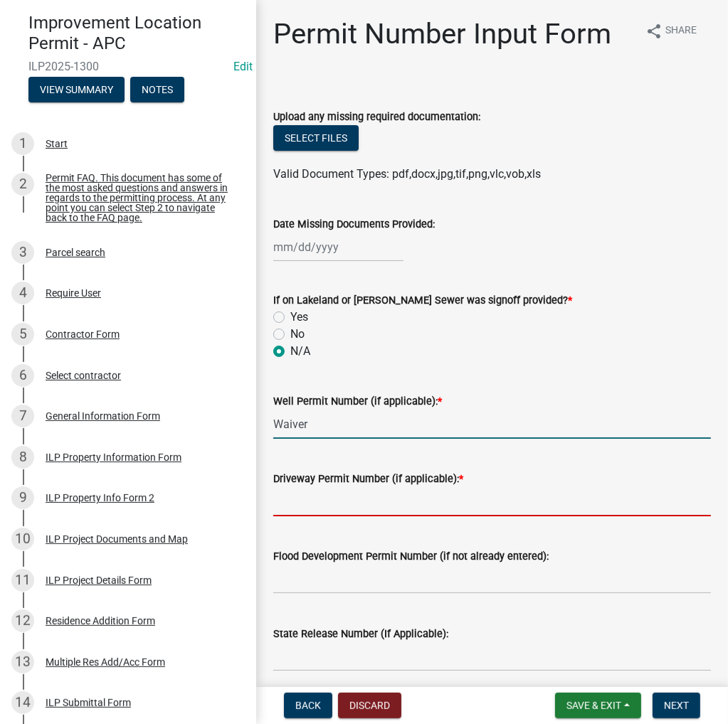
click at [424, 497] on input "Driveway Permit Number (if applicable): *" at bounding box center [491, 501] width 437 height 29
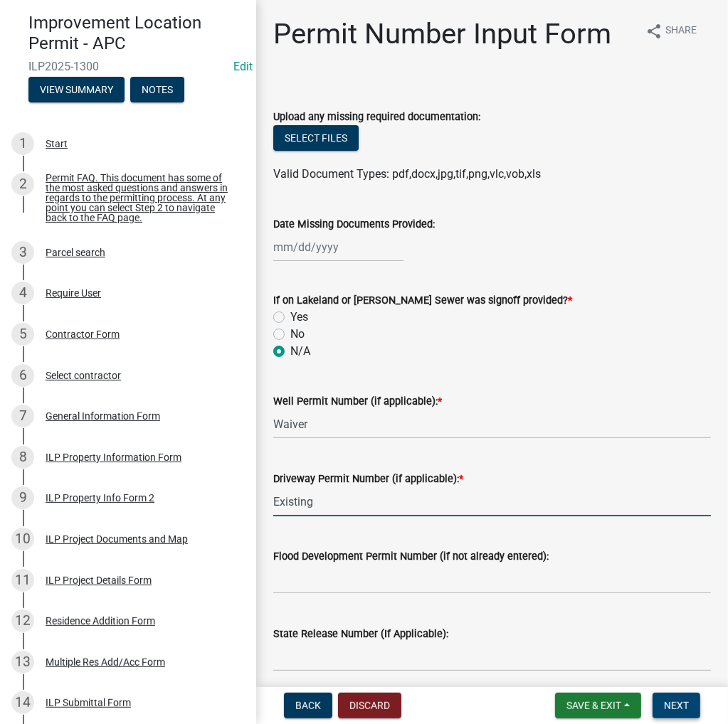
type input "Existing"
click at [680, 703] on span "Next" at bounding box center [676, 705] width 25 height 11
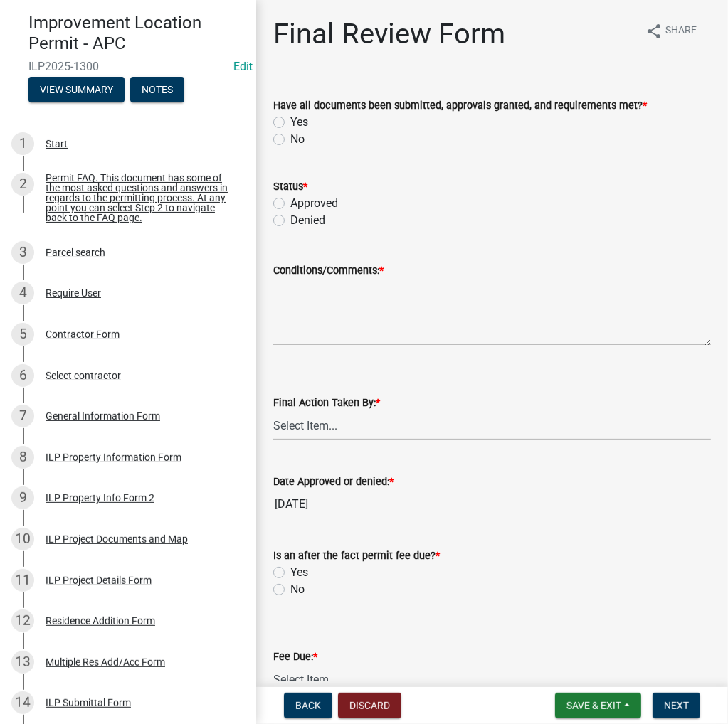
click at [290, 120] on label "Yes" at bounding box center [299, 122] width 18 height 17
click at [290, 120] on input "Yes" at bounding box center [294, 118] width 9 height 9
radio input "true"
click at [290, 203] on label "Approved" at bounding box center [314, 203] width 48 height 17
click at [290, 203] on input "Approved" at bounding box center [294, 199] width 9 height 9
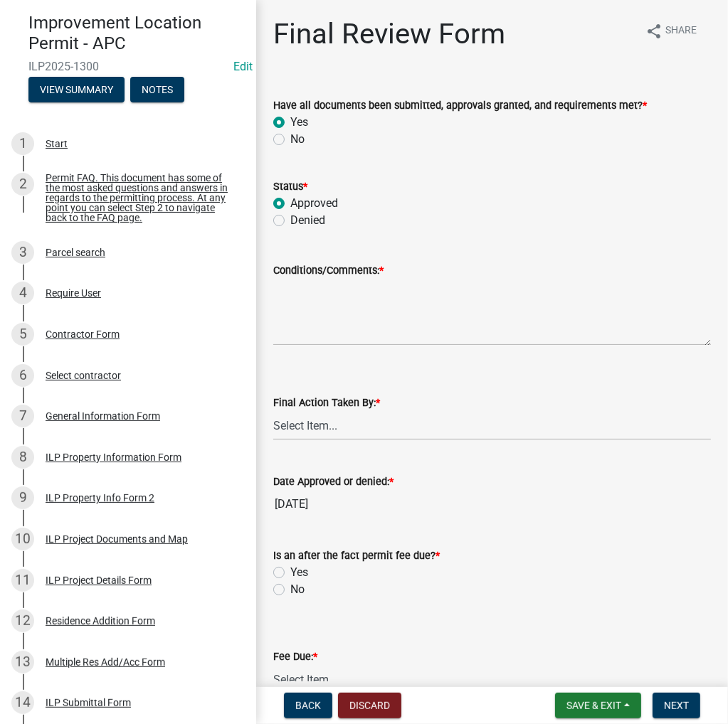
radio input "true"
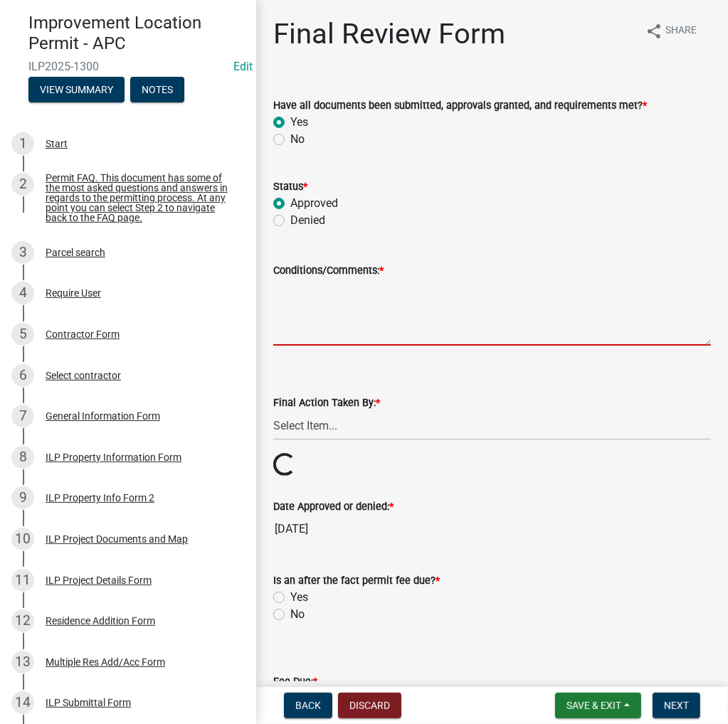
click at [294, 299] on textarea "Conditions/Comments: *" at bounding box center [491, 312] width 437 height 67
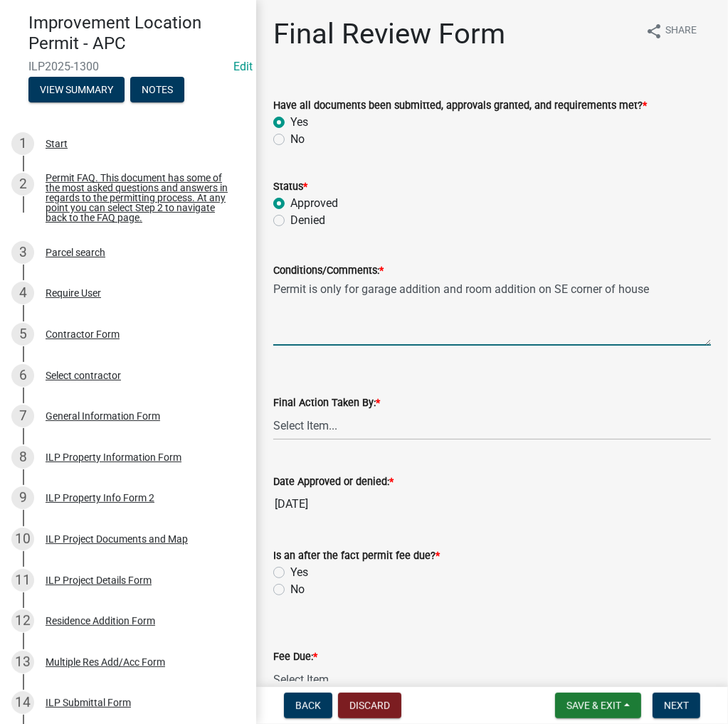
type textarea "Permit is only for garage addition and room addition on SE corner of house"
click at [291, 421] on select "Select Item... MMS LT AT CS [PERSON_NAME]" at bounding box center [491, 425] width 437 height 29
click at [273, 411] on select "Select Item... MMS LT AT CS [PERSON_NAME]" at bounding box center [491, 425] width 437 height 29
select select "4d3913d6-5a87-4fbb-afdb-cf4209782895"
click at [290, 586] on label "No" at bounding box center [297, 589] width 14 height 17
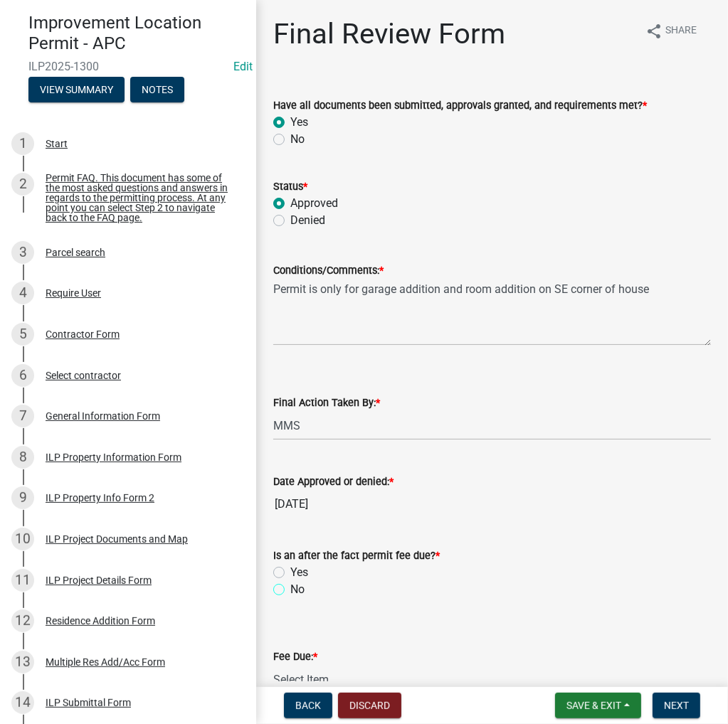
click at [290, 586] on input "No" at bounding box center [294, 585] width 9 height 9
radio input "true"
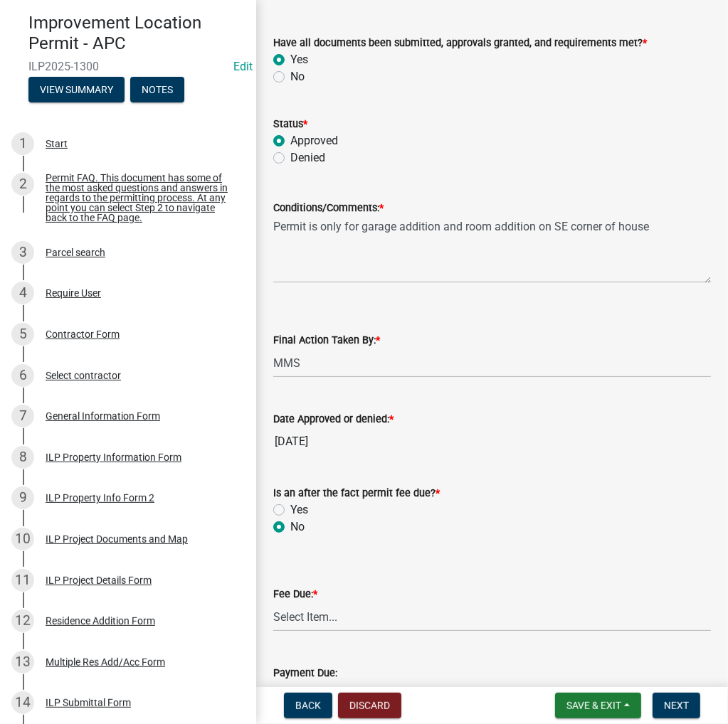
scroll to position [213, 0]
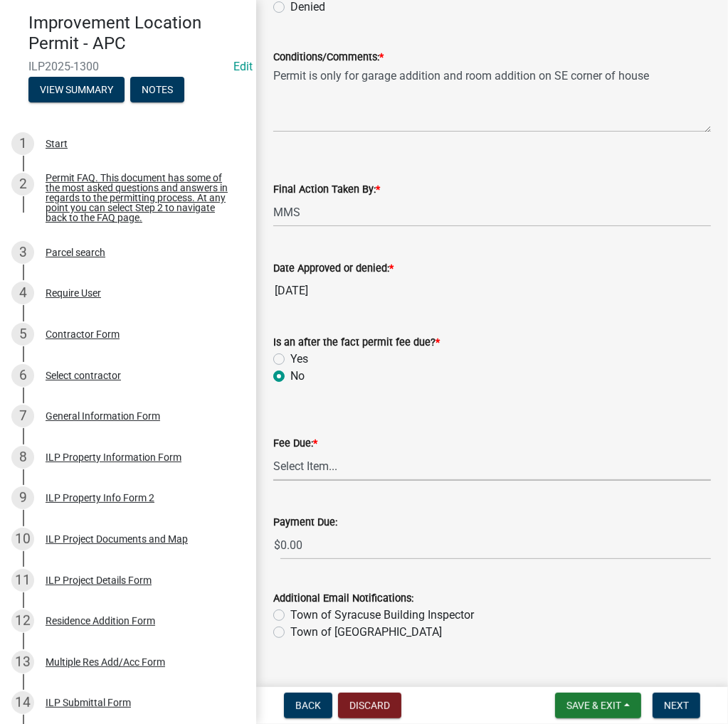
click at [335, 470] on select "Select Item... N/A $10.00 $25.00 $125.00 $250 $500 $500 + $10.00 for every 10 s…" at bounding box center [491, 466] width 437 height 29
click at [273, 478] on select "Select Item... N/A $10.00 $25.00 $125.00 $250 $500 $500 + $10.00 for every 10 s…" at bounding box center [491, 466] width 437 height 29
select select "6f482d1d-eb35-47e6-92b0-143404755581"
click at [685, 700] on span "Next" at bounding box center [676, 705] width 25 height 11
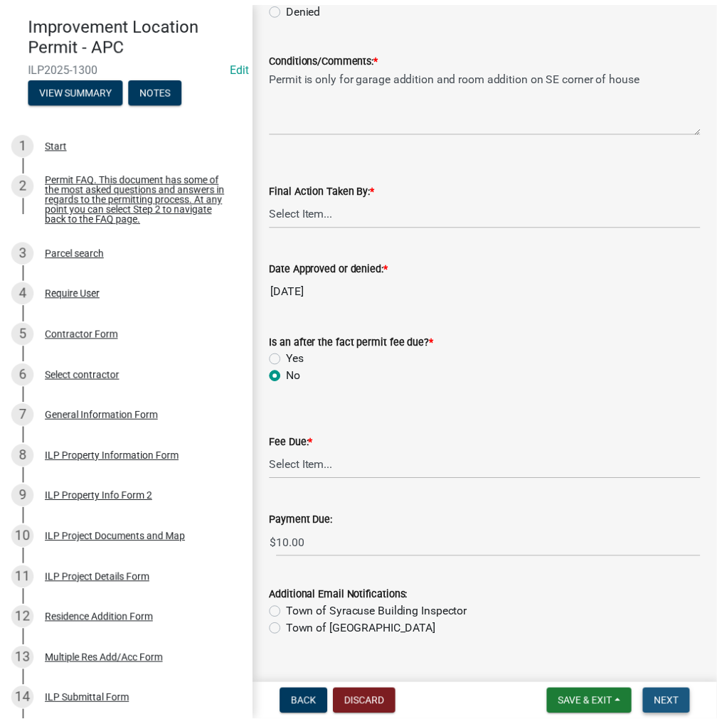
scroll to position [0, 0]
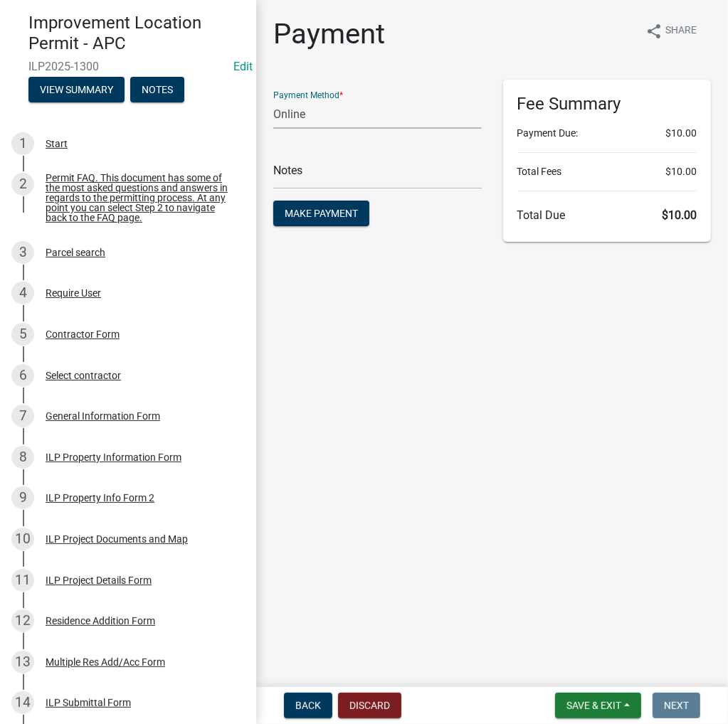
click at [324, 115] on select "Credit Card POS Check Cash Online" at bounding box center [377, 114] width 208 height 29
select select "2: 1"
click at [273, 100] on select "Credit Card POS Check Cash Online" at bounding box center [377, 114] width 208 height 29
click at [312, 210] on span "Make Payment" at bounding box center [321, 213] width 73 height 11
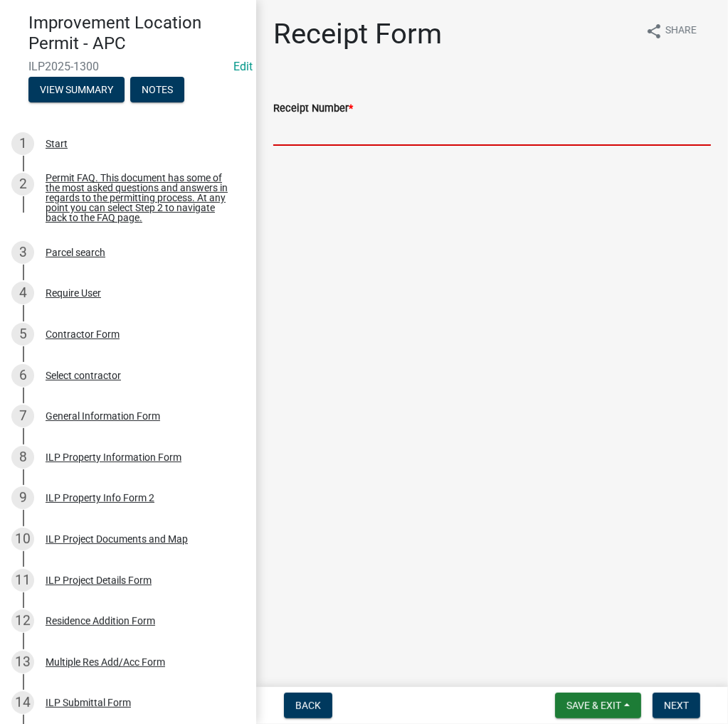
click at [592, 134] on input "Receipt Number *" at bounding box center [491, 131] width 437 height 29
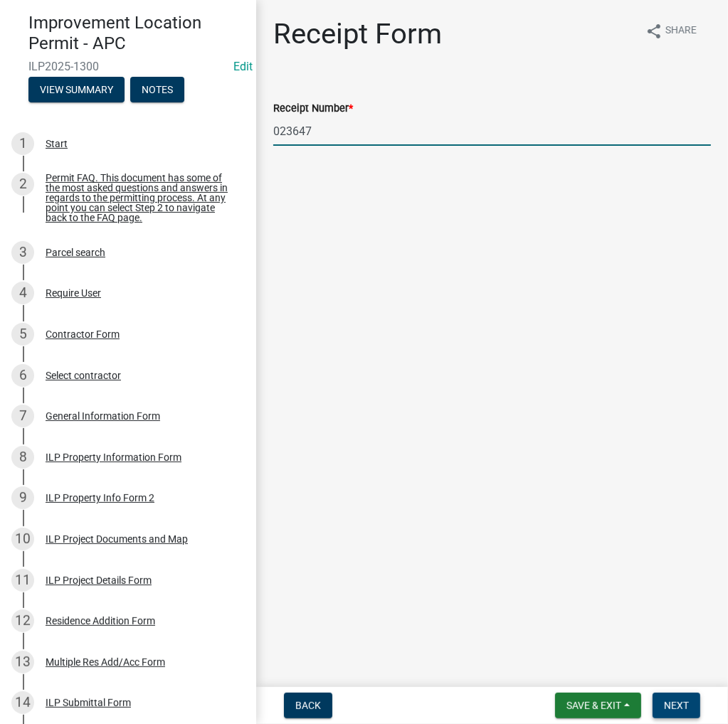
type input "023647"
click at [683, 711] on span "Next" at bounding box center [676, 705] width 25 height 11
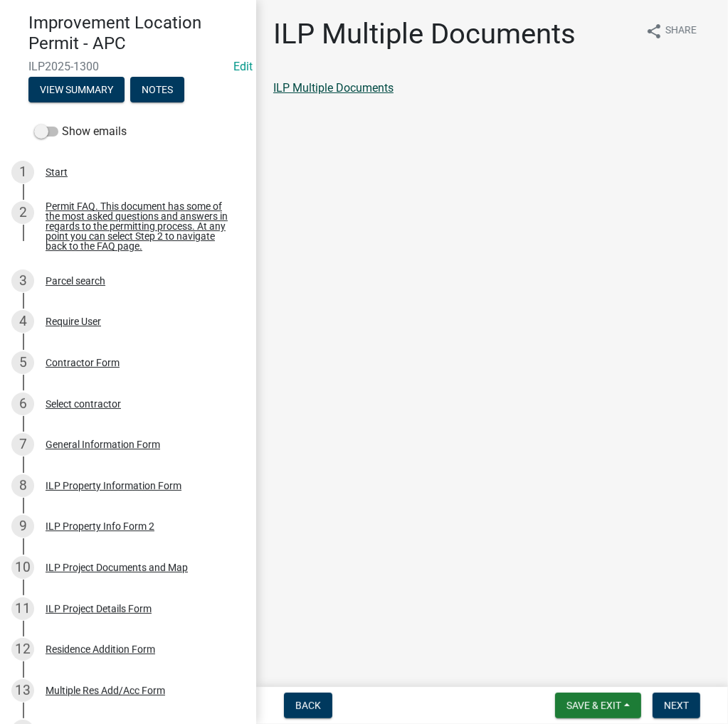
click at [341, 92] on link "ILP Multiple Documents" at bounding box center [333, 88] width 120 height 14
click at [676, 709] on span "Next" at bounding box center [676, 705] width 25 height 11
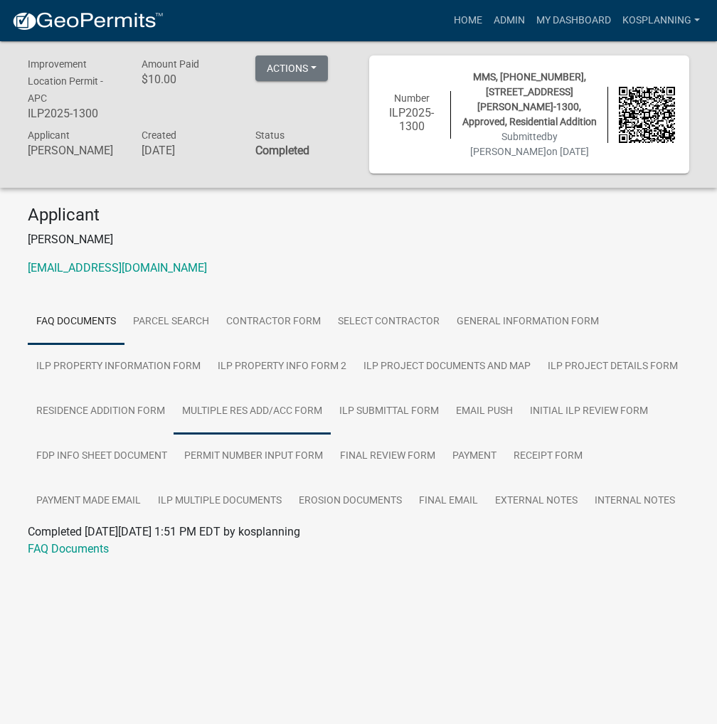
click at [272, 413] on link "Multiple Res Add/Acc Form" at bounding box center [252, 412] width 157 height 46
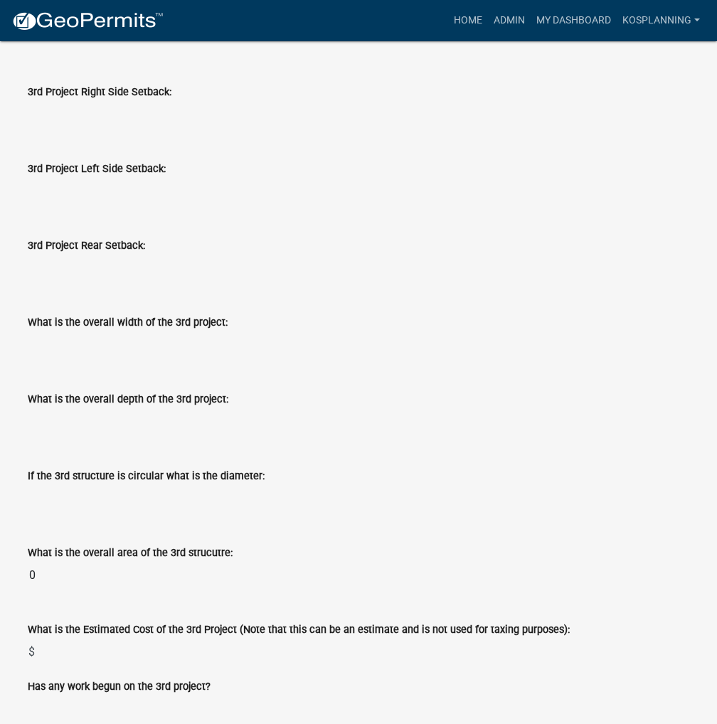
scroll to position [1302, 0]
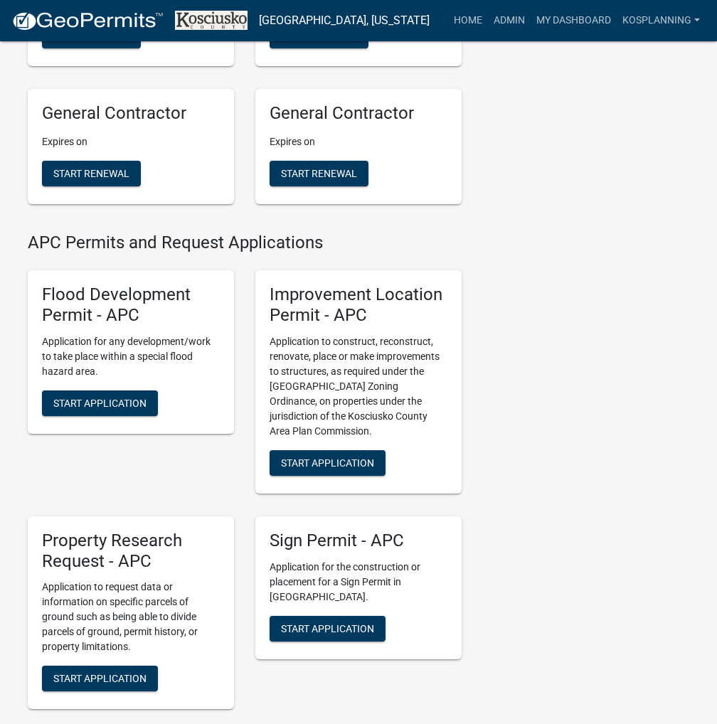
scroll to position [1494, 0]
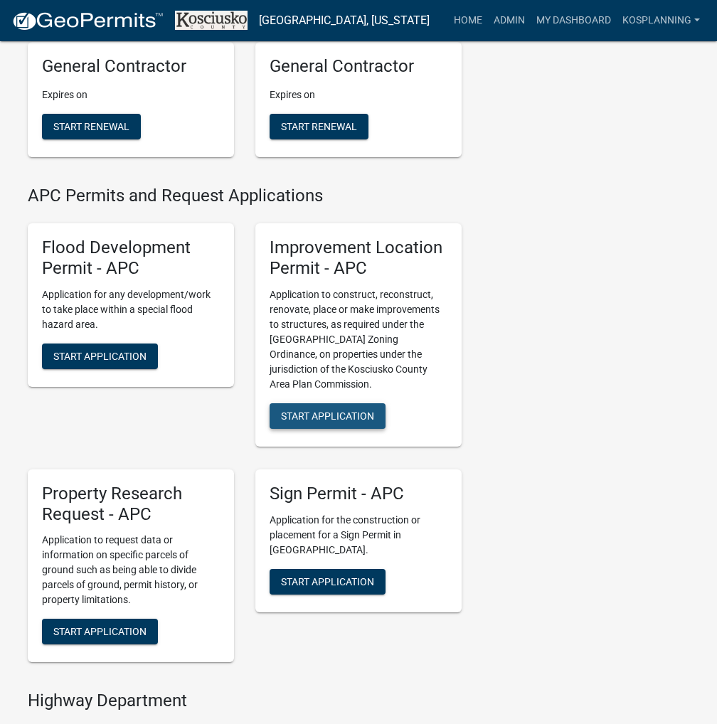
click at [304, 421] on span "Start Application" at bounding box center [327, 415] width 93 height 11
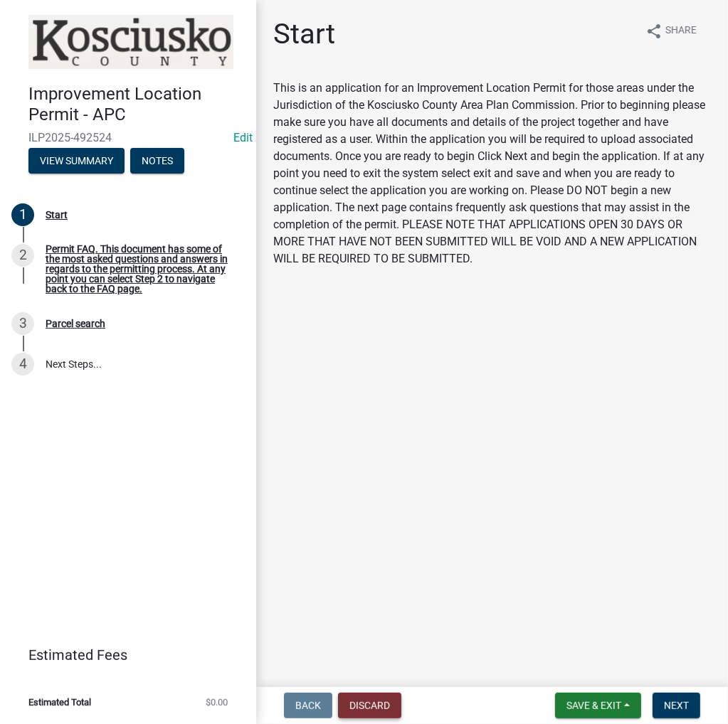
click at [364, 709] on button "Discard" at bounding box center [369, 706] width 63 height 26
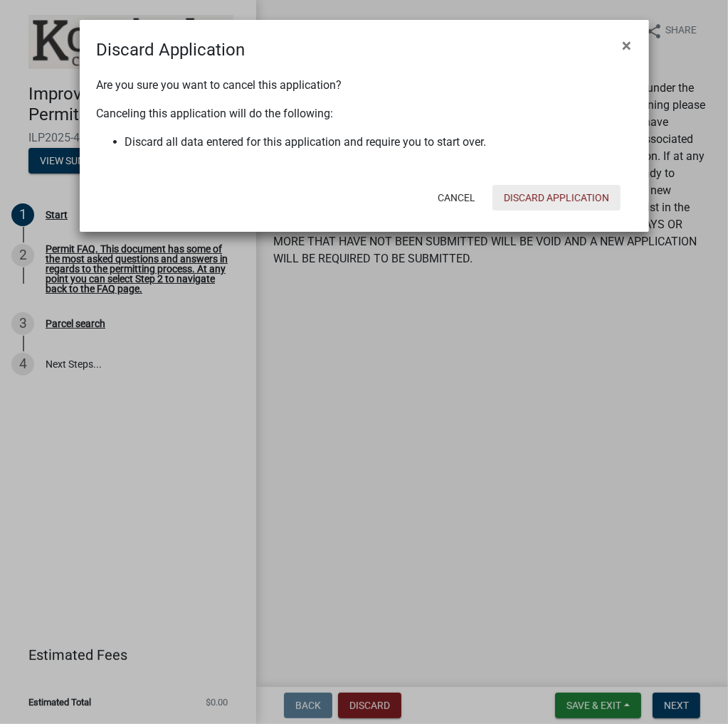
click at [555, 201] on button "Discard Application" at bounding box center [556, 198] width 128 height 26
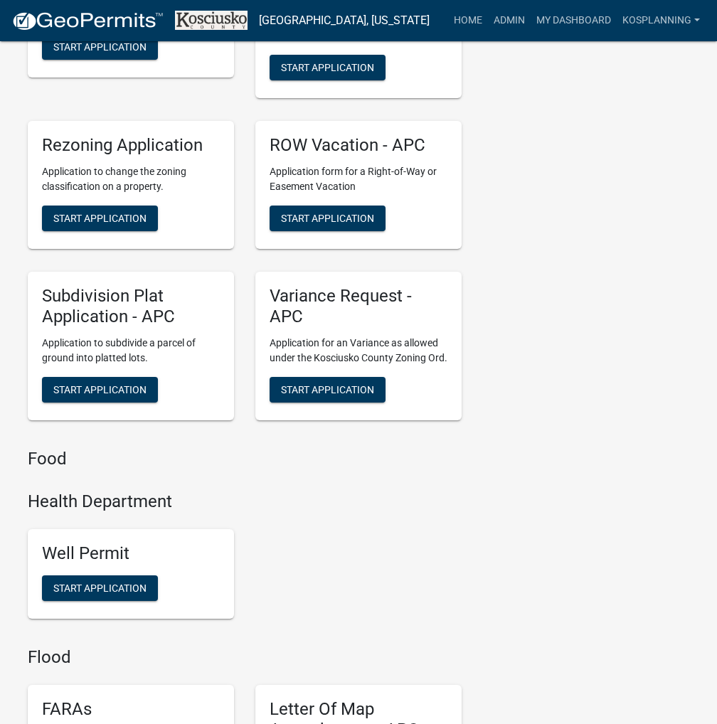
scroll to position [3841, 0]
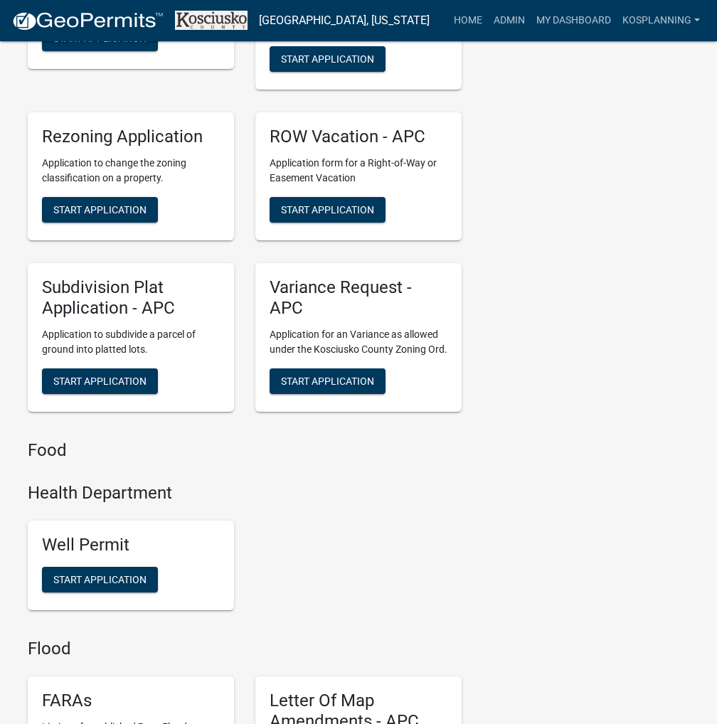
click at [348, 396] on div "Variance Request - APC Application for an Variance as allowed under the Koscius…" at bounding box center [358, 337] width 206 height 149
click at [341, 386] on span "Start Application" at bounding box center [327, 380] width 93 height 11
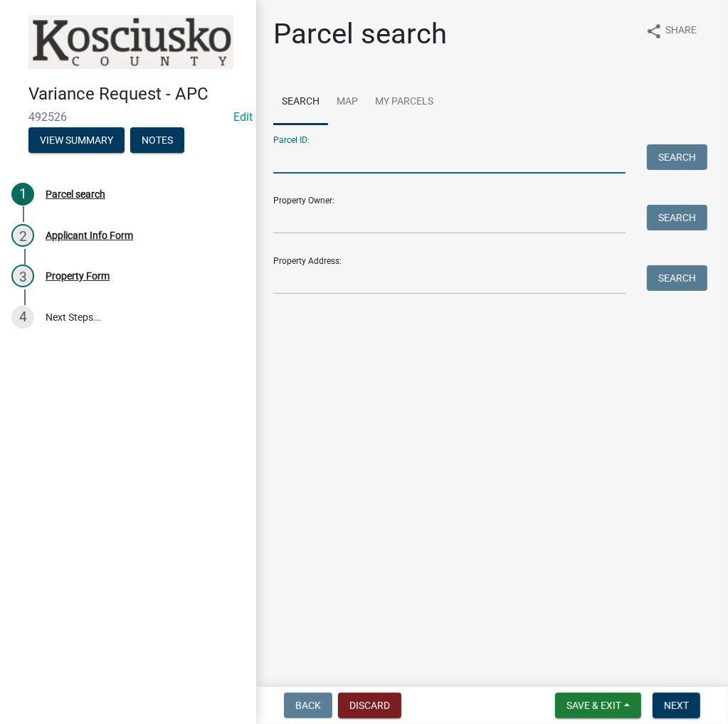
click at [429, 156] on input "Parcel ID:" at bounding box center [449, 158] width 352 height 29
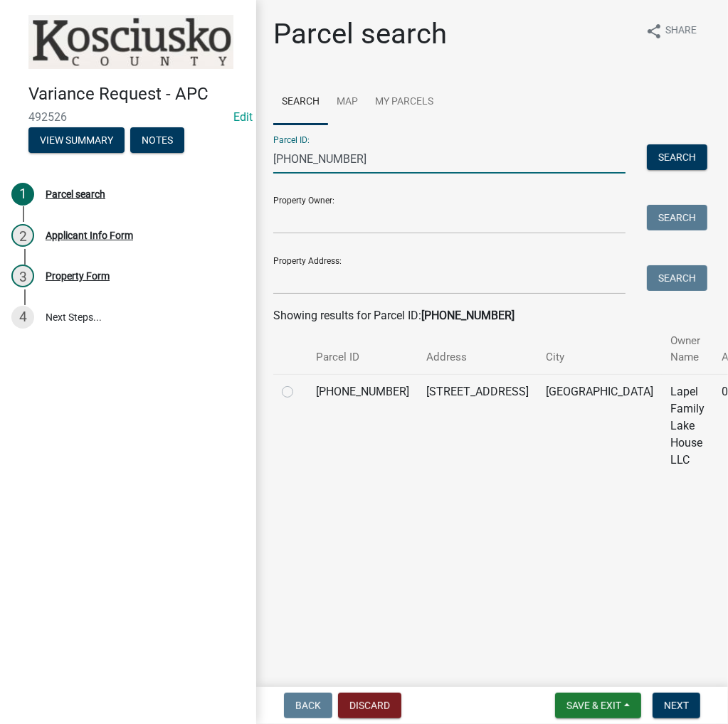
type input "007-101-213"
click at [299, 383] on label at bounding box center [299, 383] width 0 height 0
click at [299, 390] on input "radio" at bounding box center [303, 387] width 9 height 9
radio input "true"
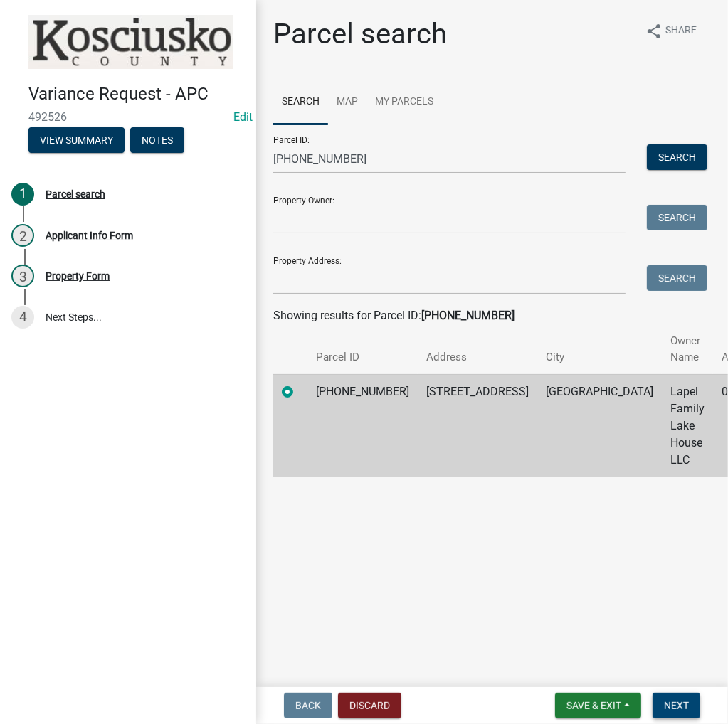
click at [679, 698] on button "Next" at bounding box center [676, 706] width 48 height 26
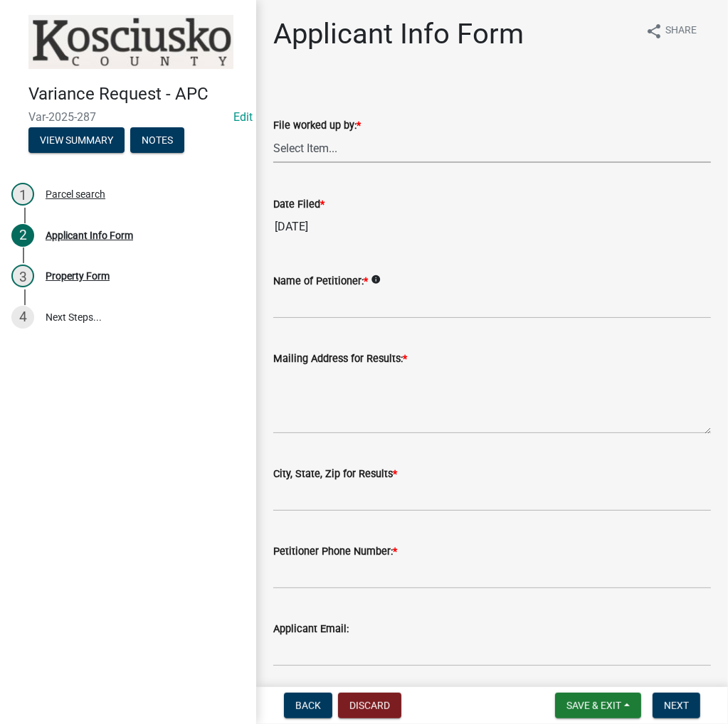
click at [320, 157] on select "Select Item... MMS LT AT CS [PERSON_NAME]" at bounding box center [491, 148] width 437 height 29
click at [273, 134] on select "Select Item... MMS LT AT CS [PERSON_NAME]" at bounding box center [491, 148] width 437 height 29
select select "4d3913d6-5a87-4fbb-afdb-cf4209782895"
click at [328, 306] on input "Name of Petitioner: *" at bounding box center [491, 303] width 437 height 29
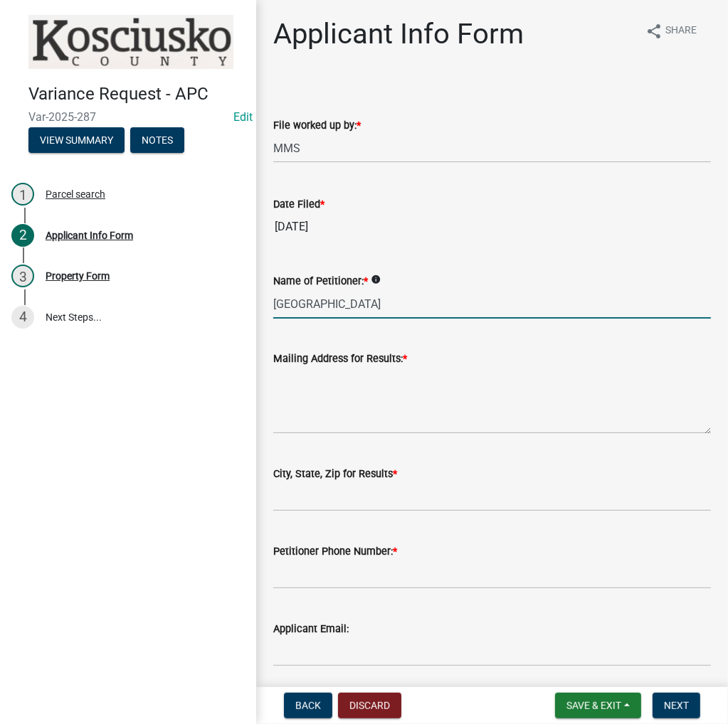
type input "Lapel Family Lake House"
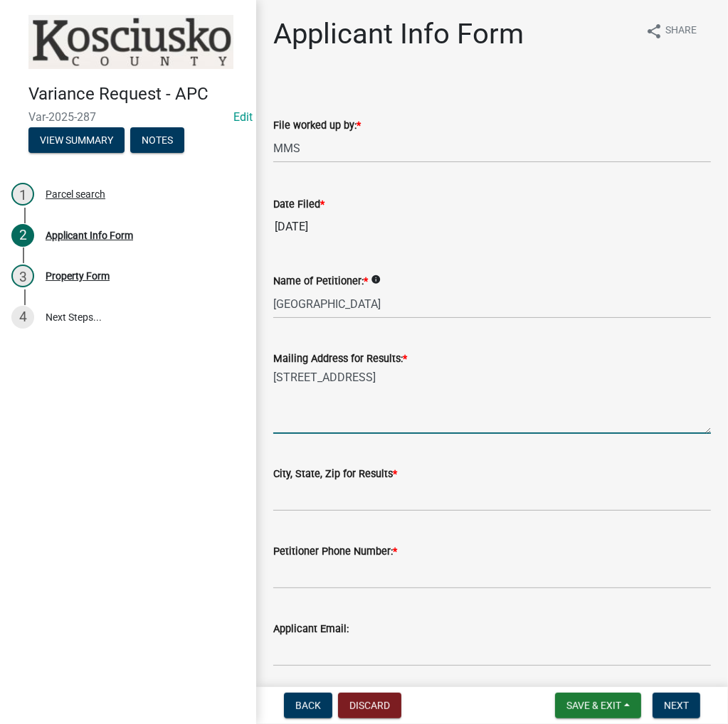
type textarea "130 1st Ave NW"
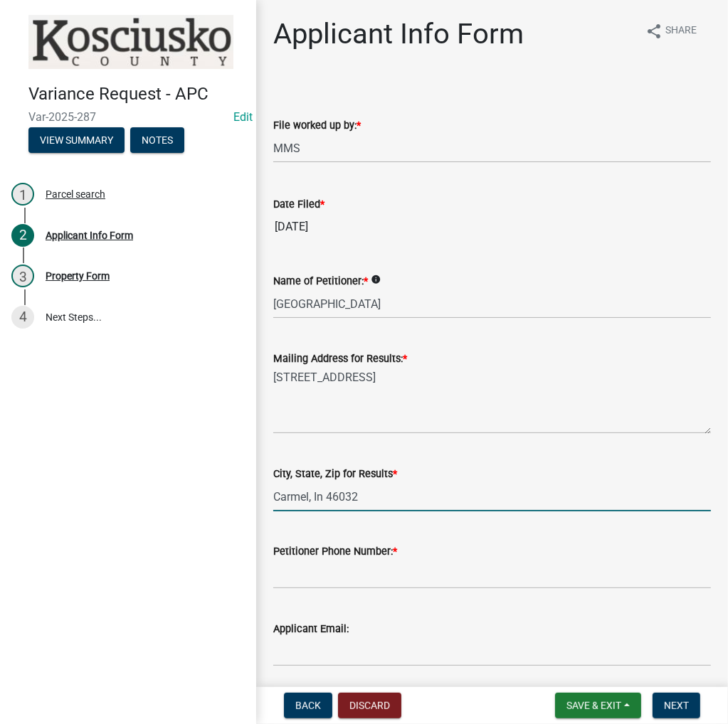
type input "Carmel, In 46032"
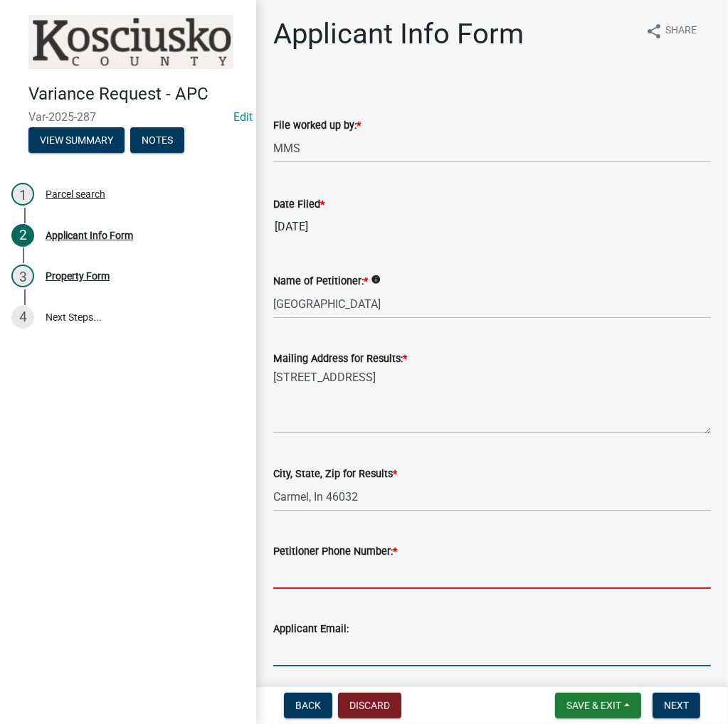
scroll to position [2, 0]
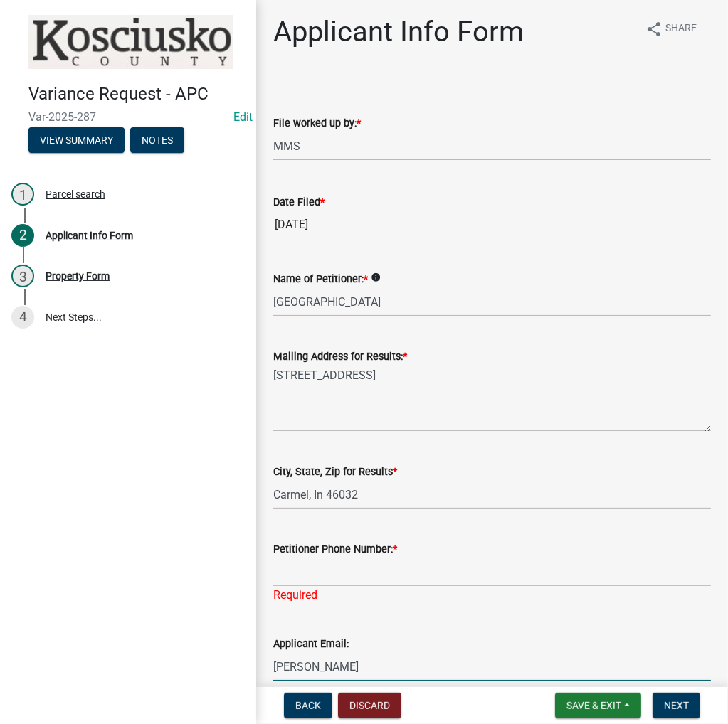
type input "Tyler"
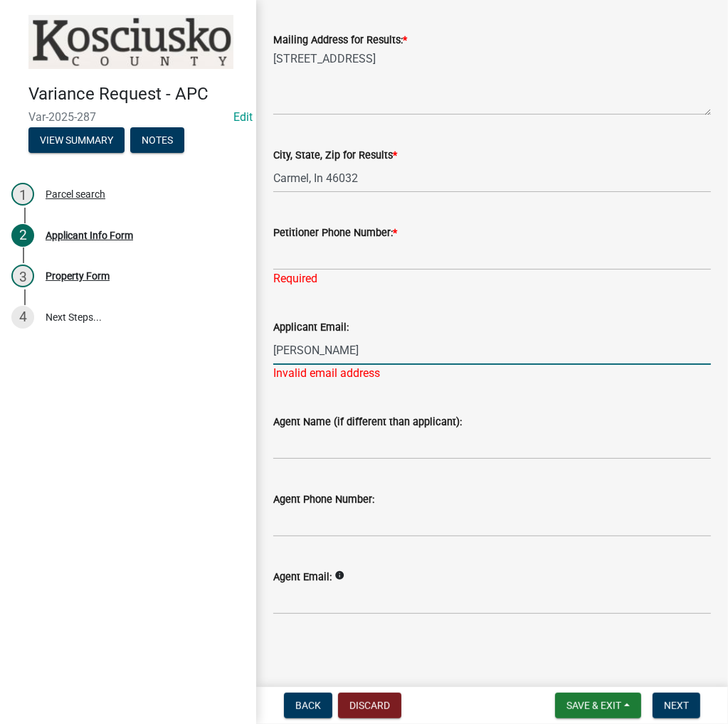
drag, startPoint x: 310, startPoint y: 353, endPoint x: 263, endPoint y: 352, distance: 47.0
click at [263, 352] on div "Applicant Email: Tyler Invalid email address" at bounding box center [491, 340] width 459 height 83
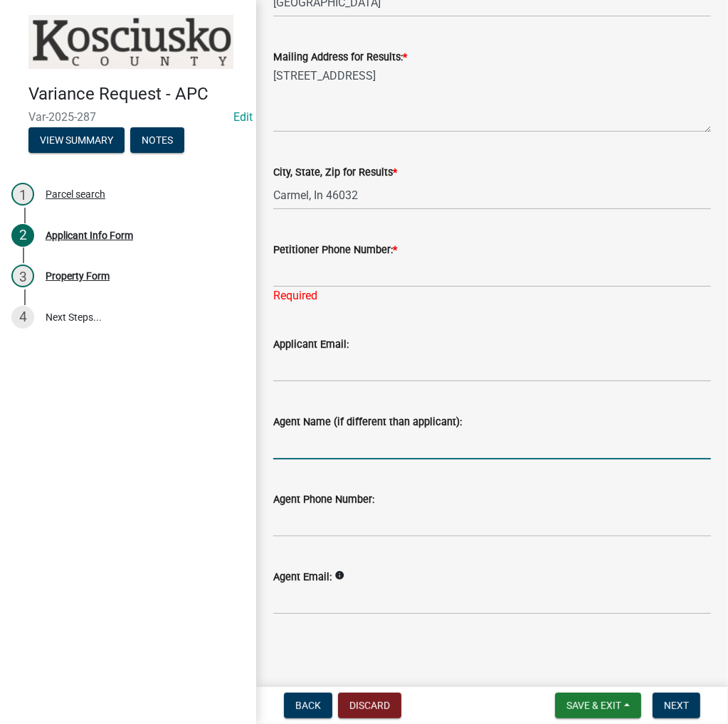
scroll to position [302, 0]
type input "Tyler"
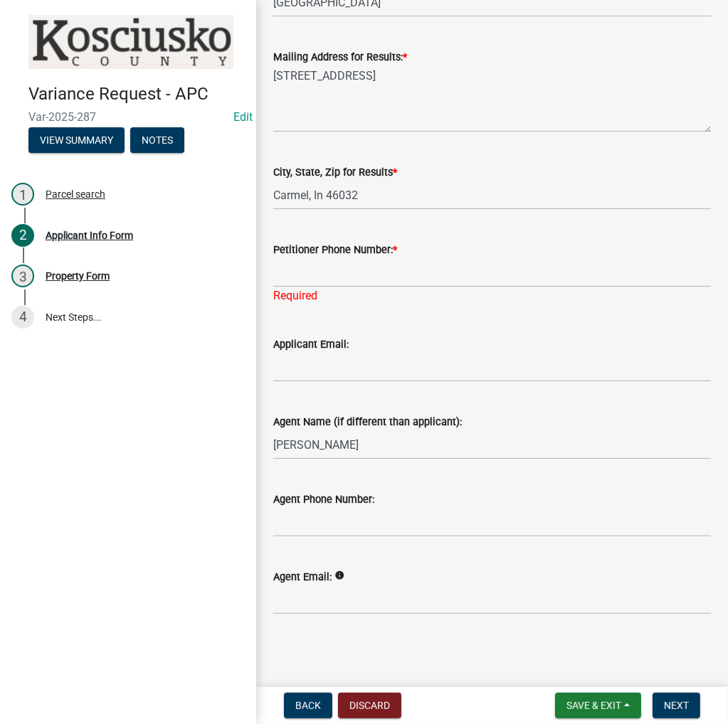
drag, startPoint x: 367, startPoint y: 251, endPoint x: 368, endPoint y: 260, distance: 9.4
click at [367, 256] on div "Petitioner Phone Number: *" at bounding box center [491, 249] width 437 height 17
click at [368, 274] on input "Petitioner Phone Number: *" at bounding box center [491, 272] width 437 height 29
click at [296, 277] on input "317--403-7169" at bounding box center [491, 272] width 437 height 29
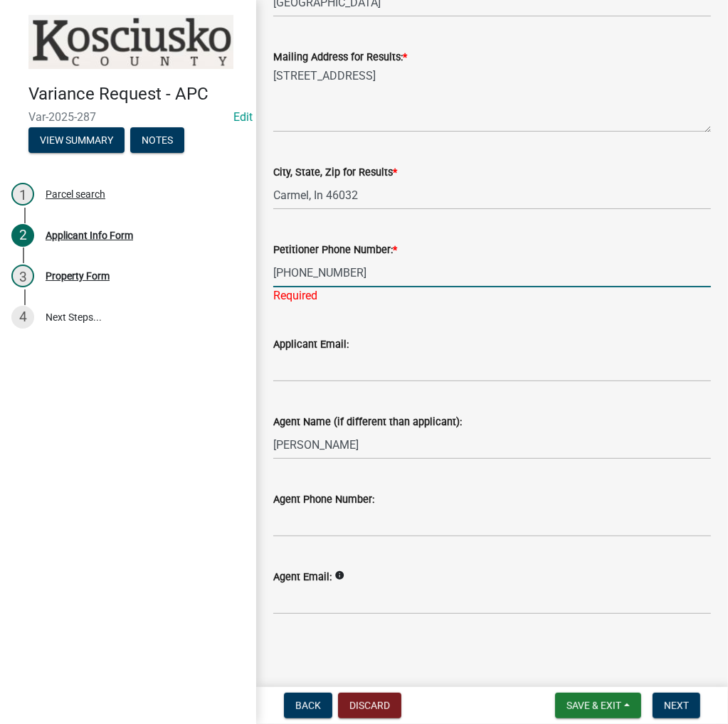
type input "317-403-7169"
click at [307, 519] on input "Agent Phone Number:" at bounding box center [491, 522] width 437 height 29
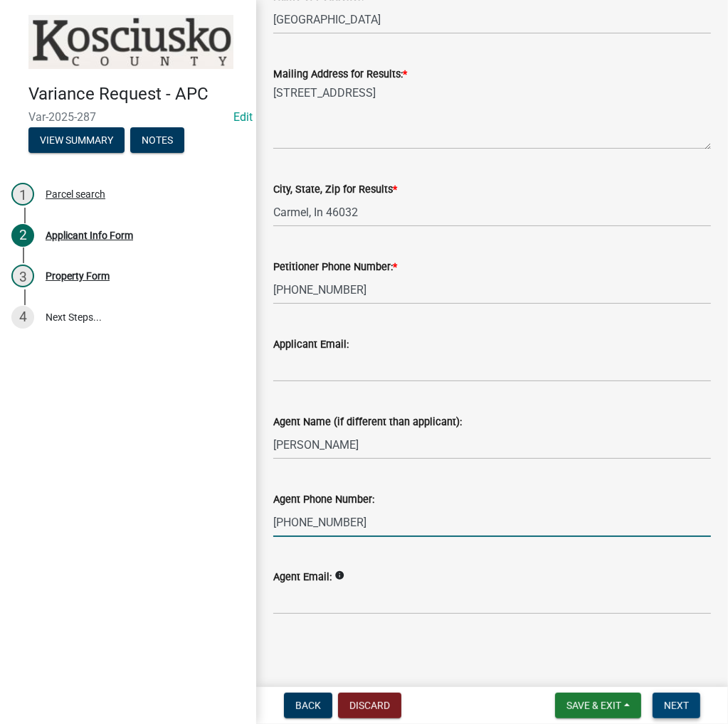
type input "574-527-7219"
click at [679, 700] on span "Next" at bounding box center [676, 705] width 25 height 11
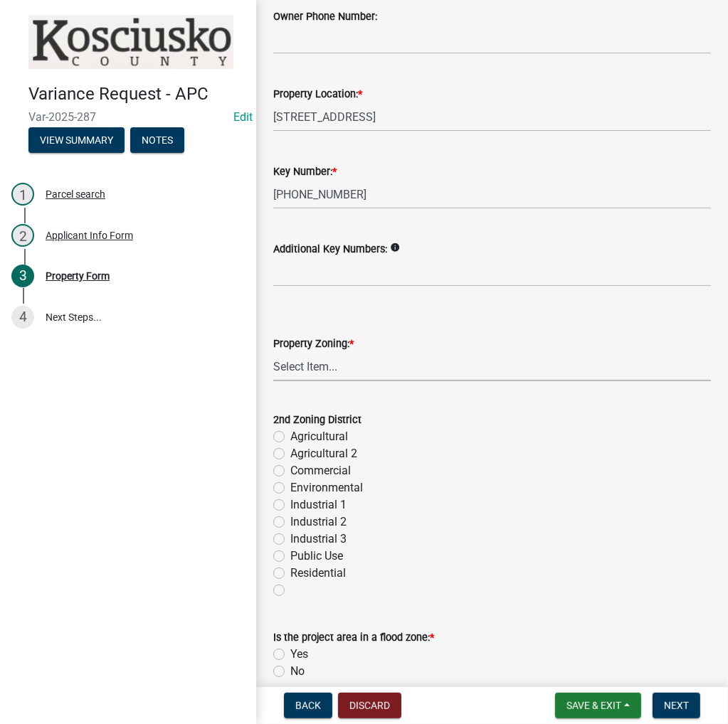
click at [355, 363] on select "Select Item... Agricultural Agricultural 2 Commercial Environmental Industrial …" at bounding box center [491, 366] width 437 height 29
click at [273, 352] on select "Select Item... Agricultural Agricultural 2 Commercial Environmental Industrial …" at bounding box center [491, 366] width 437 height 29
select select "1146270b-2111-4e23-bf7f-74ce85cf7041"
click at [290, 575] on label "Residential" at bounding box center [317, 573] width 55 height 17
click at [290, 574] on input "Residential" at bounding box center [294, 569] width 9 height 9
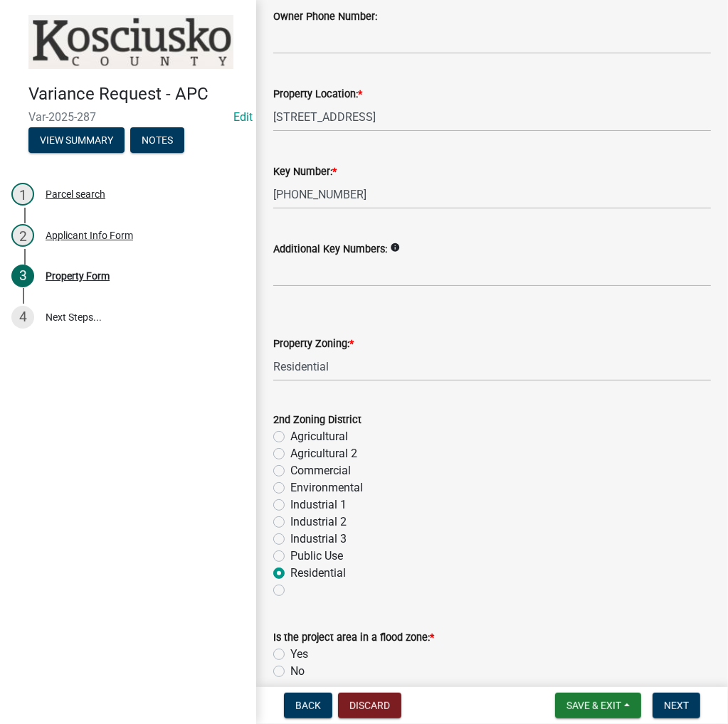
radio input "true"
click at [290, 582] on label at bounding box center [290, 582] width 0 height 0
click at [290, 587] on input "radio" at bounding box center [294, 586] width 9 height 9
radio input "true"
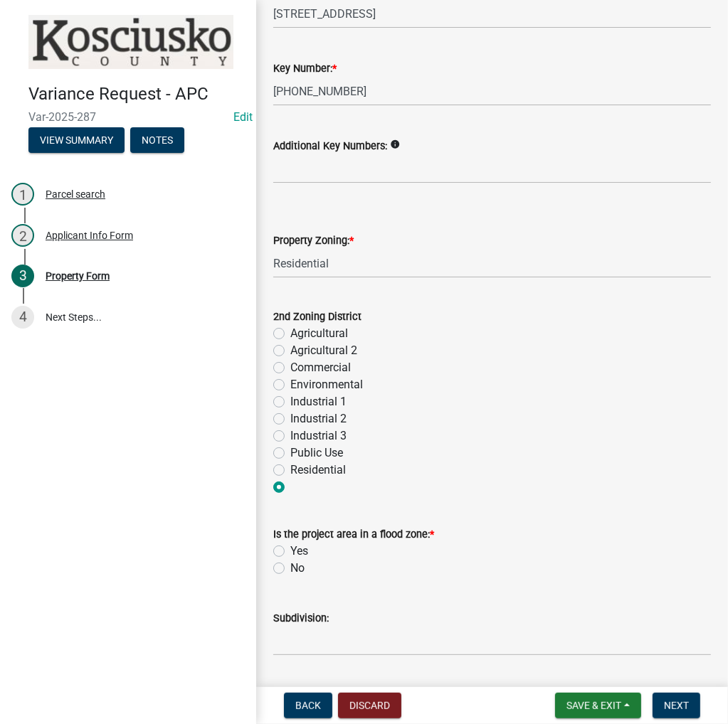
scroll to position [569, 0]
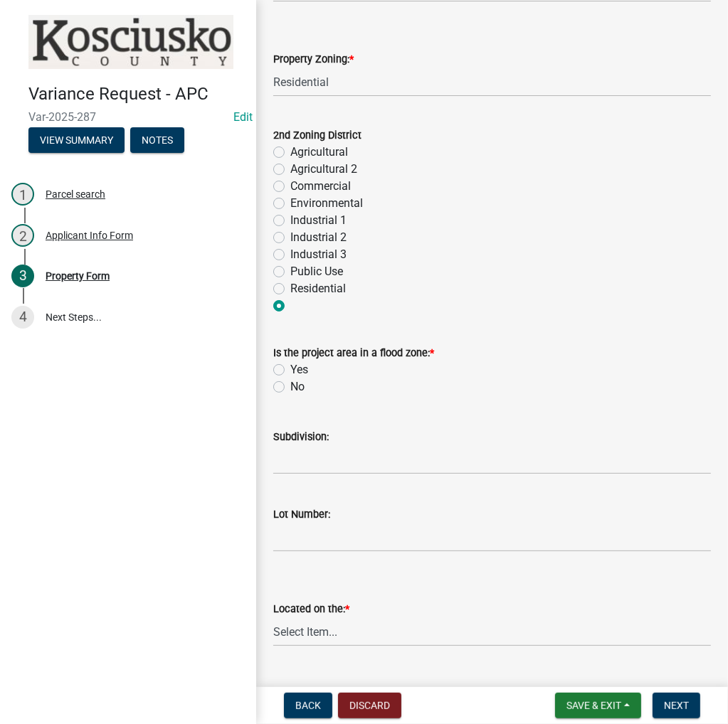
click at [290, 381] on label "No" at bounding box center [297, 386] width 14 height 17
click at [290, 381] on input "No" at bounding box center [294, 382] width 9 height 9
radio input "true"
drag, startPoint x: 319, startPoint y: 464, endPoint x: 595, endPoint y: 305, distance: 318.3
click at [319, 463] on input "Subdivision:" at bounding box center [491, 459] width 437 height 29
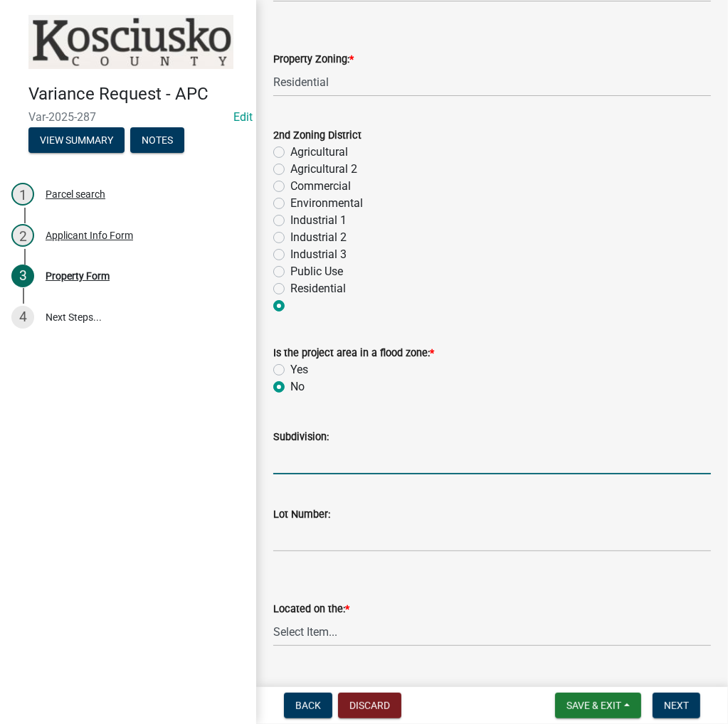
click at [418, 462] on input "Subdivision:" at bounding box center [491, 459] width 437 height 29
type input "Cottingham Beach"
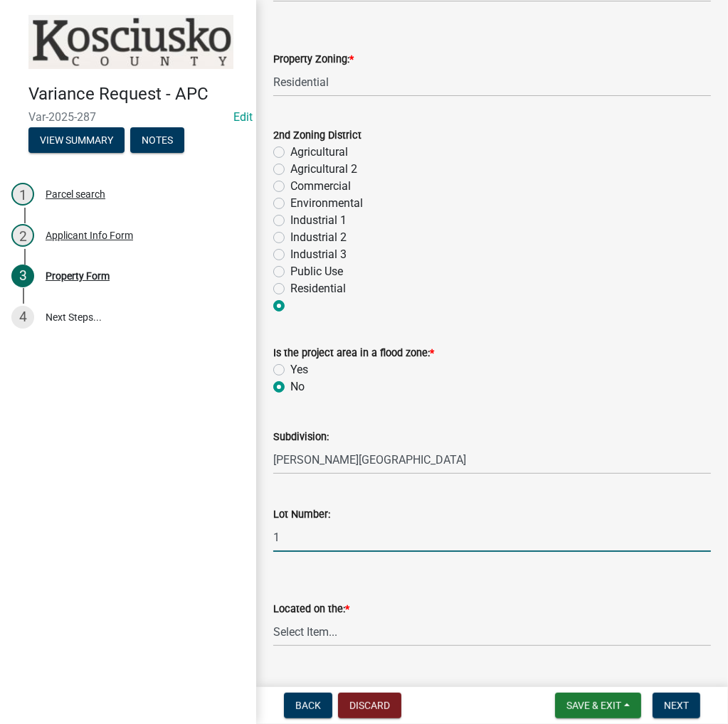
type input "1"
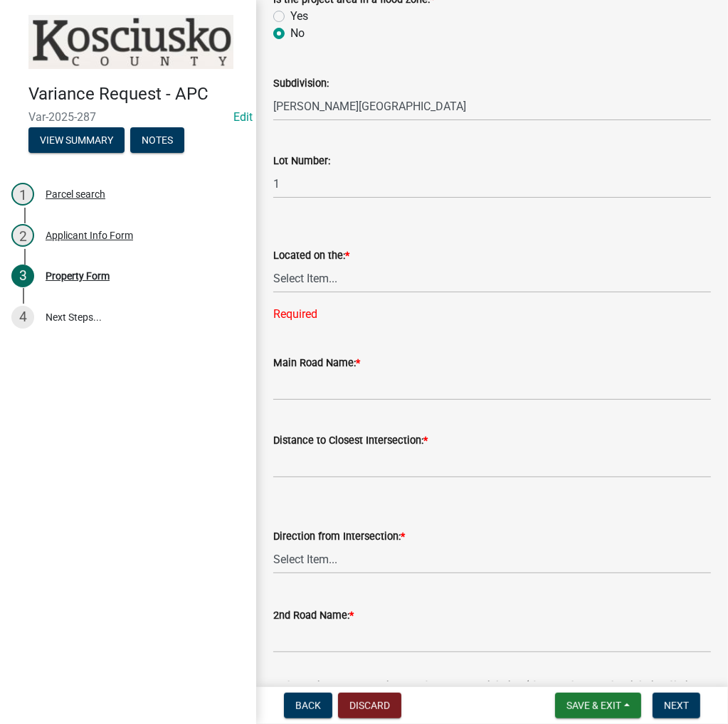
scroll to position [925, 0]
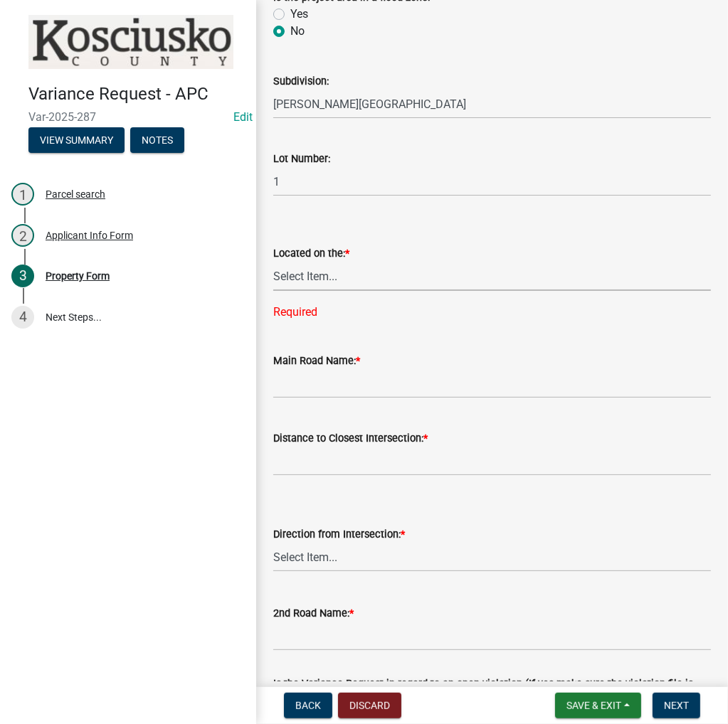
click at [396, 282] on select "Select Item... North Northeast Northwest South Southeast Southwest West East" at bounding box center [491, 276] width 437 height 29
click at [349, 273] on select "Select Item... North Northeast Northwest South Southeast Southwest West East" at bounding box center [491, 276] width 437 height 29
click at [273, 262] on select "Select Item... North Northeast Northwest South Southeast Southwest West East" at bounding box center [491, 276] width 437 height 29
select select "a970d481-4b24-4397-adea-9fa616519827"
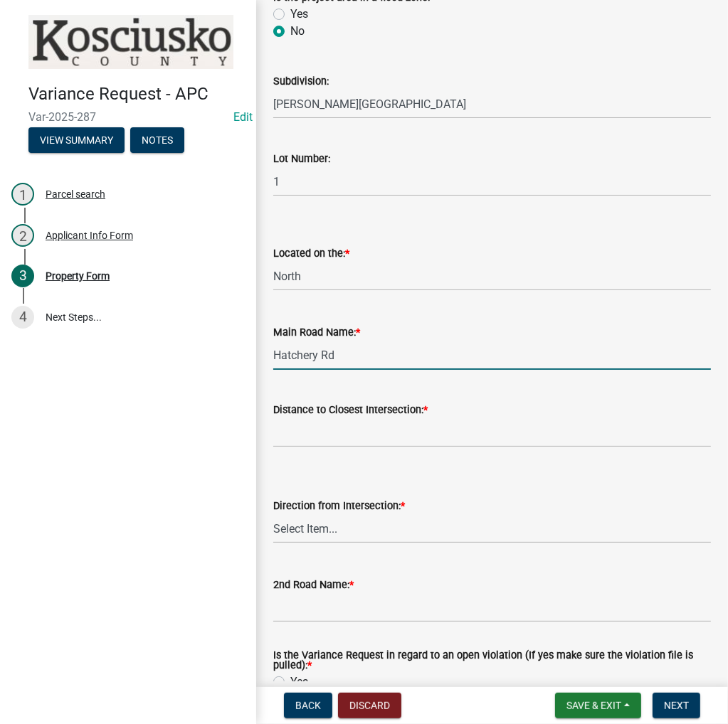
type input "Hatchery Rd"
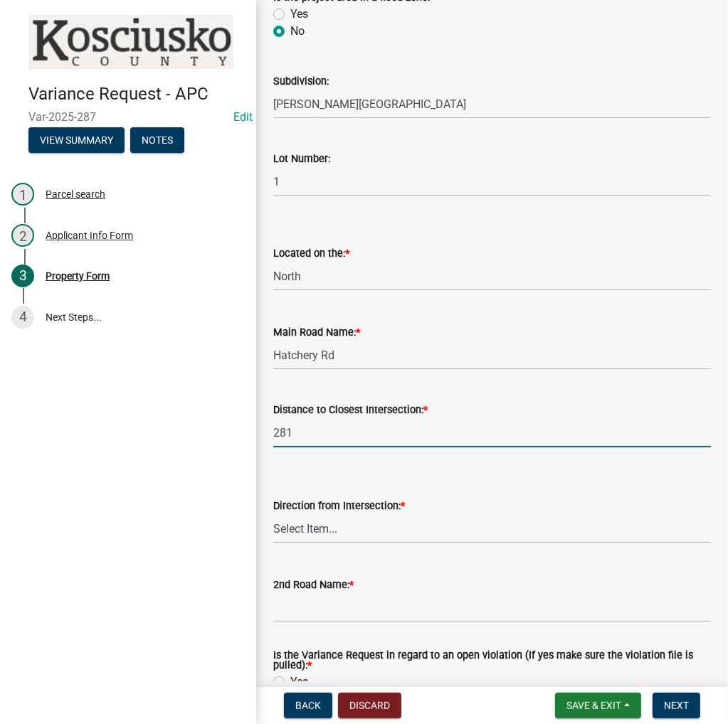
type input "281"
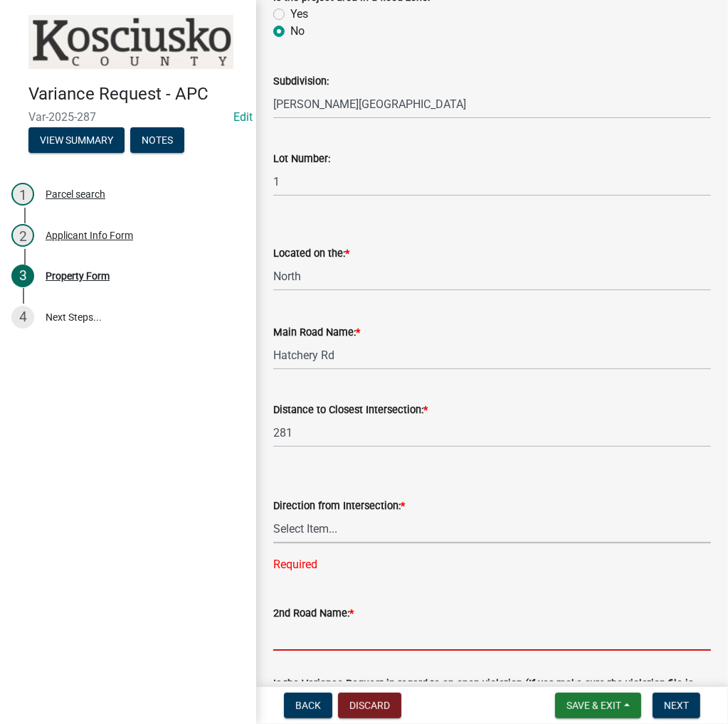
click at [302, 541] on select "Select Item... North Northeast Northwest South Southeast Southwest East West" at bounding box center [491, 528] width 437 height 29
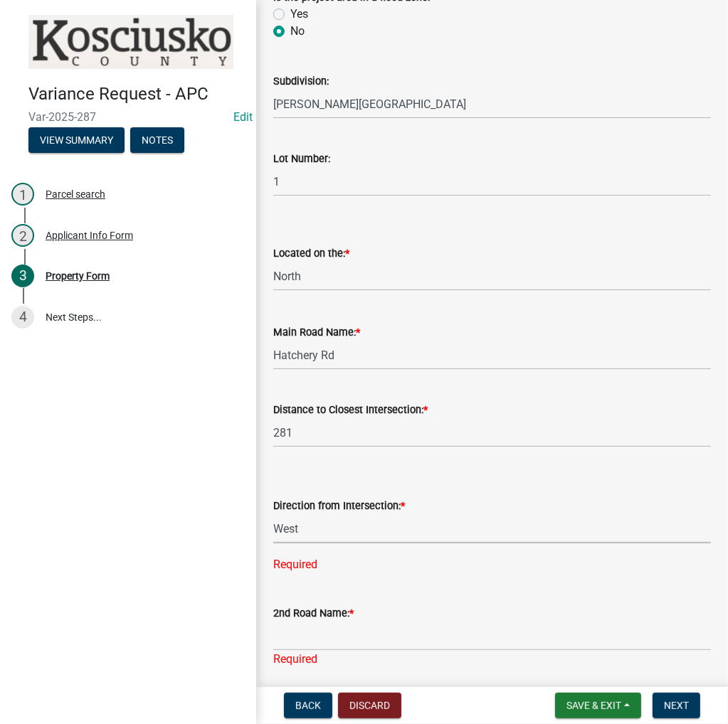
click at [273, 514] on select "Select Item... North Northeast Northwest South Southeast Southwest East West" at bounding box center [491, 528] width 437 height 29
select select "b983368b-bd6c-49f0-a245-937c986c7d91"
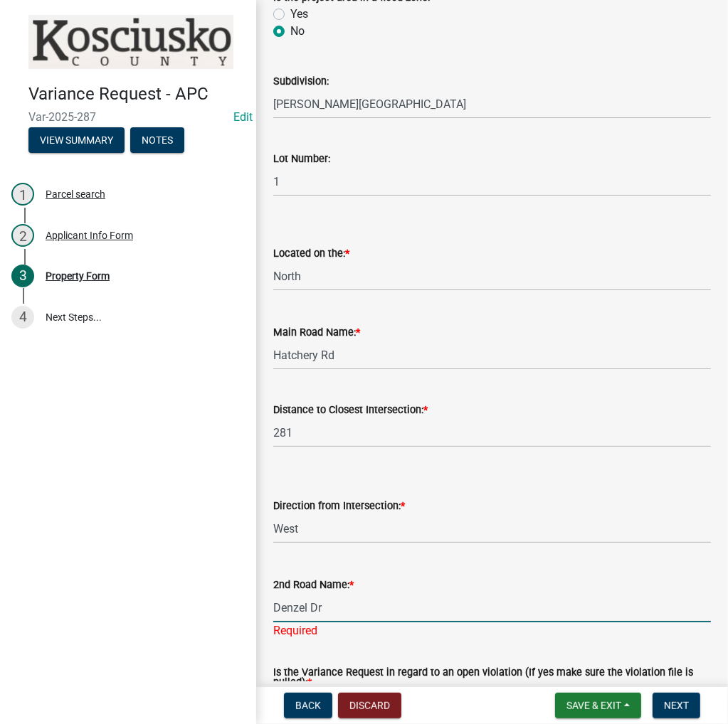
type input "Denzel Dr"
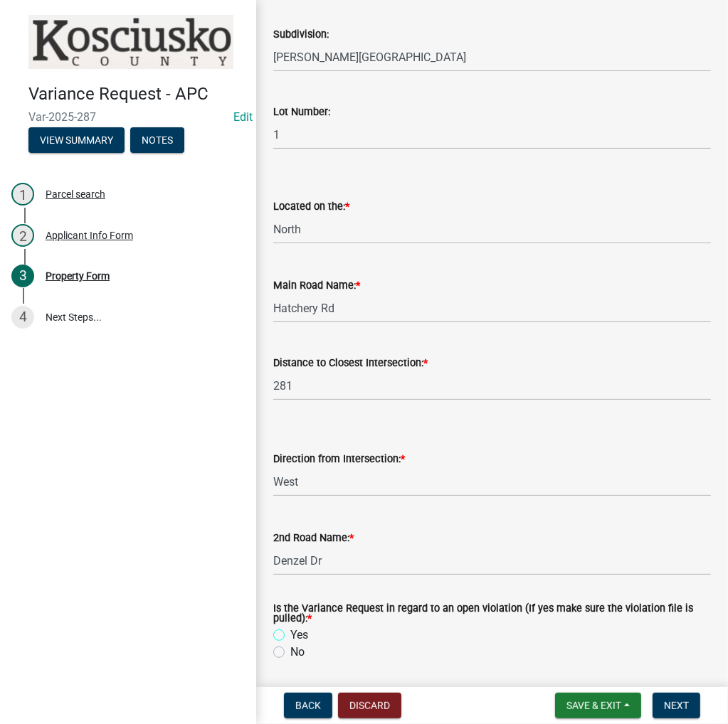
scroll to position [1020, 0]
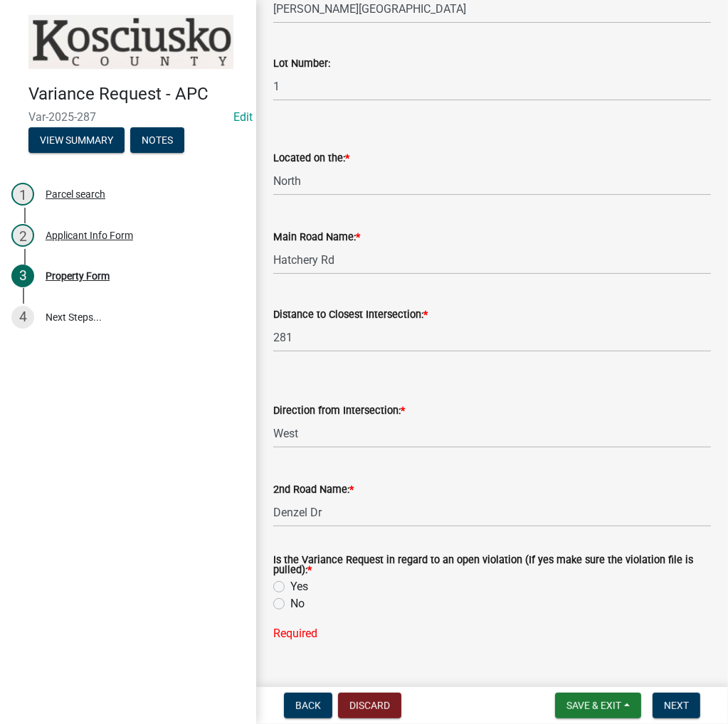
click at [290, 602] on label "No" at bounding box center [297, 603] width 14 height 17
click at [290, 602] on input "No" at bounding box center [294, 599] width 9 height 9
radio input "true"
click at [688, 698] on button "Next" at bounding box center [676, 706] width 48 height 26
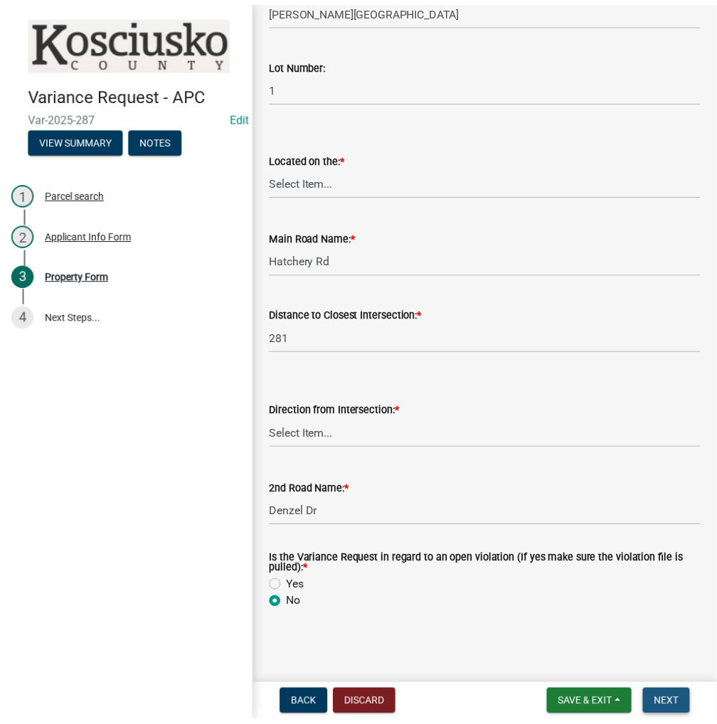
scroll to position [0, 0]
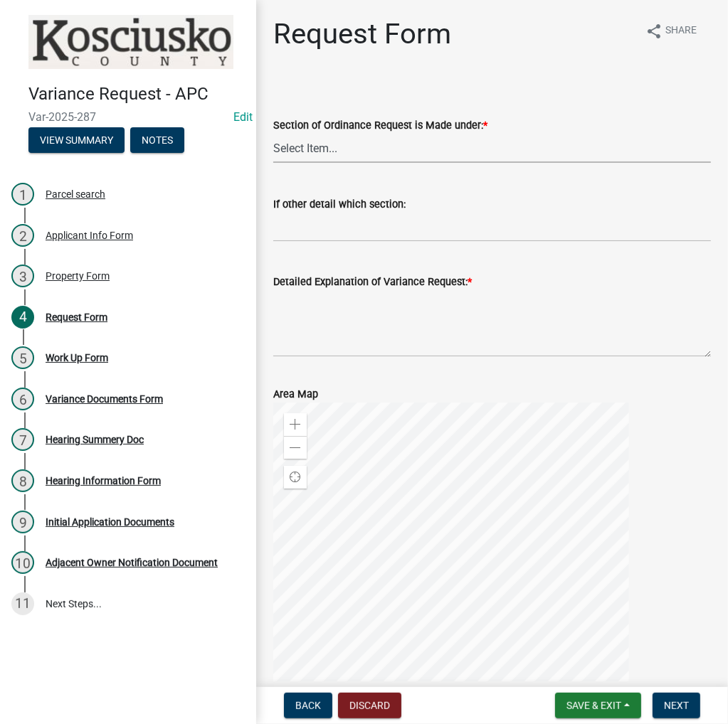
click at [307, 146] on select "Select Item... 2.10 I1 Criteria 2.11 I2 Criteria I3 Criteria 2.15 Lot and Yard …" at bounding box center [491, 148] width 437 height 29
click at [273, 134] on select "Select Item... 2.10 I1 Criteria 2.11 I2 Criteria I3 Criteria 2.15 Lot and Yard …" at bounding box center [491, 148] width 437 height 29
select select "77eb12f8-2a64-4a31-bfec-9b00716b2165"
click at [339, 304] on textarea "Detailed Explanation of Variance Request: *" at bounding box center [491, 323] width 437 height 67
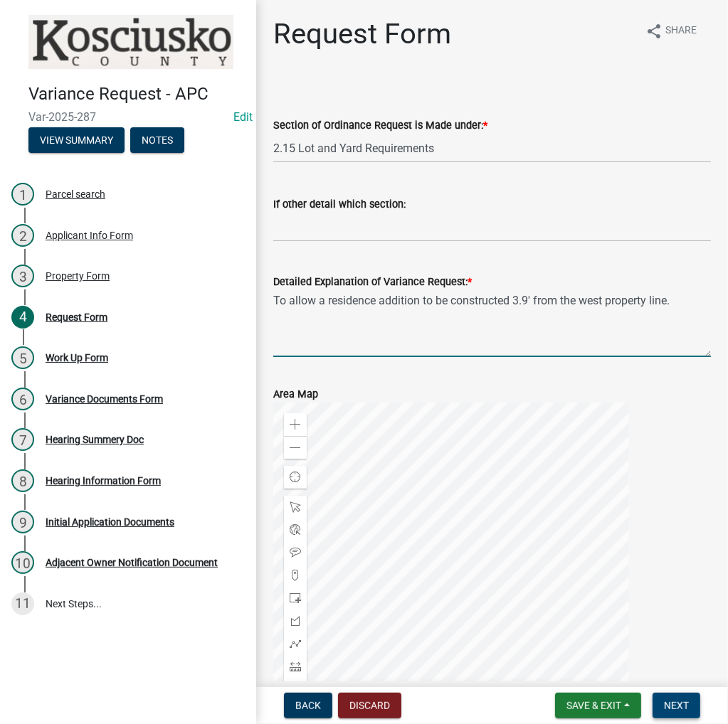
type textarea "To allow a residence addition to be constructed 3.9' from the west property lin…"
click at [674, 703] on span "Next" at bounding box center [676, 705] width 25 height 11
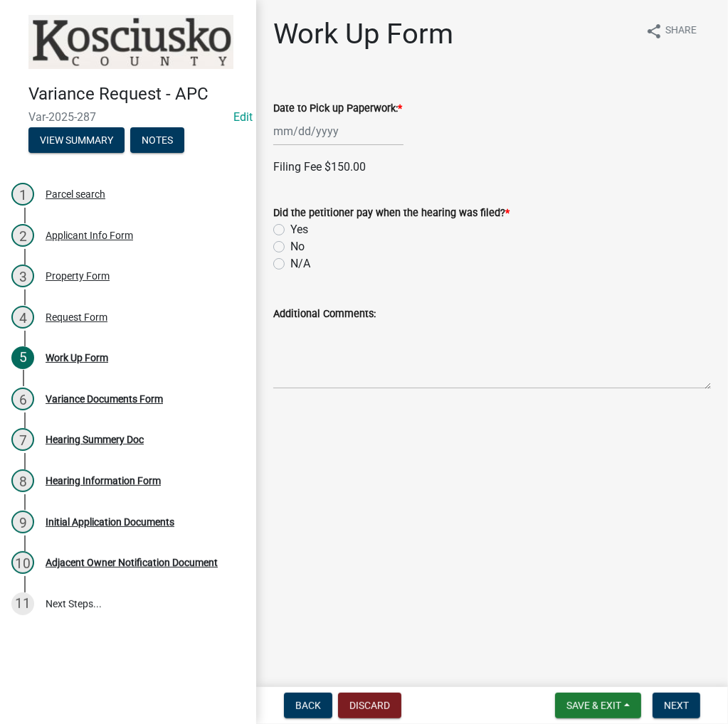
click at [331, 136] on div at bounding box center [338, 131] width 130 height 29
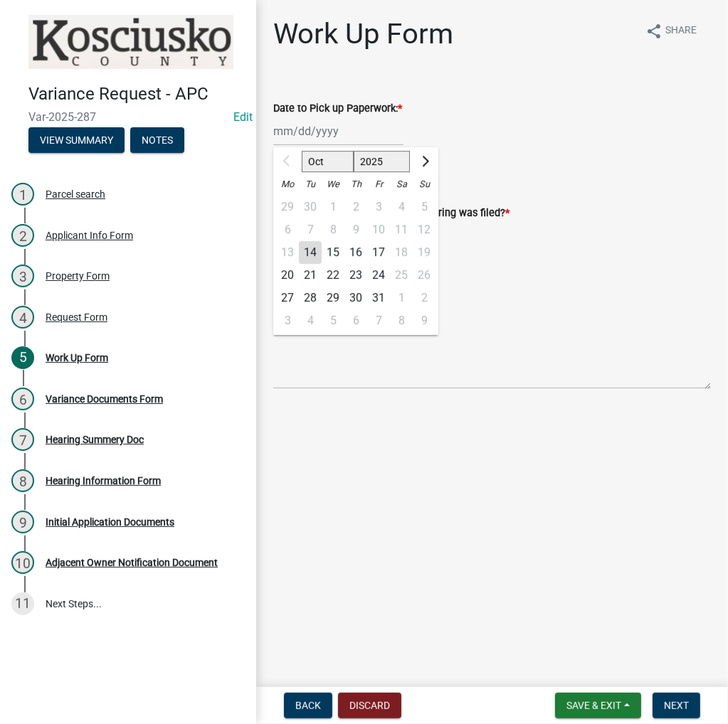
click at [287, 277] on div "20" at bounding box center [287, 275] width 23 height 23
type input "10/20/2025"
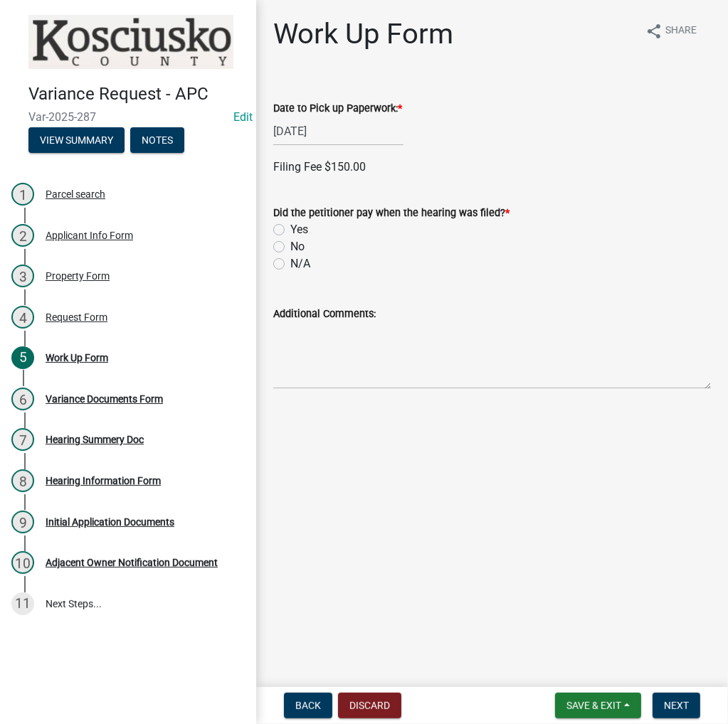
click at [290, 245] on label "No" at bounding box center [297, 246] width 14 height 17
click at [290, 245] on input "No" at bounding box center [294, 242] width 9 height 9
radio input "true"
click at [672, 706] on span "Next" at bounding box center [676, 705] width 25 height 11
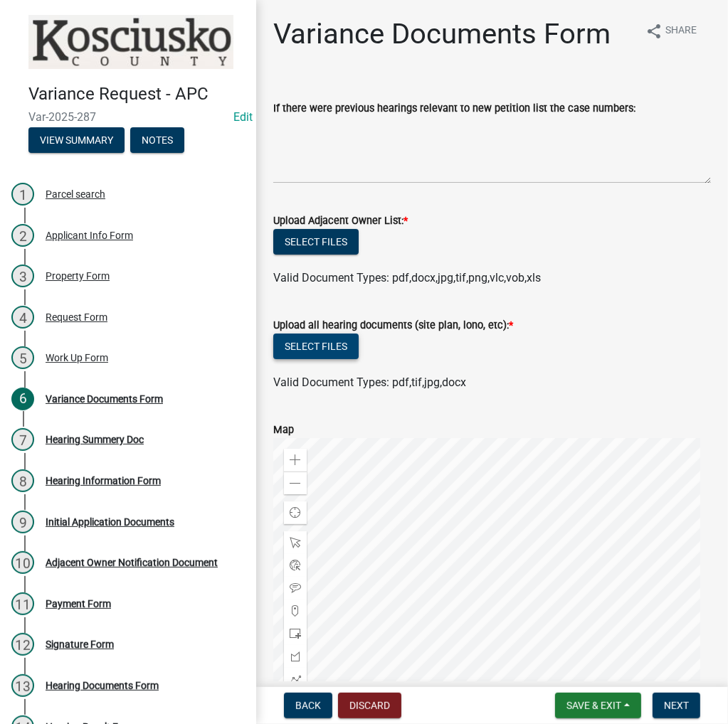
click at [299, 346] on button "Select files" at bounding box center [315, 347] width 85 height 26
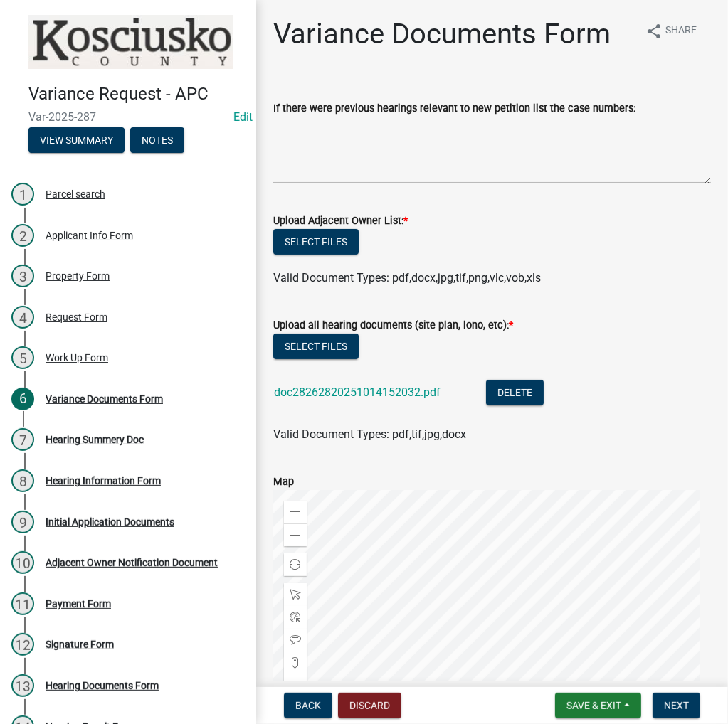
click at [292, 225] on label "Upload Adjacent Owner List: *" at bounding box center [340, 221] width 134 height 10
click at [298, 240] on button "Select files" at bounding box center [315, 242] width 85 height 26
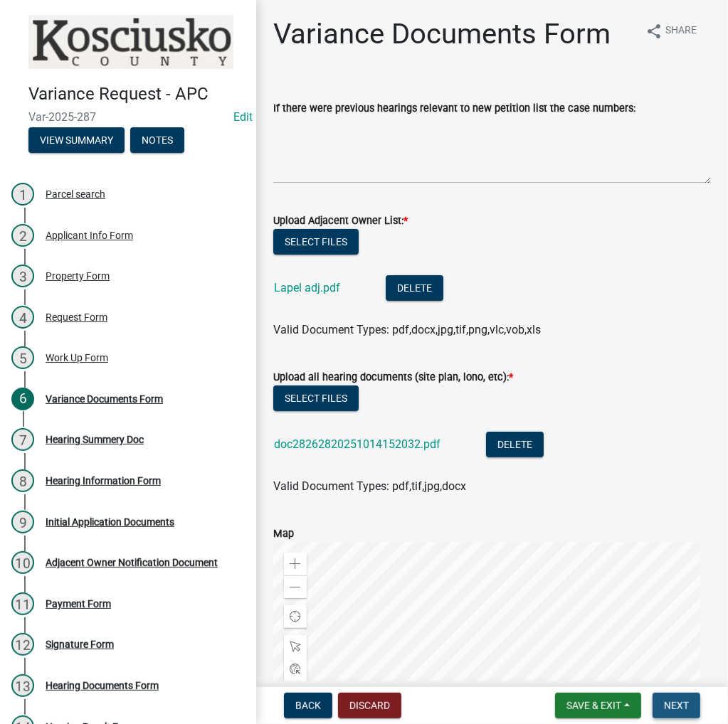
click at [667, 703] on span "Next" at bounding box center [676, 705] width 25 height 11
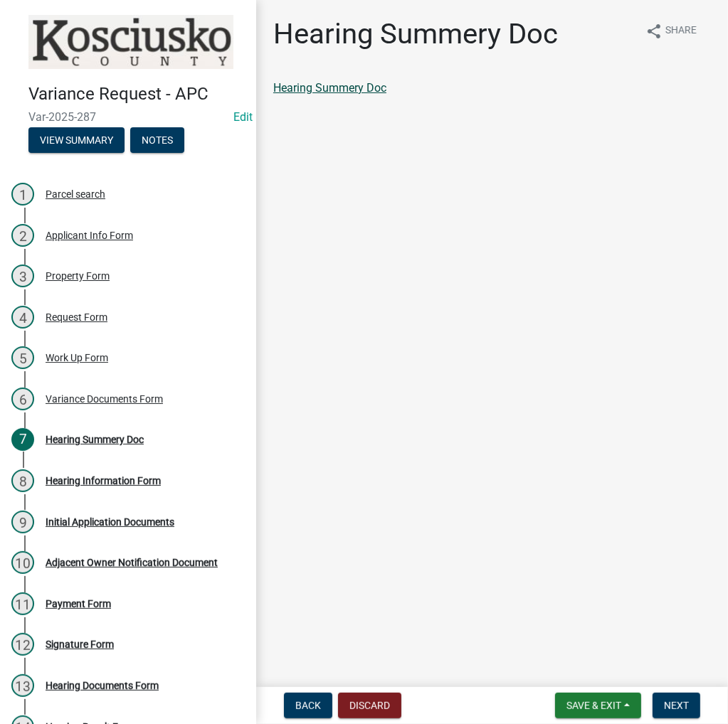
click at [286, 83] on link "Hearing Summery Doc" at bounding box center [329, 88] width 113 height 14
click at [666, 705] on span "Next" at bounding box center [676, 705] width 25 height 11
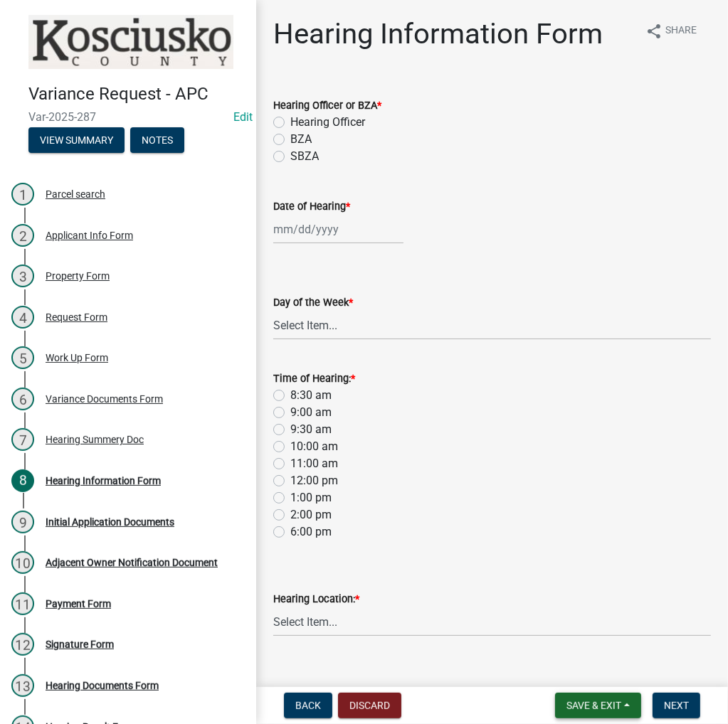
click at [567, 703] on span "Save & Exit" at bounding box center [593, 705] width 55 height 11
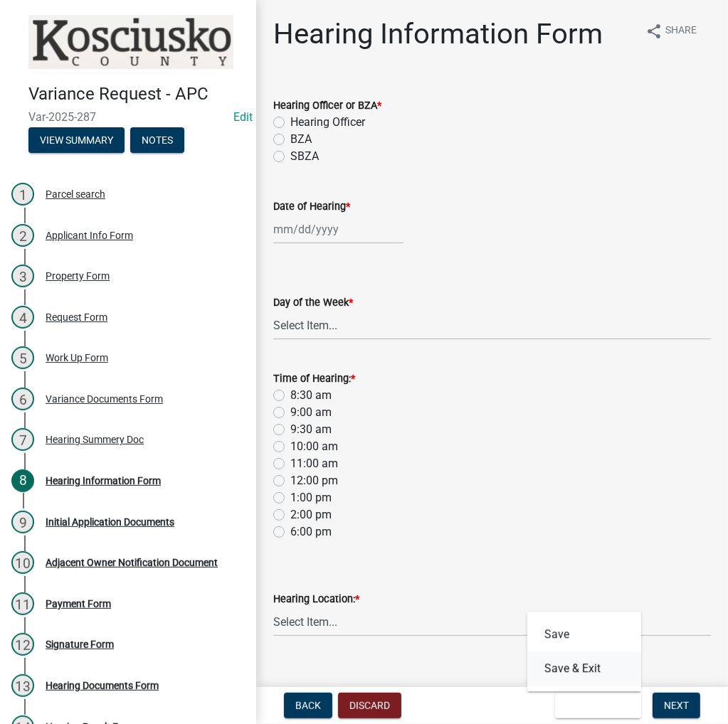
click at [558, 673] on button "Save & Exit" at bounding box center [584, 669] width 114 height 34
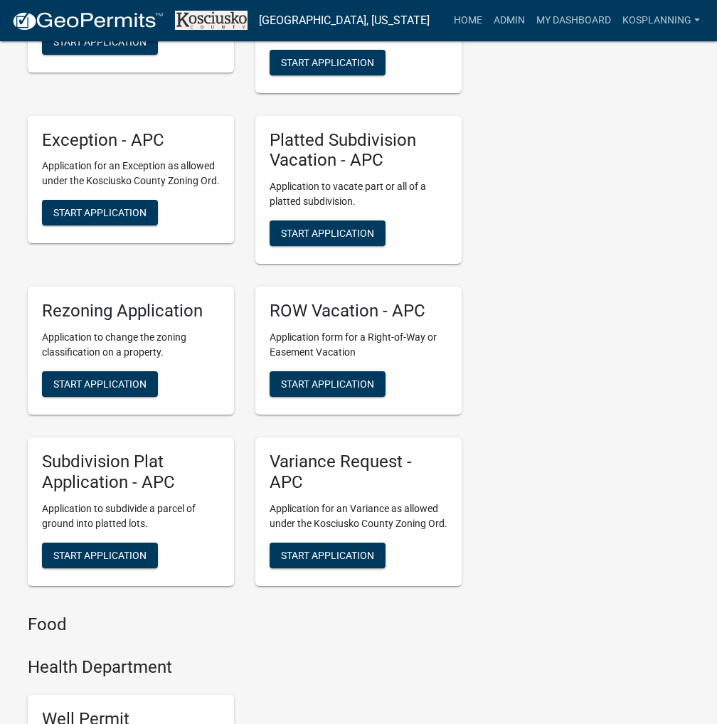
scroll to position [3674, 0]
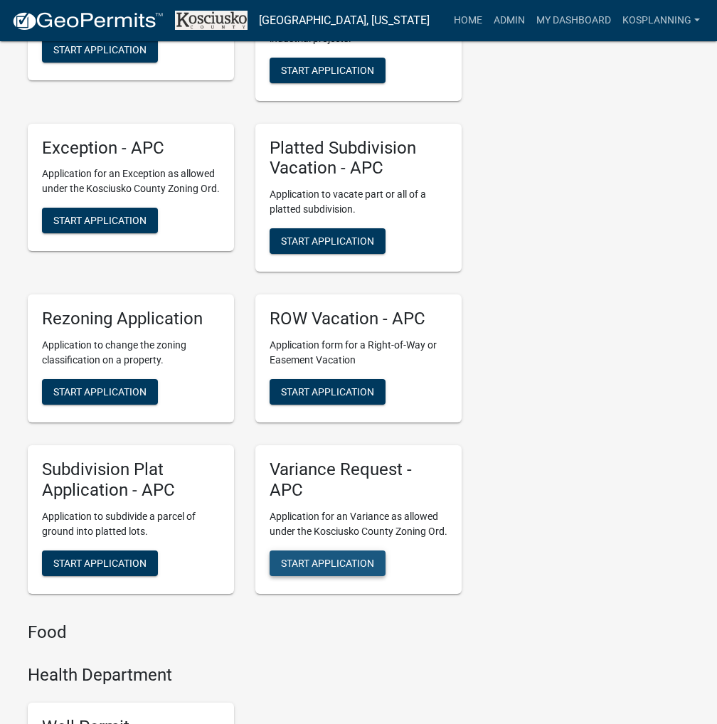
click at [336, 568] on span "Start Application" at bounding box center [327, 562] width 93 height 11
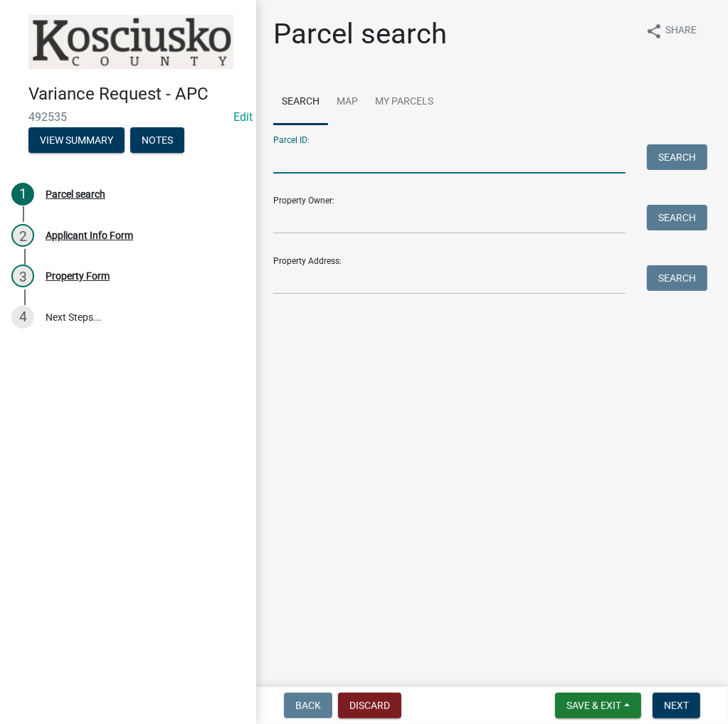
click at [349, 156] on input "Parcel ID:" at bounding box center [449, 158] width 352 height 29
drag, startPoint x: 406, startPoint y: 163, endPoint x: 420, endPoint y: 157, distance: 14.7
click at [413, 161] on input "Parcel ID:" at bounding box center [449, 158] width 352 height 29
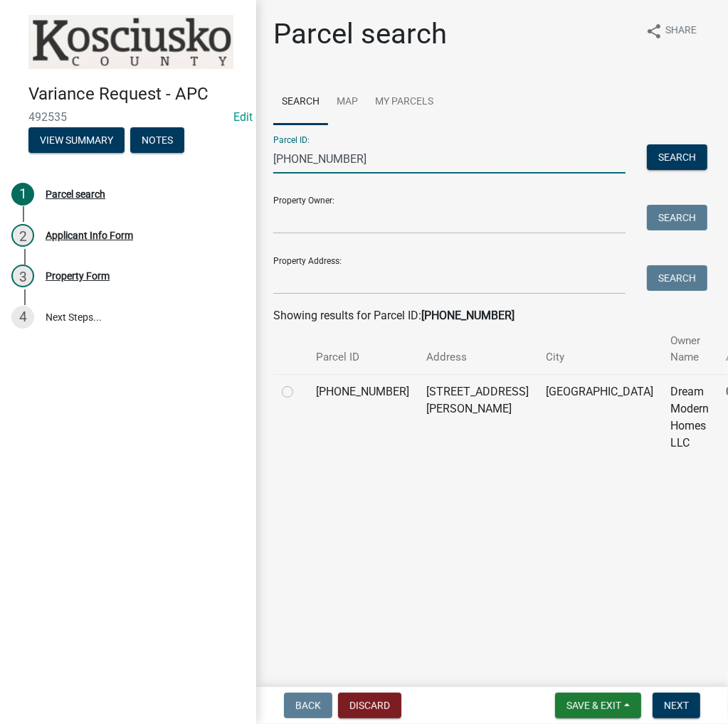
type input "029-053-011"
click at [293, 395] on div at bounding box center [290, 391] width 17 height 17
click at [299, 383] on label at bounding box center [299, 383] width 0 height 0
click at [299, 390] on input "radio" at bounding box center [303, 387] width 9 height 9
radio input "true"
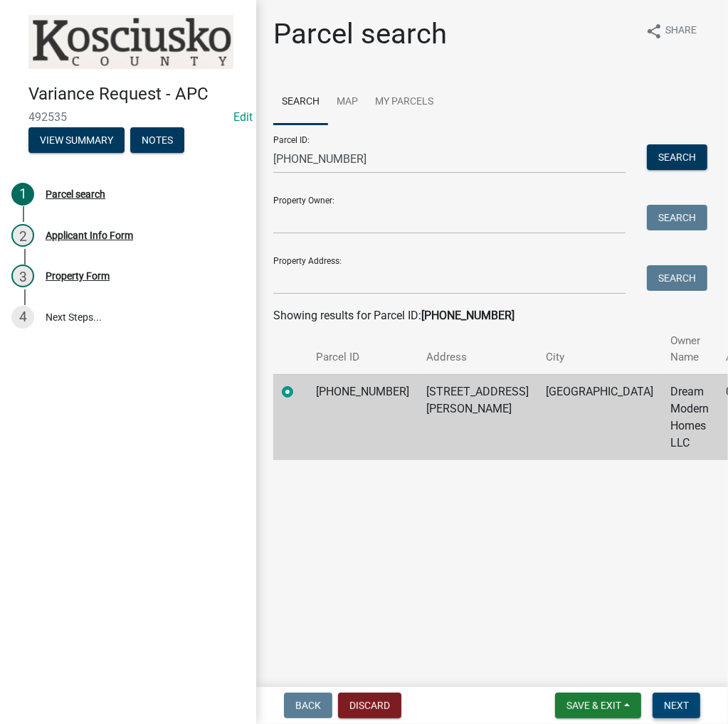
click at [671, 703] on span "Next" at bounding box center [676, 705] width 25 height 11
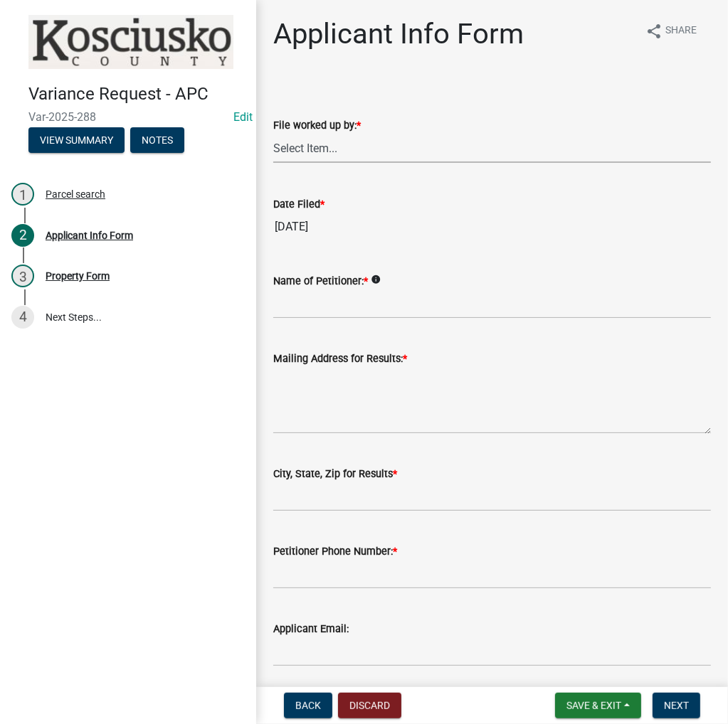
click at [342, 149] on select "Select Item... MMS LT AT CS [PERSON_NAME]" at bounding box center [491, 148] width 437 height 29
click at [273, 134] on select "Select Item... MMS LT AT CS [PERSON_NAME]" at bounding box center [491, 148] width 437 height 29
select select "4d3913d6-5a87-4fbb-afdb-cf4209782895"
click at [344, 302] on input "Name of Petitioner: *" at bounding box center [491, 303] width 437 height 29
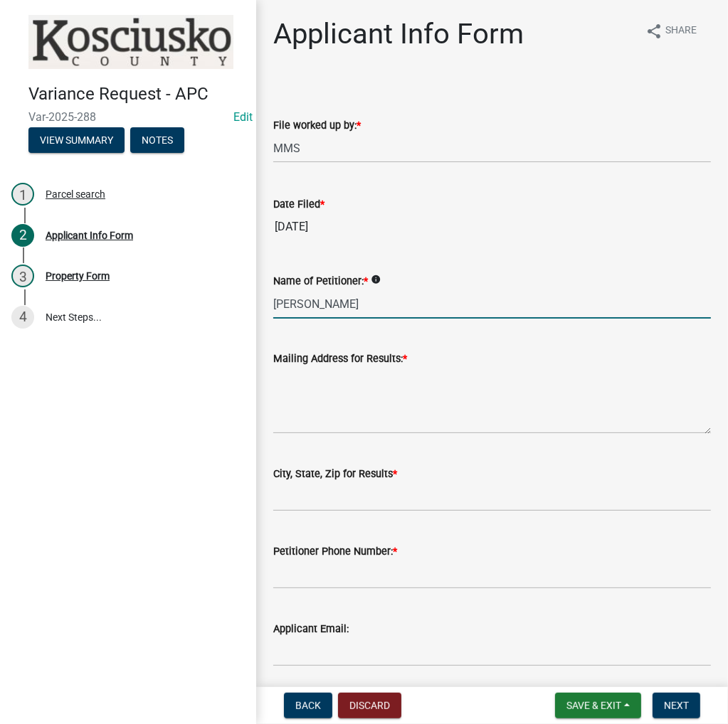
type input "Dustin Manns"
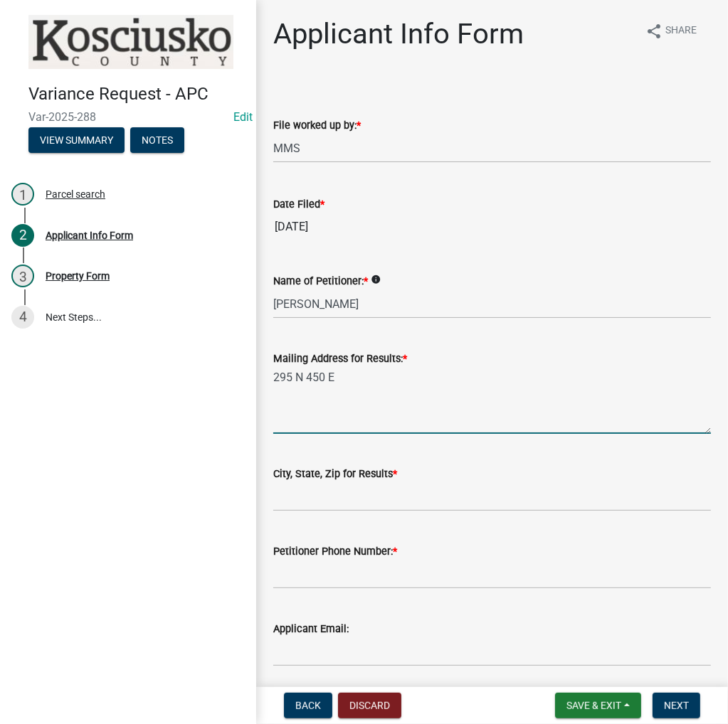
type textarea "295 N 450 E"
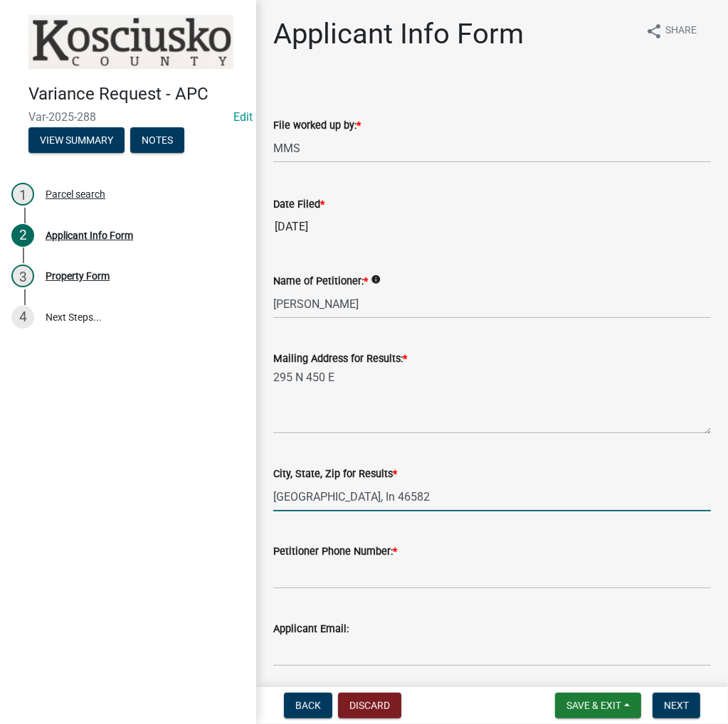
type input "Warsaw, In 46582"
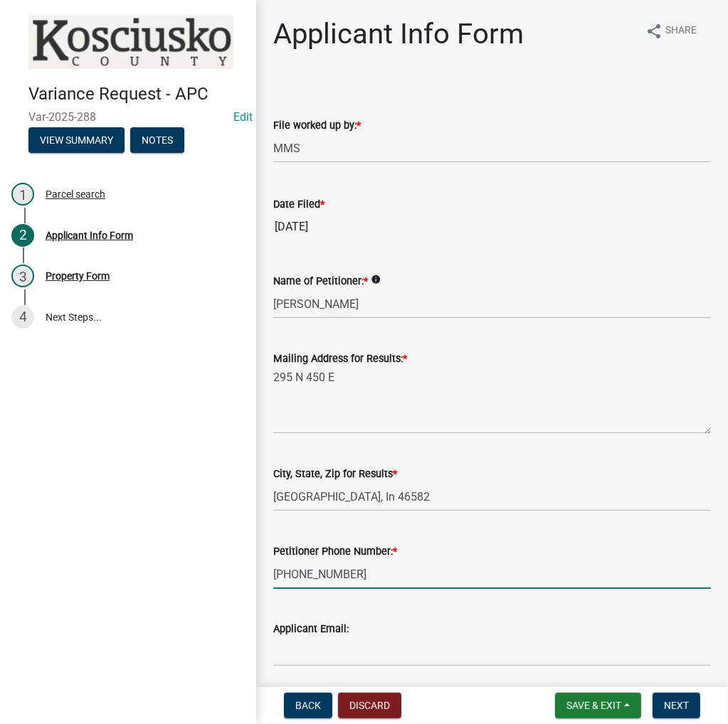
type input "574-529-0224"
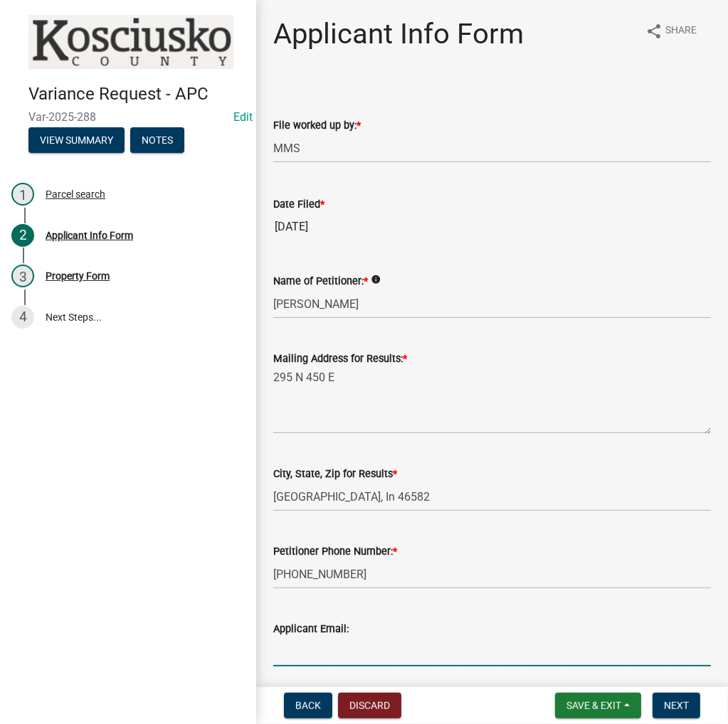
scroll to position [285, 0]
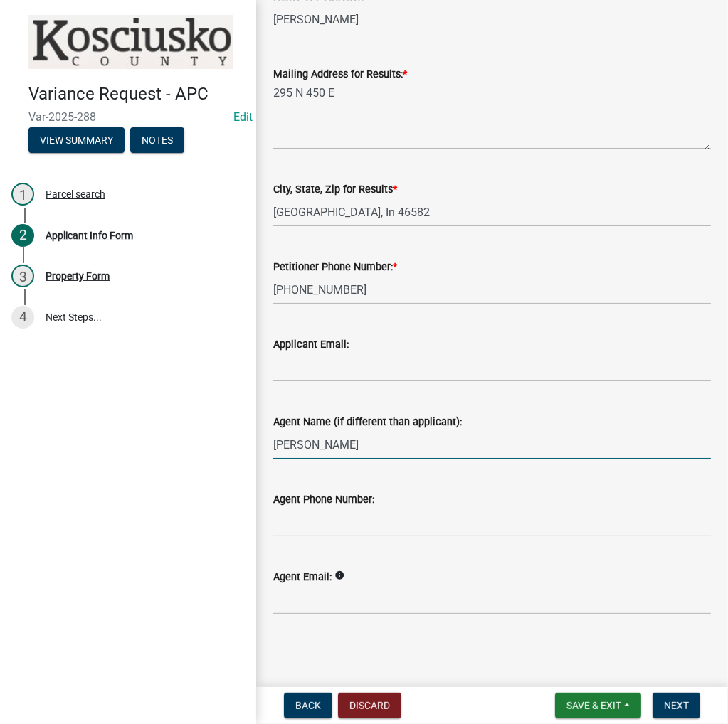
type input "Dustin Manns"
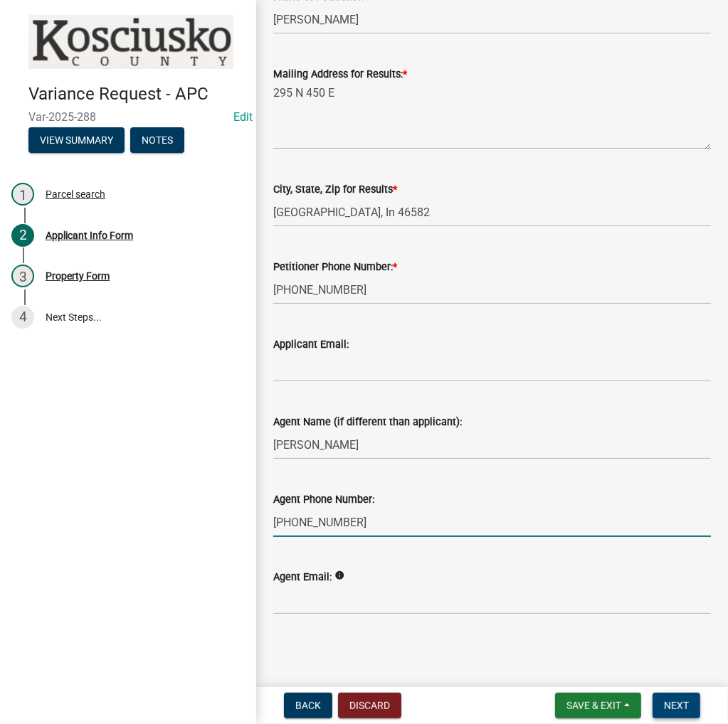
type input "574-529-0224"
click at [678, 704] on span "Next" at bounding box center [676, 705] width 25 height 11
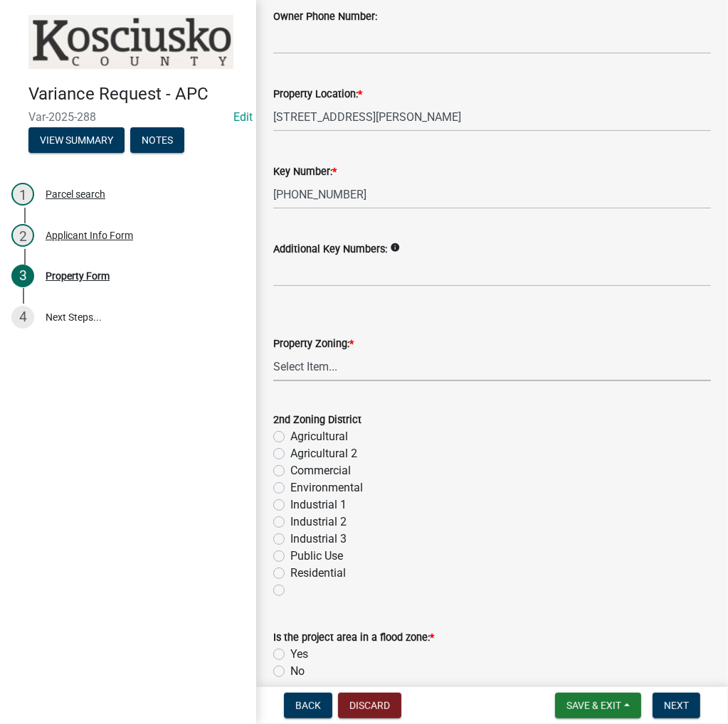
click at [291, 370] on select "Select Item... Agricultural Agricultural 2 Commercial Environmental Industrial …" at bounding box center [491, 366] width 437 height 29
click at [273, 352] on select "Select Item... Agricultural Agricultural 2 Commercial Environmental Industrial …" at bounding box center [491, 366] width 437 height 29
select select "1146270b-2111-4e23-bf7f-74ce85cf7041"
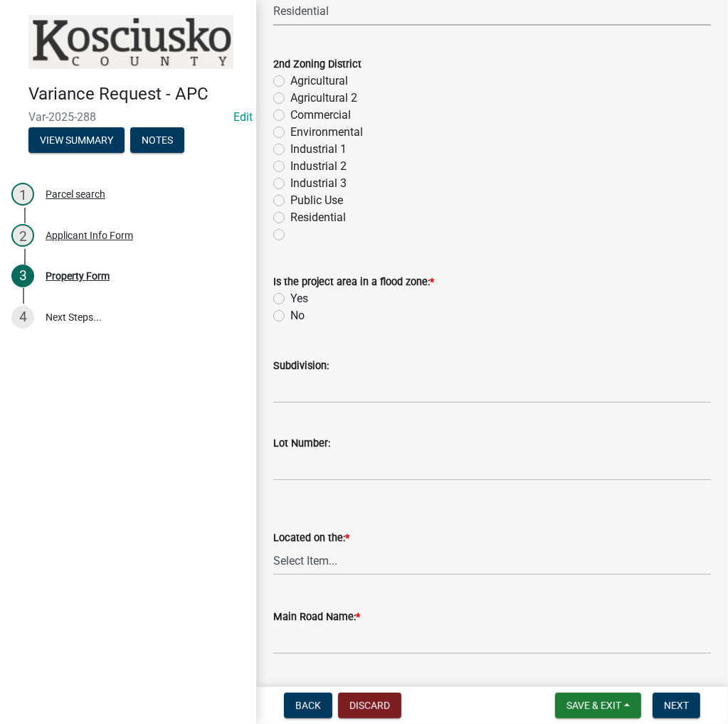
click at [290, 297] on label "Yes" at bounding box center [299, 298] width 18 height 17
click at [290, 297] on input "Yes" at bounding box center [294, 294] width 9 height 9
radio input "true"
click at [310, 396] on input "Subdivision:" at bounding box center [491, 388] width 437 height 29
type input "Oswego"
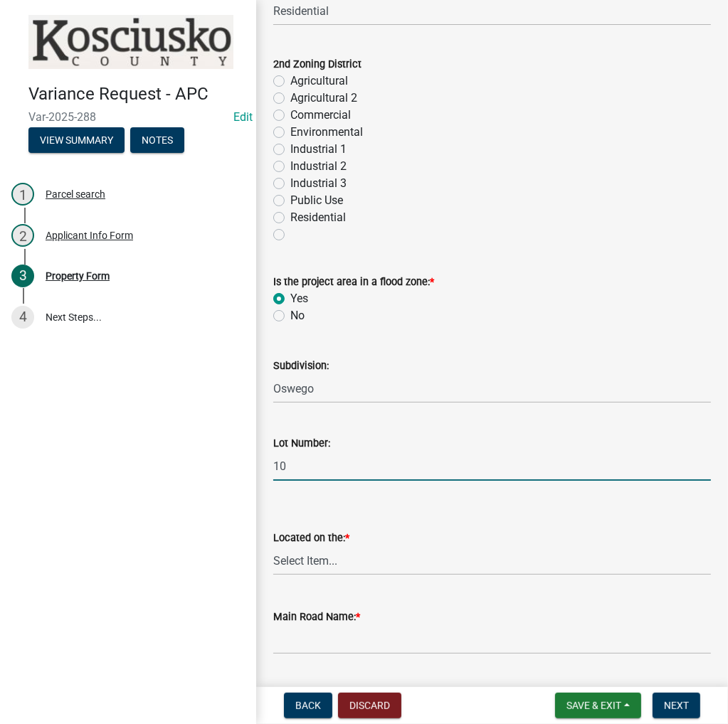
type input "10"
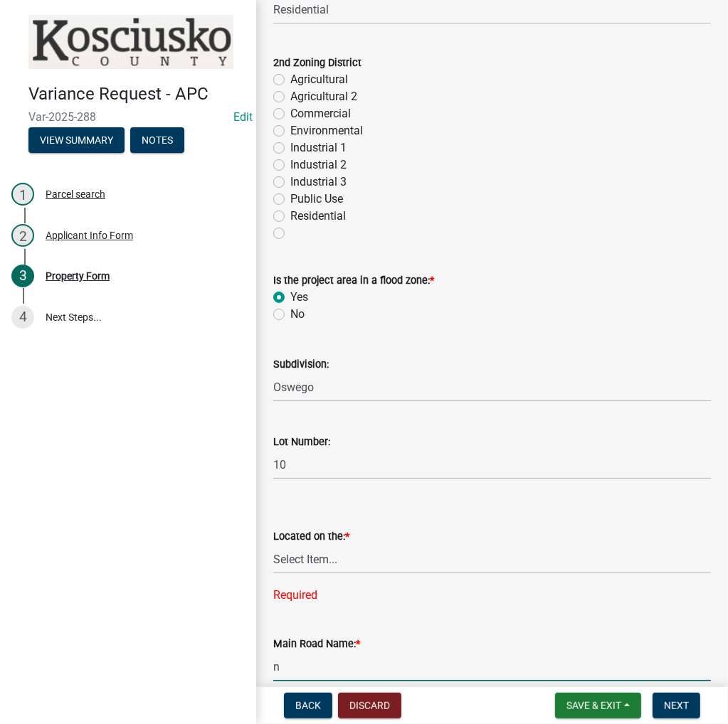
type input "n"
click at [329, 570] on select "Select Item... North Northeast Northwest South Southeast Southwest West East" at bounding box center [491, 559] width 437 height 29
click at [273, 545] on select "Select Item... North Northeast Northwest South Southeast Southwest West East" at bounding box center [491, 559] width 437 height 29
select select "a970d481-4b24-4397-adea-9fa616519827"
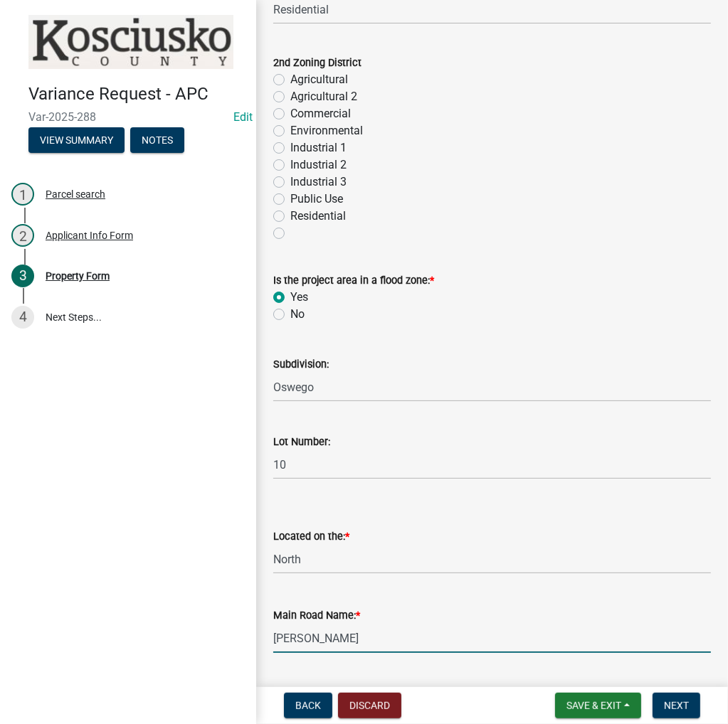
type input "Armstrong Rd"
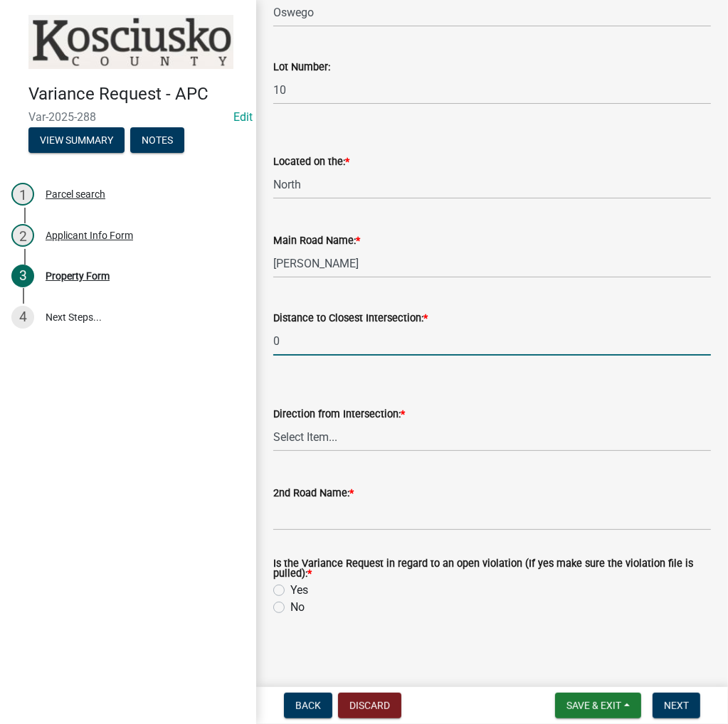
type input "0"
select select "12355200-60c1-438c-bbad-938150612a70"
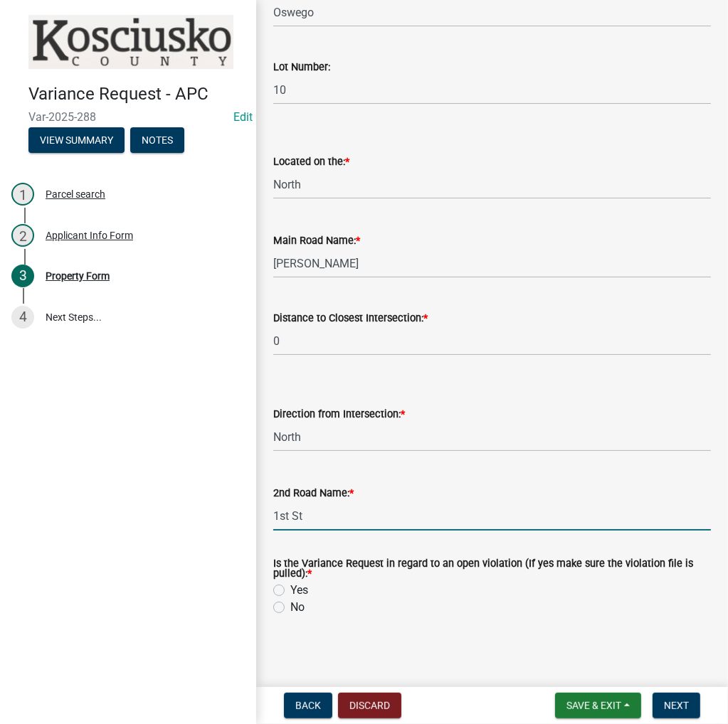
type input "1st St"
click at [290, 593] on label "Yes" at bounding box center [299, 590] width 18 height 17
click at [290, 591] on input "Yes" at bounding box center [294, 586] width 9 height 9
radio input "true"
click at [664, 709] on span "Next" at bounding box center [676, 705] width 25 height 11
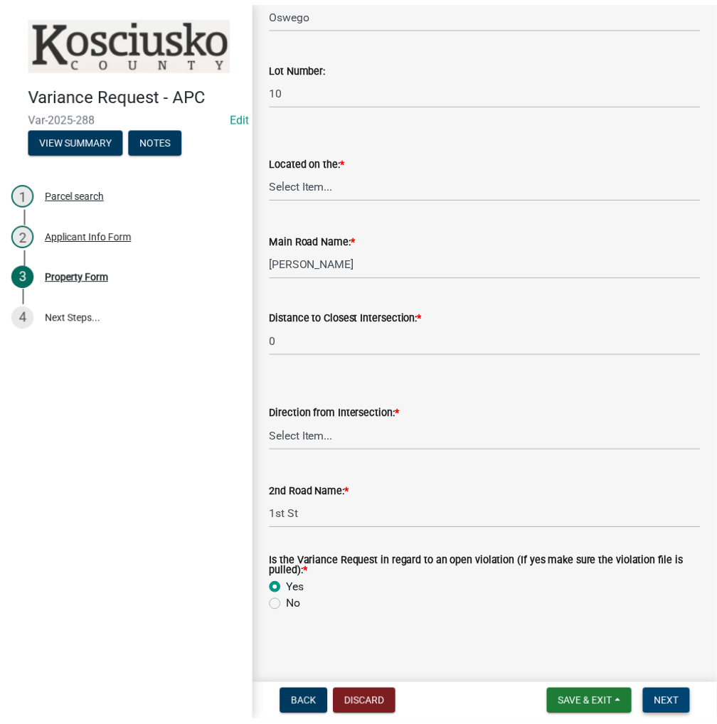
scroll to position [0, 0]
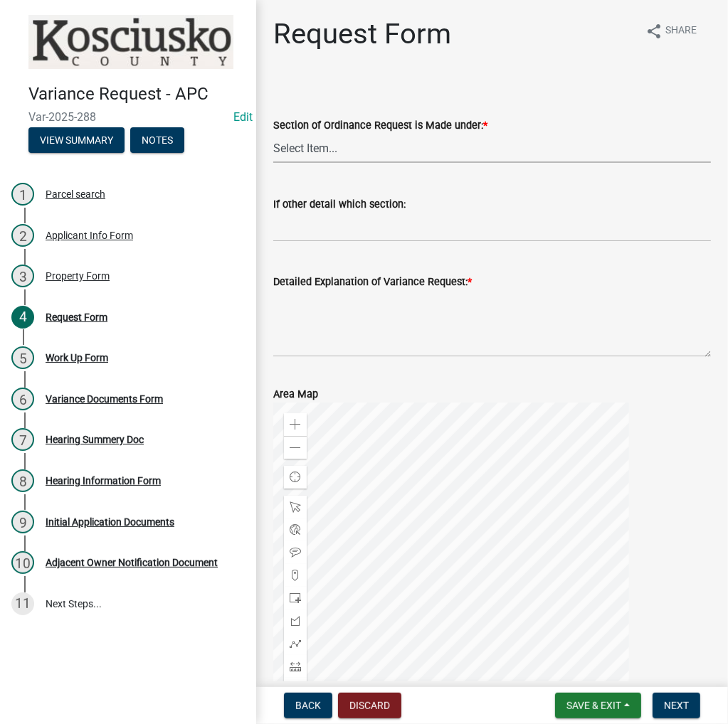
click at [385, 156] on select "Select Item... 2.10 I1 Criteria 2.11 I2 Criteria I3 Criteria 2.15 Lot and Yard …" at bounding box center [491, 148] width 437 height 29
click at [273, 134] on select "Select Item... 2.10 I1 Criteria 2.11 I2 Criteria I3 Criteria 2.15 Lot and Yard …" at bounding box center [491, 148] width 437 height 29
select select "77eb12f8-2a64-4a31-bfec-9b00716b2165"
click at [334, 305] on textarea "Detailed Explanation of Variance Request: *" at bounding box center [491, 323] width 437 height 67
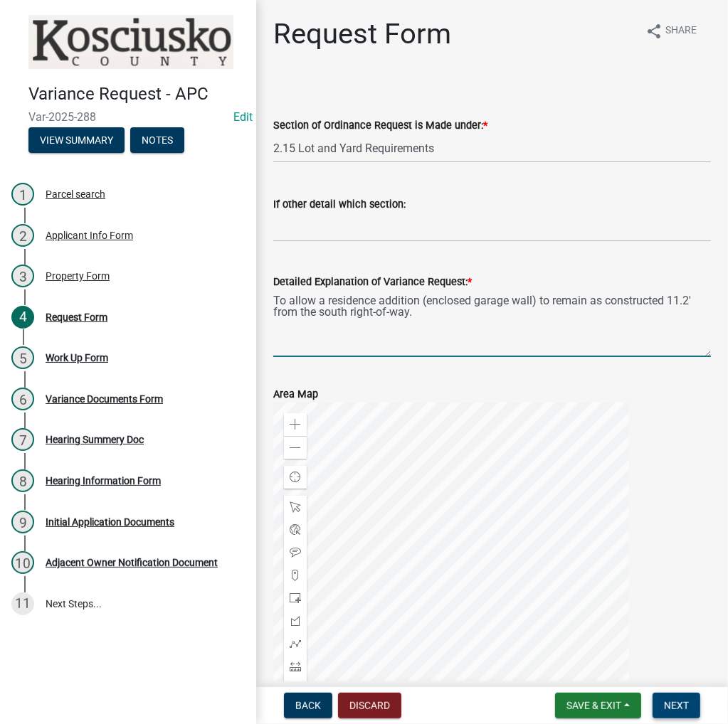
type textarea "To allow a residence addition (enclosed garage wall) to remain as constructed 1…"
click at [669, 700] on span "Next" at bounding box center [676, 705] width 25 height 11
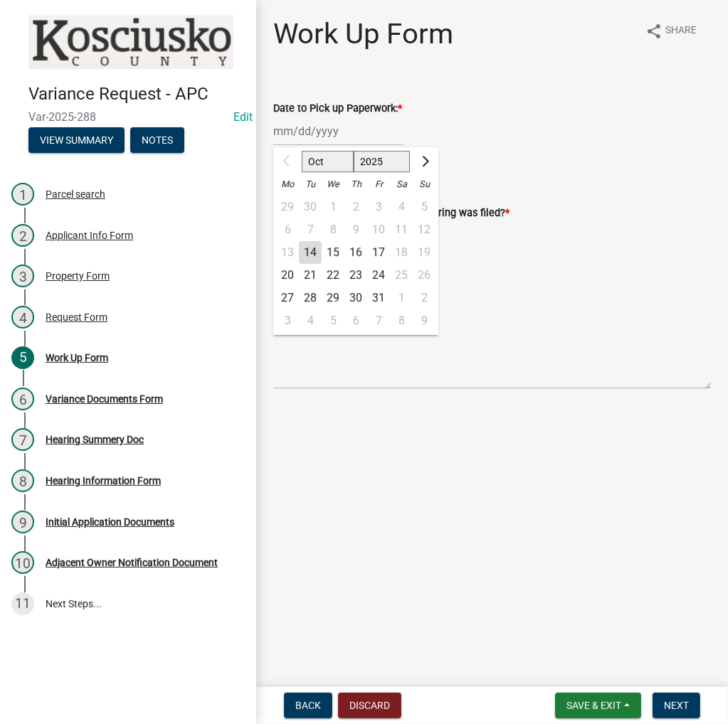
click at [307, 132] on div "Oct Nov Dec 2025 2026 2027 2028 2029 2030 2031 2032 2033 2034 2035 2036 2037 20…" at bounding box center [338, 131] width 130 height 29
click at [287, 275] on div "20" at bounding box center [287, 275] width 23 height 23
type input "10/20/2025"
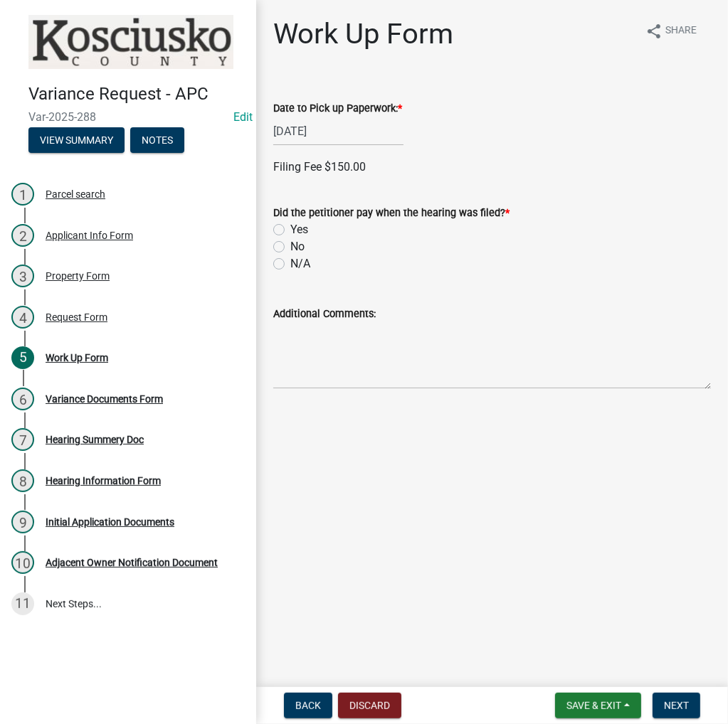
click at [290, 231] on label "Yes" at bounding box center [299, 229] width 18 height 17
click at [290, 230] on input "Yes" at bounding box center [294, 225] width 9 height 9
radio input "true"
click at [290, 357] on label "Check" at bounding box center [305, 361] width 31 height 17
click at [290, 357] on input "Check" at bounding box center [294, 357] width 9 height 9
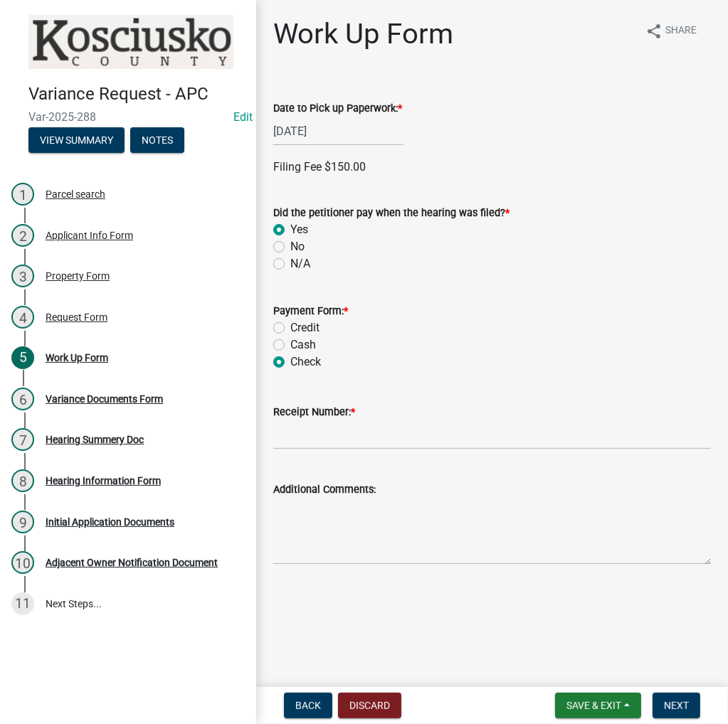
radio input "true"
click at [316, 437] on input "Receipt Number: *" at bounding box center [491, 434] width 437 height 29
type input "023648"
click at [674, 712] on button "Next" at bounding box center [676, 706] width 48 height 26
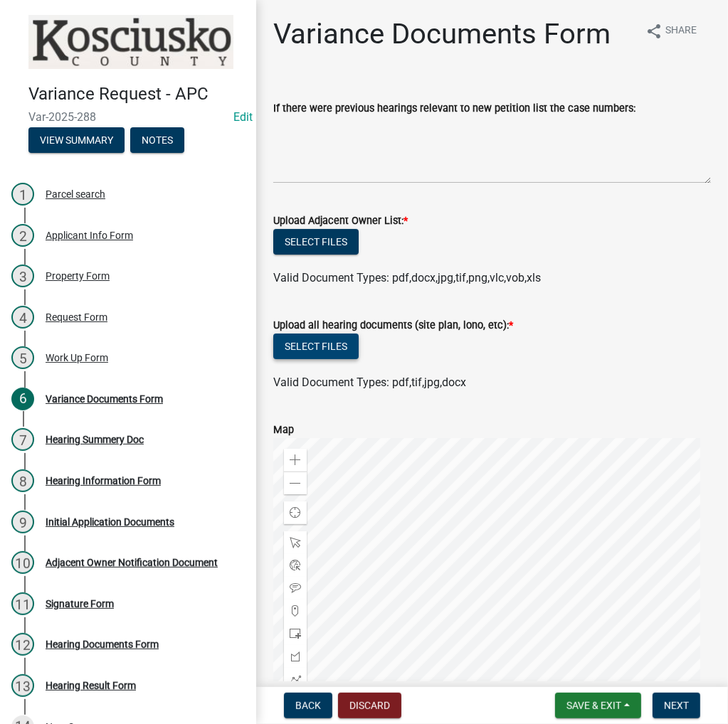
click at [321, 349] on button "Select files" at bounding box center [315, 347] width 85 height 26
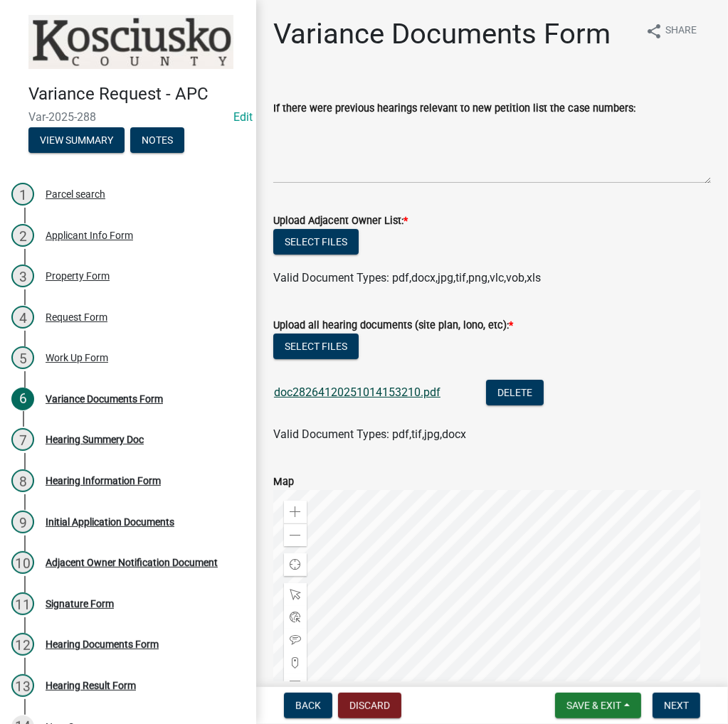
click at [378, 393] on link "doc28264120251014153210.pdf" at bounding box center [357, 392] width 166 height 14
click at [297, 238] on button "Select files" at bounding box center [315, 242] width 85 height 26
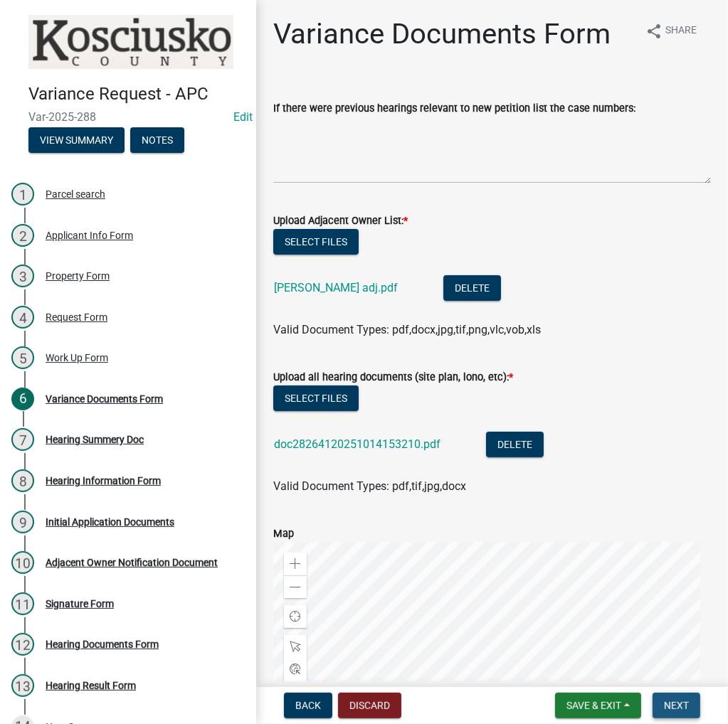
click at [673, 704] on span "Next" at bounding box center [676, 705] width 25 height 11
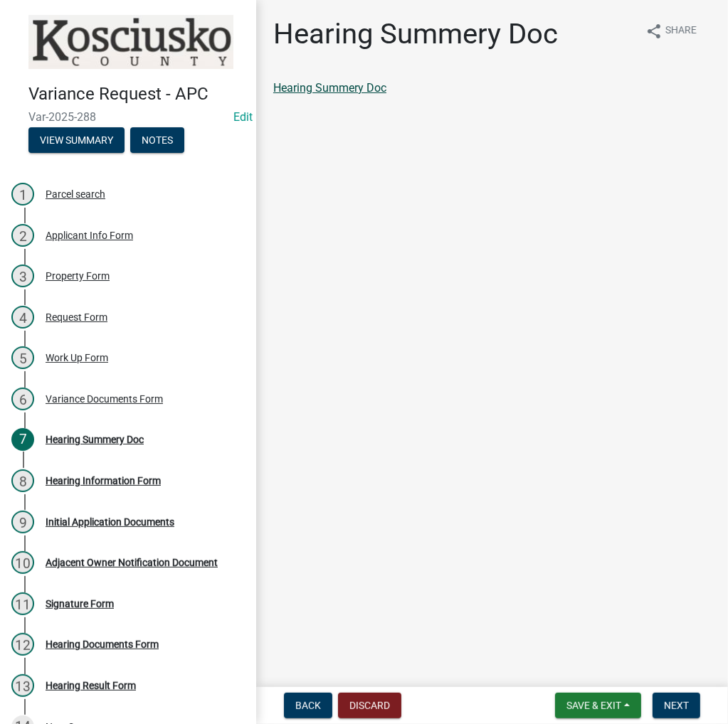
click at [327, 87] on link "Hearing Summery Doc" at bounding box center [329, 88] width 113 height 14
click at [662, 701] on button "Next" at bounding box center [676, 706] width 48 height 26
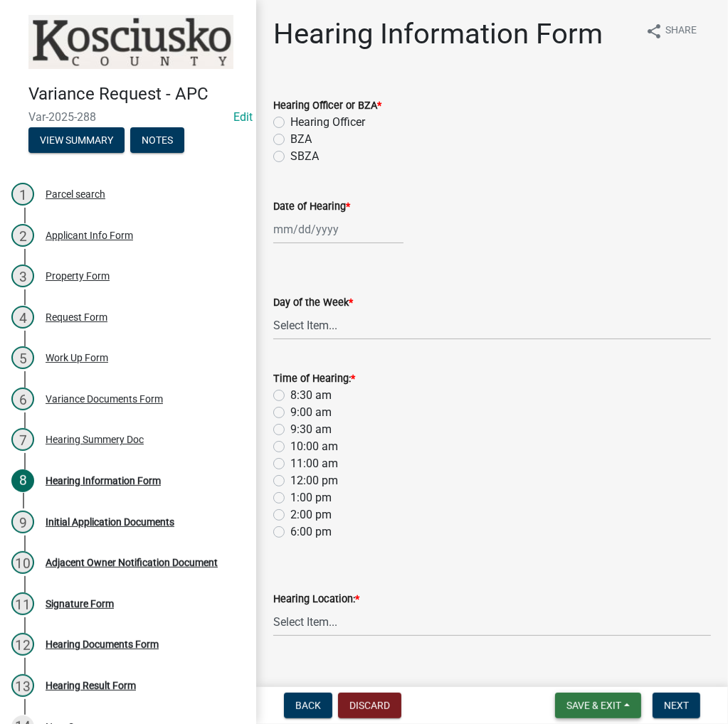
click at [606, 703] on span "Save & Exit" at bounding box center [593, 705] width 55 height 11
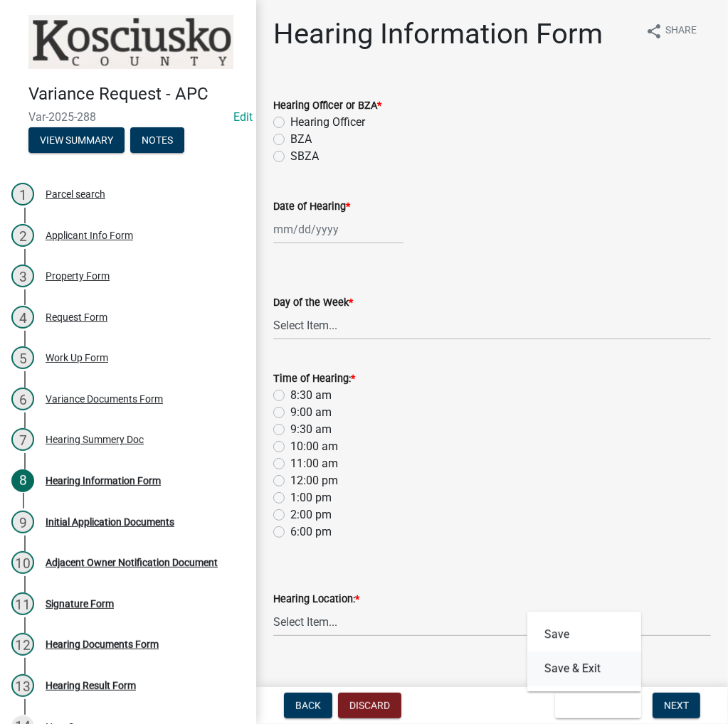
click at [585, 675] on button "Save & Exit" at bounding box center [584, 669] width 114 height 34
